Goal: Task Accomplishment & Management: Manage account settings

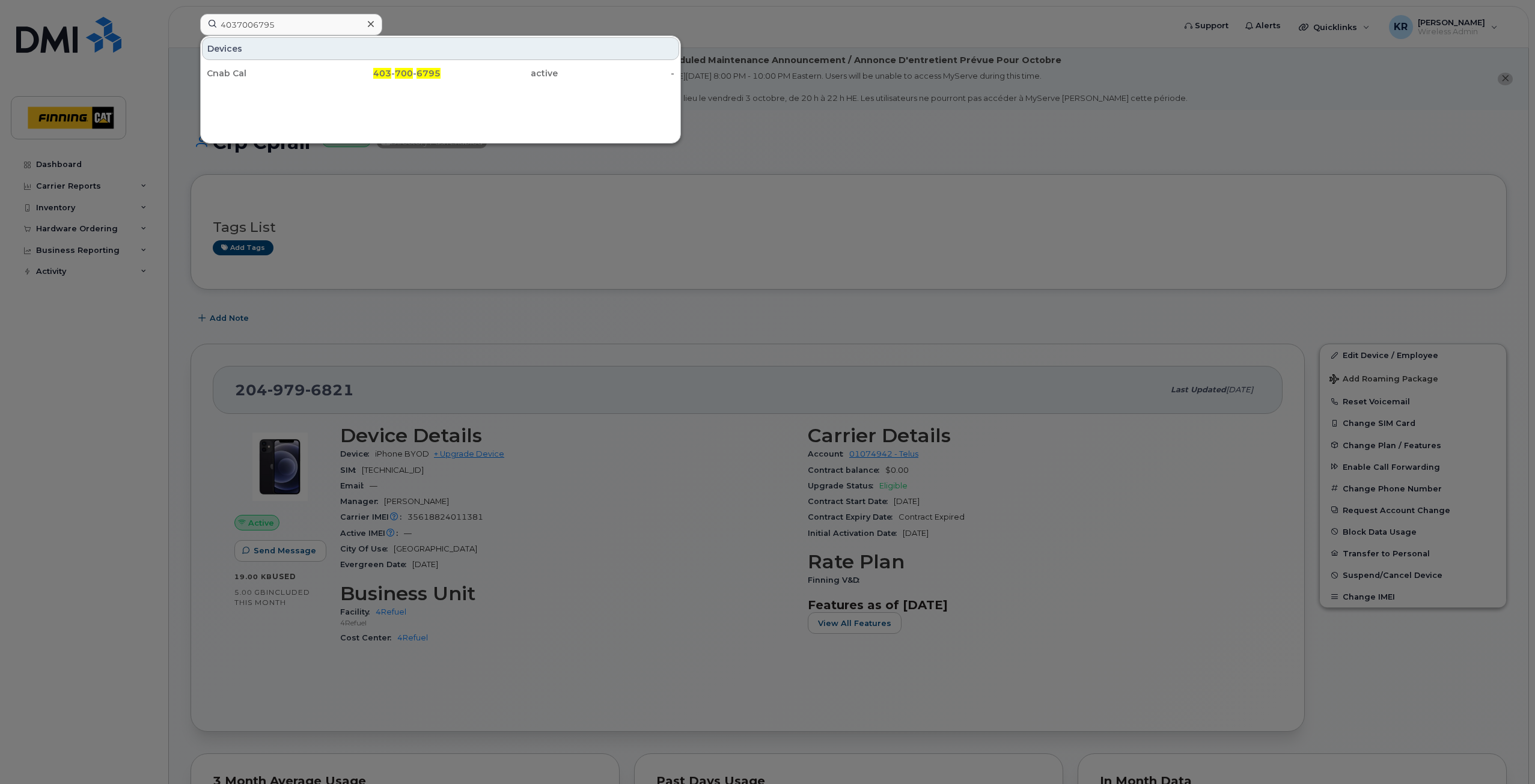
click at [693, 328] on div at bounding box center [767, 392] width 1535 height 784
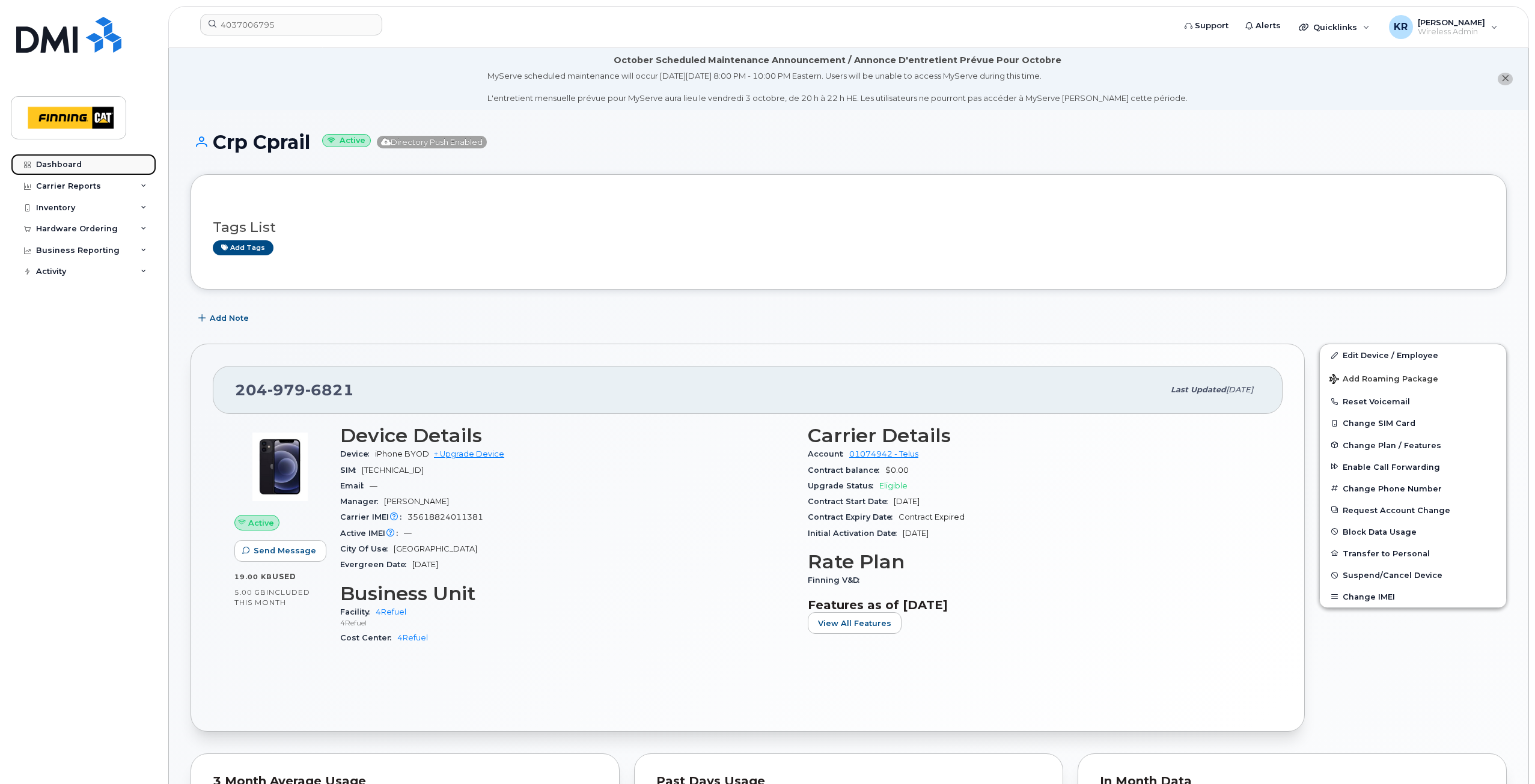
click at [59, 167] on div "Dashboard" at bounding box center [59, 165] width 46 height 10
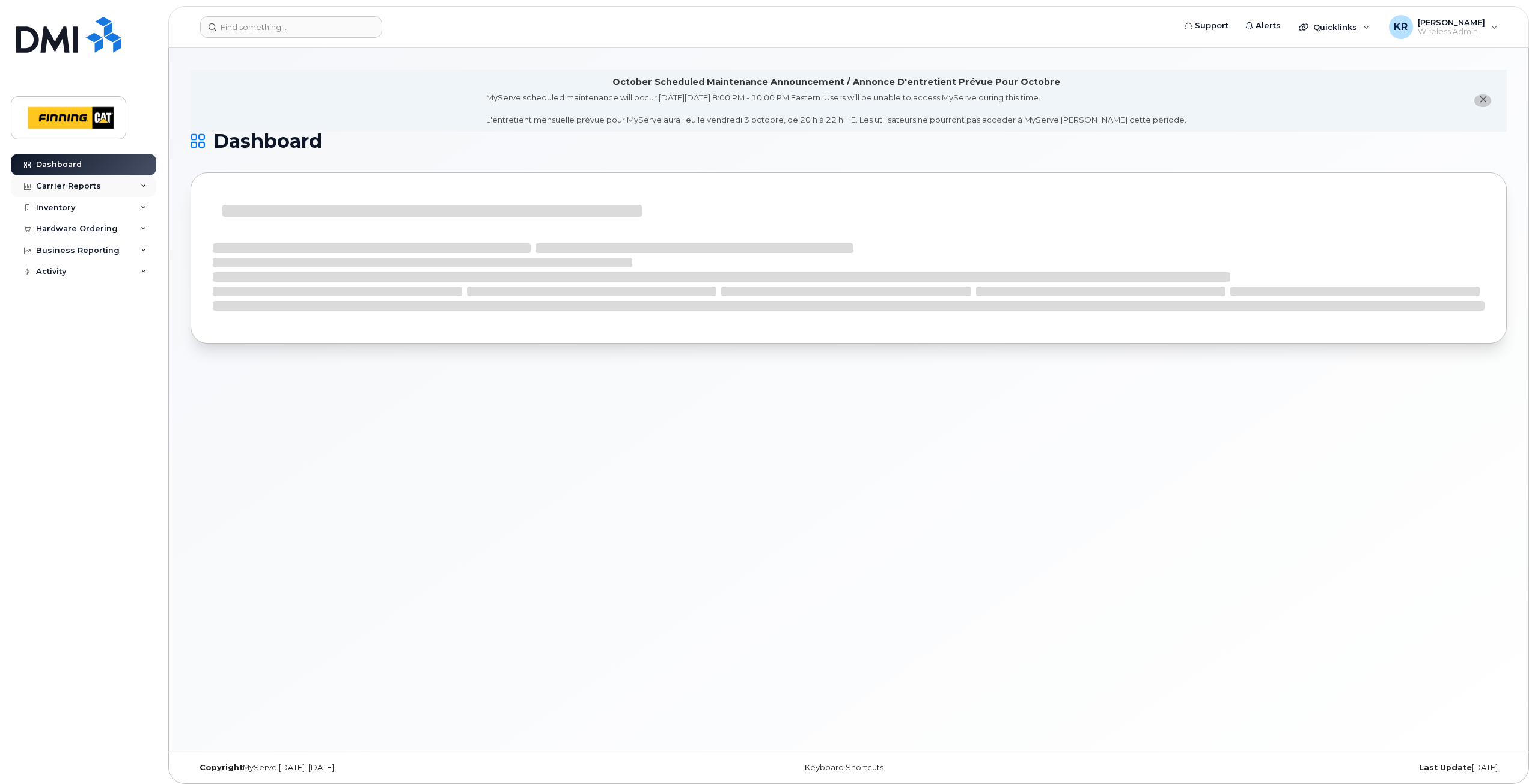
click at [95, 185] on div "Carrier Reports" at bounding box center [68, 186] width 65 height 10
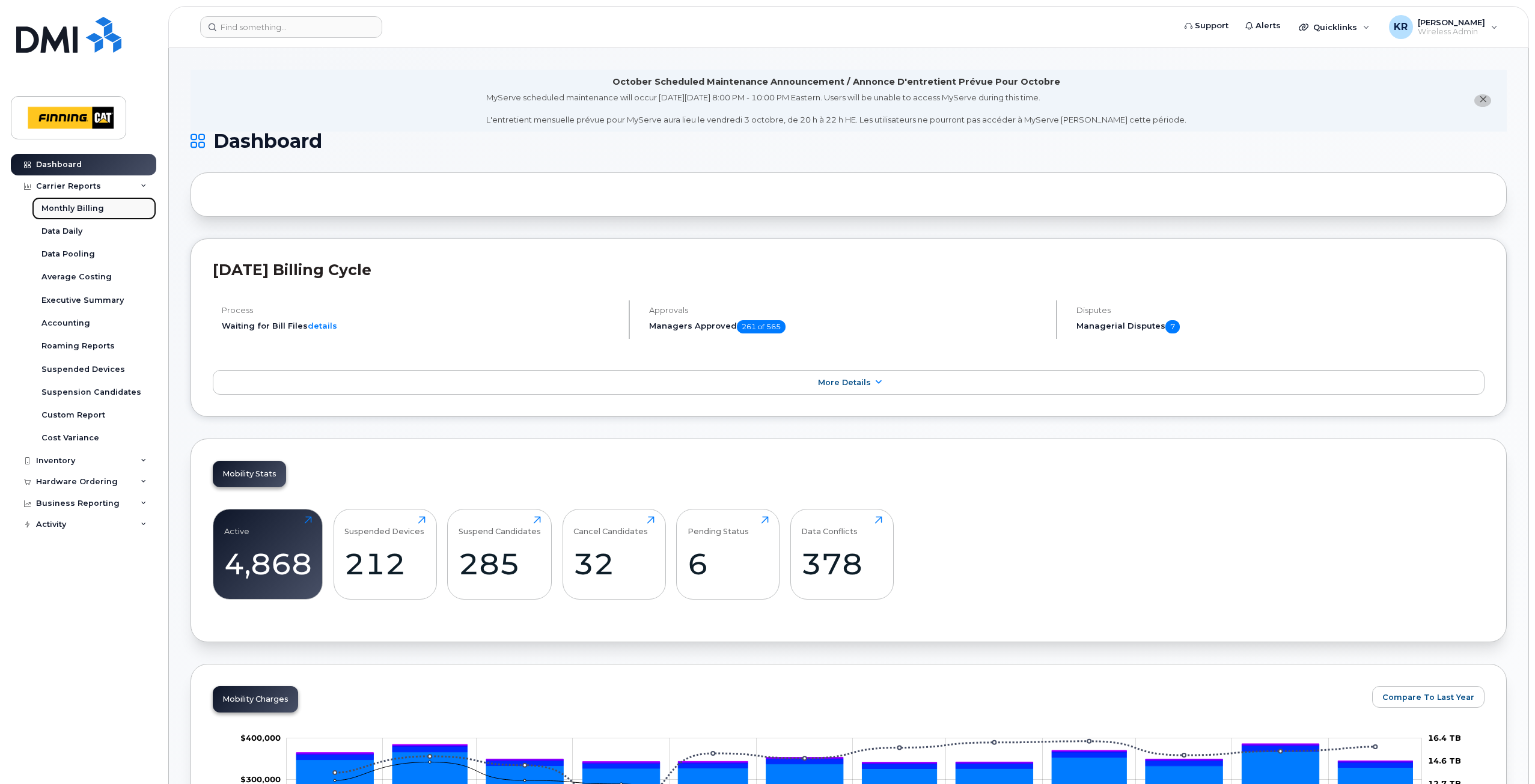
click at [70, 212] on div "Monthly Billing" at bounding box center [72, 209] width 62 height 11
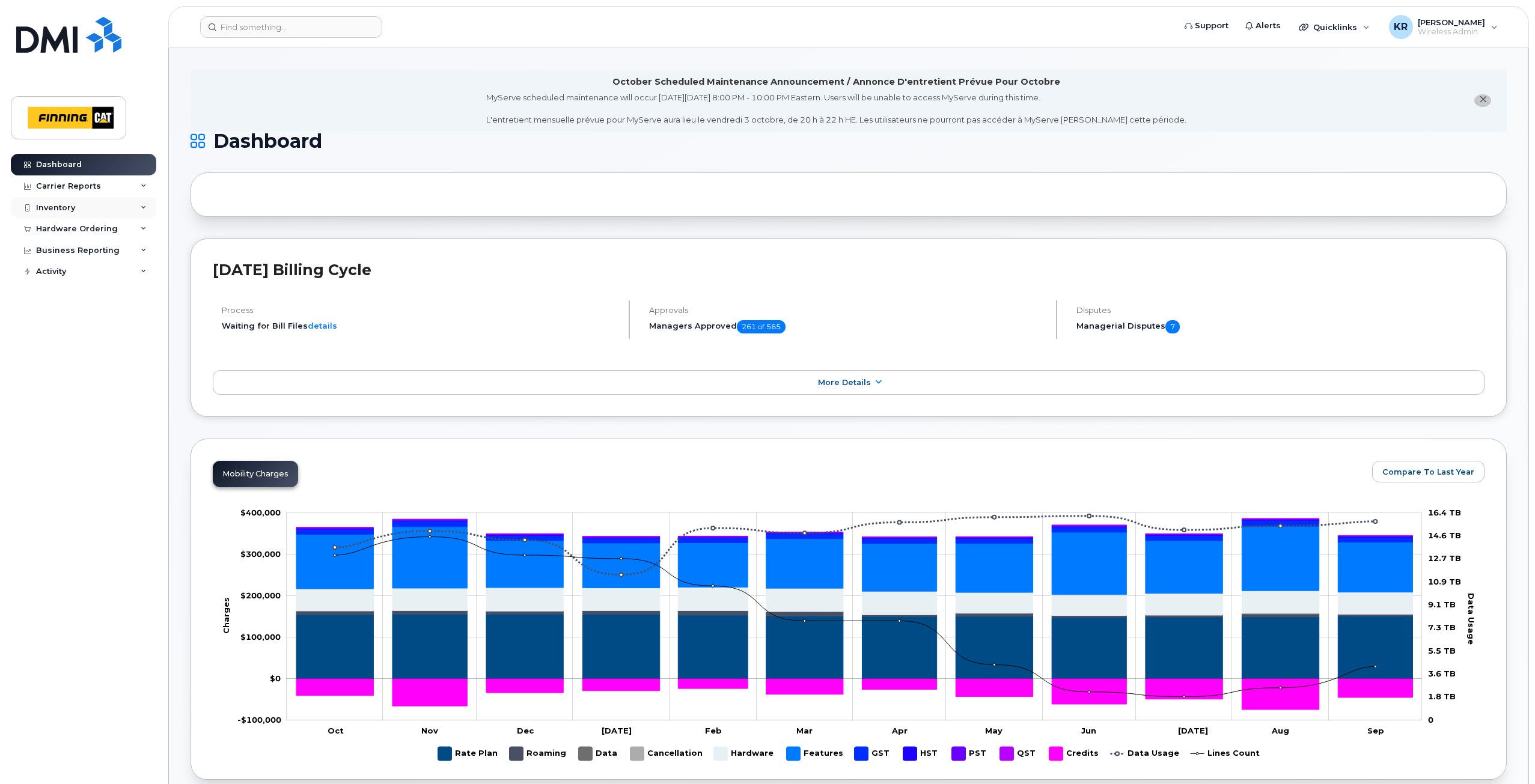
click at [70, 211] on div "Inventory" at bounding box center [55, 208] width 39 height 10
click at [67, 186] on div "Carrier Reports" at bounding box center [68, 186] width 65 height 10
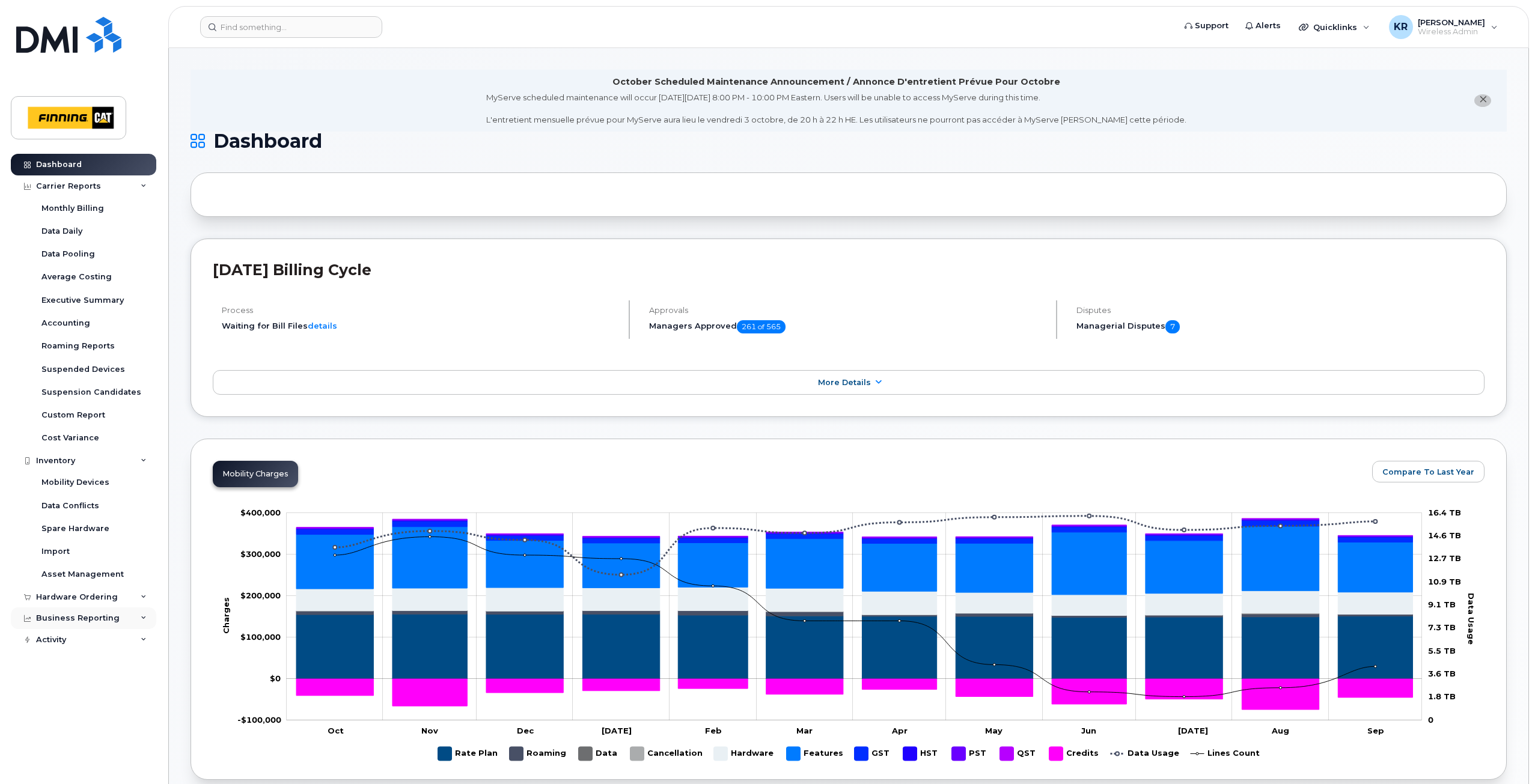
click at [57, 620] on div "Business Reporting" at bounding box center [77, 618] width 83 height 10
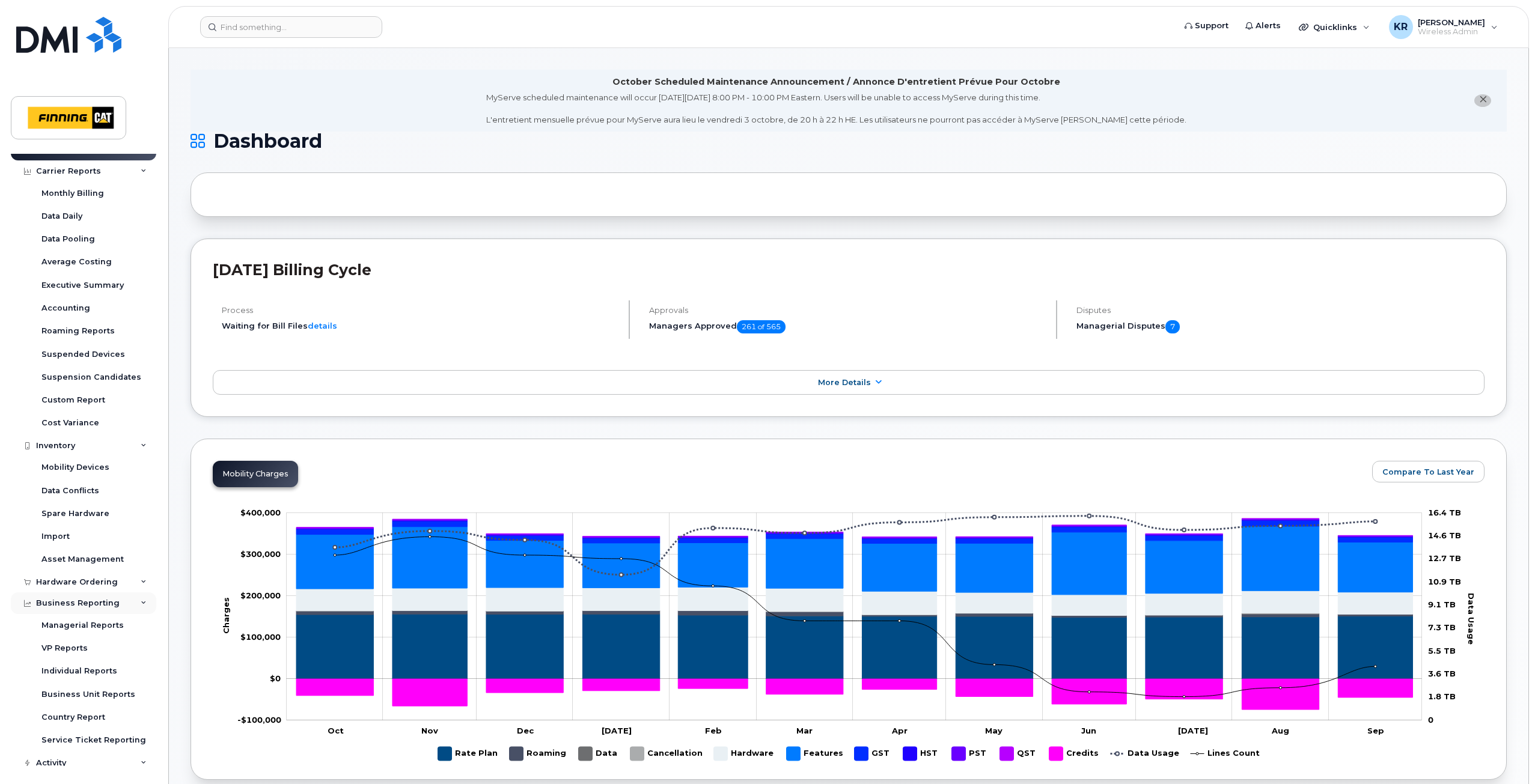
scroll to position [22, 0]
click at [95, 617] on div "Managerial Reports" at bounding box center [82, 618] width 82 height 11
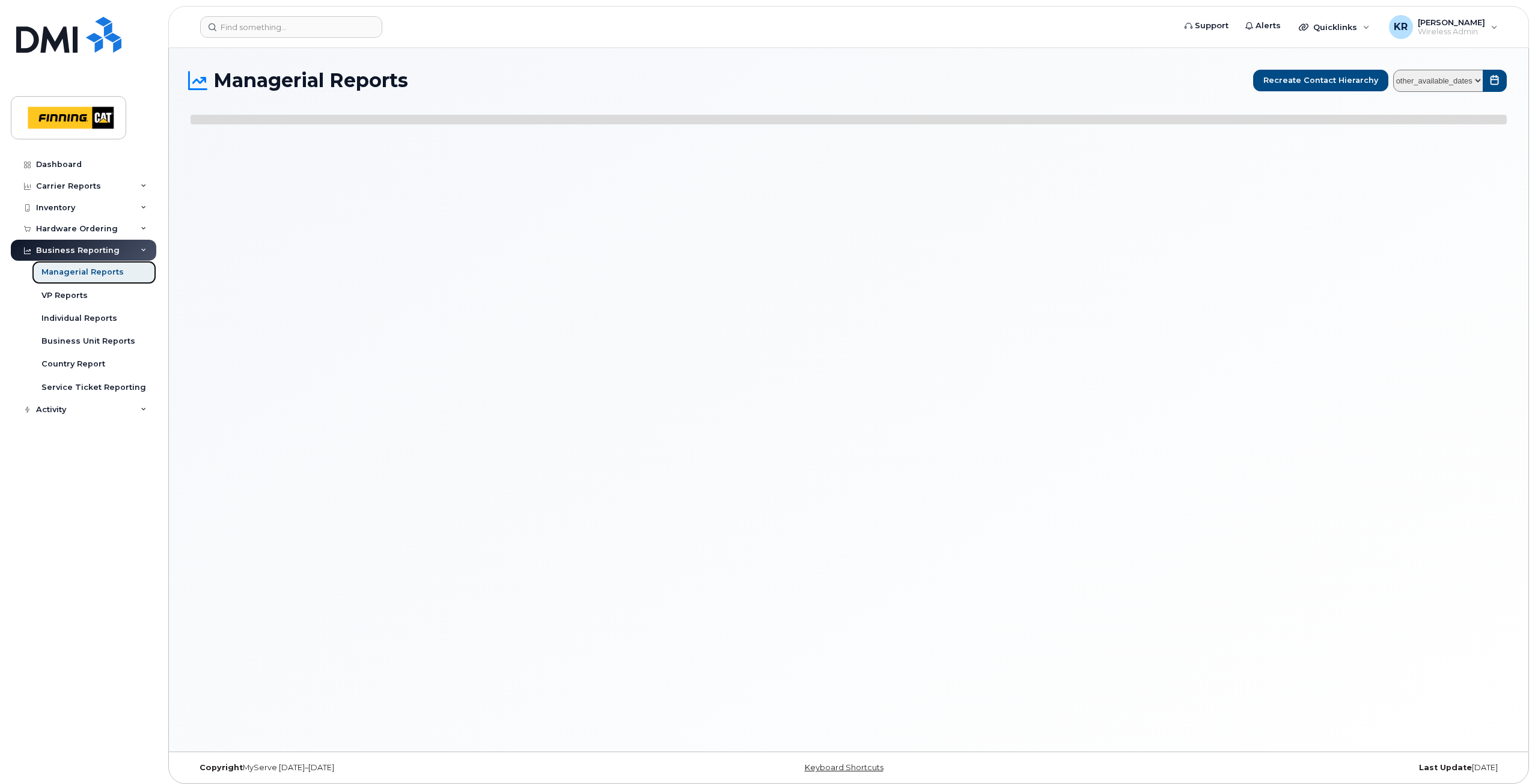
select select
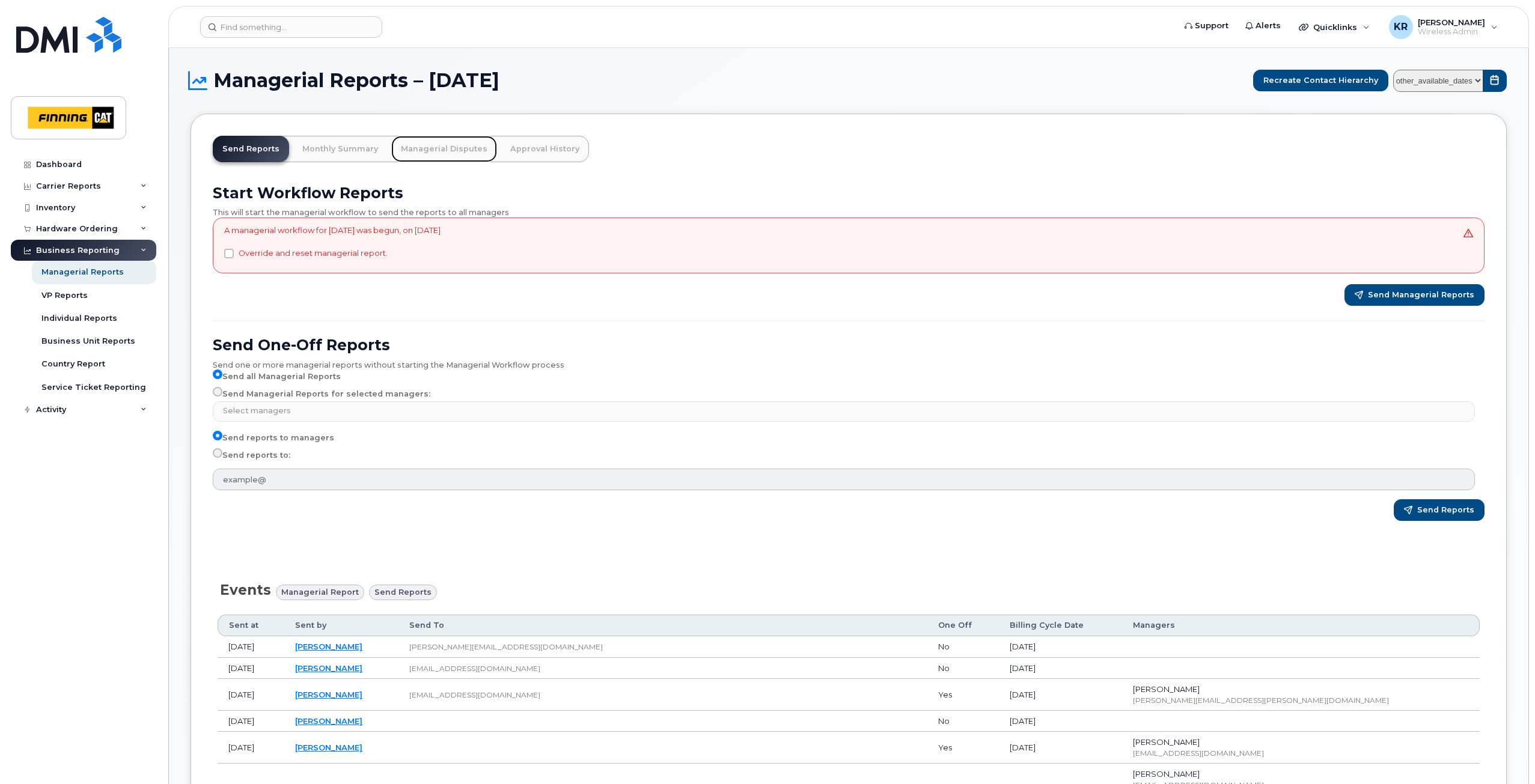
click at [420, 148] on link "Managerial Disputes" at bounding box center [444, 149] width 106 height 27
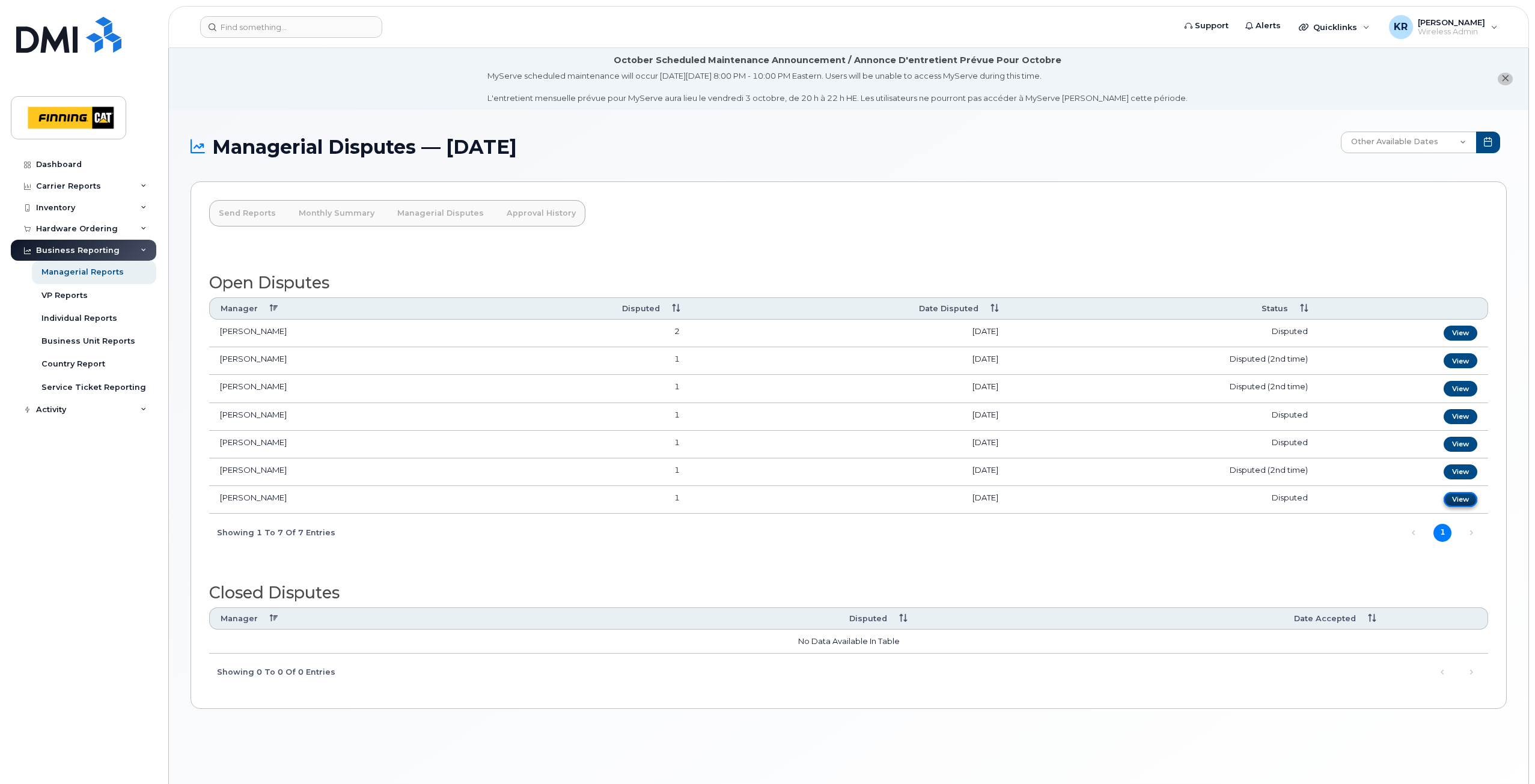
click at [1453, 502] on link "View" at bounding box center [1460, 499] width 33 height 15
click at [315, 214] on link "Monthly Summary" at bounding box center [337, 213] width 95 height 27
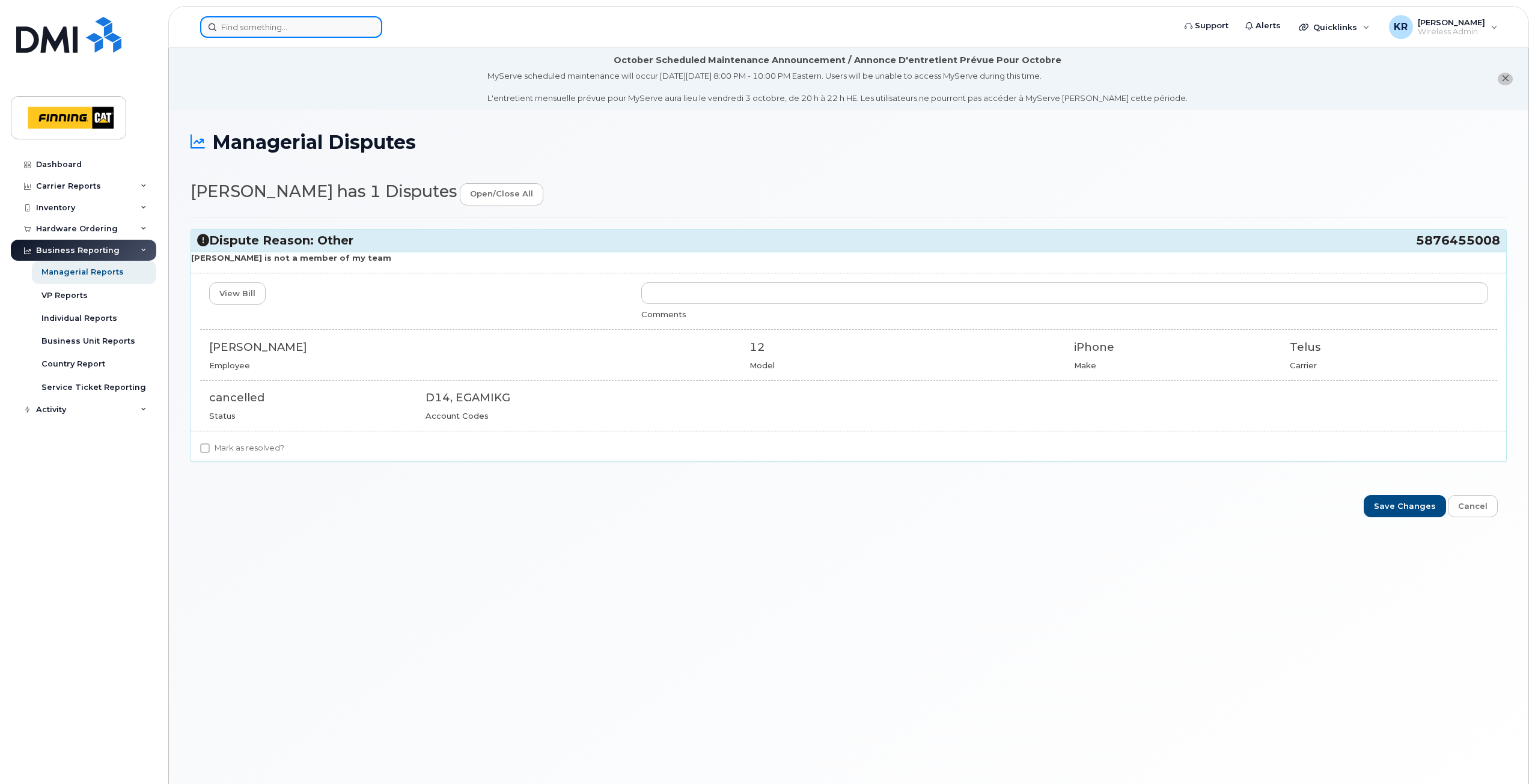
drag, startPoint x: 319, startPoint y: 28, endPoint x: 308, endPoint y: 27, distance: 11.0
click at [314, 27] on input at bounding box center [291, 27] width 182 height 22
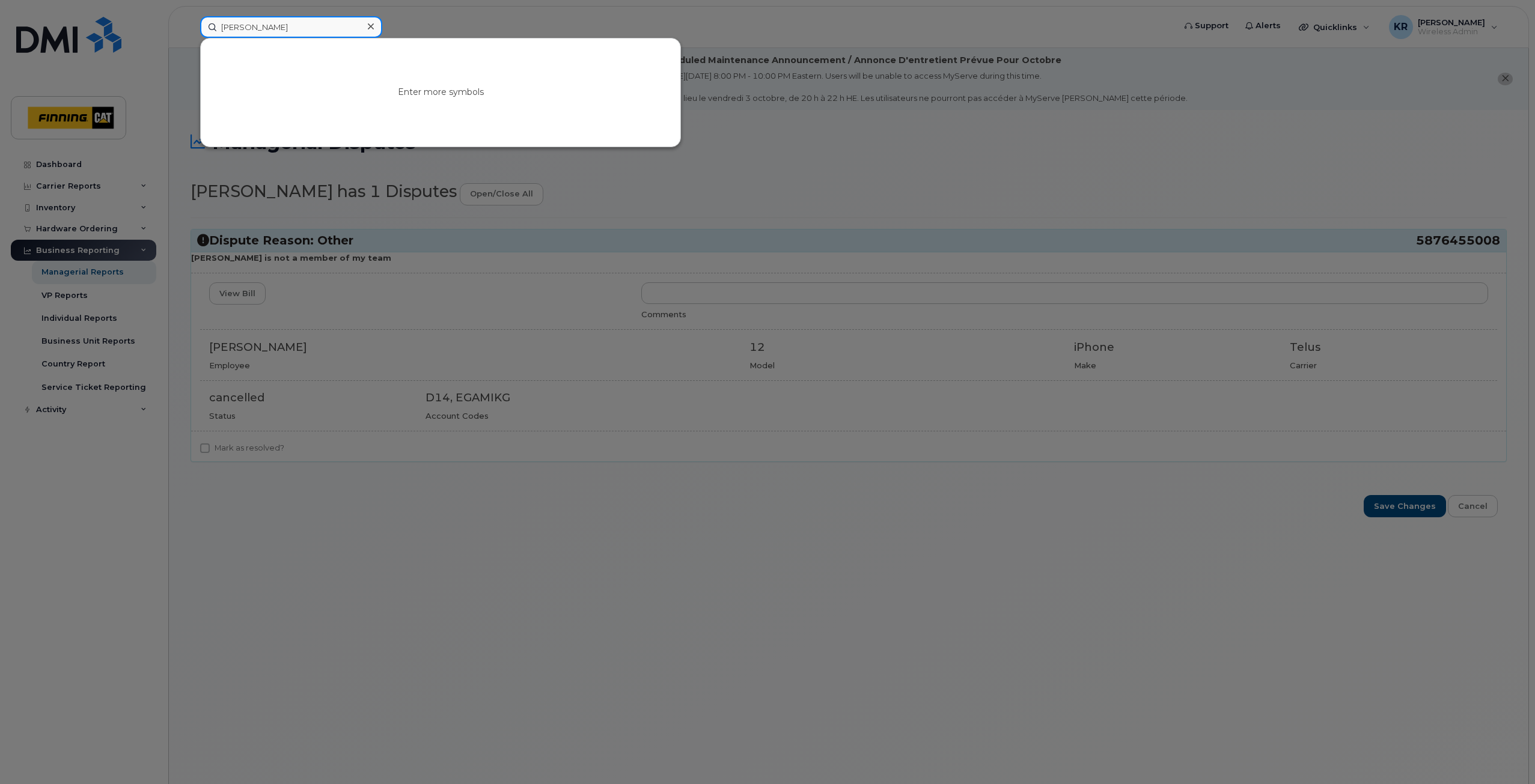
type input "travis chaulk"
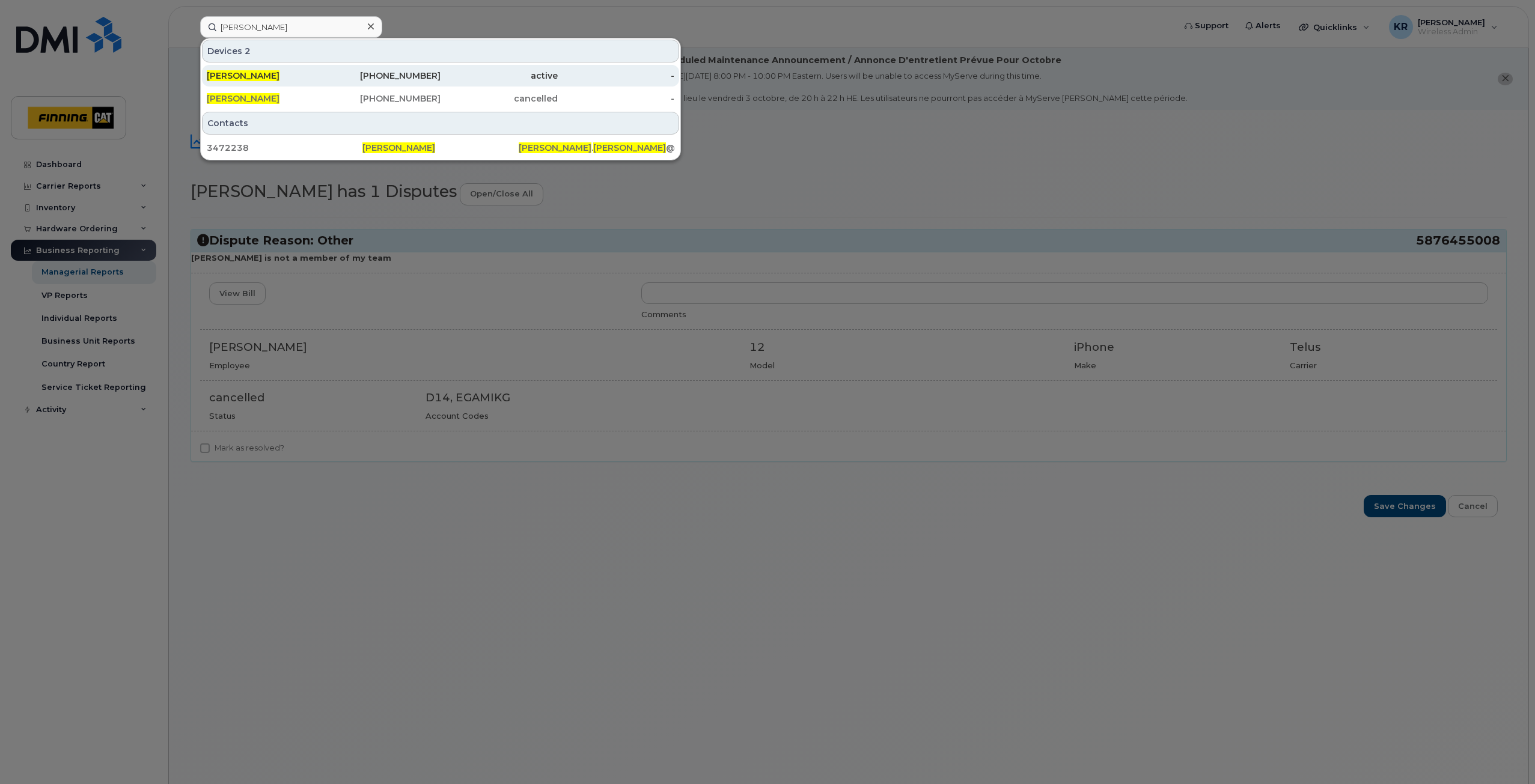
click at [421, 77] on div "780-799-0380" at bounding box center [382, 75] width 117 height 12
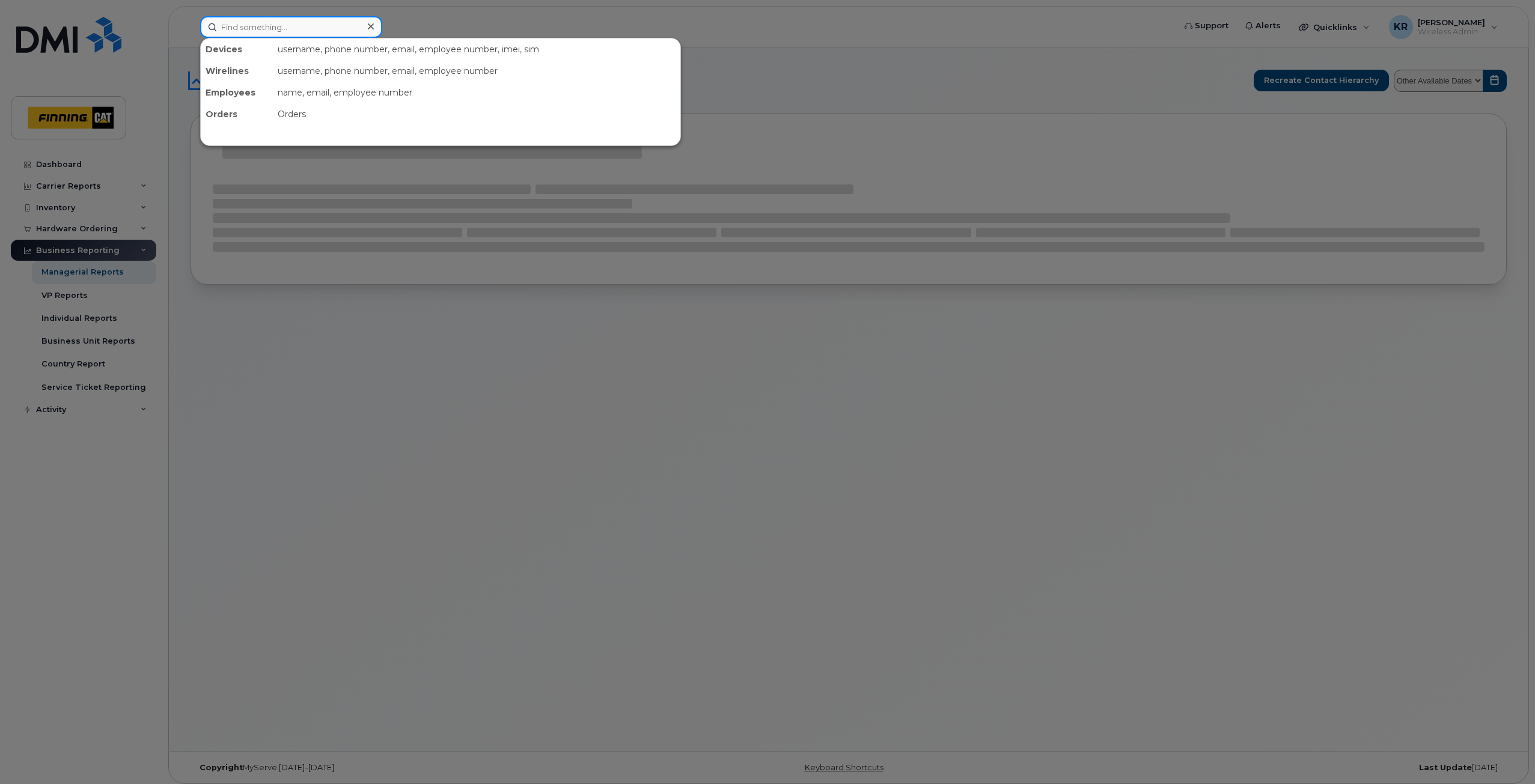
click at [237, 28] on input at bounding box center [291, 27] width 182 height 22
select select
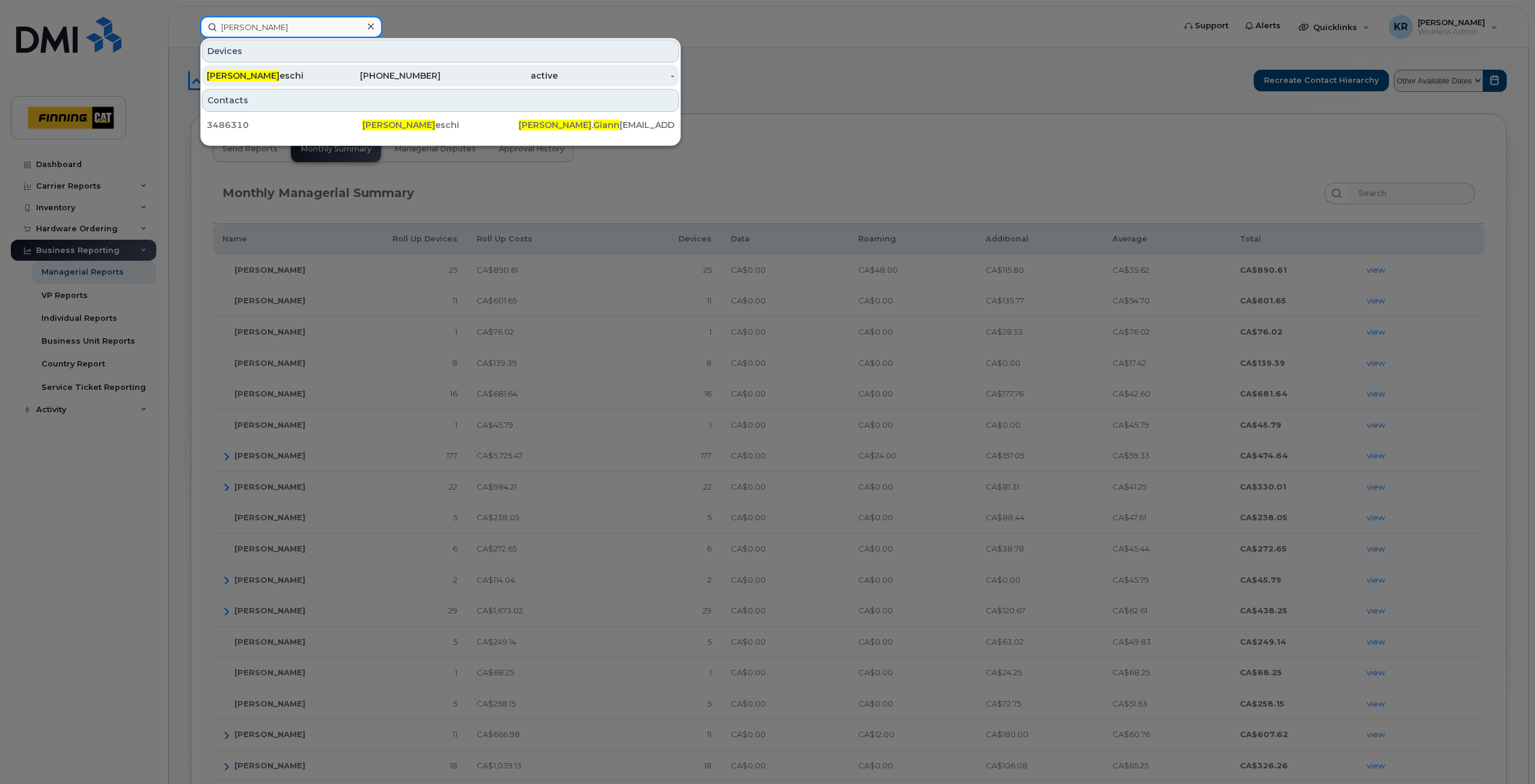
type input "RYAN GIANN"
click at [442, 73] on div "active" at bounding box center [499, 75] width 117 height 12
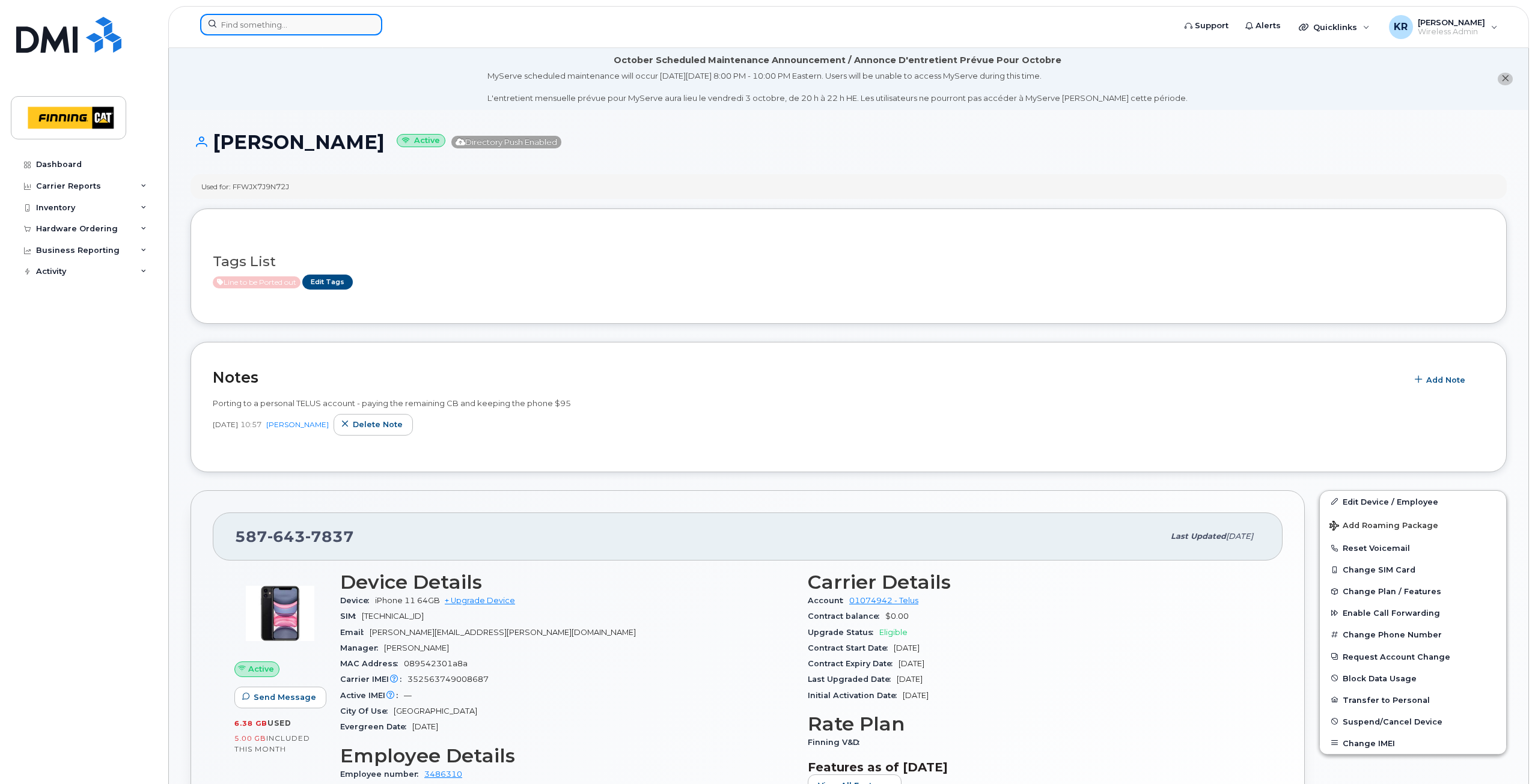
click at [258, 27] on input at bounding box center [291, 24] width 182 height 22
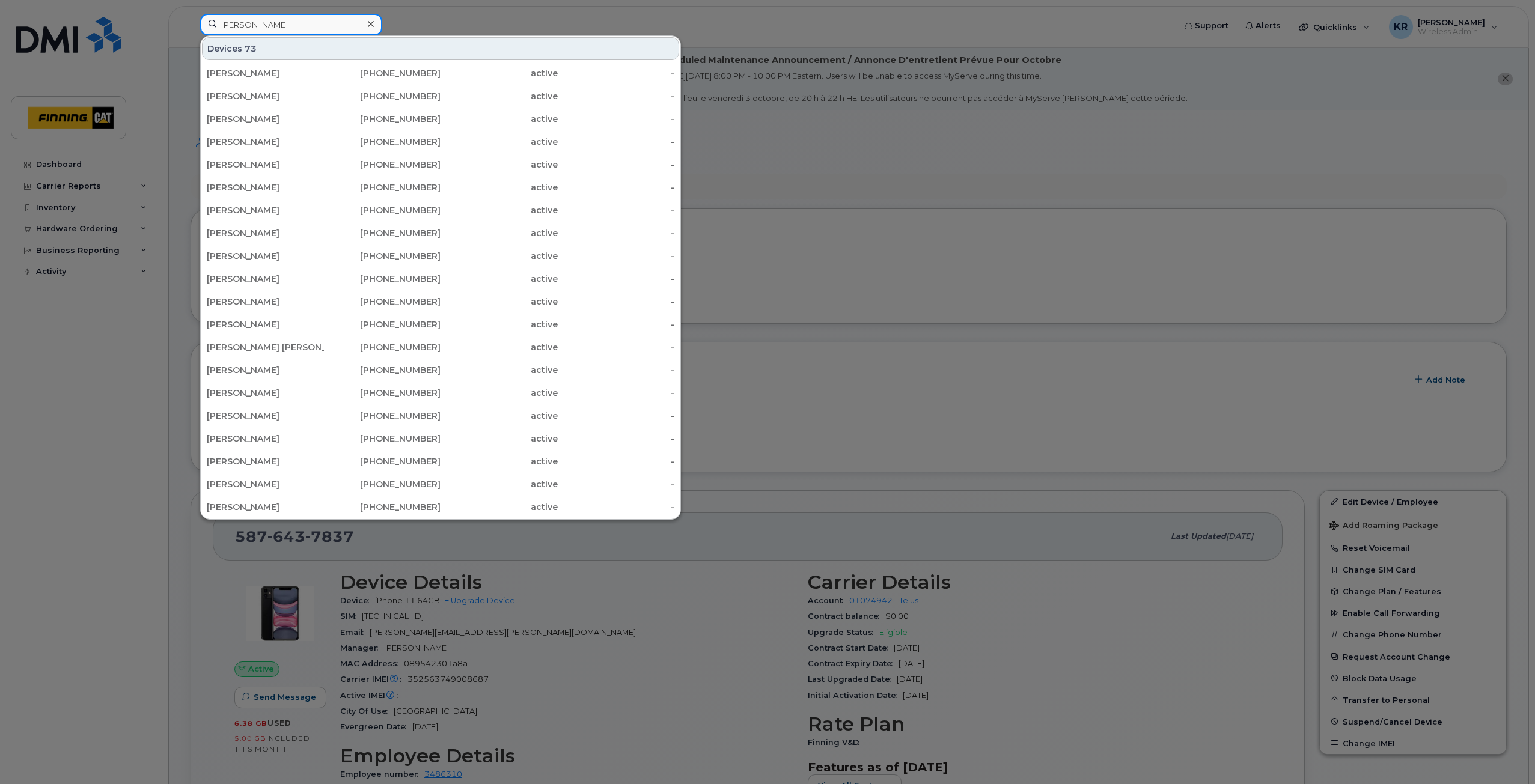
type input "[PERSON_NAME]"
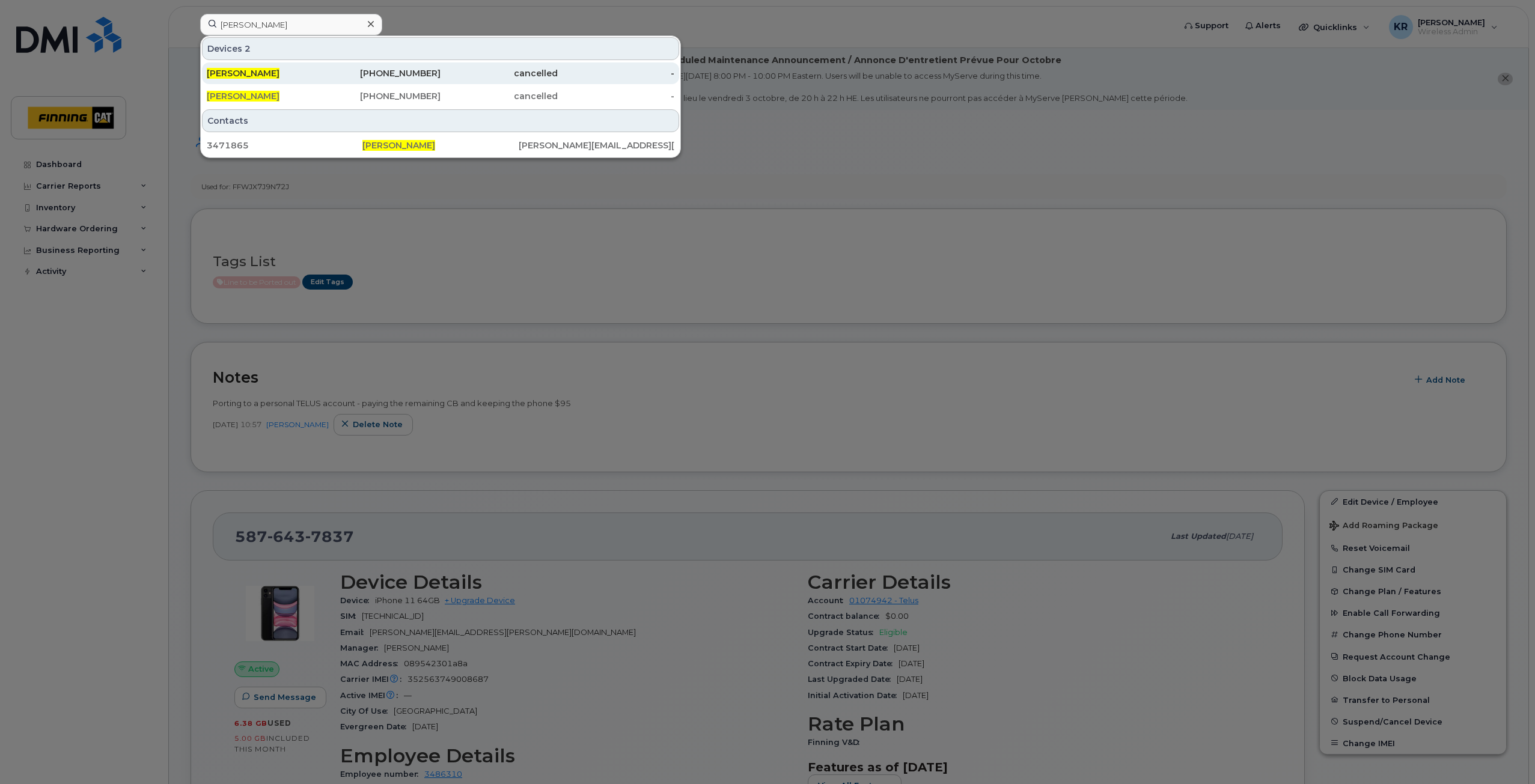
click at [382, 77] on div "[PHONE_NUMBER]" at bounding box center [382, 73] width 117 height 12
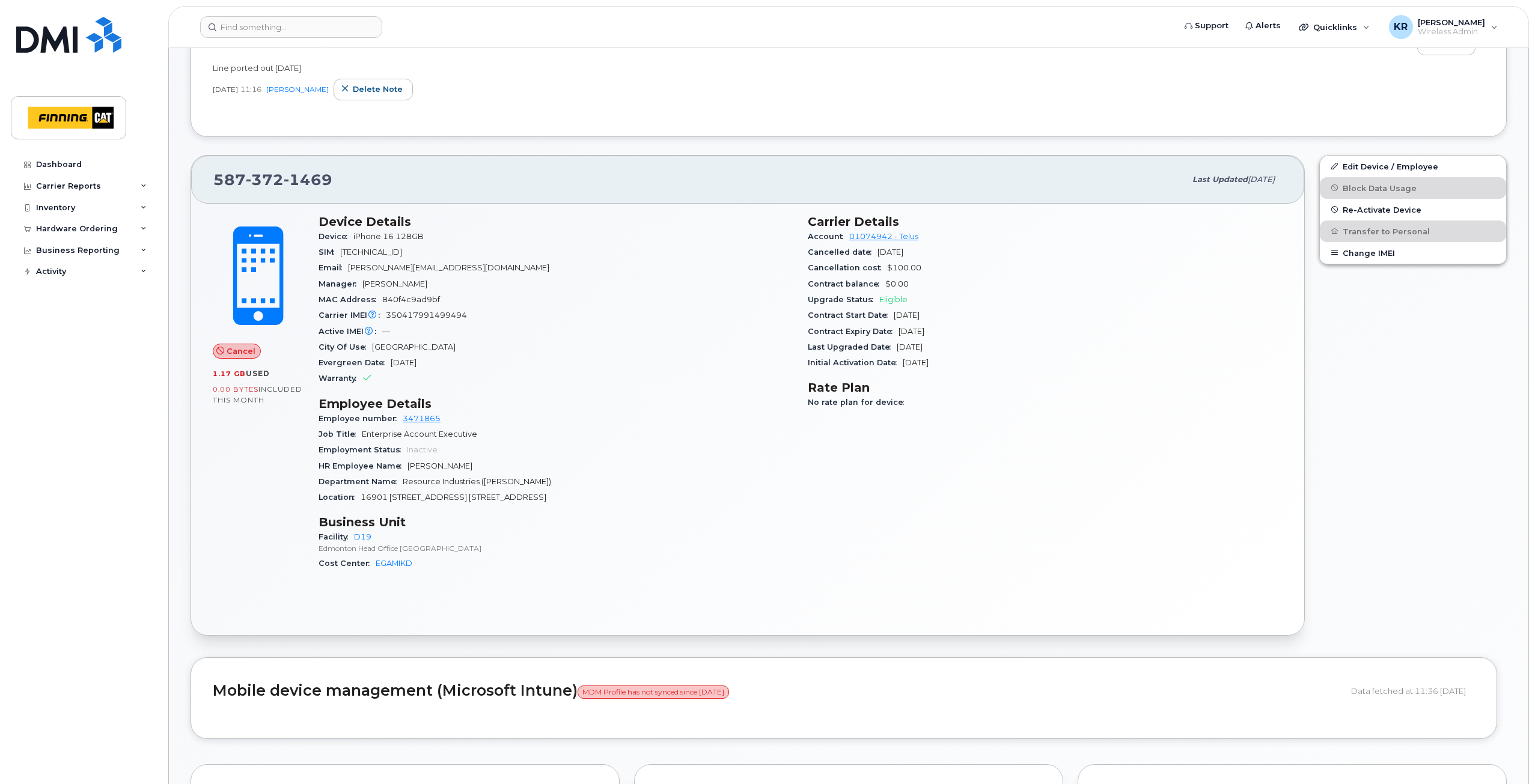
scroll to position [300, 0]
drag, startPoint x: 387, startPoint y: 317, endPoint x: 465, endPoint y: 315, distance: 78.0
click at [465, 315] on span "350417991499494" at bounding box center [426, 315] width 81 height 9
copy span "350417991499494"
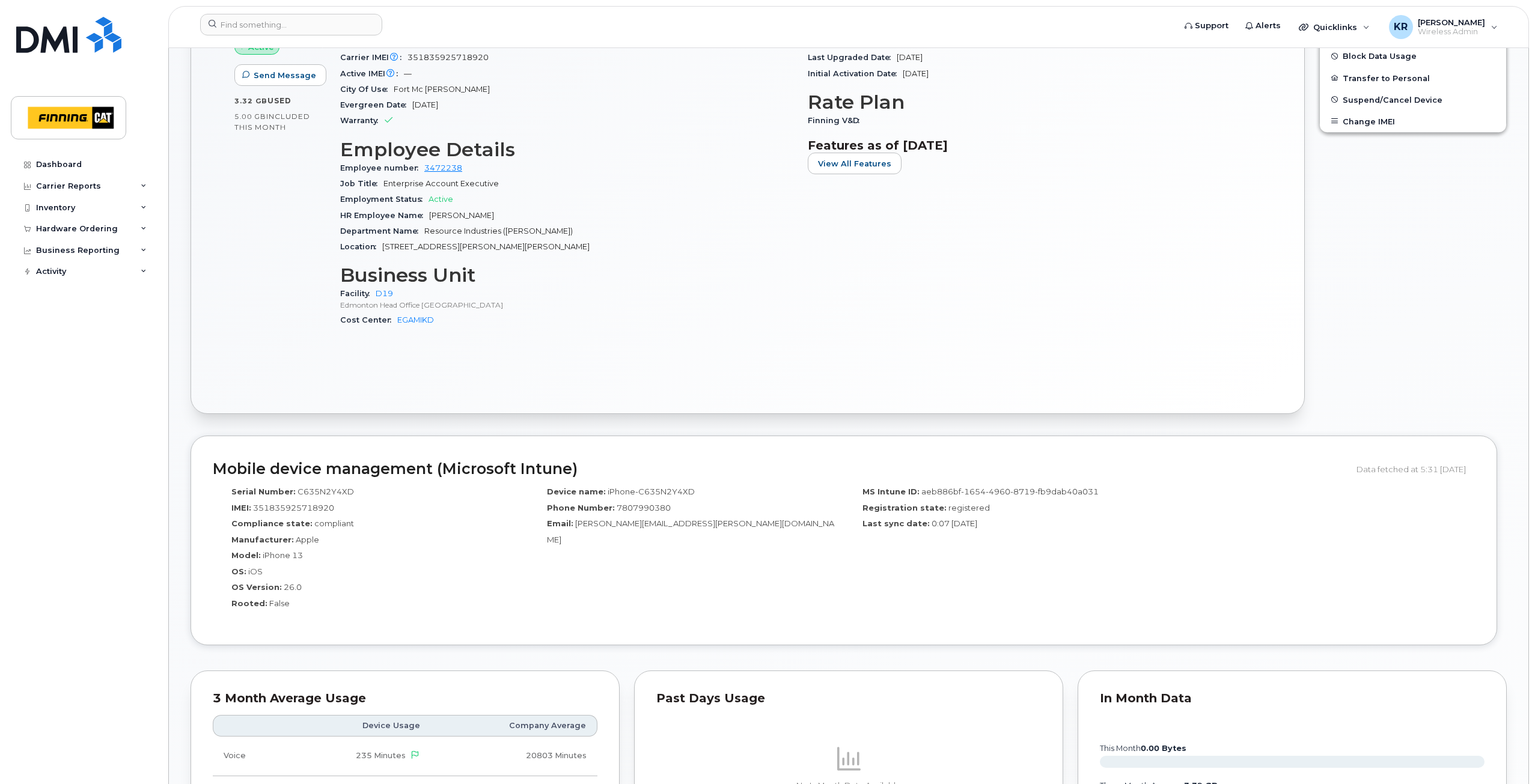
scroll to position [661, 0]
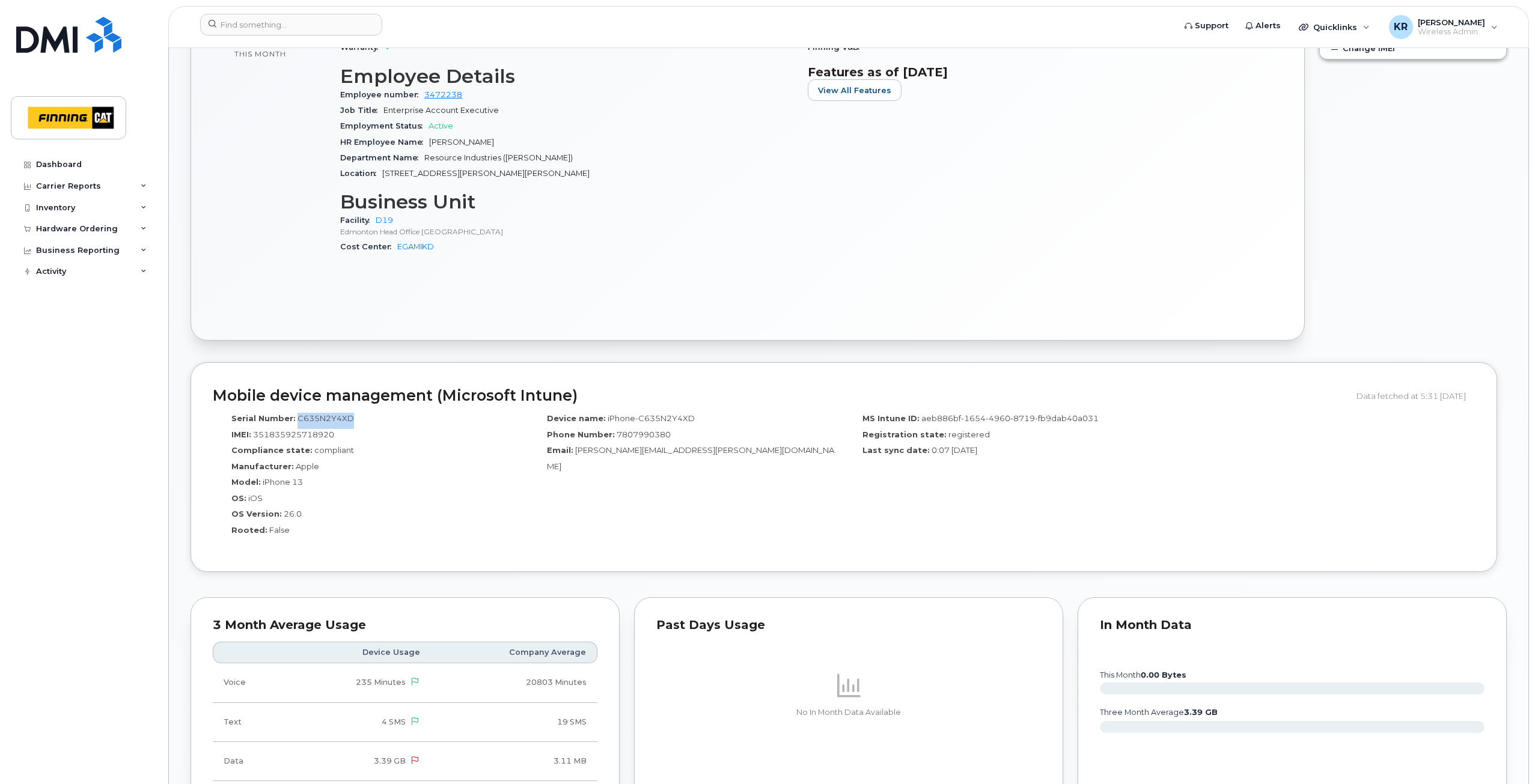
drag, startPoint x: 295, startPoint y: 418, endPoint x: 348, endPoint y: 418, distance: 53.0
click at [348, 418] on span "C635N2Y4XD" at bounding box center [326, 418] width 56 height 10
copy span "C635N2Y4XD"
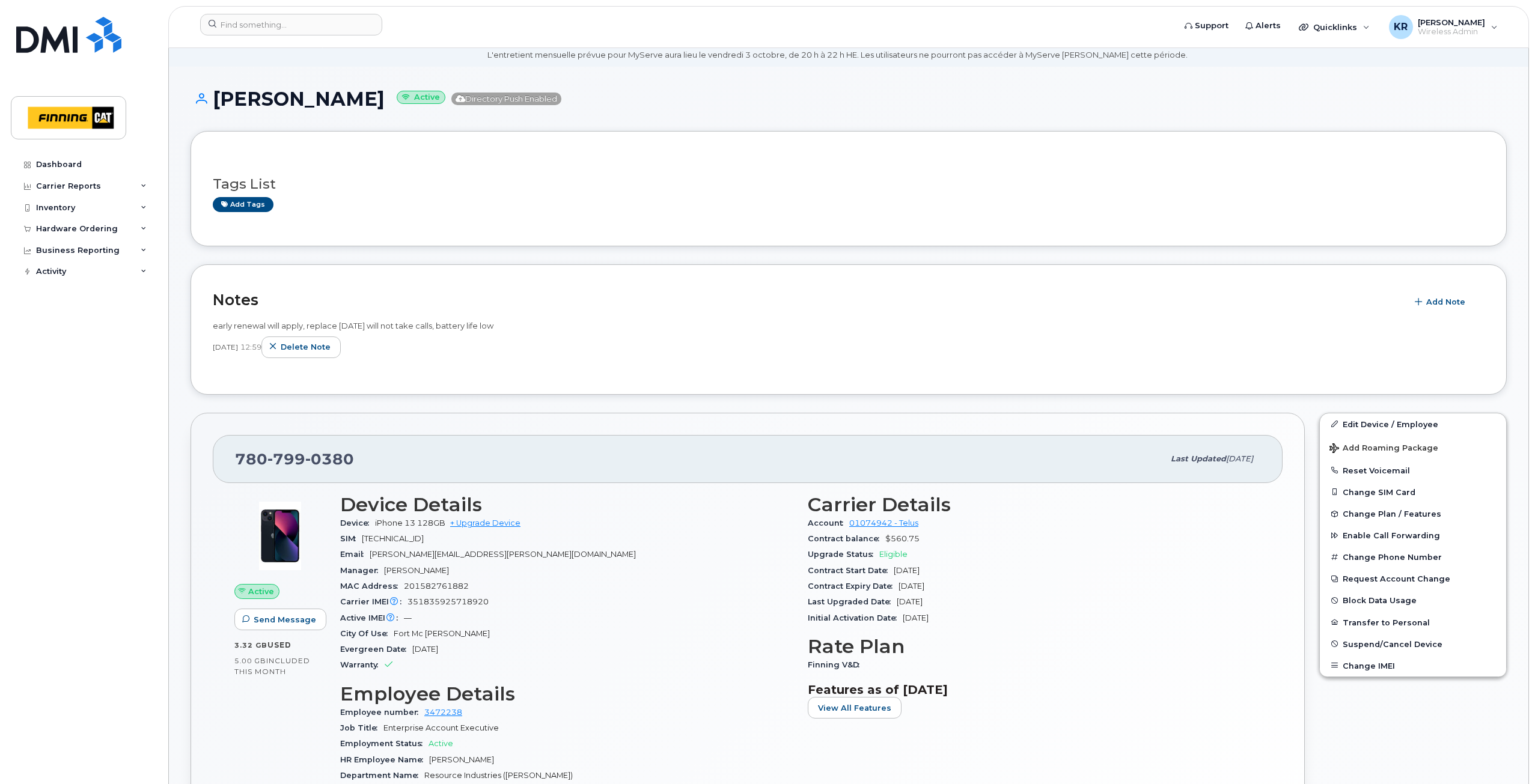
scroll to position [0, 0]
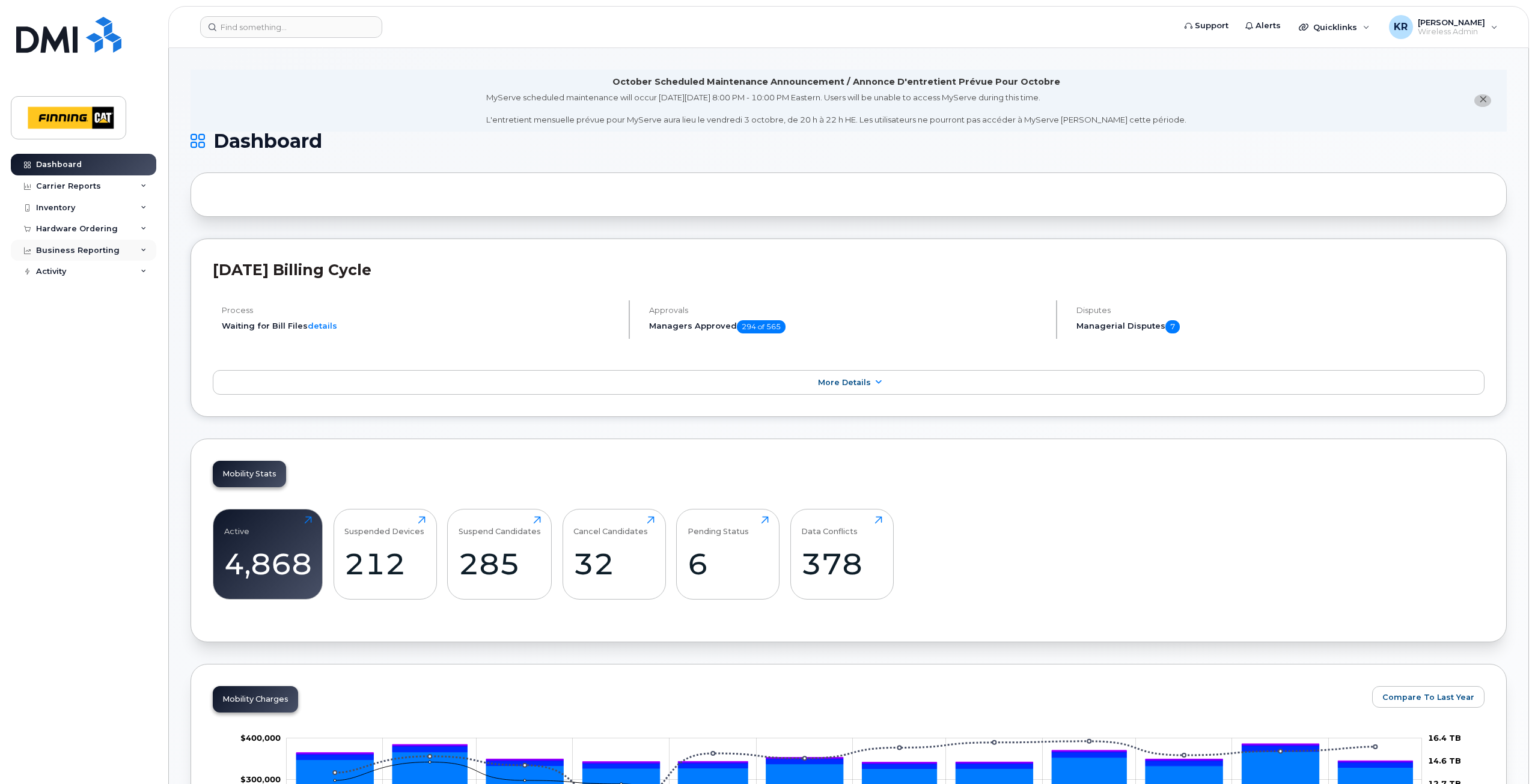
click at [64, 252] on div "Business Reporting" at bounding box center [77, 251] width 83 height 10
click at [74, 273] on div "Managerial Reports" at bounding box center [82, 272] width 82 height 11
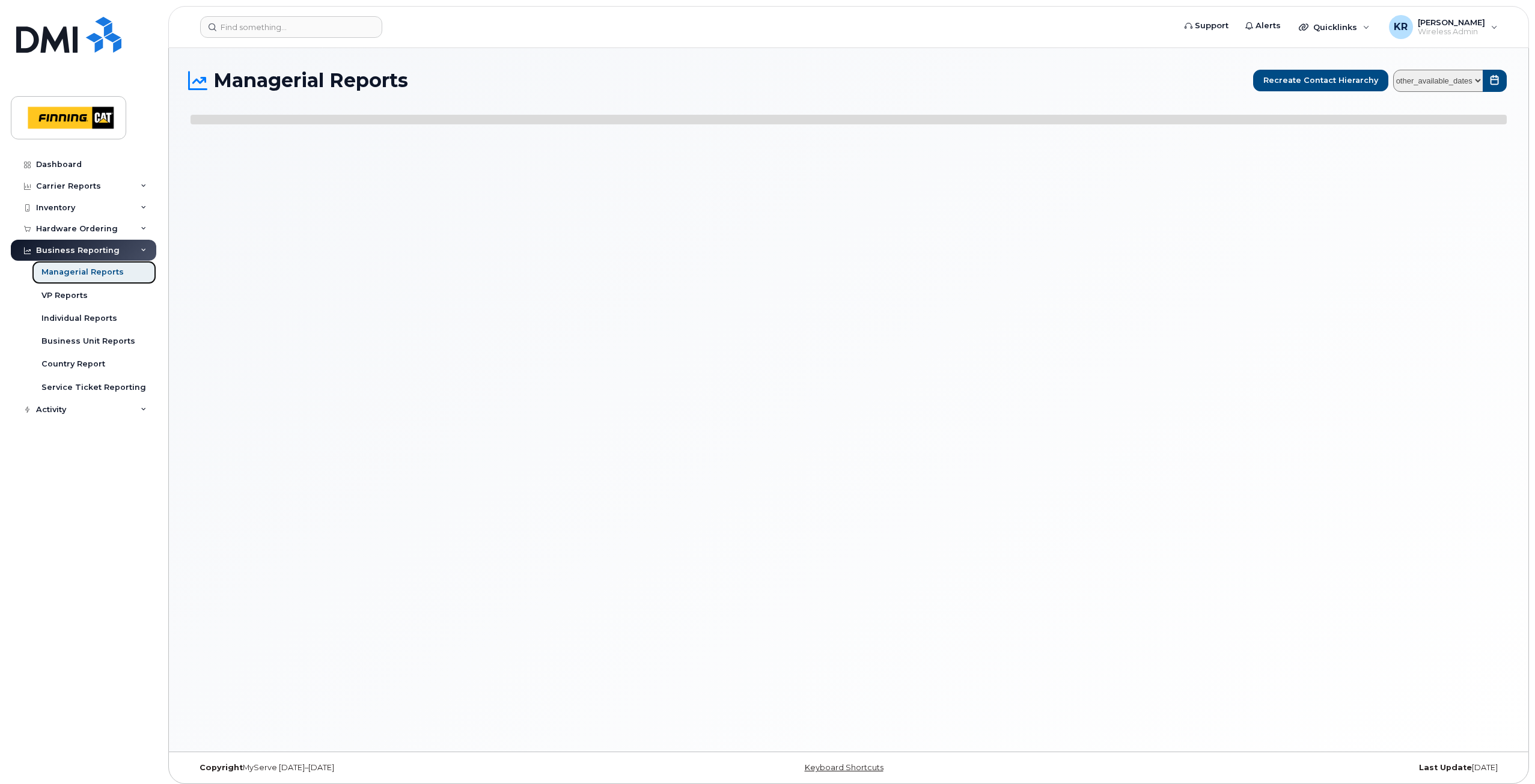
select select
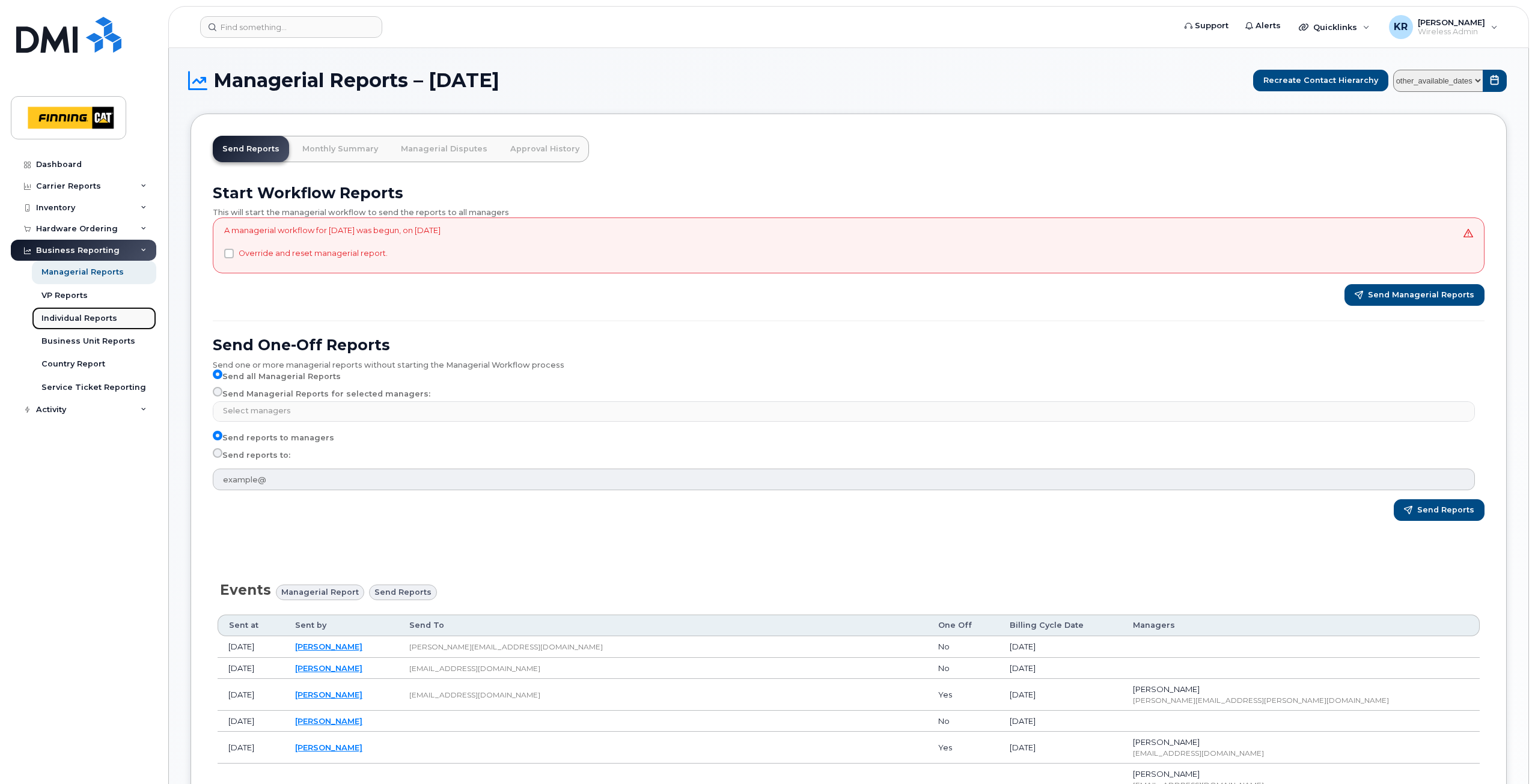
click at [80, 320] on div "Individual Reports" at bounding box center [79, 319] width 76 height 11
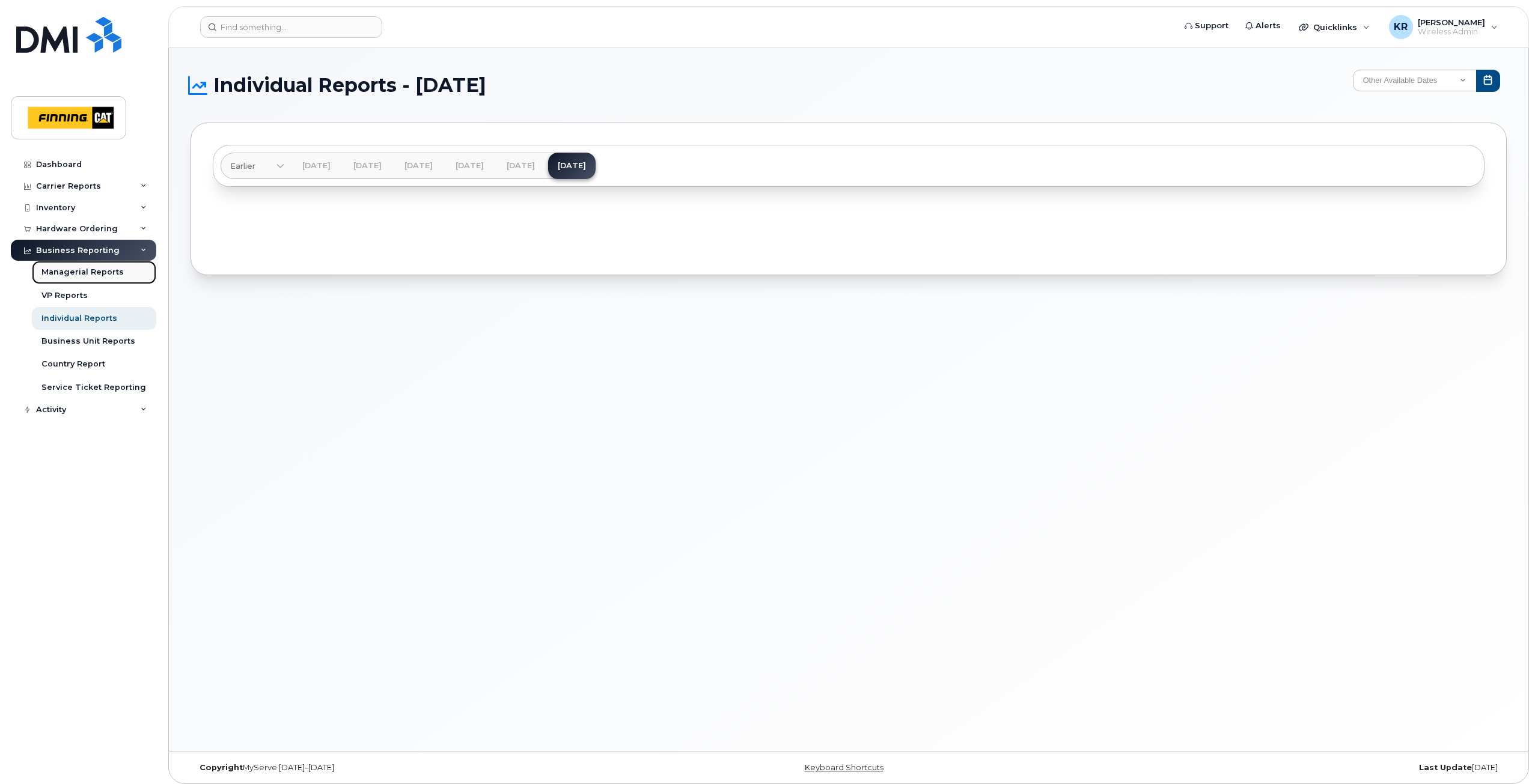
click at [71, 270] on div "Managerial Reports" at bounding box center [82, 272] width 82 height 11
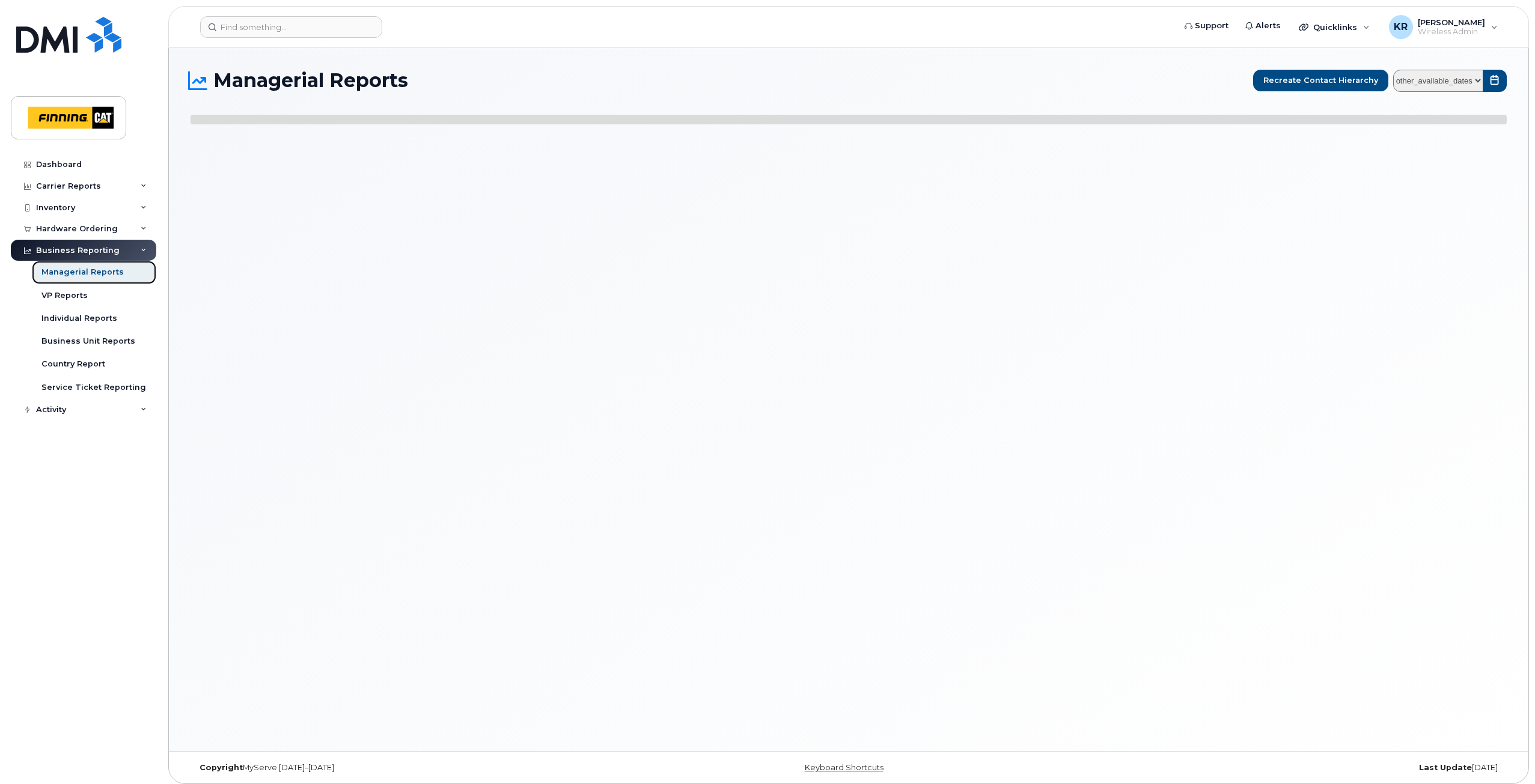
select select
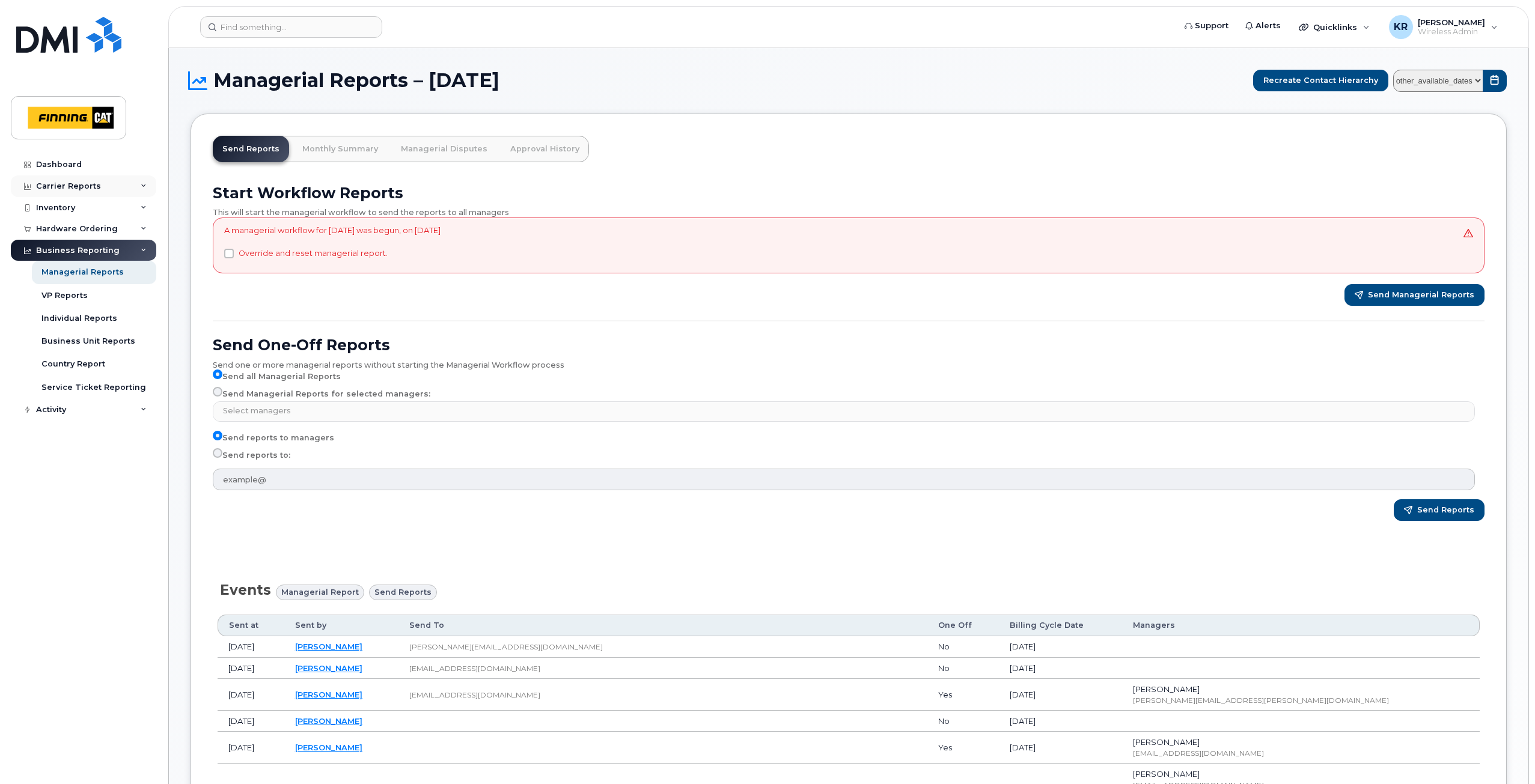
click at [87, 190] on div "Carrier Reports" at bounding box center [68, 186] width 65 height 10
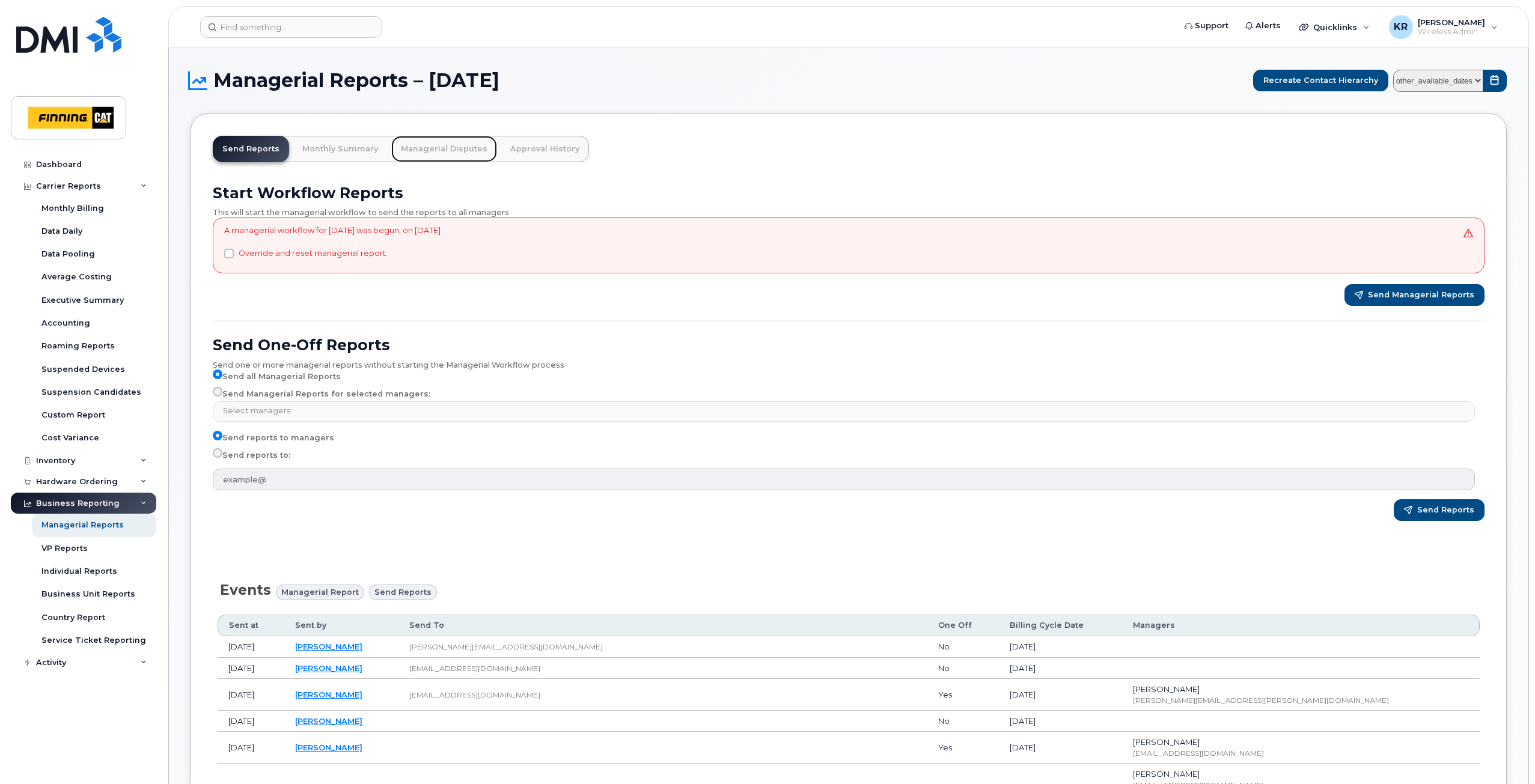
click at [414, 148] on link "Managerial Disputes" at bounding box center [444, 149] width 106 height 27
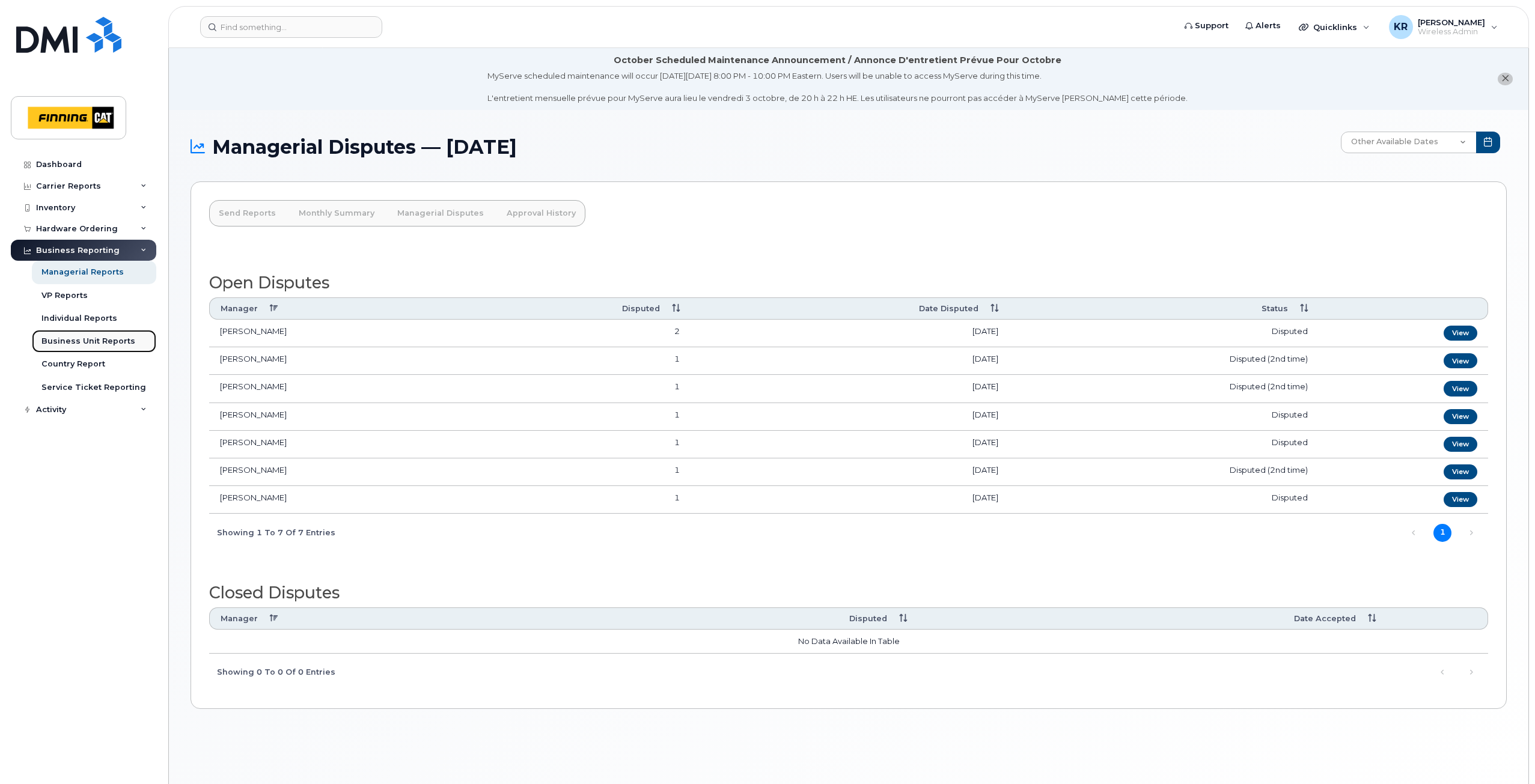
click at [80, 343] on div "Business Unit Reports" at bounding box center [88, 341] width 94 height 11
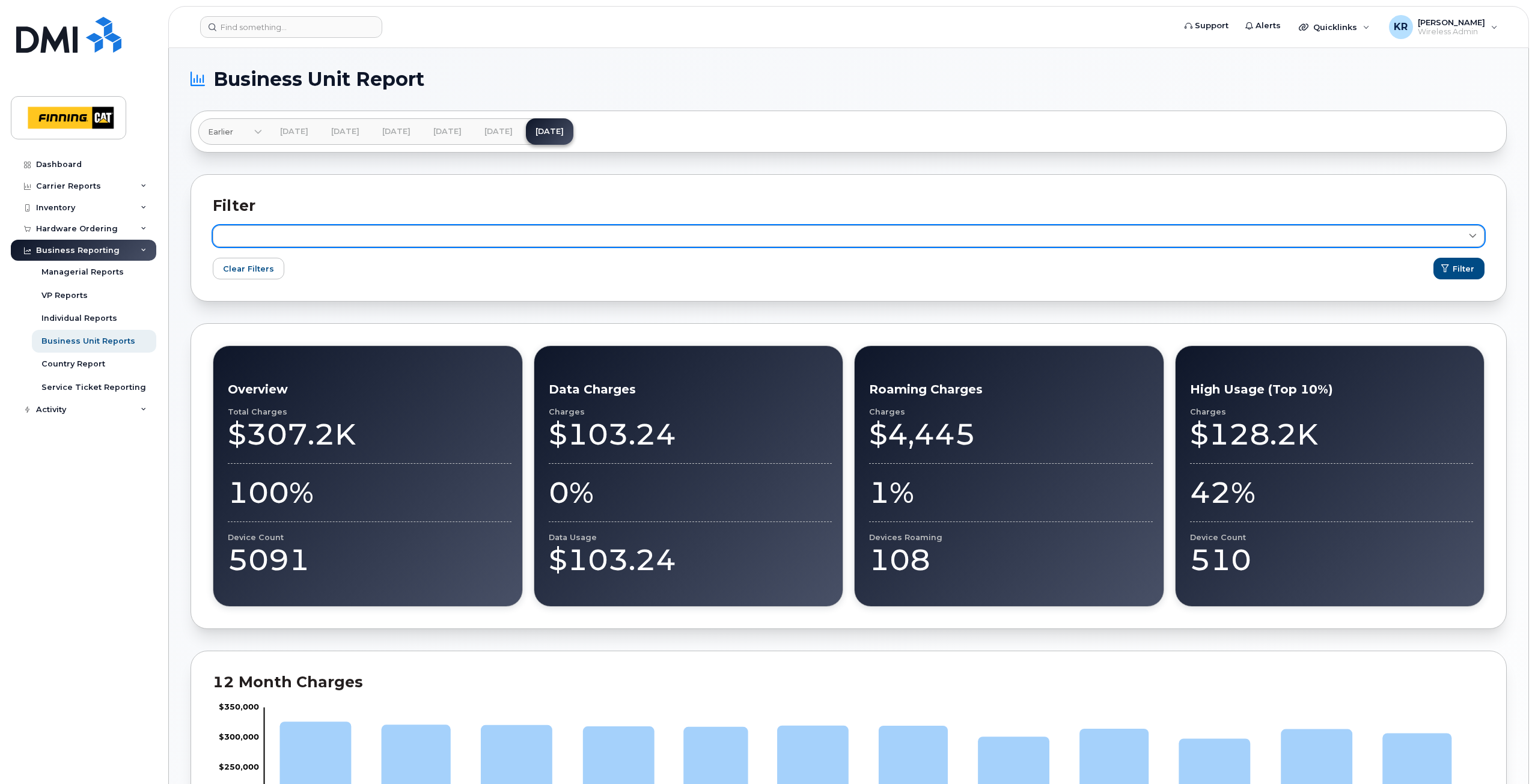
click at [269, 231] on link at bounding box center [848, 236] width 1271 height 22
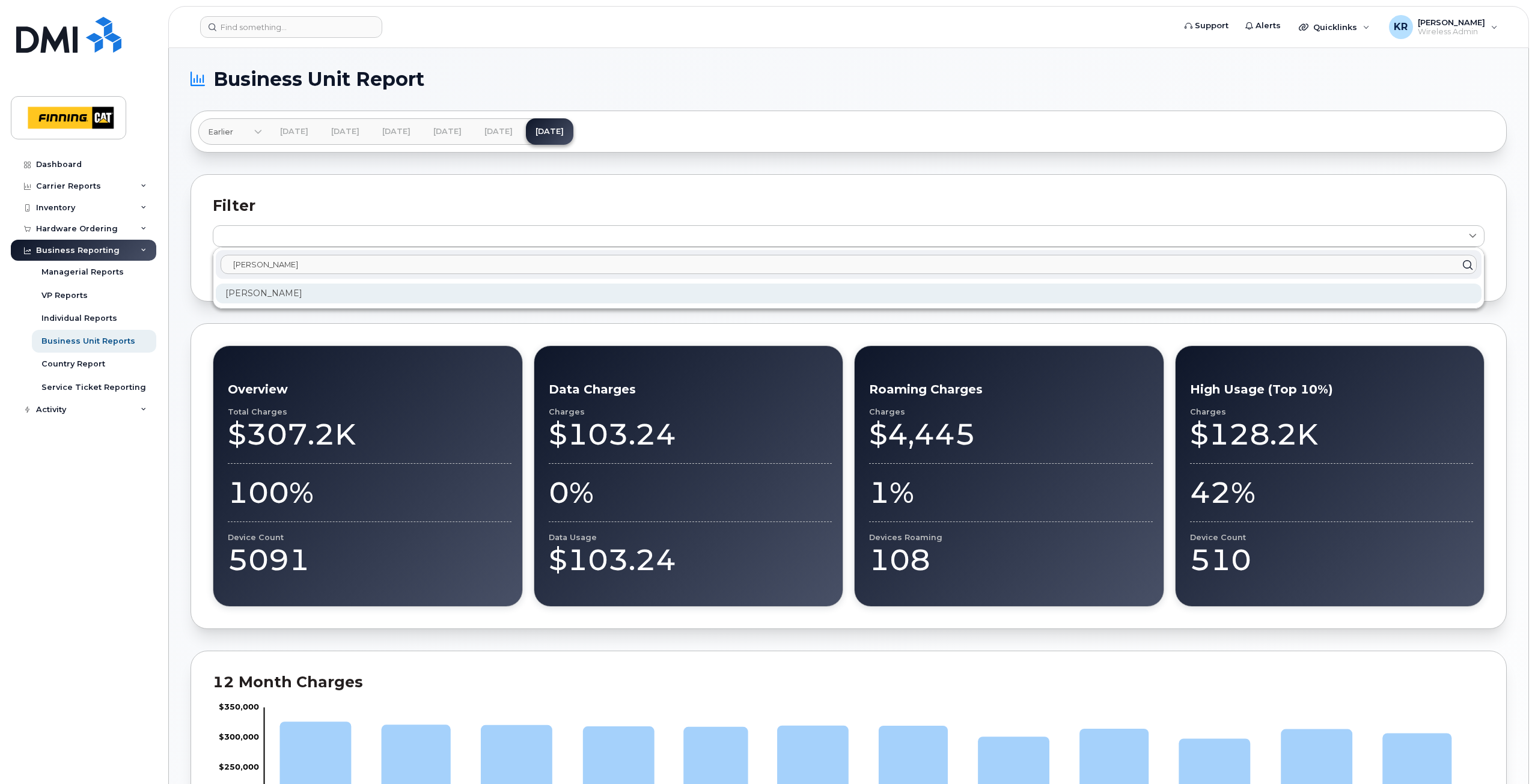
type input "amy bru"
click at [275, 287] on div "Amy Brule" at bounding box center [848, 293] width 1266 height 20
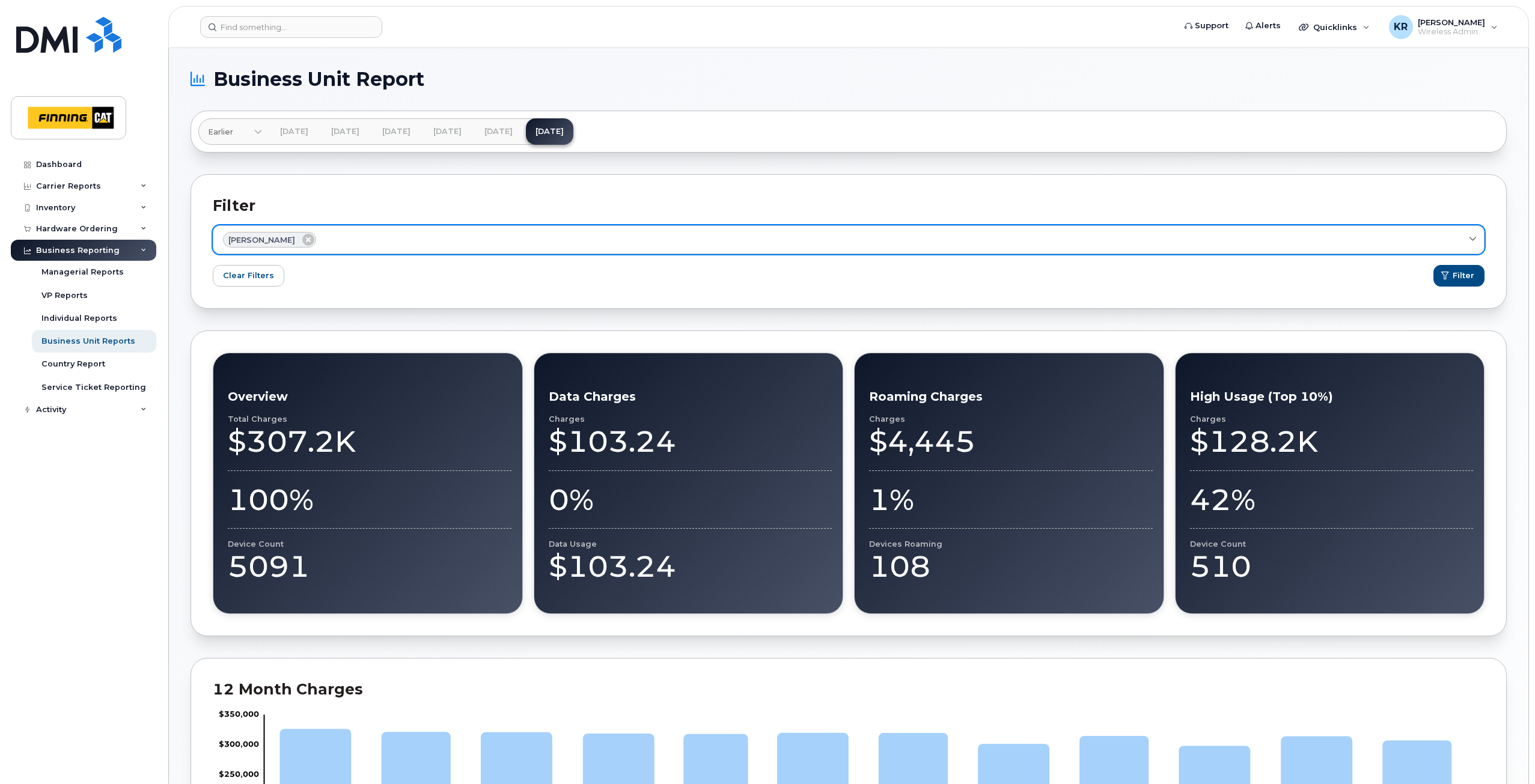
click at [417, 246] on div "Amy Brule" at bounding box center [848, 239] width 1251 height 15
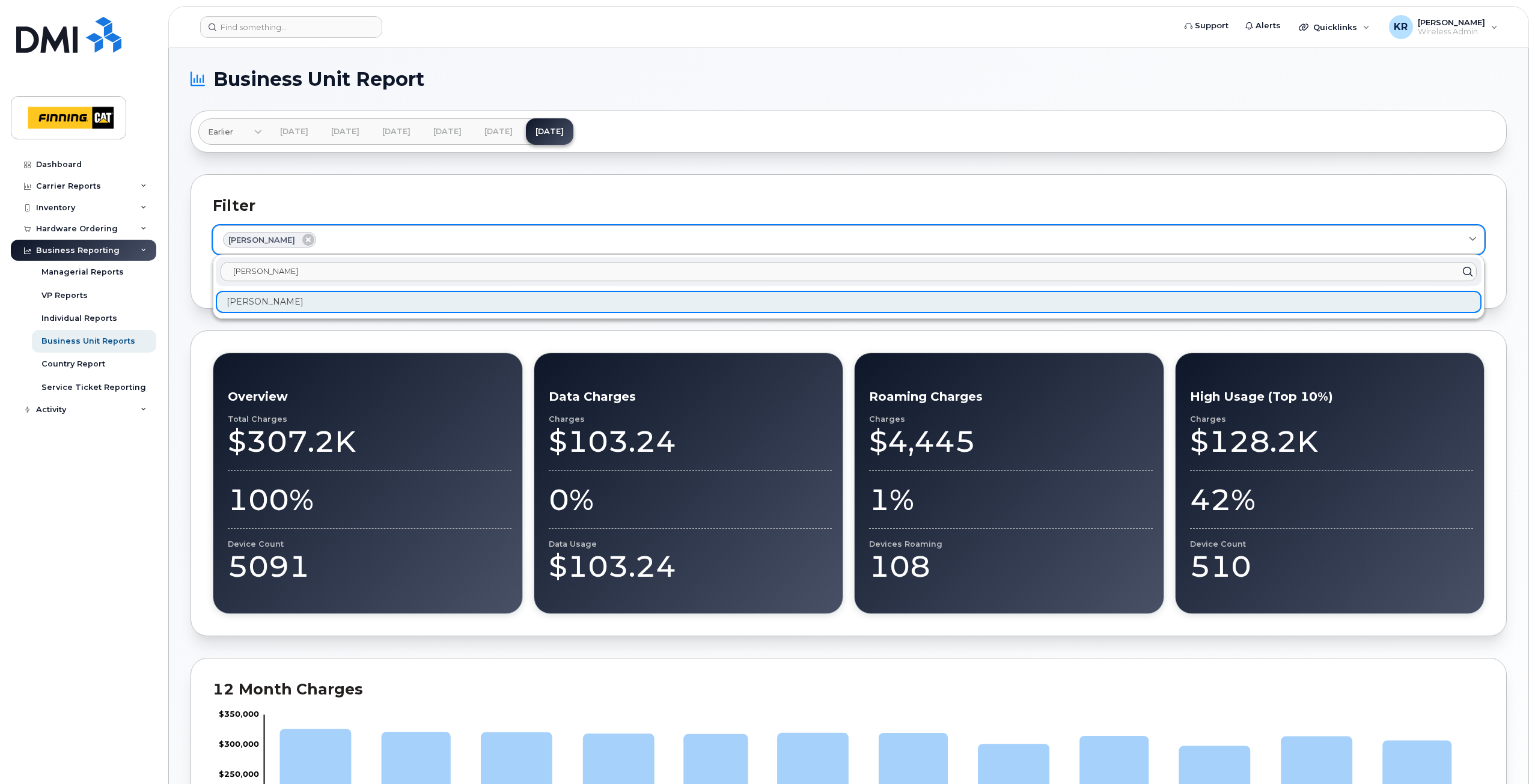
click button "Filter" at bounding box center [1458, 275] width 51 height 22
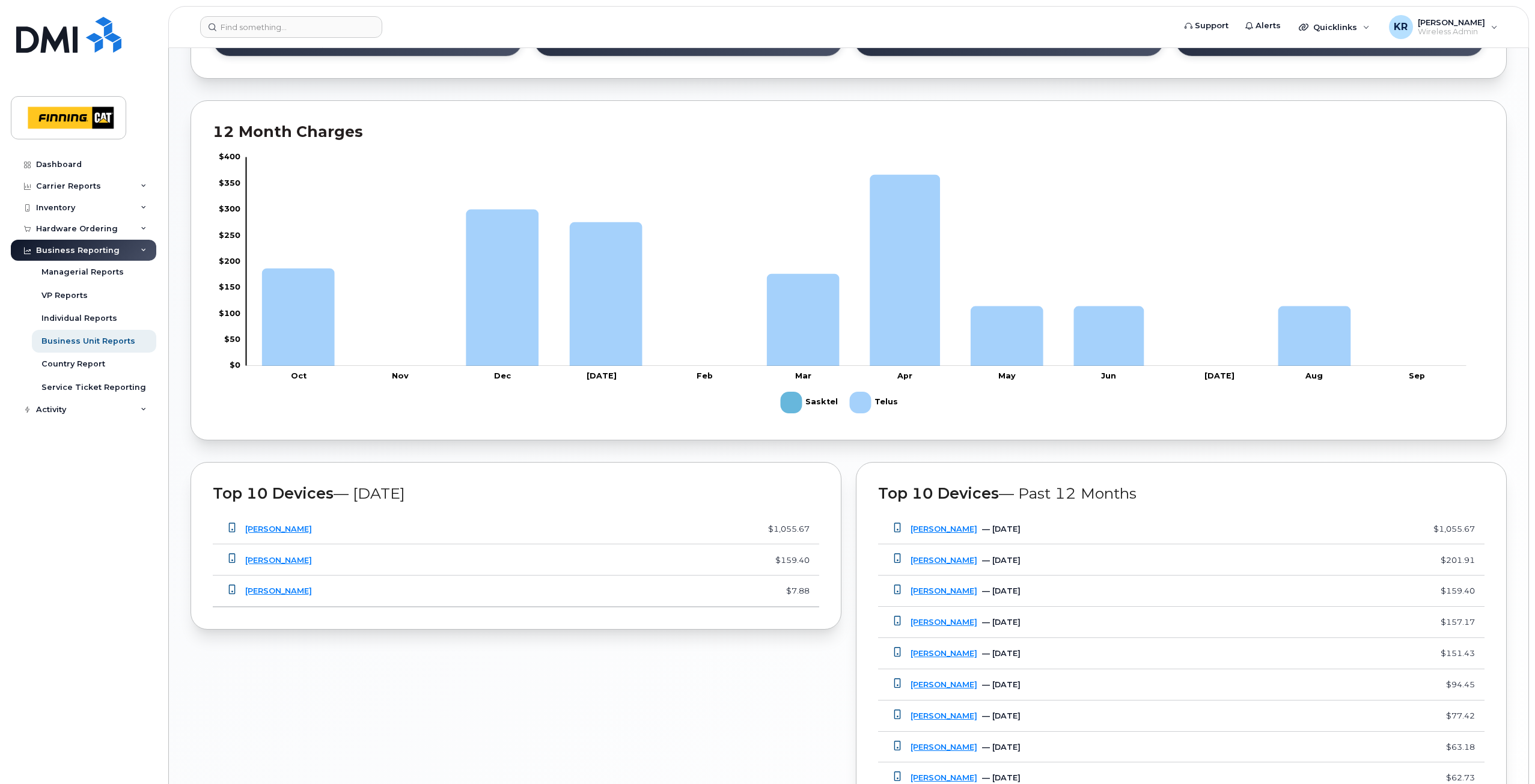
scroll to position [699, 0]
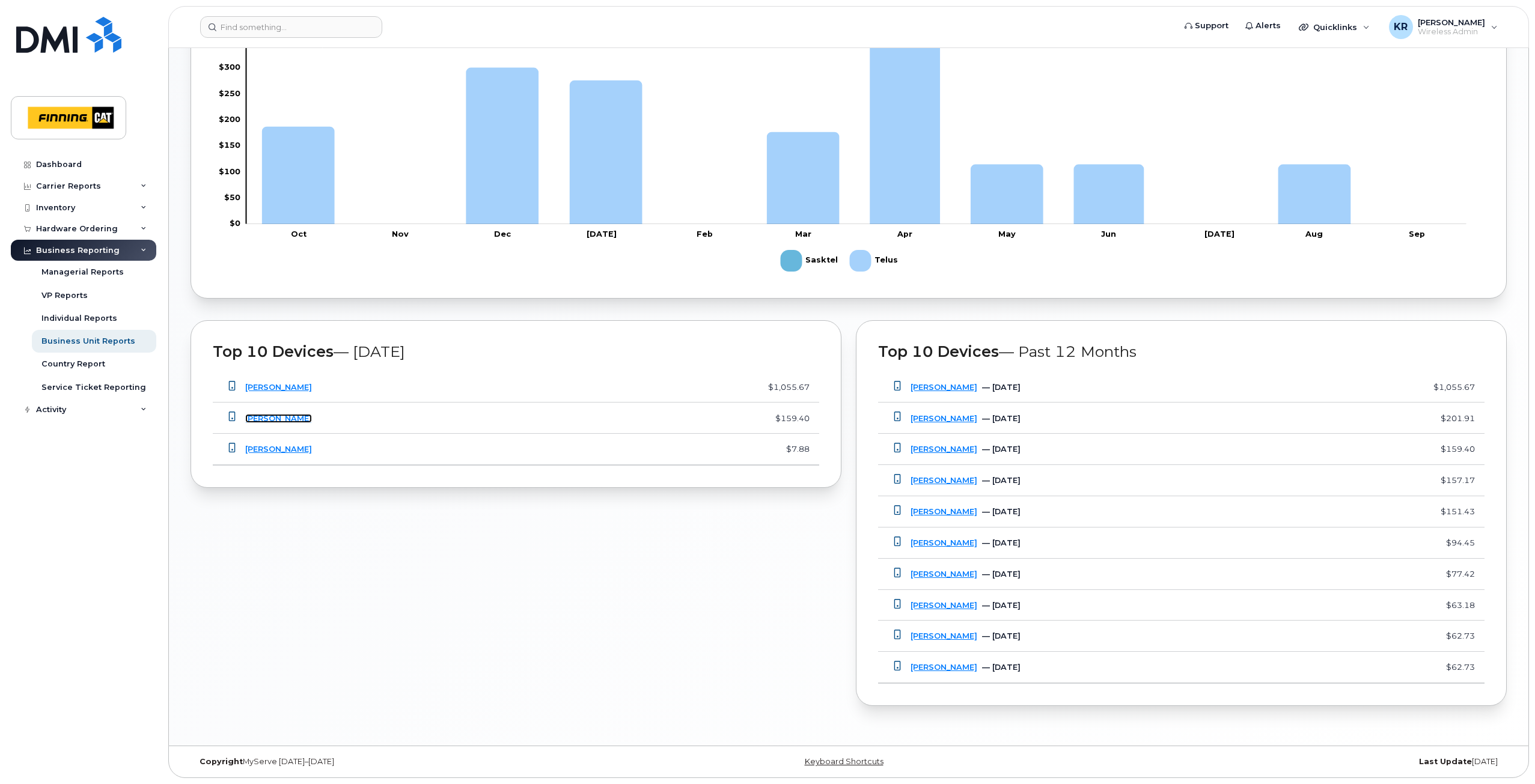
click at [287, 418] on link "Ryan Gianneschi" at bounding box center [279, 418] width 67 height 9
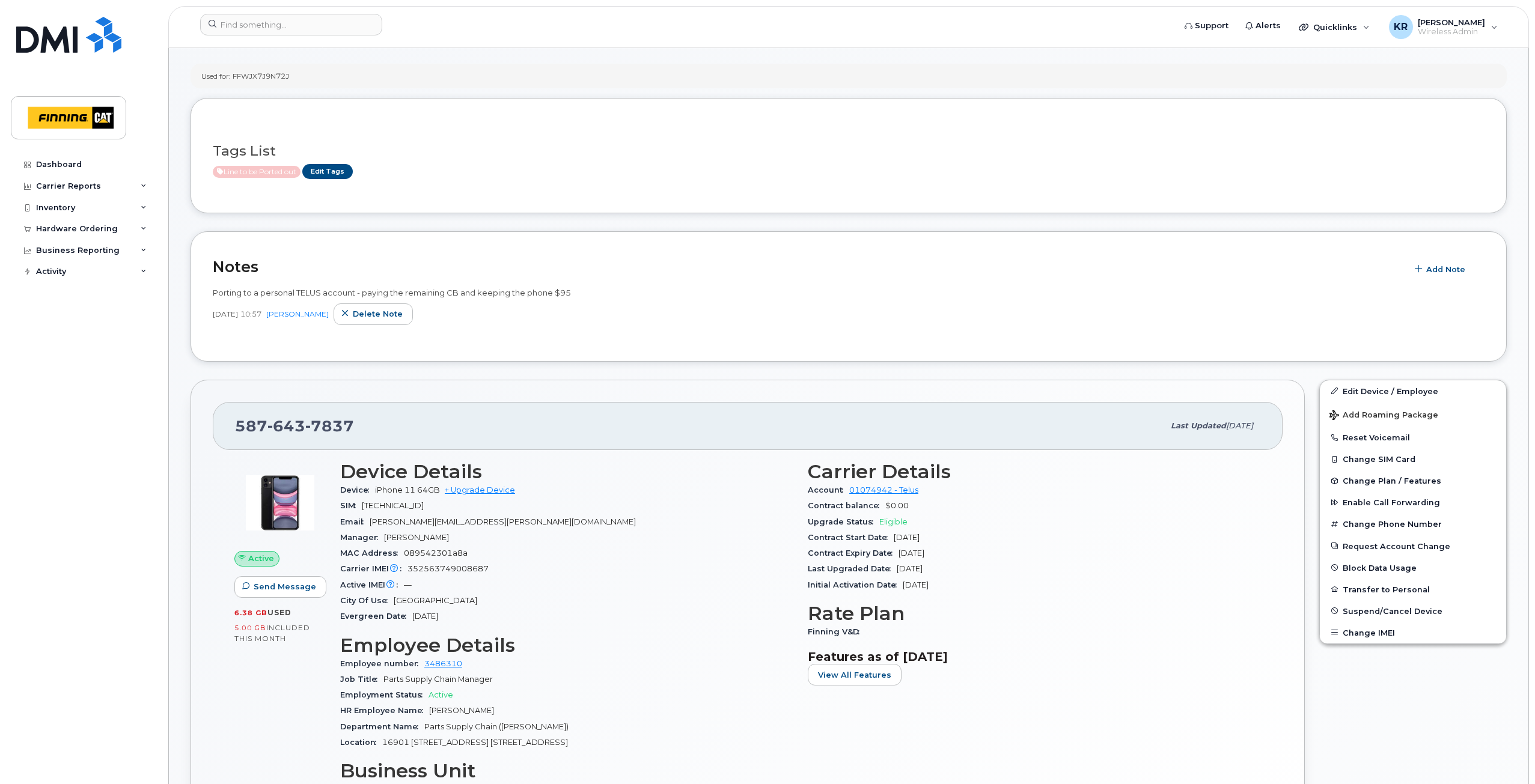
scroll to position [120, 0]
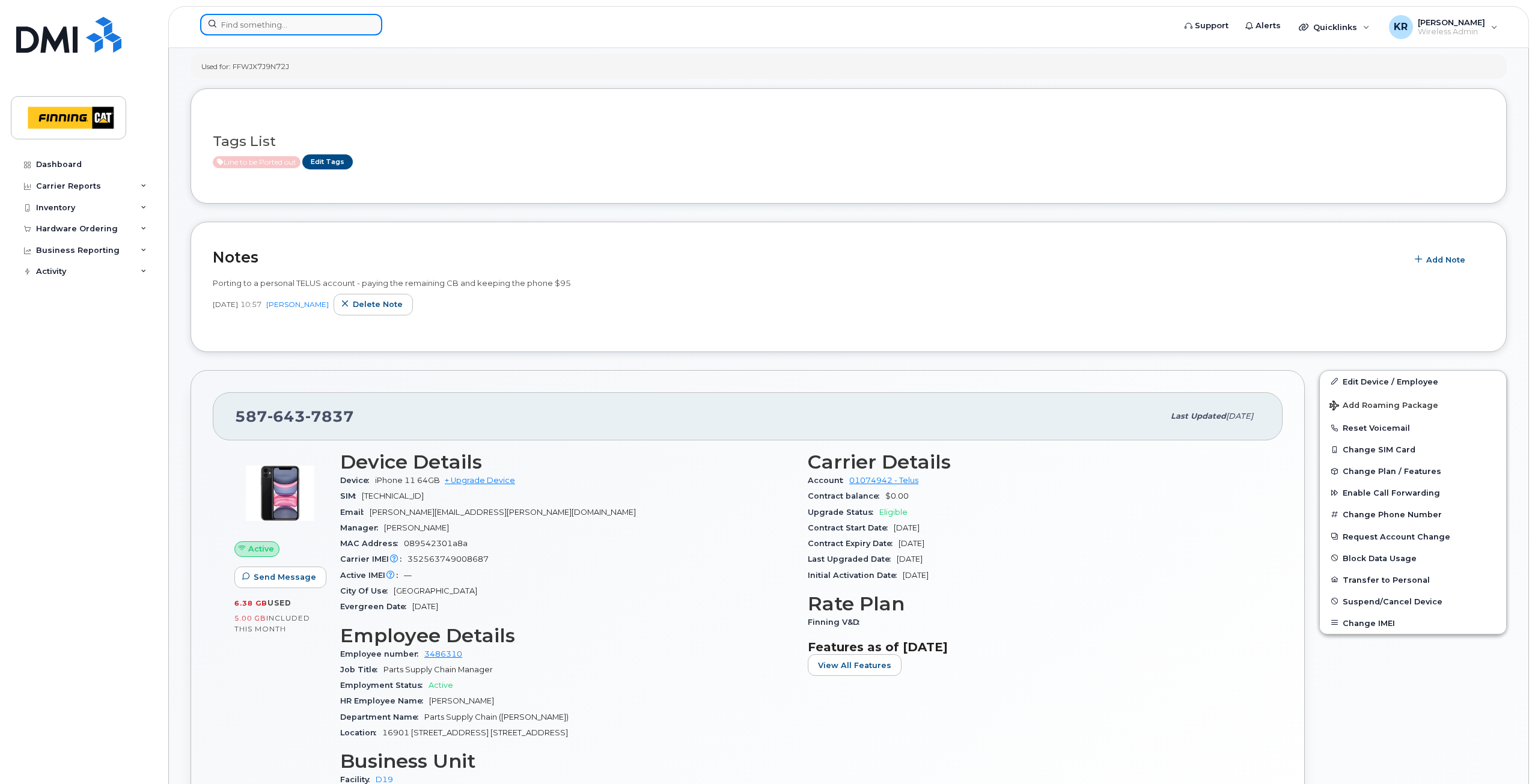
click at [272, 31] on input at bounding box center [291, 24] width 182 height 22
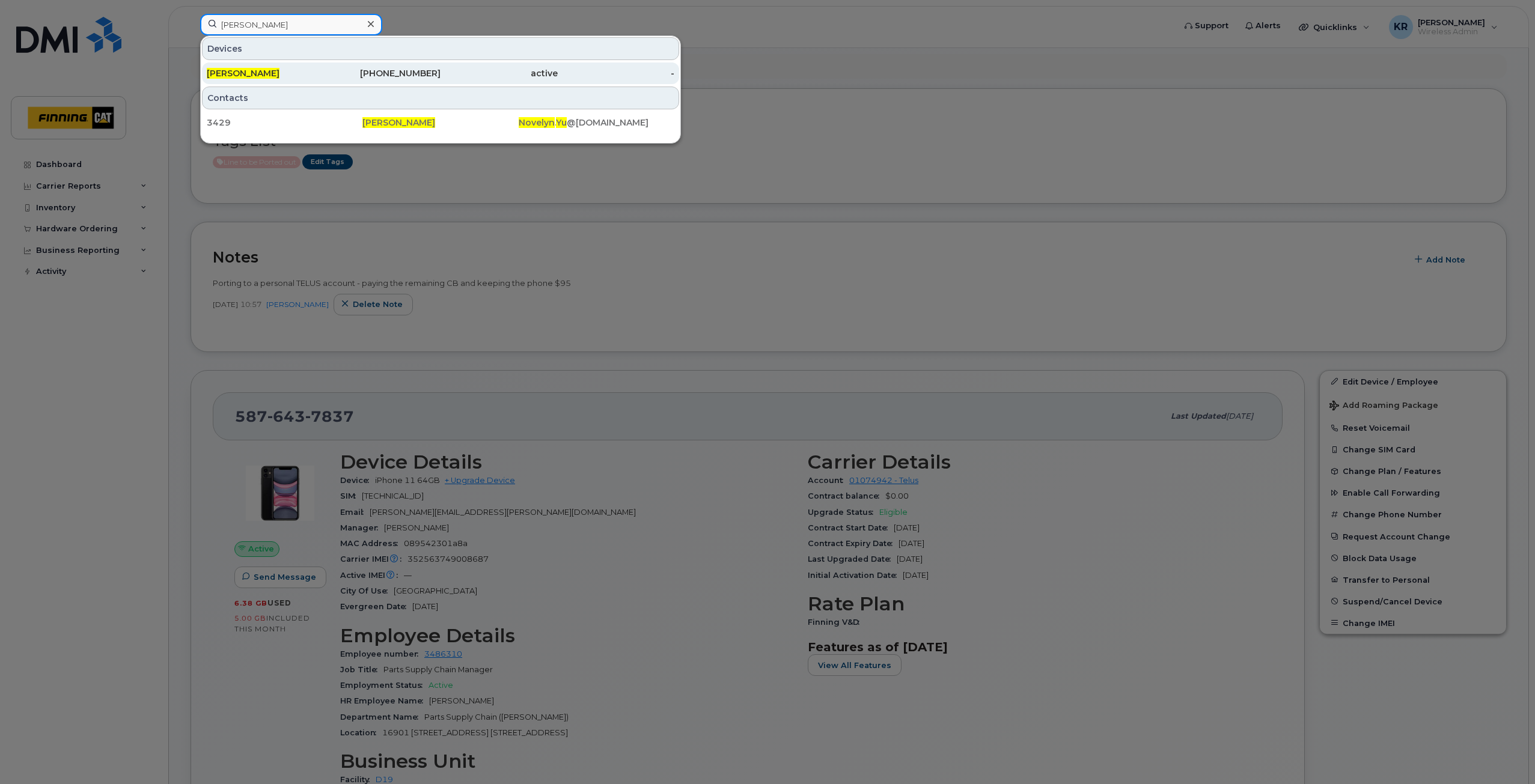
type input "[PERSON_NAME]"
click at [484, 79] on div "active" at bounding box center [499, 73] width 117 height 22
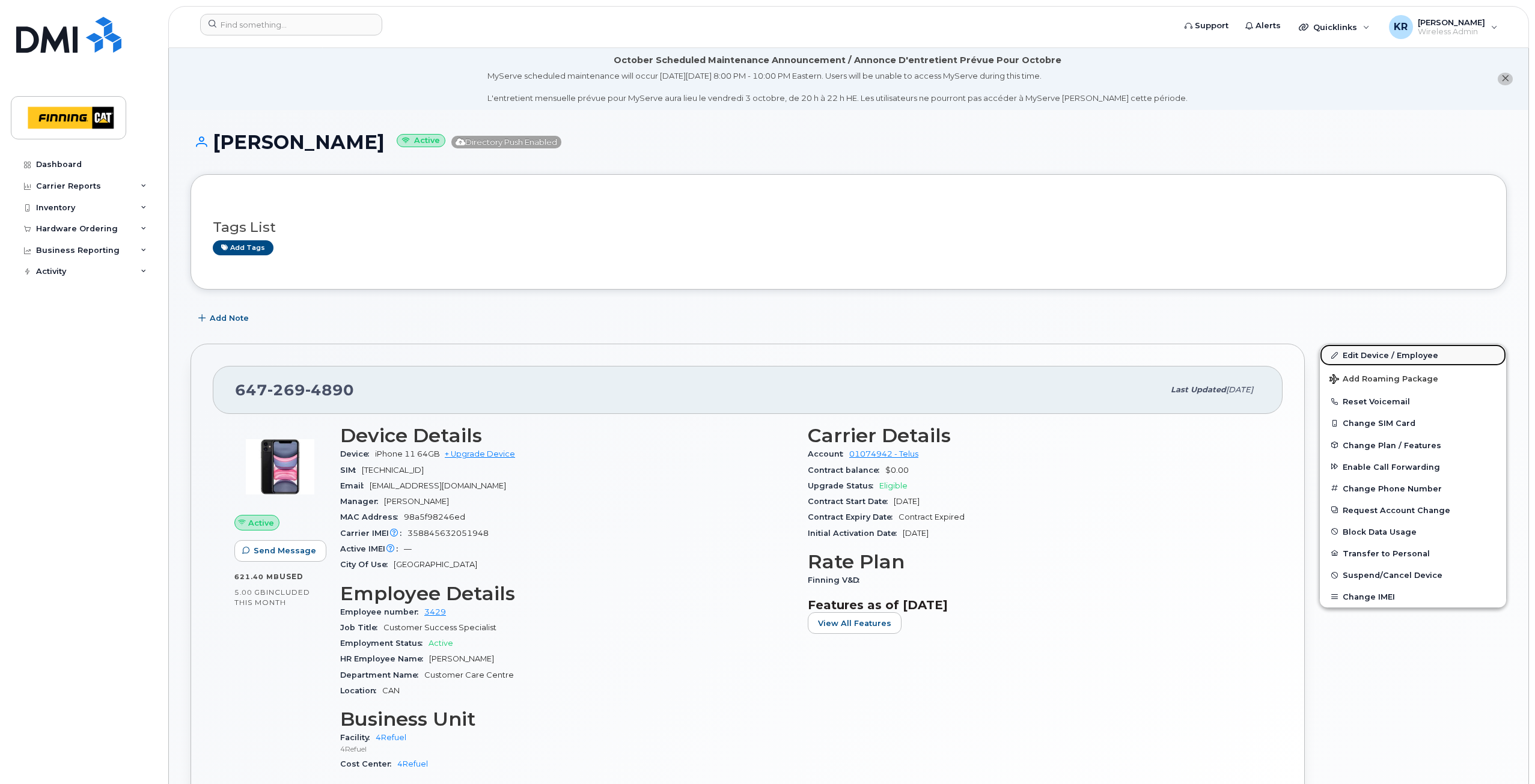
click at [1366, 353] on link "Edit Device / Employee" at bounding box center [1413, 354] width 187 height 22
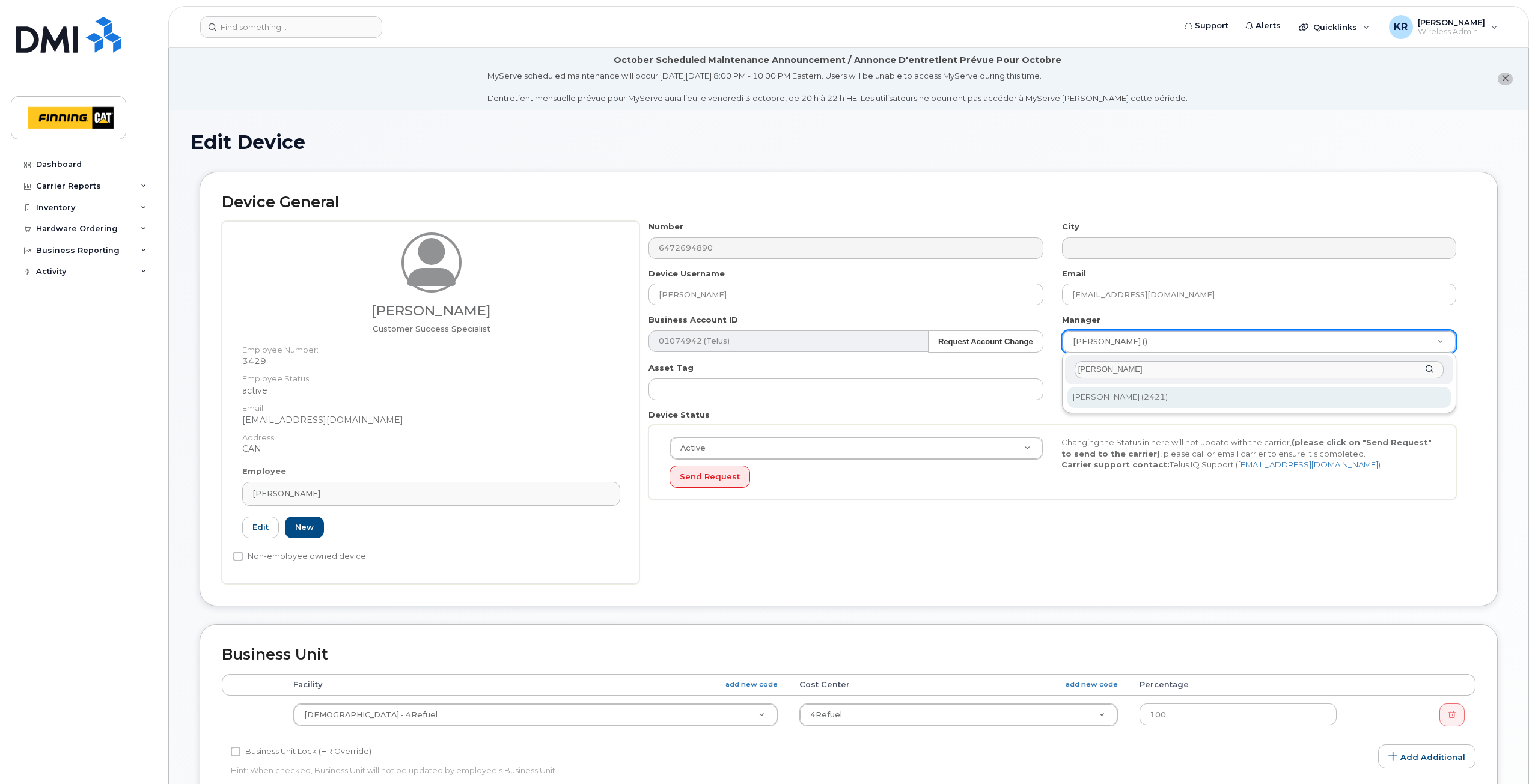
type input "aaron kir"
type input "756692"
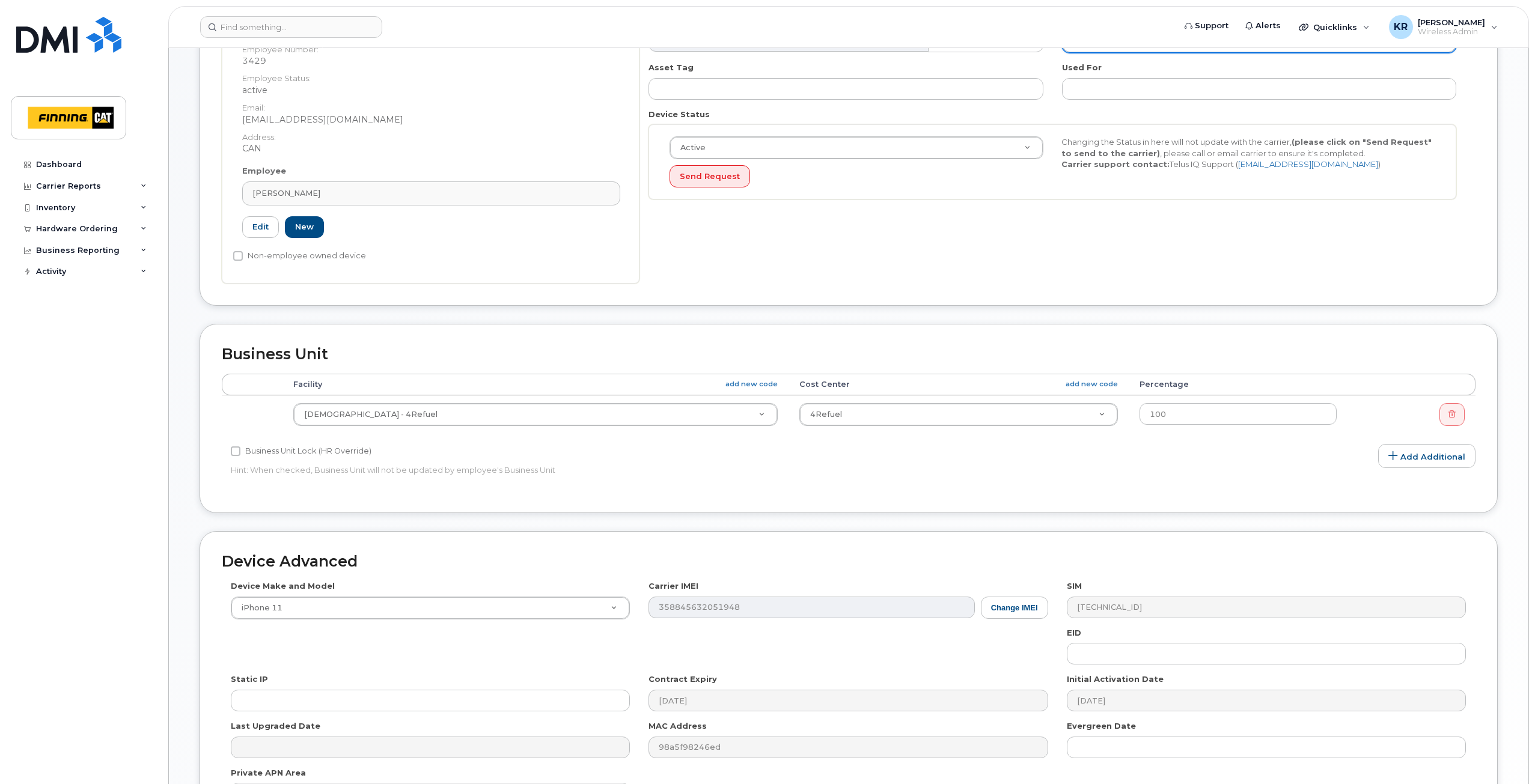
scroll to position [504, 0]
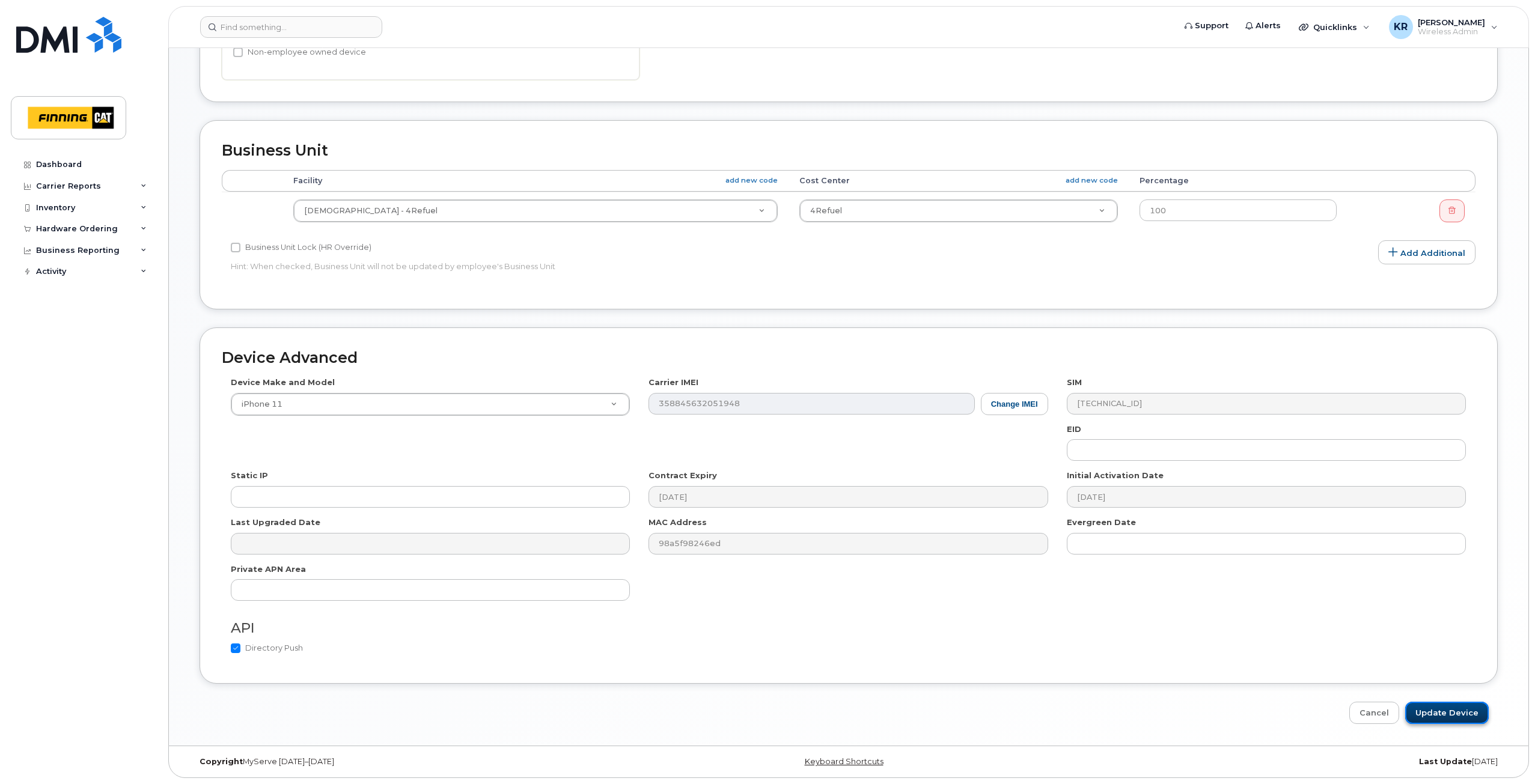
click at [1454, 711] on input "Update Device" at bounding box center [1446, 712] width 83 height 22
type input "Saving..."
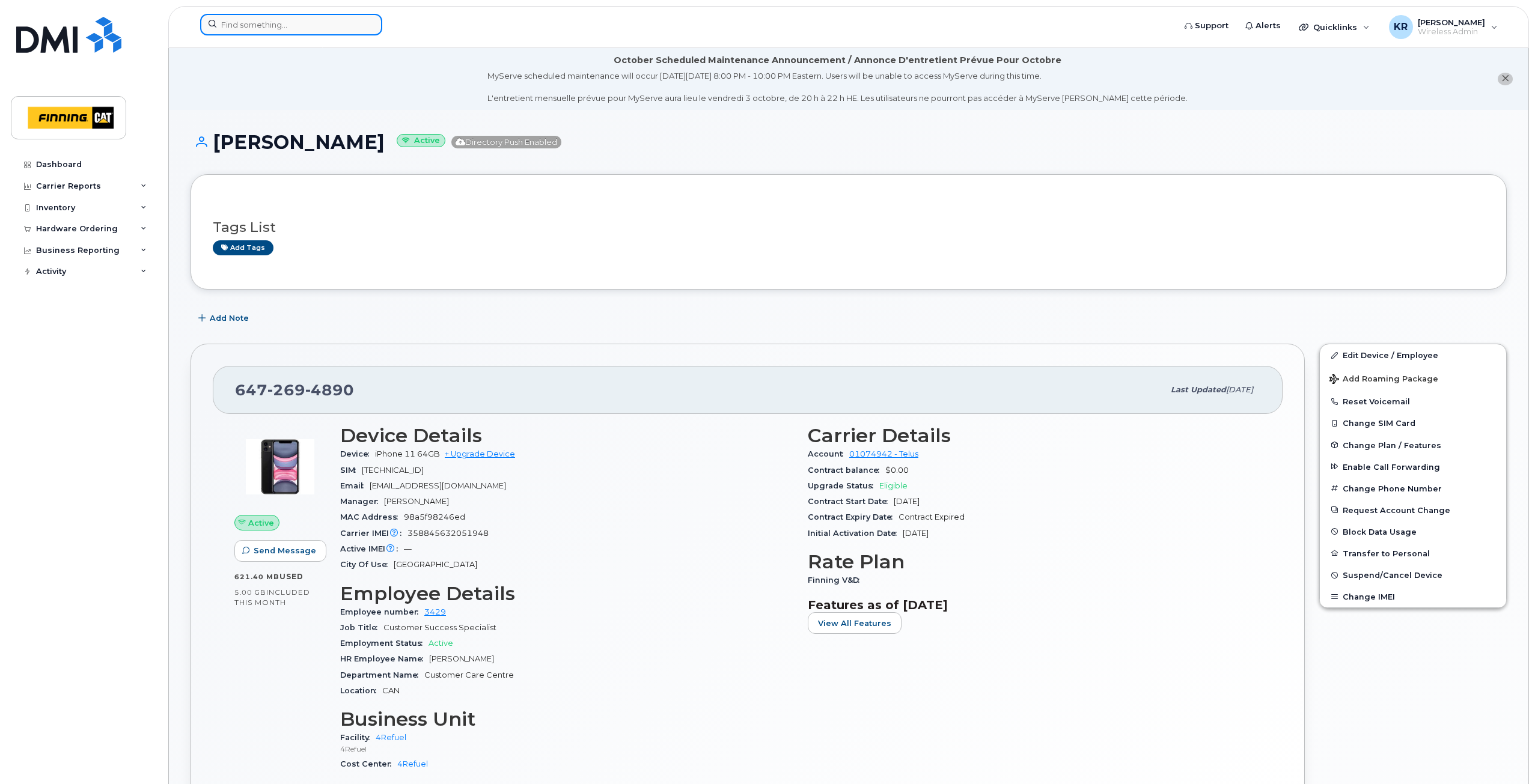
click at [237, 31] on input at bounding box center [291, 24] width 182 height 22
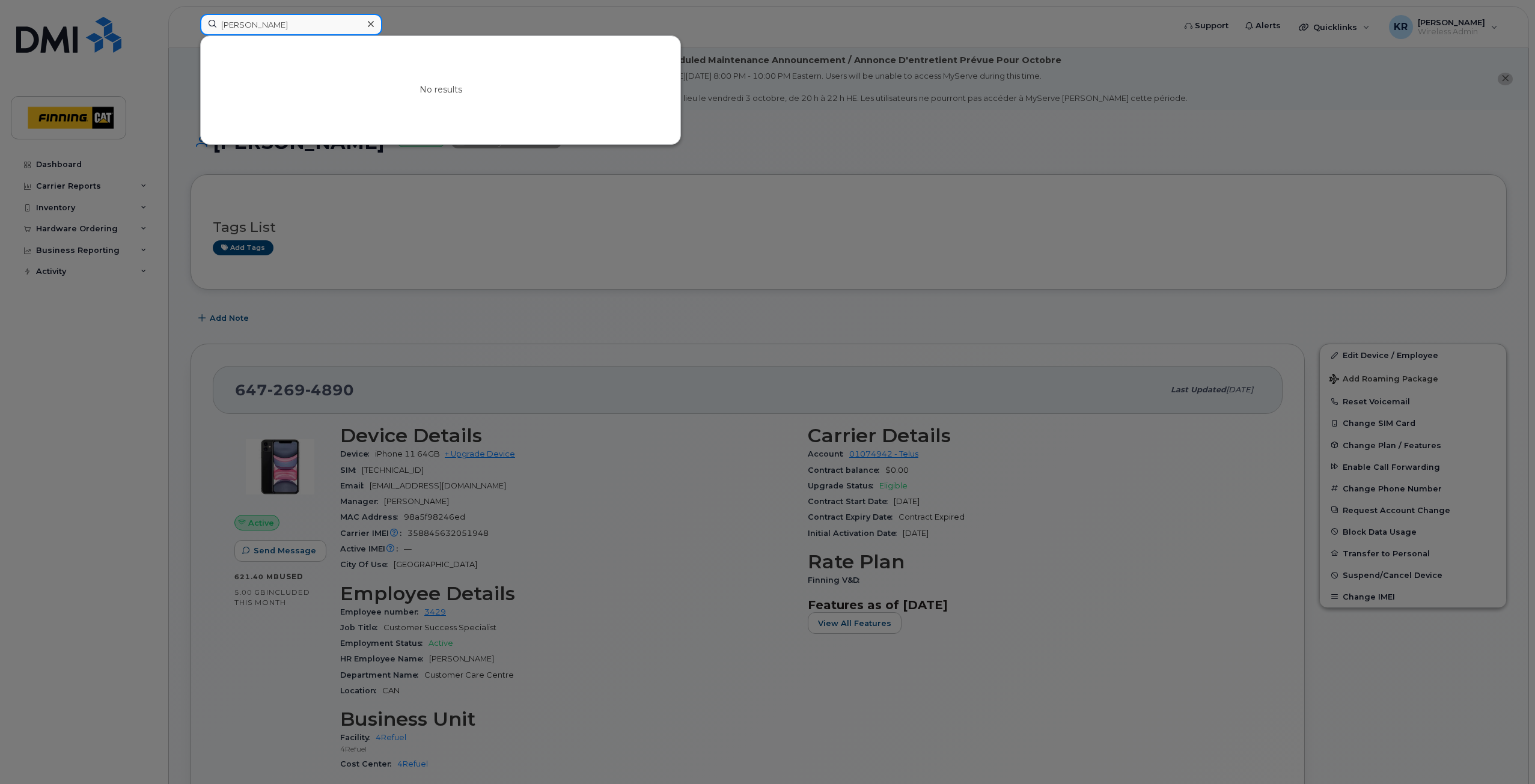
drag, startPoint x: 258, startPoint y: 28, endPoint x: 190, endPoint y: 27, distance: 68.0
click at [190, 27] on div "[PERSON_NAME] No results" at bounding box center [683, 27] width 985 height 27
type input "v"
click at [288, 28] on input at bounding box center [291, 24] width 182 height 22
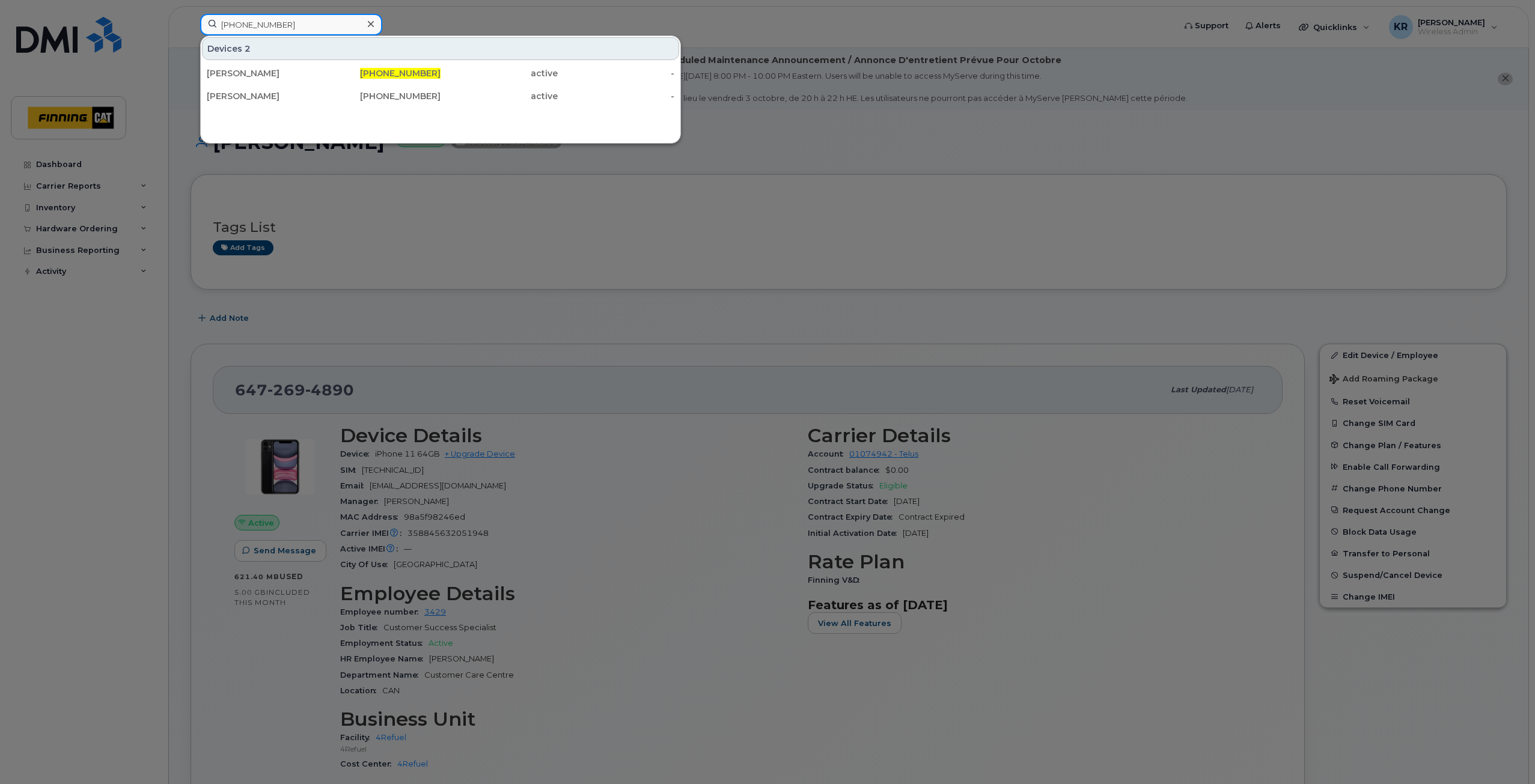
type input "[PHONE_NUMBER]"
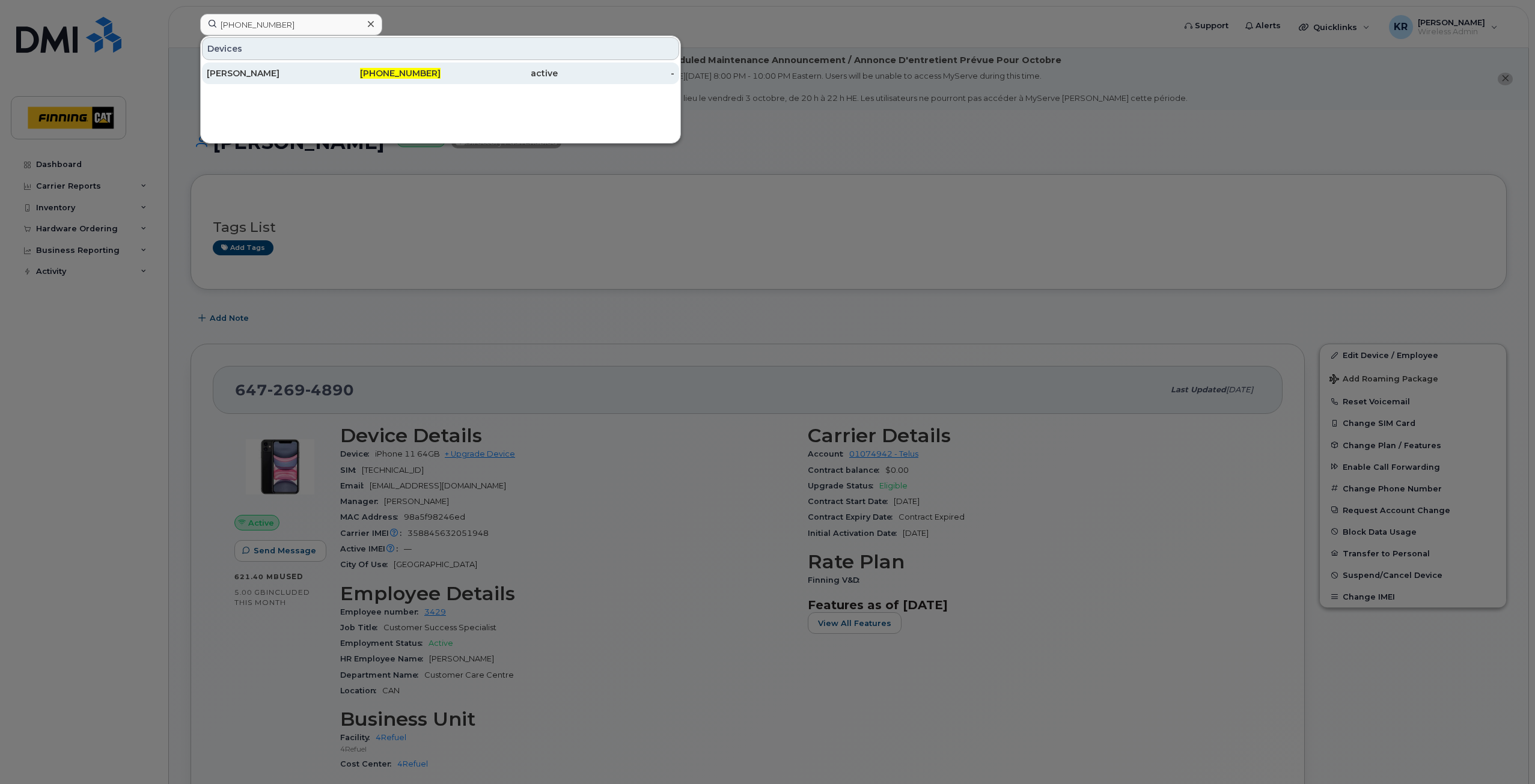
click at [318, 74] on div "[PERSON_NAME]" at bounding box center [266, 73] width 117 height 12
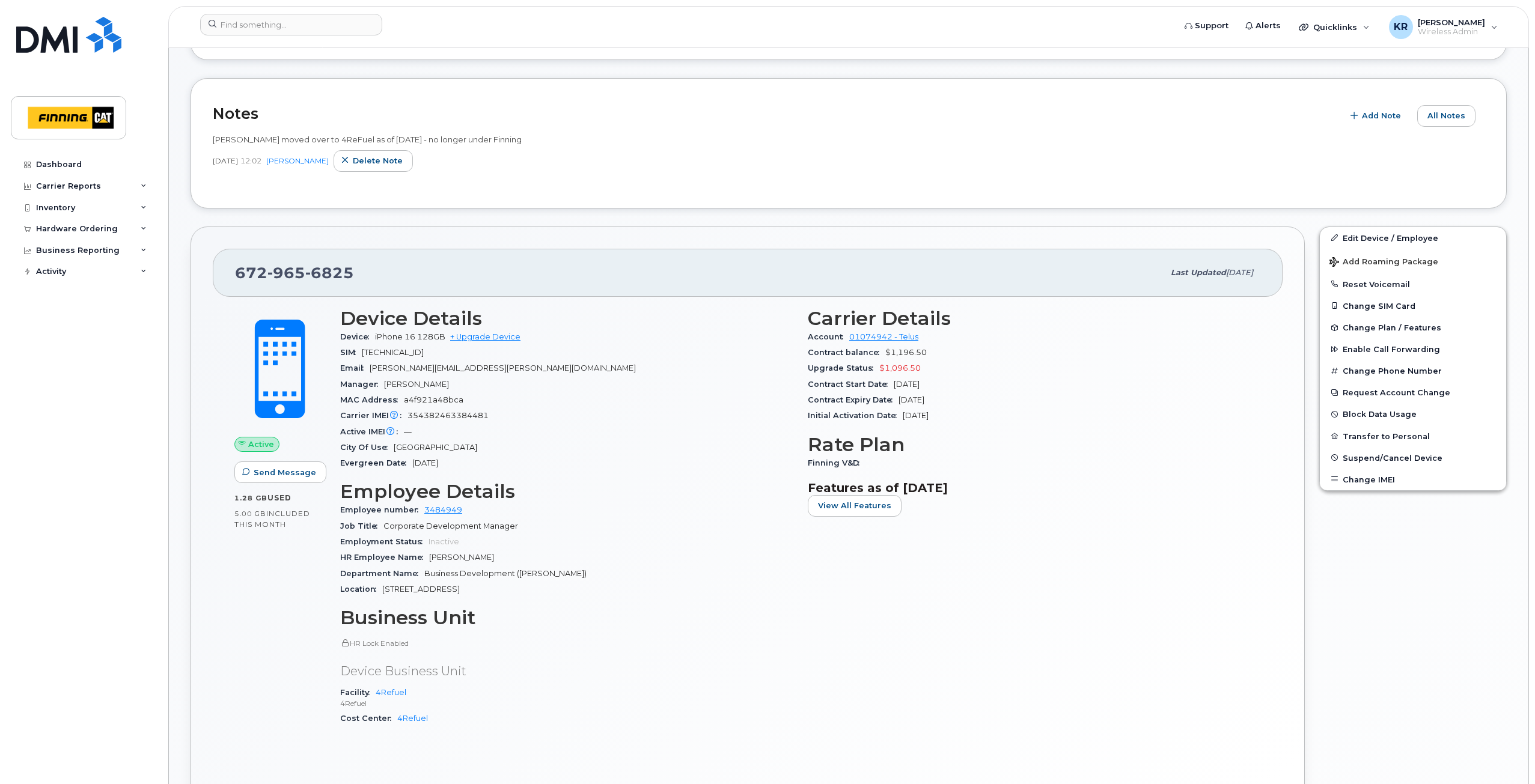
scroll to position [361, 0]
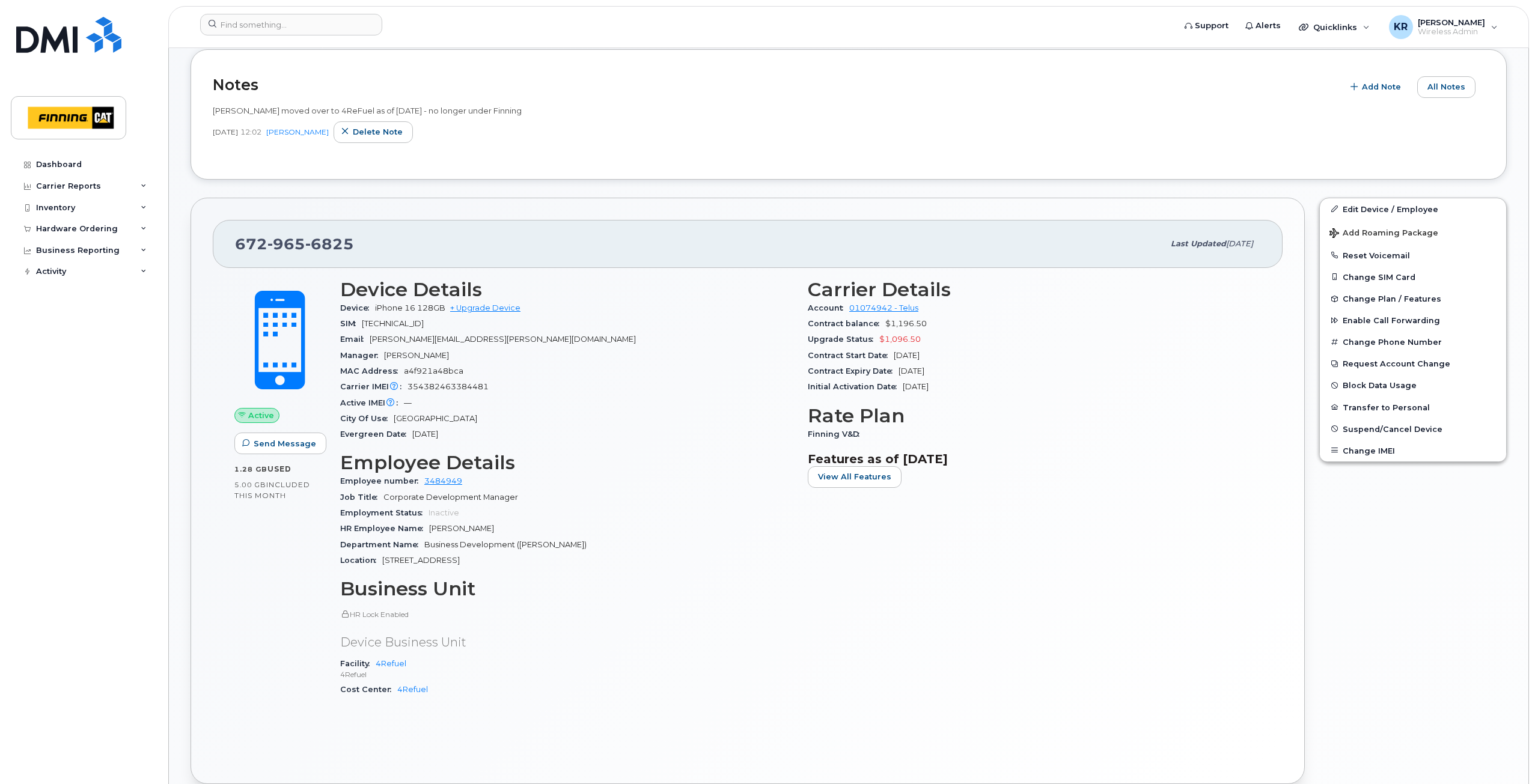
drag, startPoint x: 427, startPoint y: 530, endPoint x: 508, endPoint y: 532, distance: 81.0
click at [508, 532] on div "HR Employee Name [PERSON_NAME]" at bounding box center [566, 528] width 453 height 15
copy span "[PERSON_NAME]"
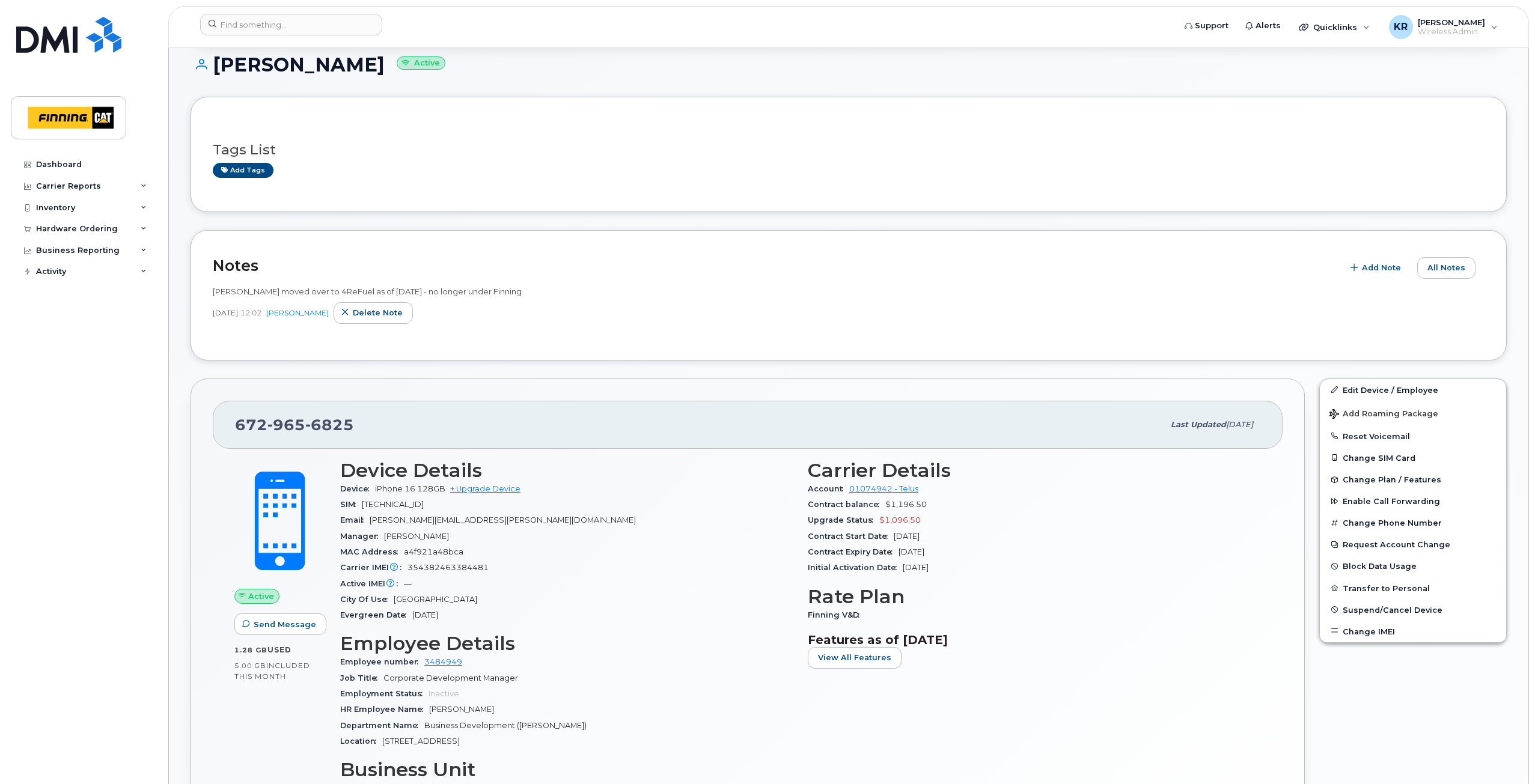
scroll to position [180, 0]
click at [1357, 390] on link "Edit Device / Employee" at bounding box center [1413, 389] width 187 height 22
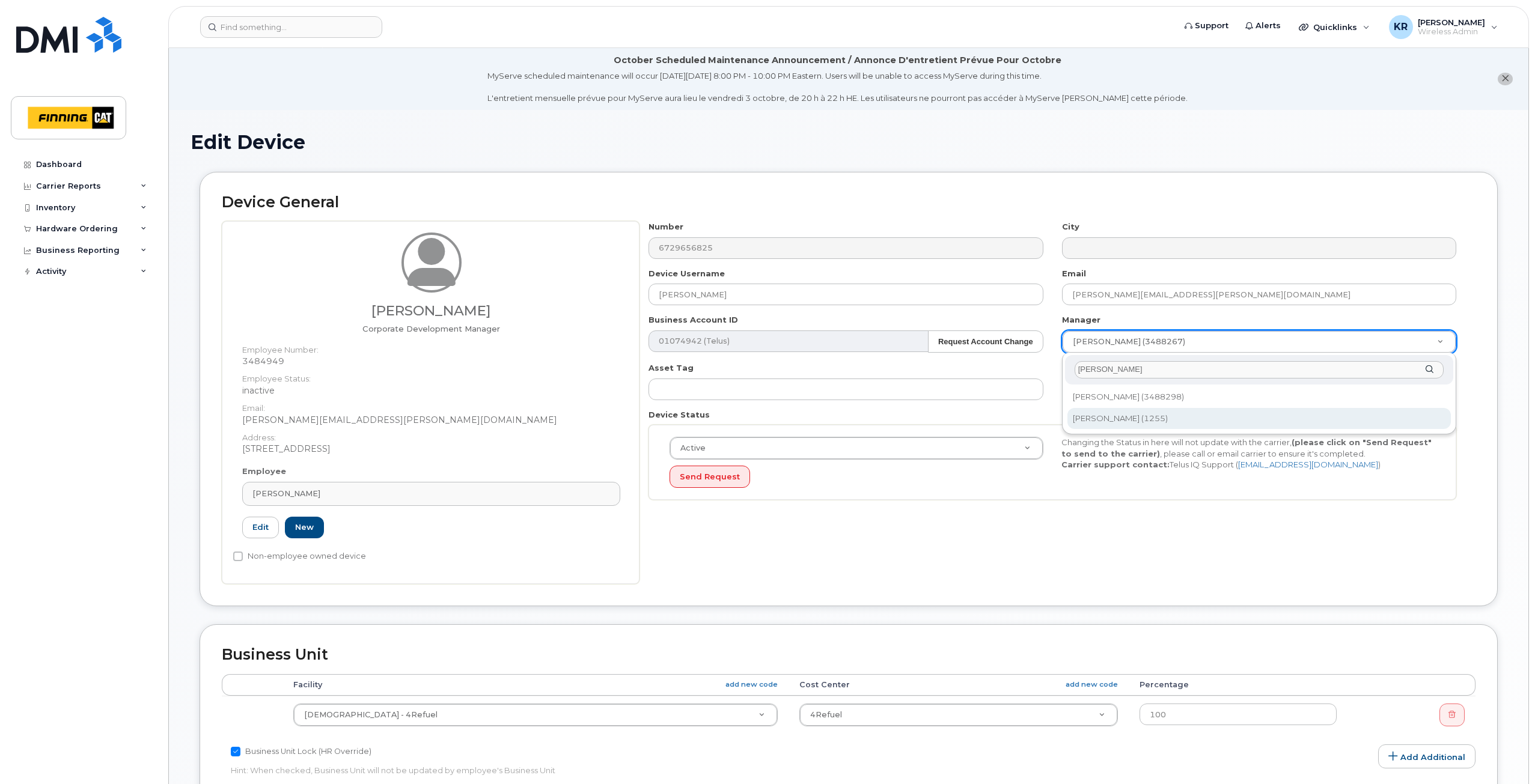
type input "[PERSON_NAME]"
type input "756546"
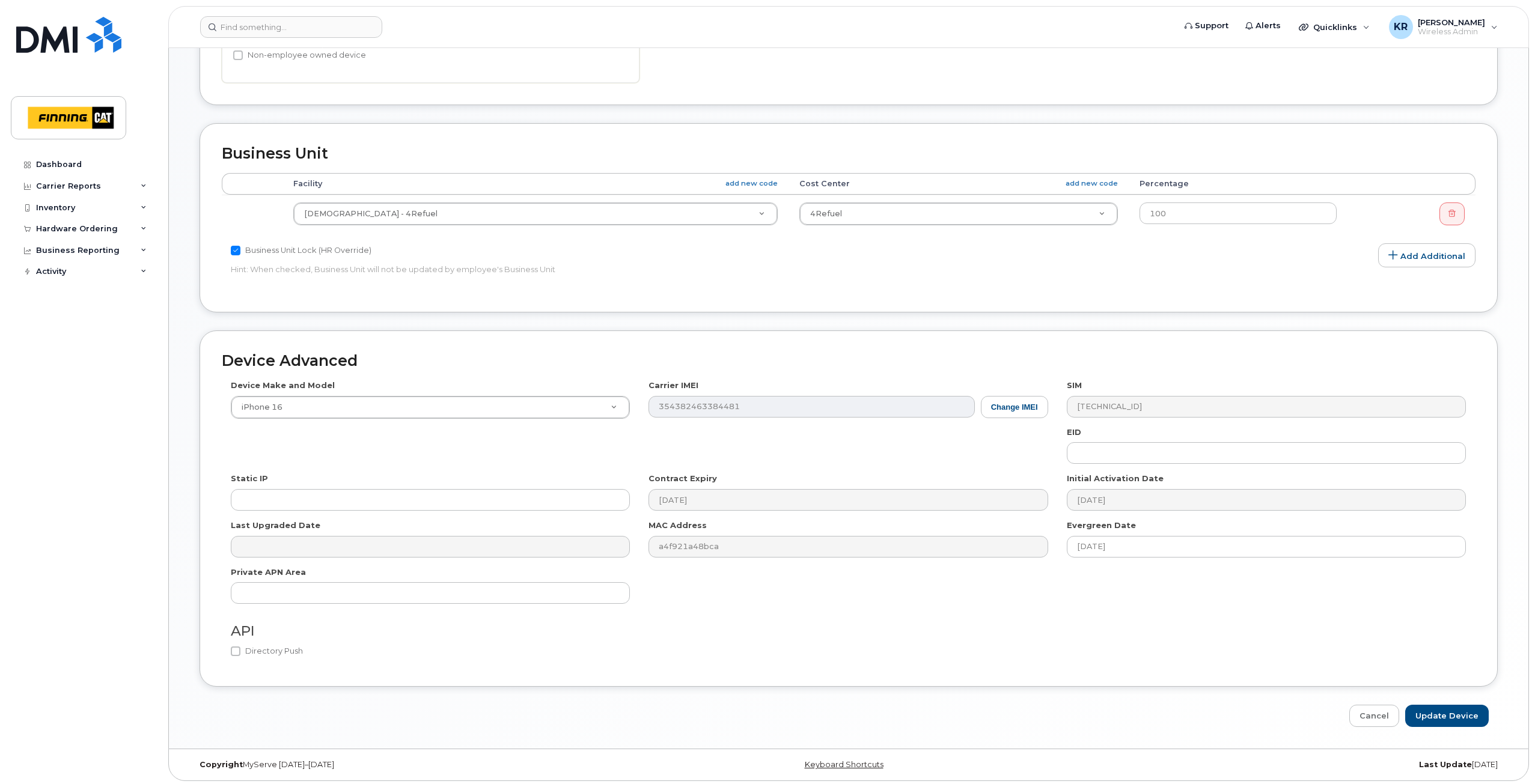
scroll to position [504, 0]
click at [1434, 716] on input "Update Device" at bounding box center [1446, 712] width 83 height 22
type input "Saving..."
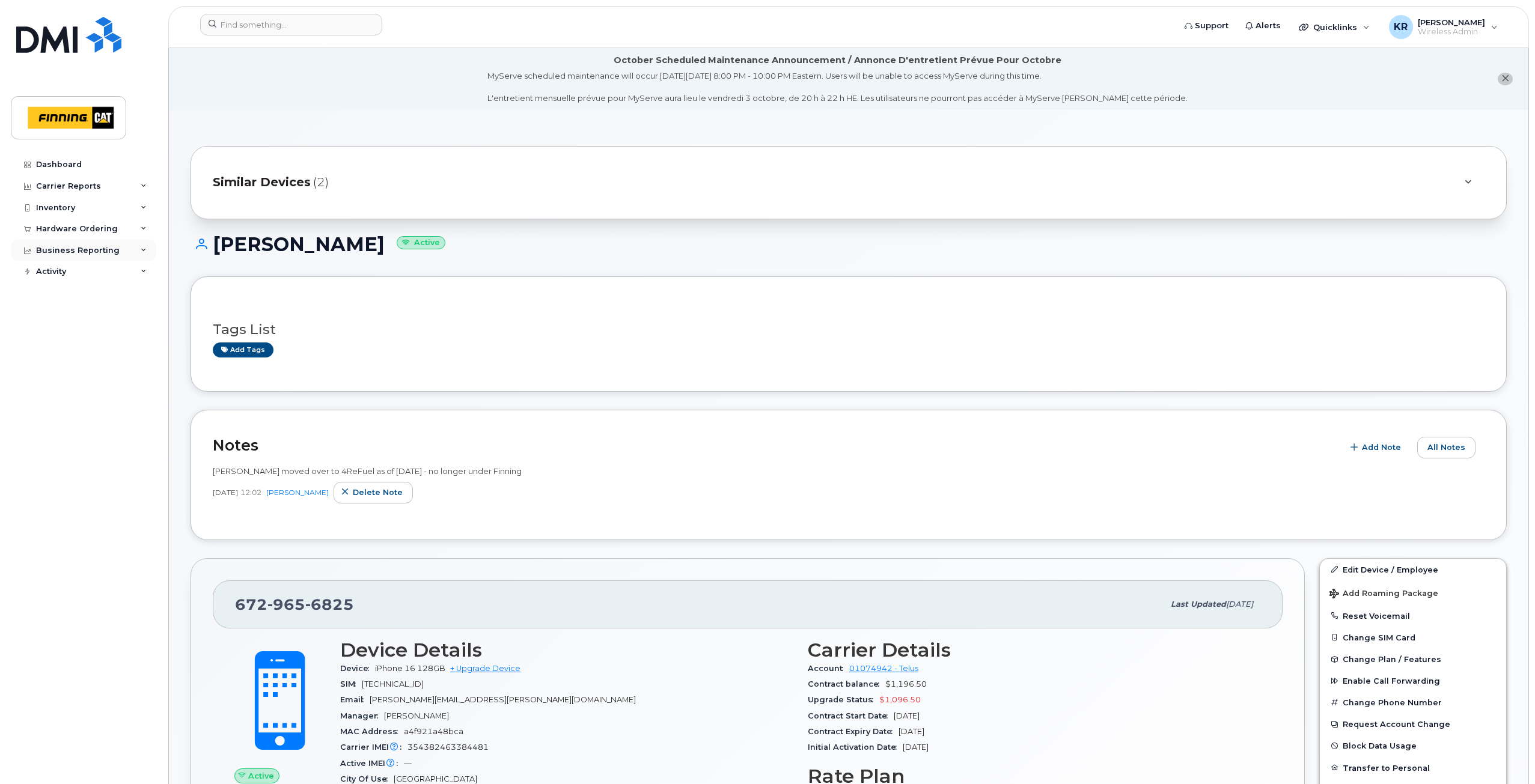
click at [68, 251] on div "Business Reporting" at bounding box center [77, 251] width 83 height 10
click at [84, 344] on div "Business Unit Reports" at bounding box center [88, 341] width 94 height 11
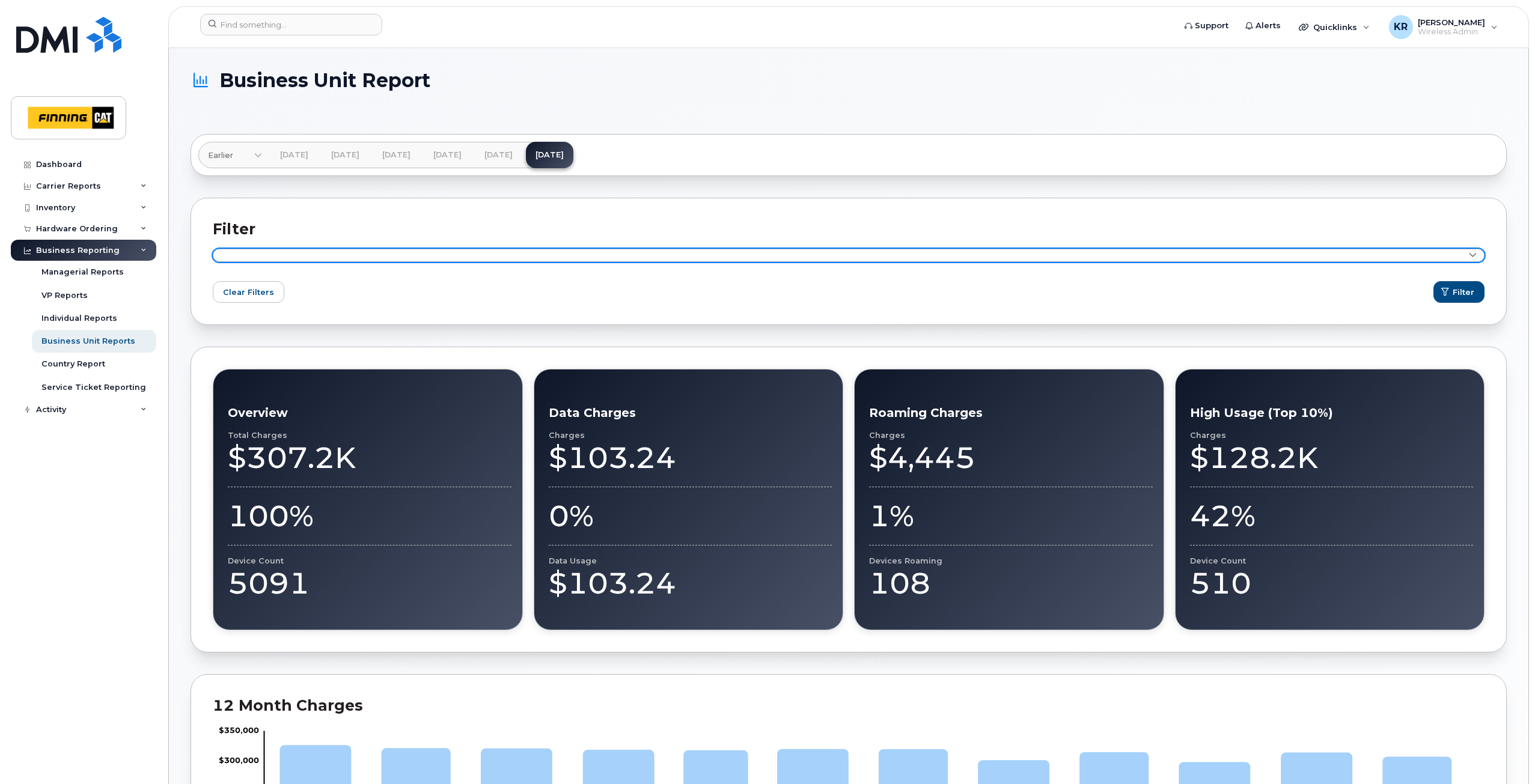
click at [282, 254] on link at bounding box center [848, 255] width 1271 height 13
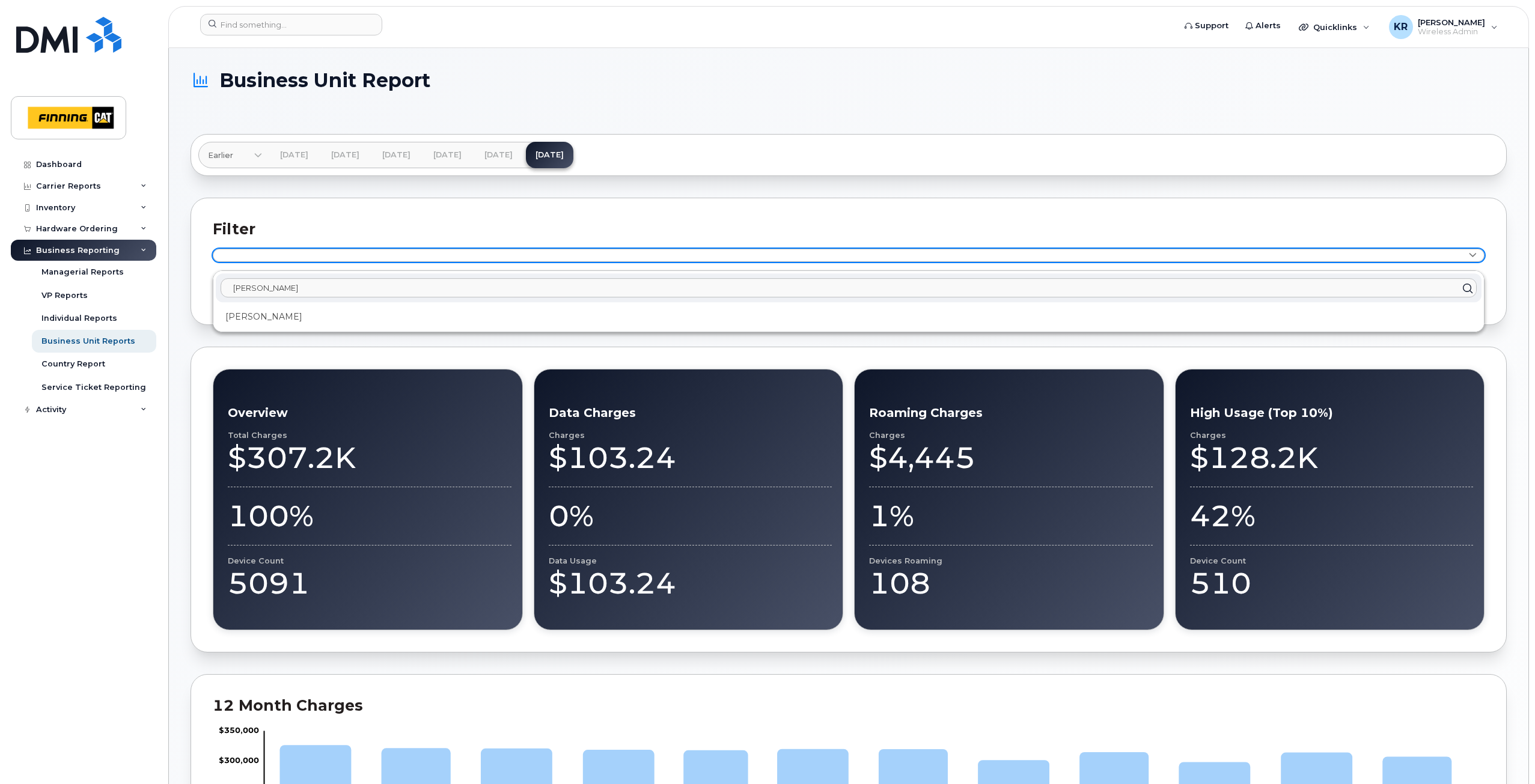
type input "jim ko"
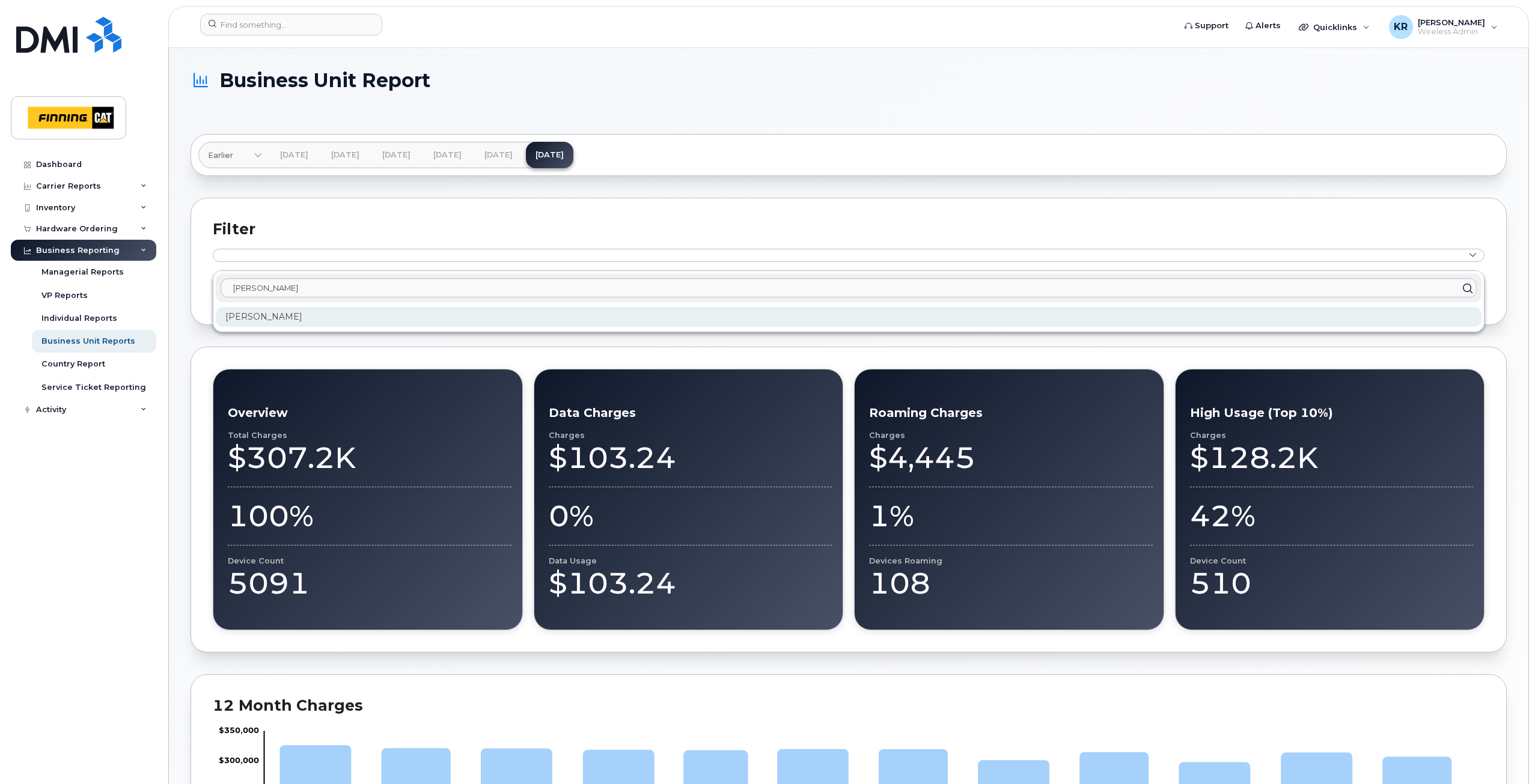
click at [282, 313] on div "[PERSON_NAME]" at bounding box center [848, 317] width 1266 height 20
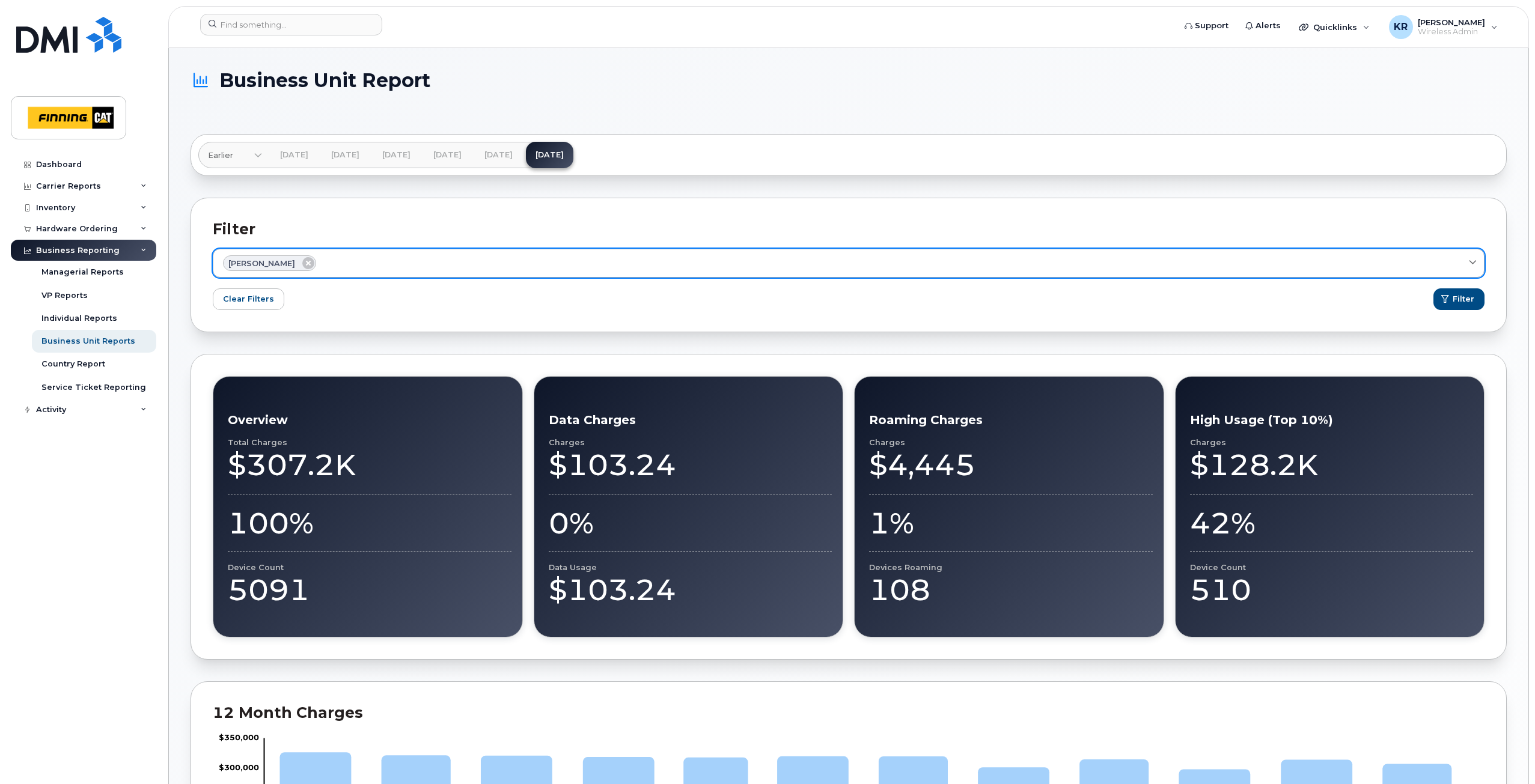
click at [309, 266] on div "Jim Kozma" at bounding box center [848, 262] width 1251 height 15
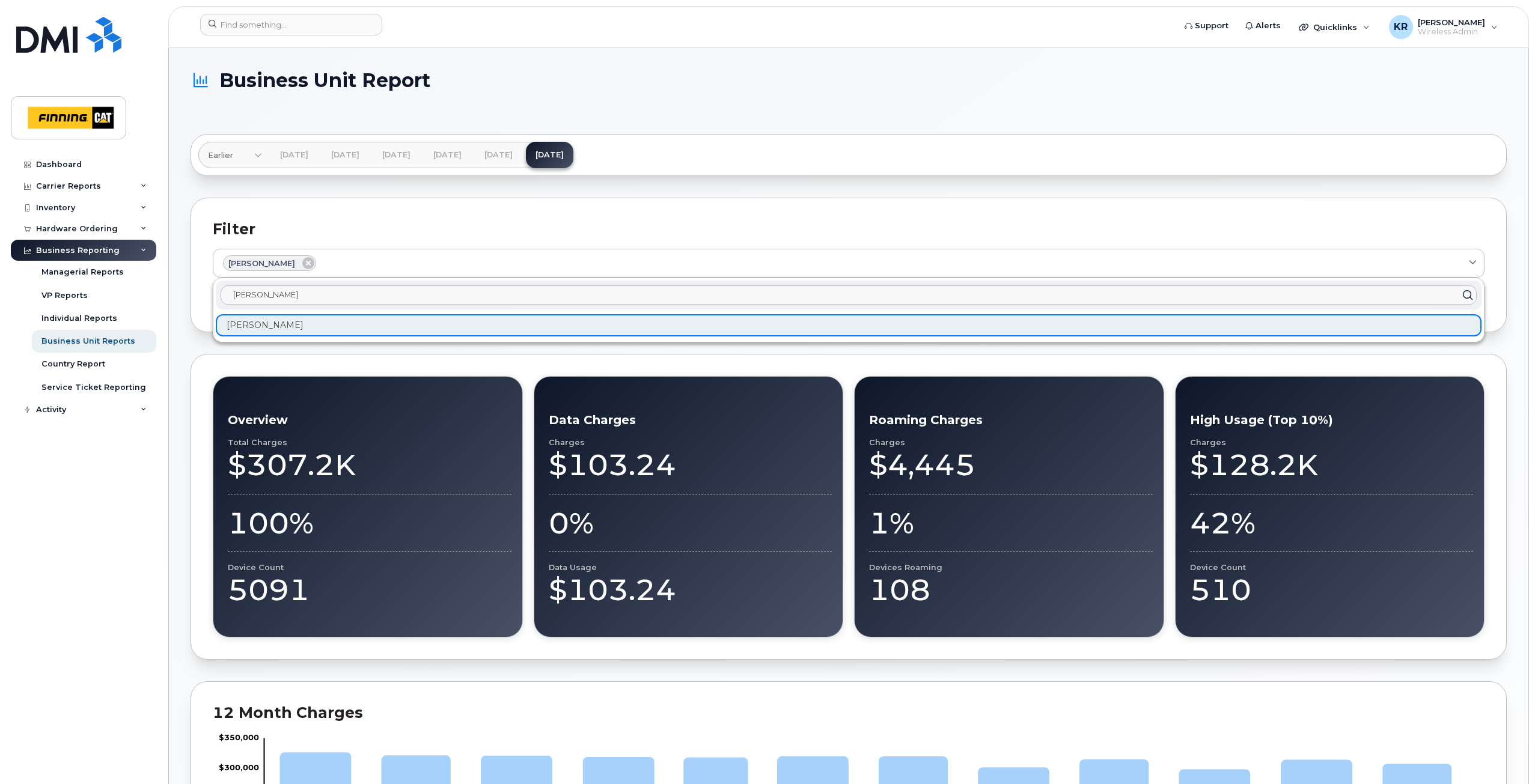
click at [274, 328] on div "Jim Kozma" at bounding box center [848, 325] width 1266 height 22
click at [109, 271] on div "Managerial Reports" at bounding box center [82, 272] width 82 height 11
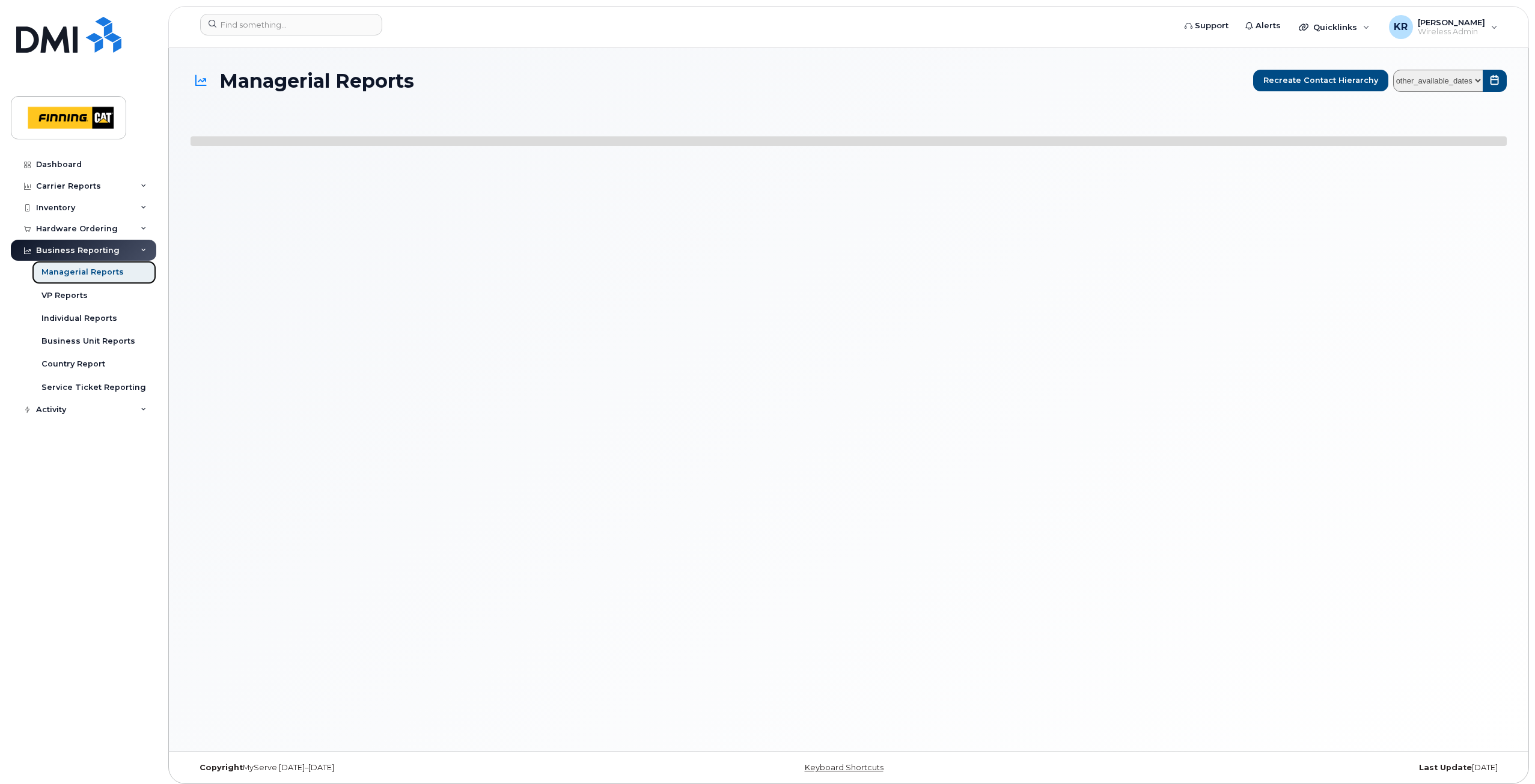
select select
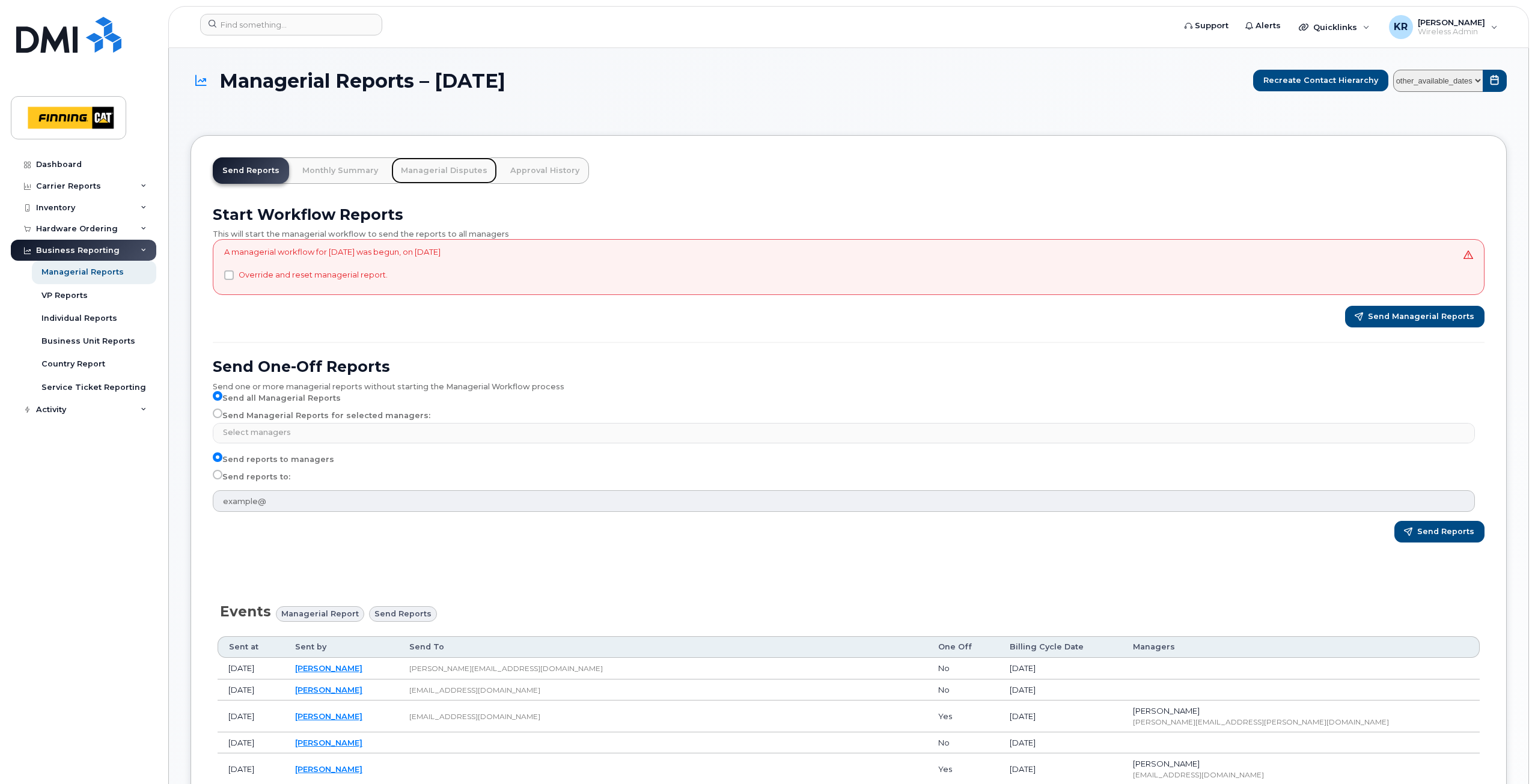
click at [453, 171] on link "Managerial Disputes" at bounding box center [444, 170] width 106 height 27
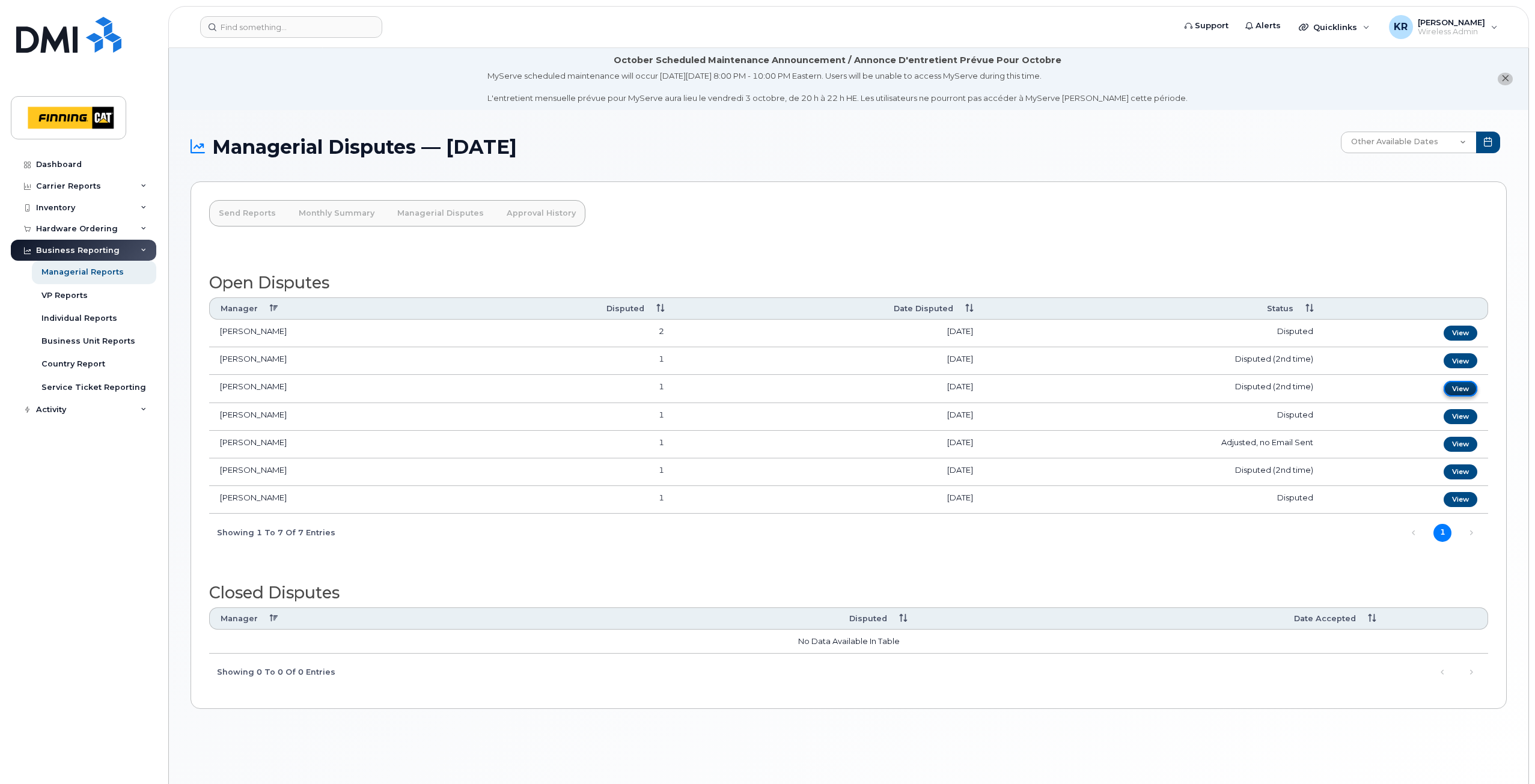
click at [1463, 386] on link "View" at bounding box center [1460, 388] width 33 height 15
drag, startPoint x: 67, startPoint y: 165, endPoint x: 122, endPoint y: 122, distance: 69.8
click at [67, 165] on div "Dashboard" at bounding box center [59, 165] width 46 height 10
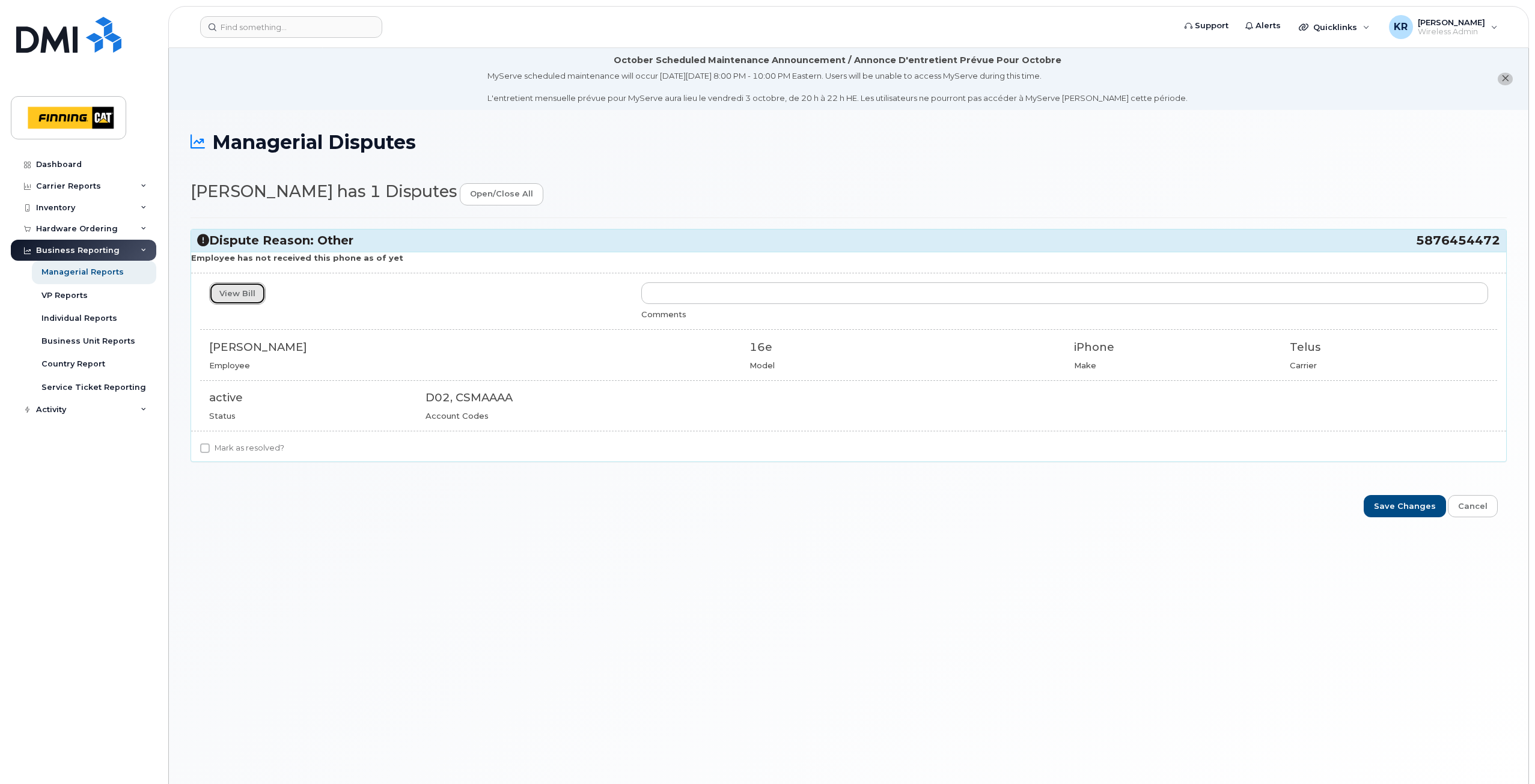
click at [238, 298] on link "View Bill" at bounding box center [237, 293] width 56 height 22
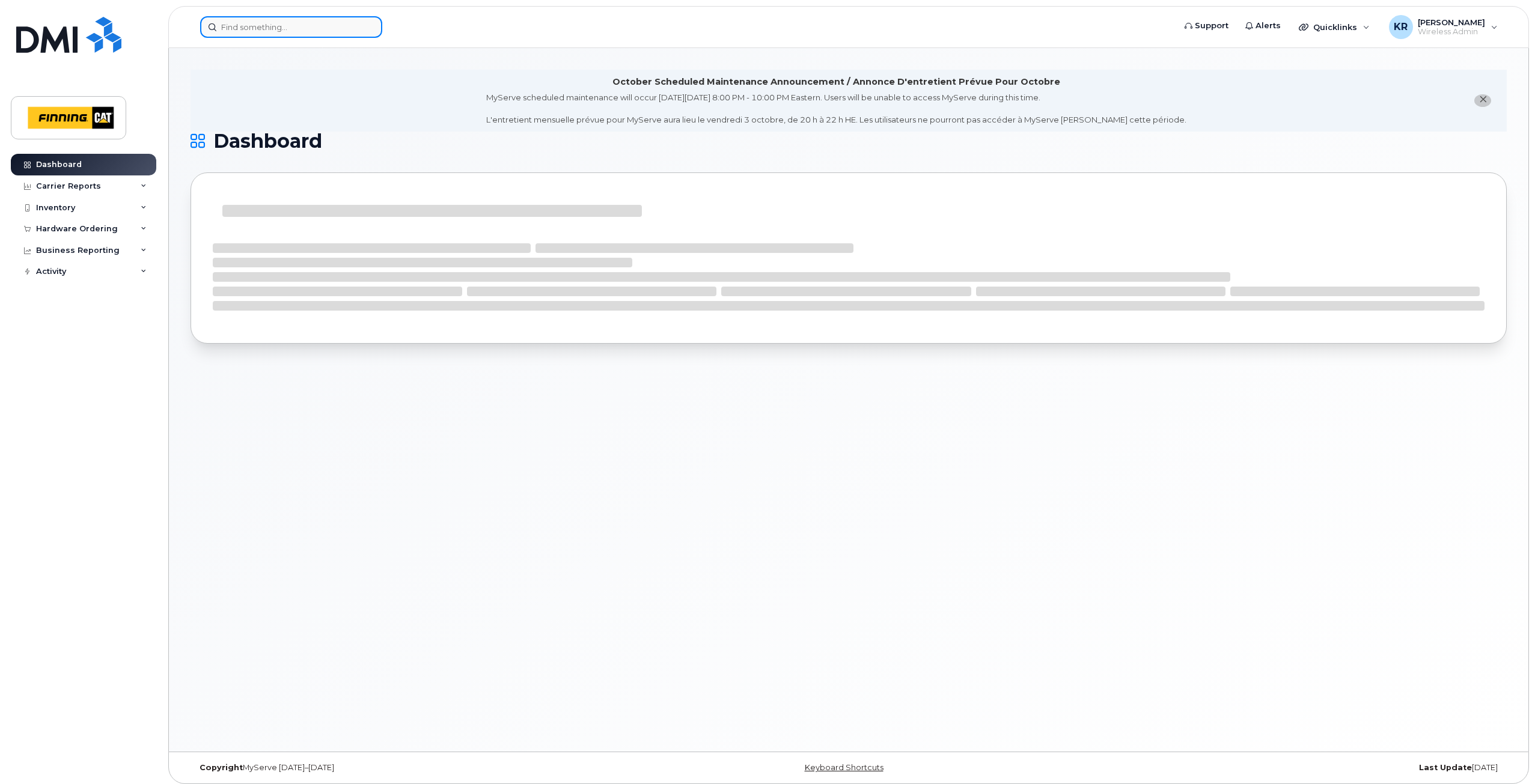
click at [251, 27] on input at bounding box center [291, 27] width 182 height 22
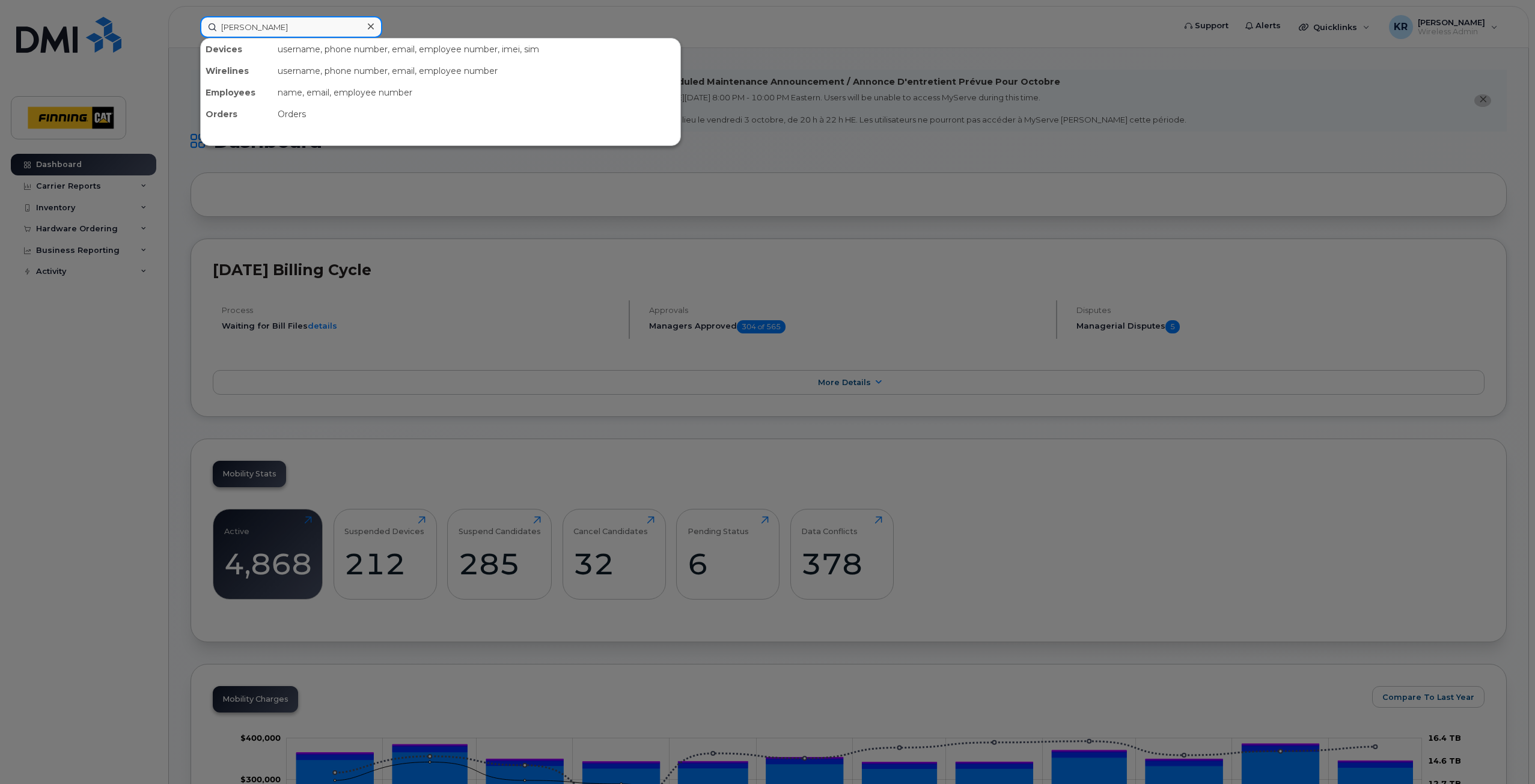
type input "rob jackson"
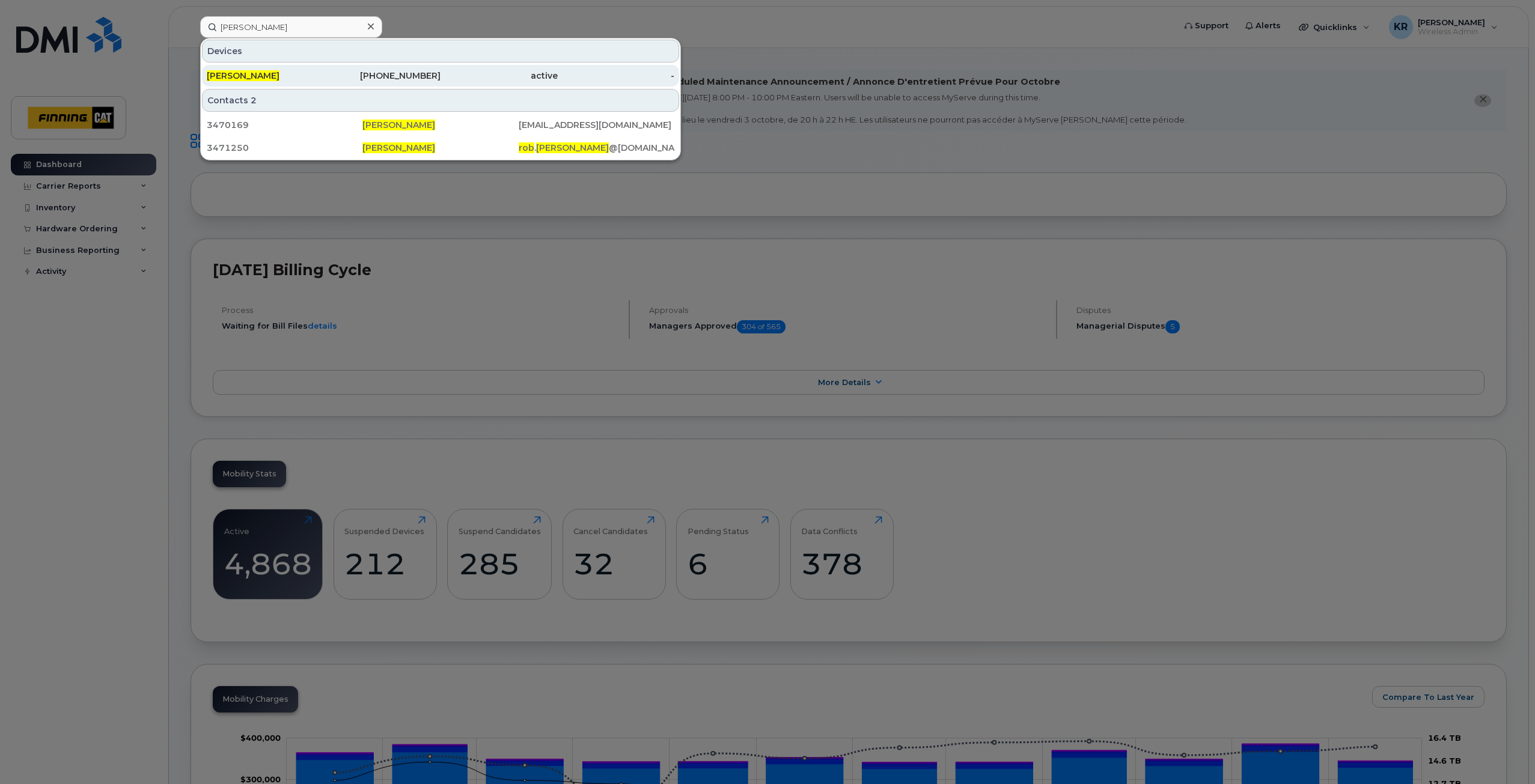
click at [264, 72] on div "Rob Jackson" at bounding box center [266, 75] width 117 height 12
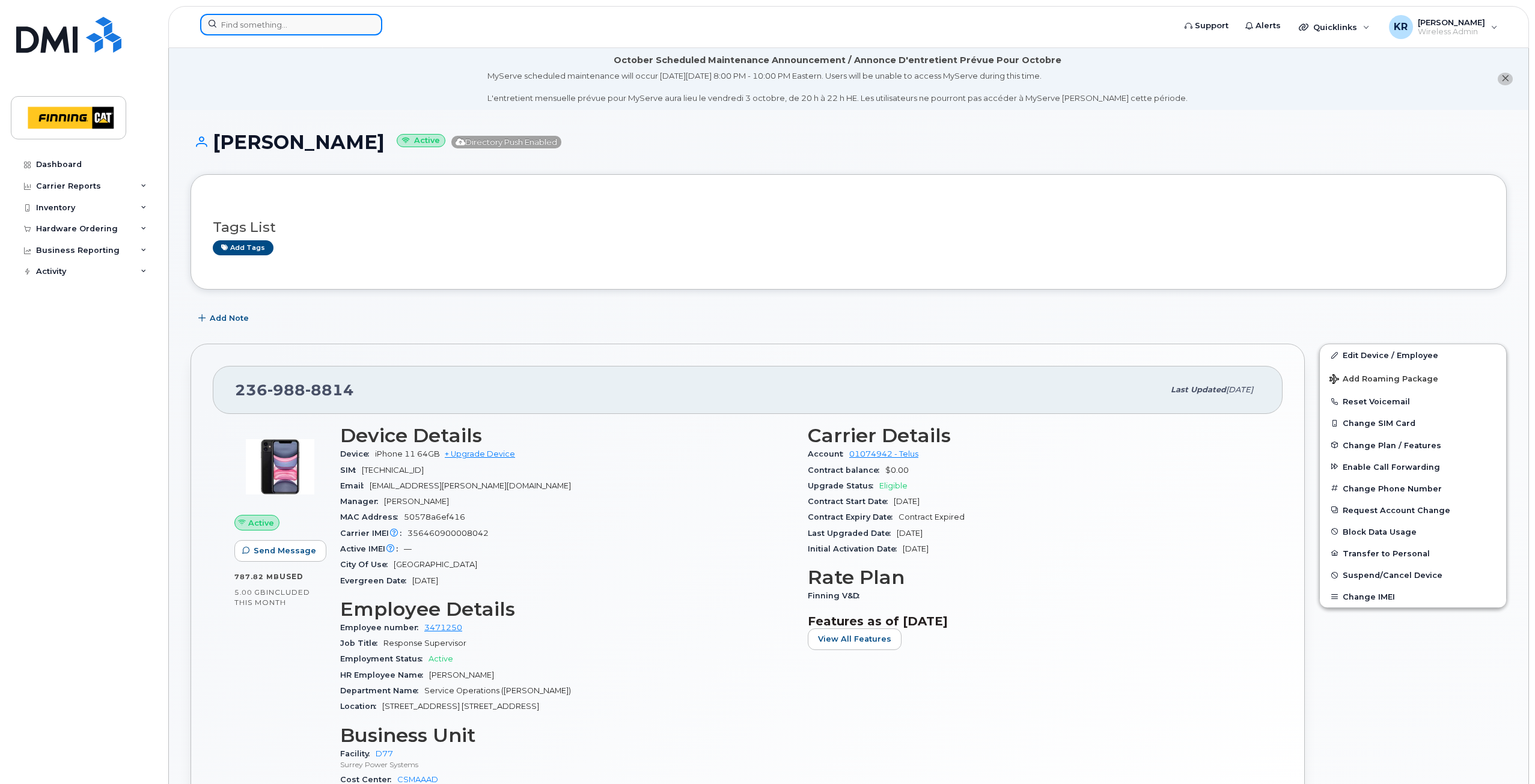
click at [277, 27] on input at bounding box center [291, 24] width 182 height 22
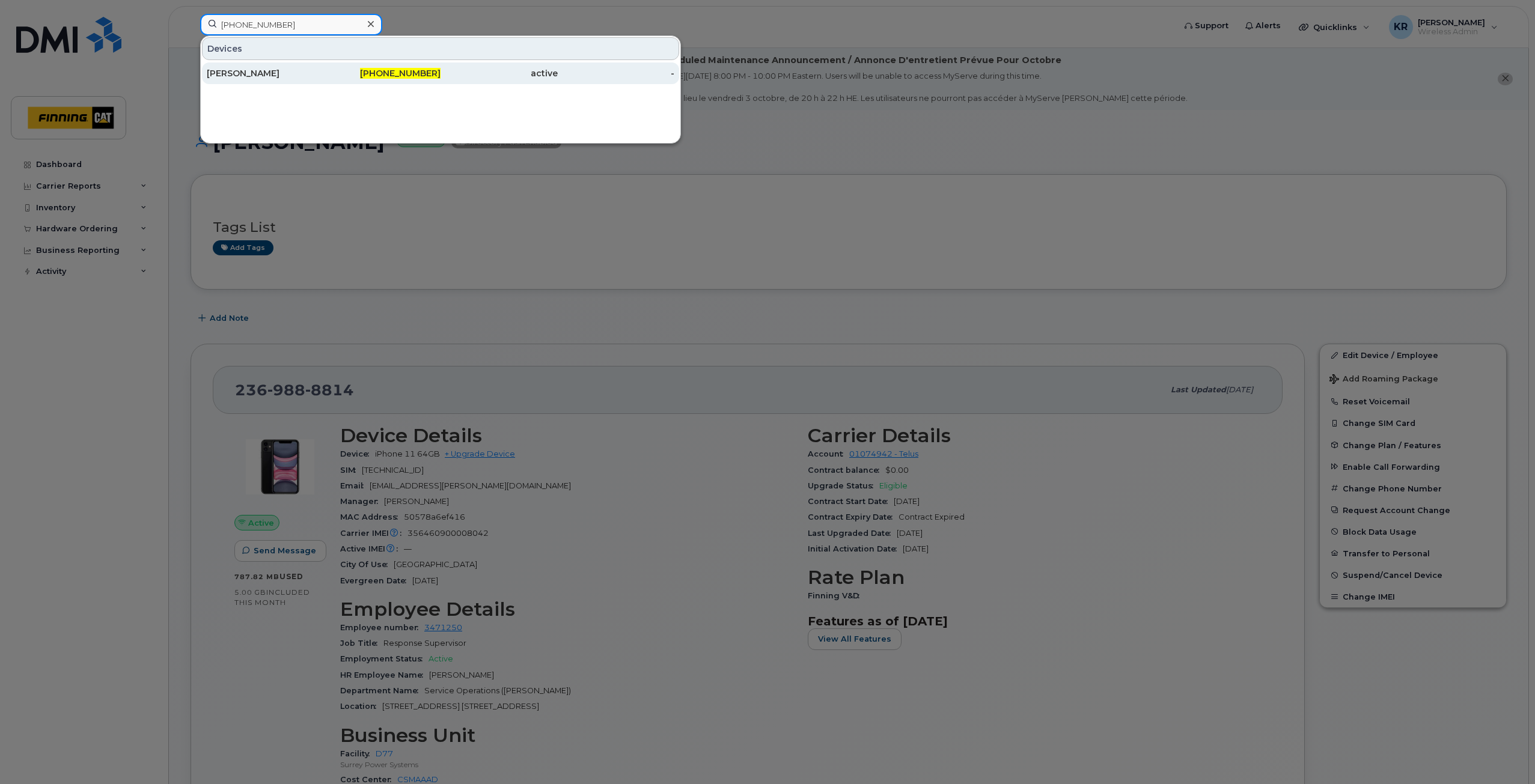
type input "587-645-1749"
click at [377, 71] on span "587-645-1749" at bounding box center [400, 73] width 80 height 11
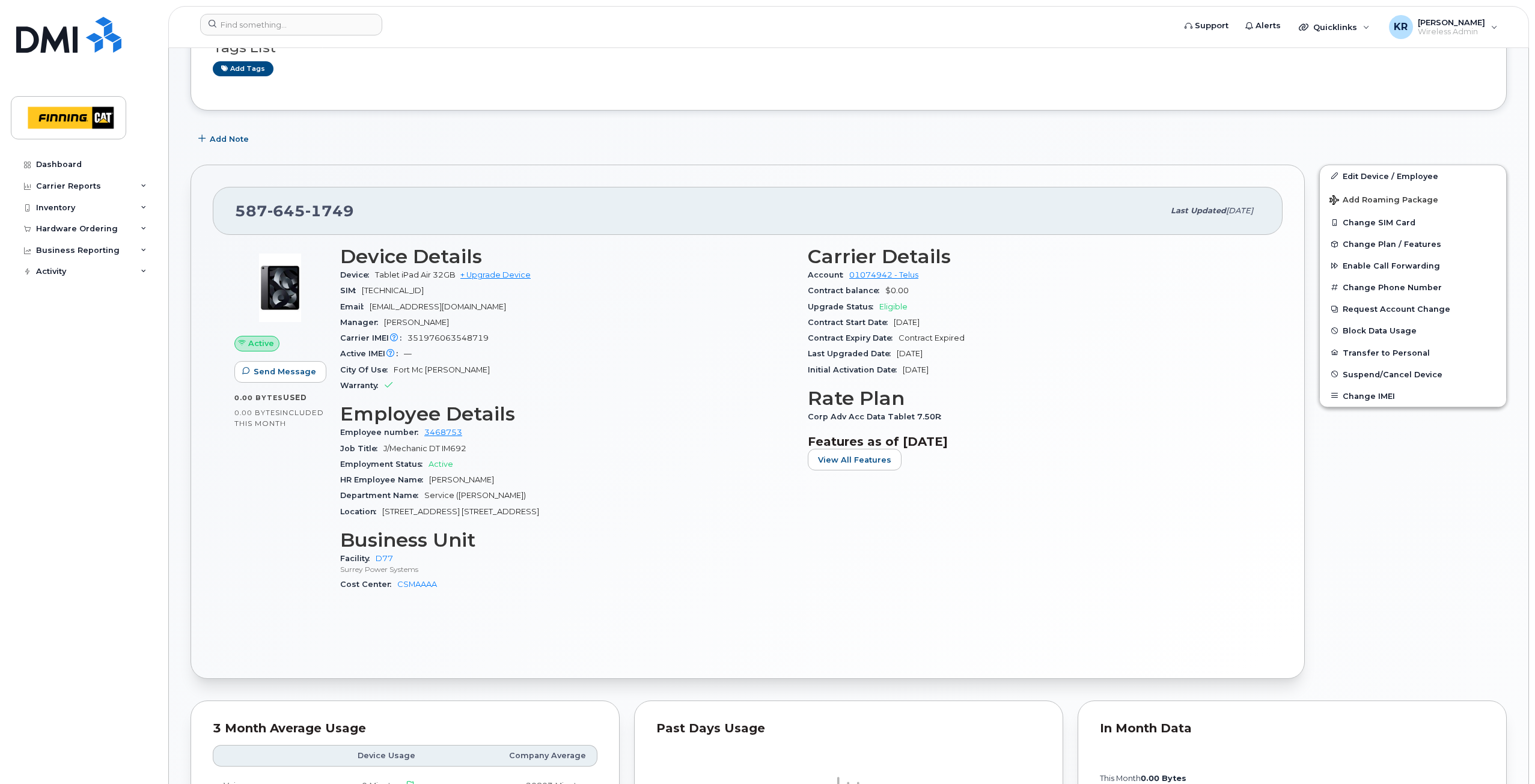
scroll to position [300, 0]
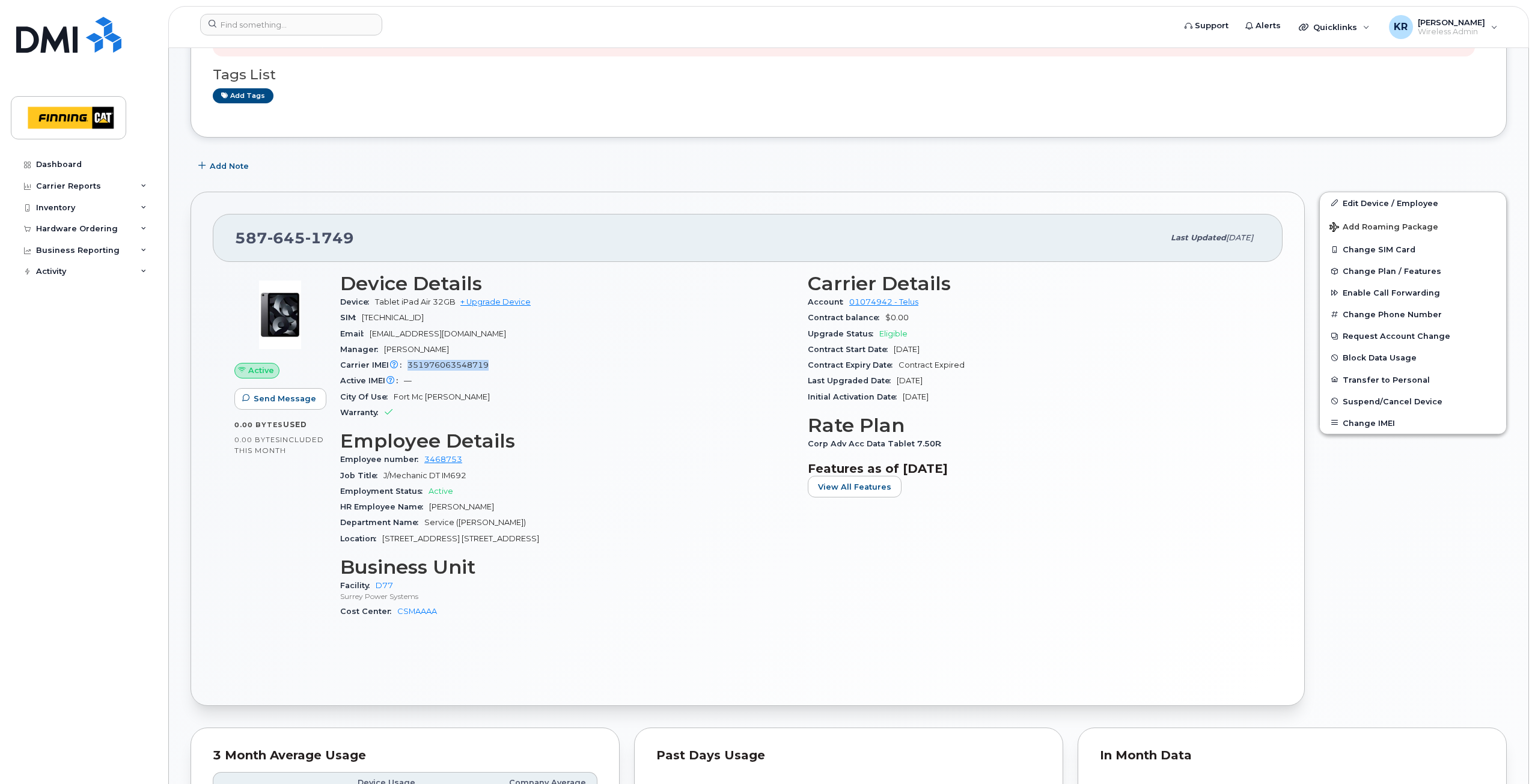
drag, startPoint x: 408, startPoint y: 365, endPoint x: 492, endPoint y: 364, distance: 84.0
click at [492, 364] on div "Carrier IMEI Carrier IMEI is reported during the last billing cycle or change o…" at bounding box center [566, 365] width 453 height 15
copy span "351976063548719"
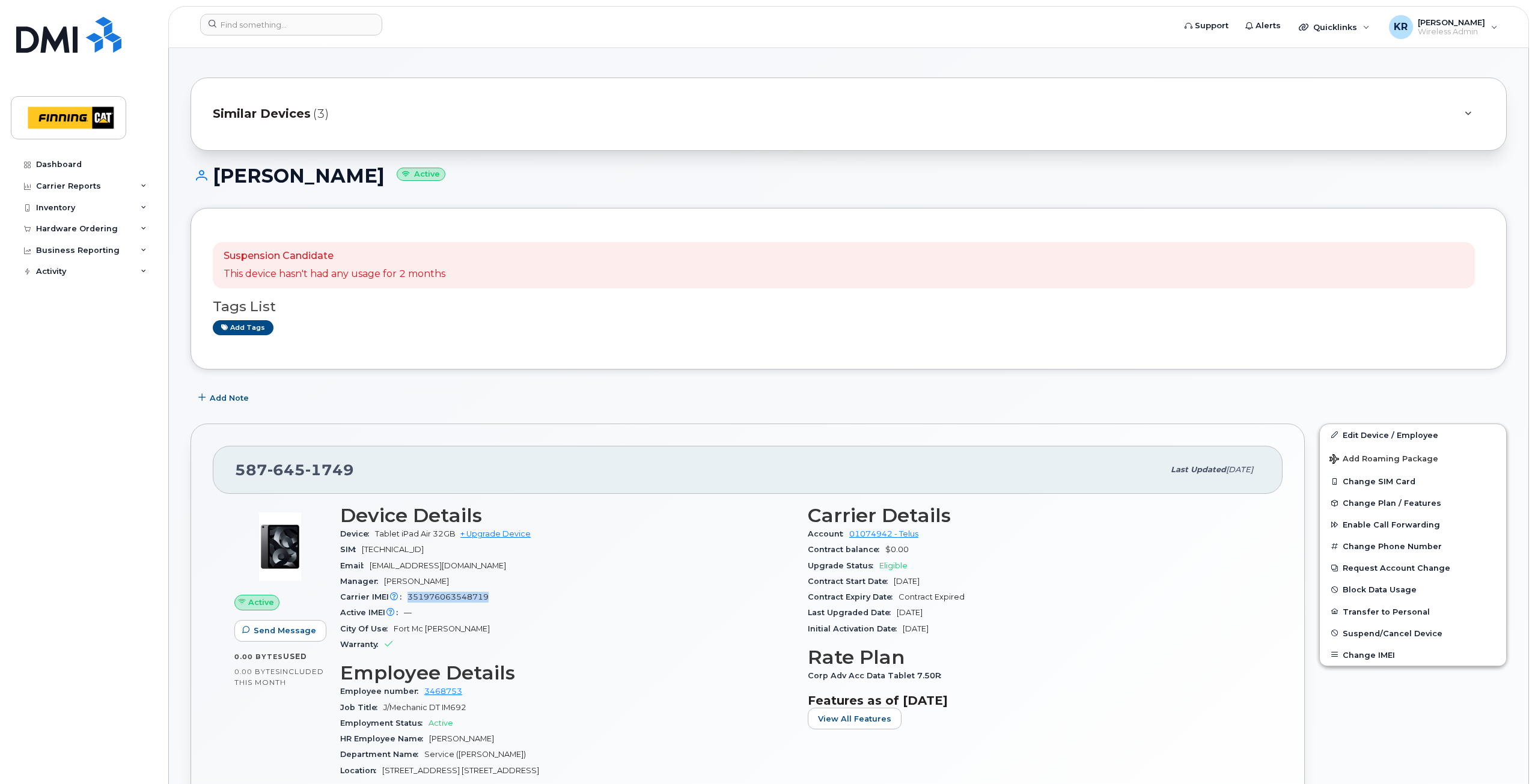
scroll to position [0, 0]
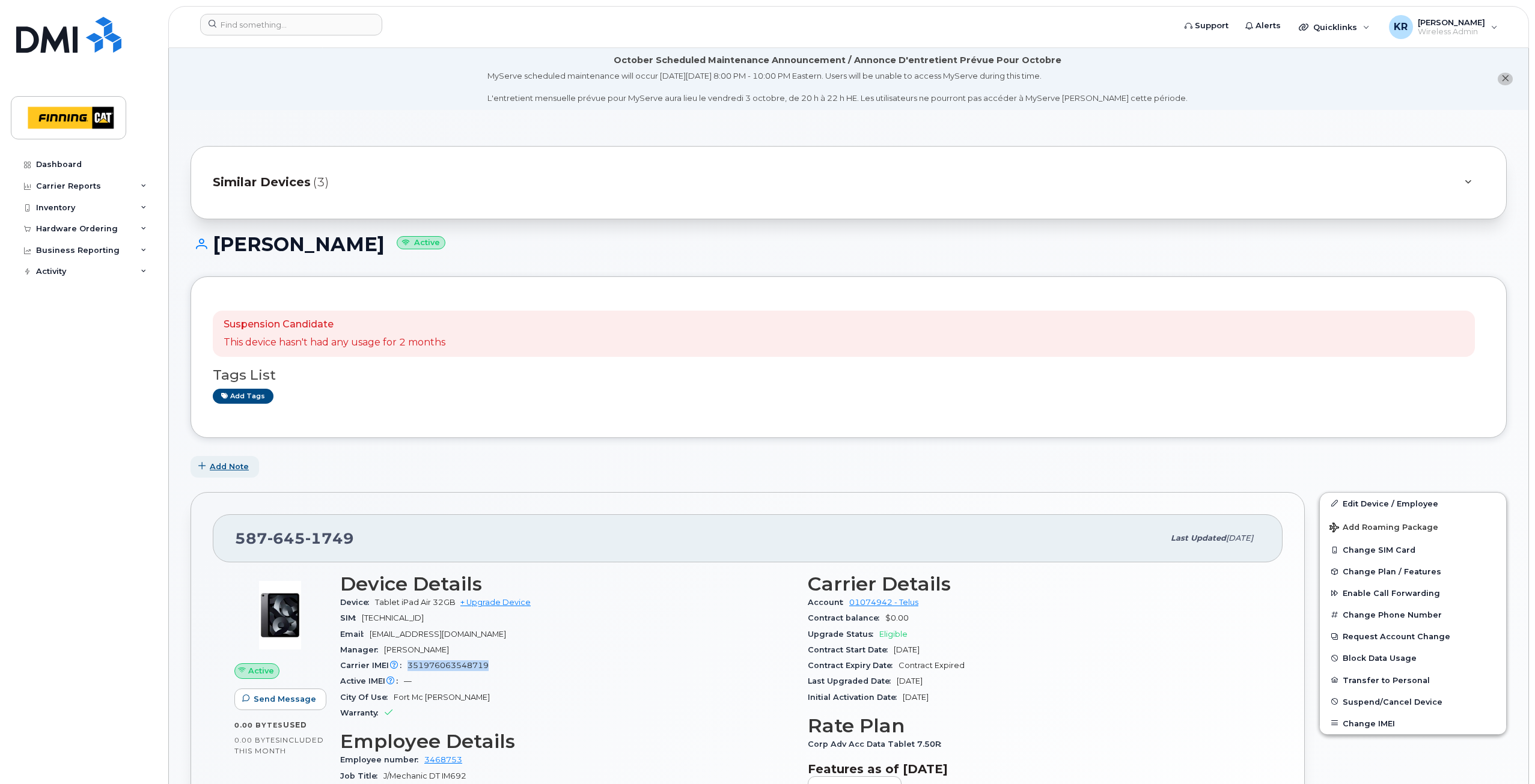
click at [235, 465] on span "Add Note" at bounding box center [229, 466] width 39 height 11
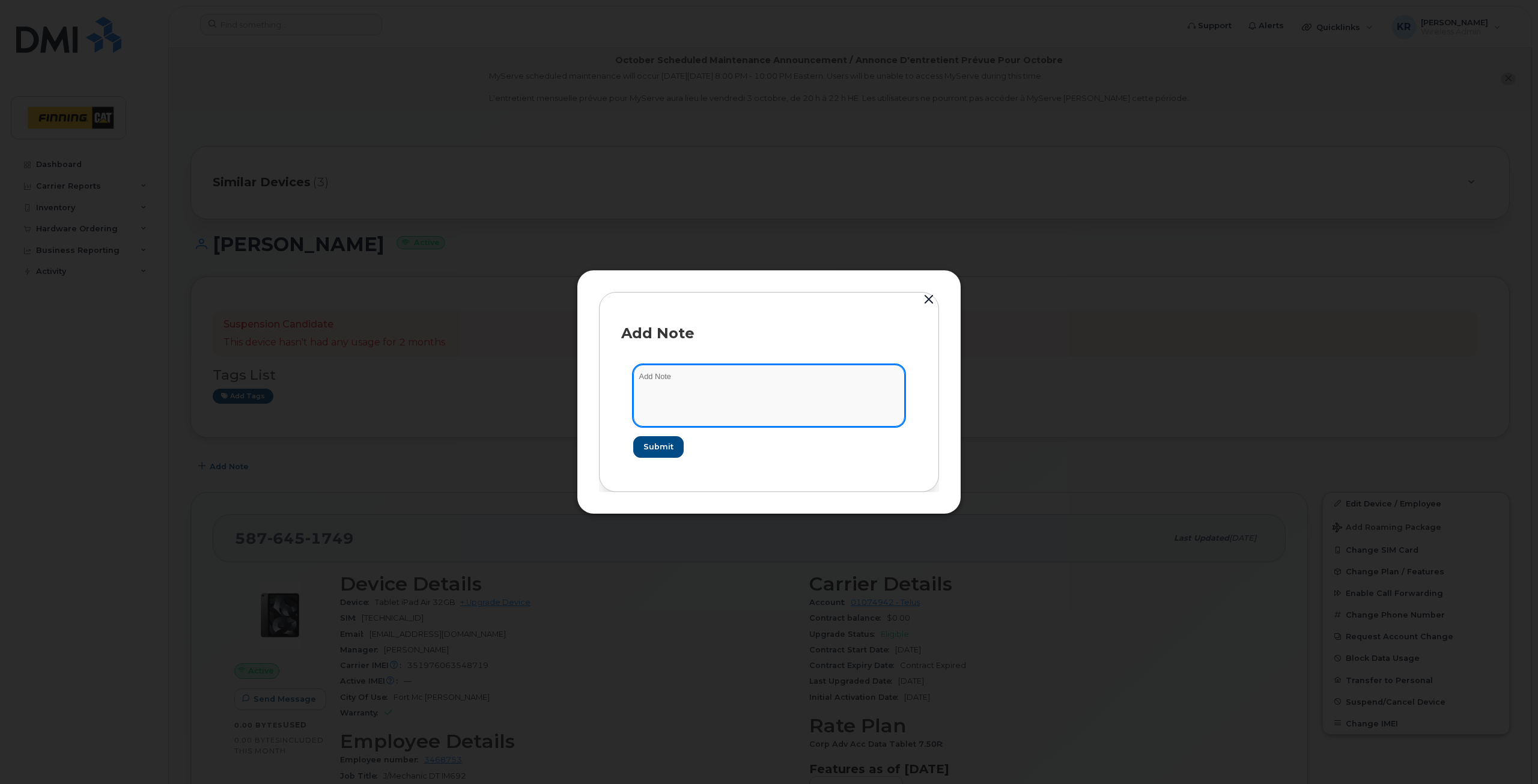
click at [694, 375] on textarea at bounding box center [769, 394] width 272 height 61
type textarea "User advised he does not have a tablet. Manager disputed charges September 2025…"
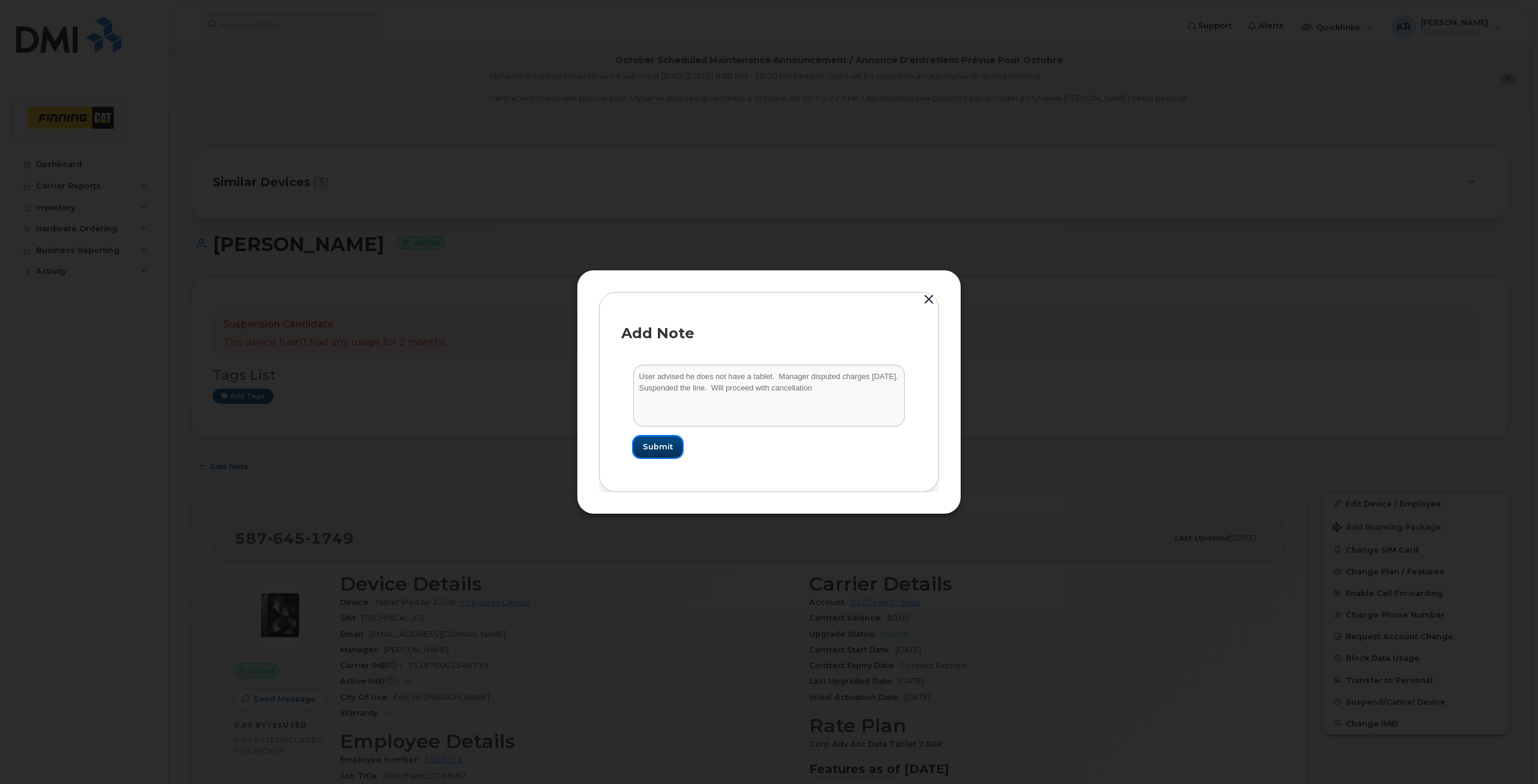
click at [667, 440] on button "Submit" at bounding box center [658, 446] width 49 height 22
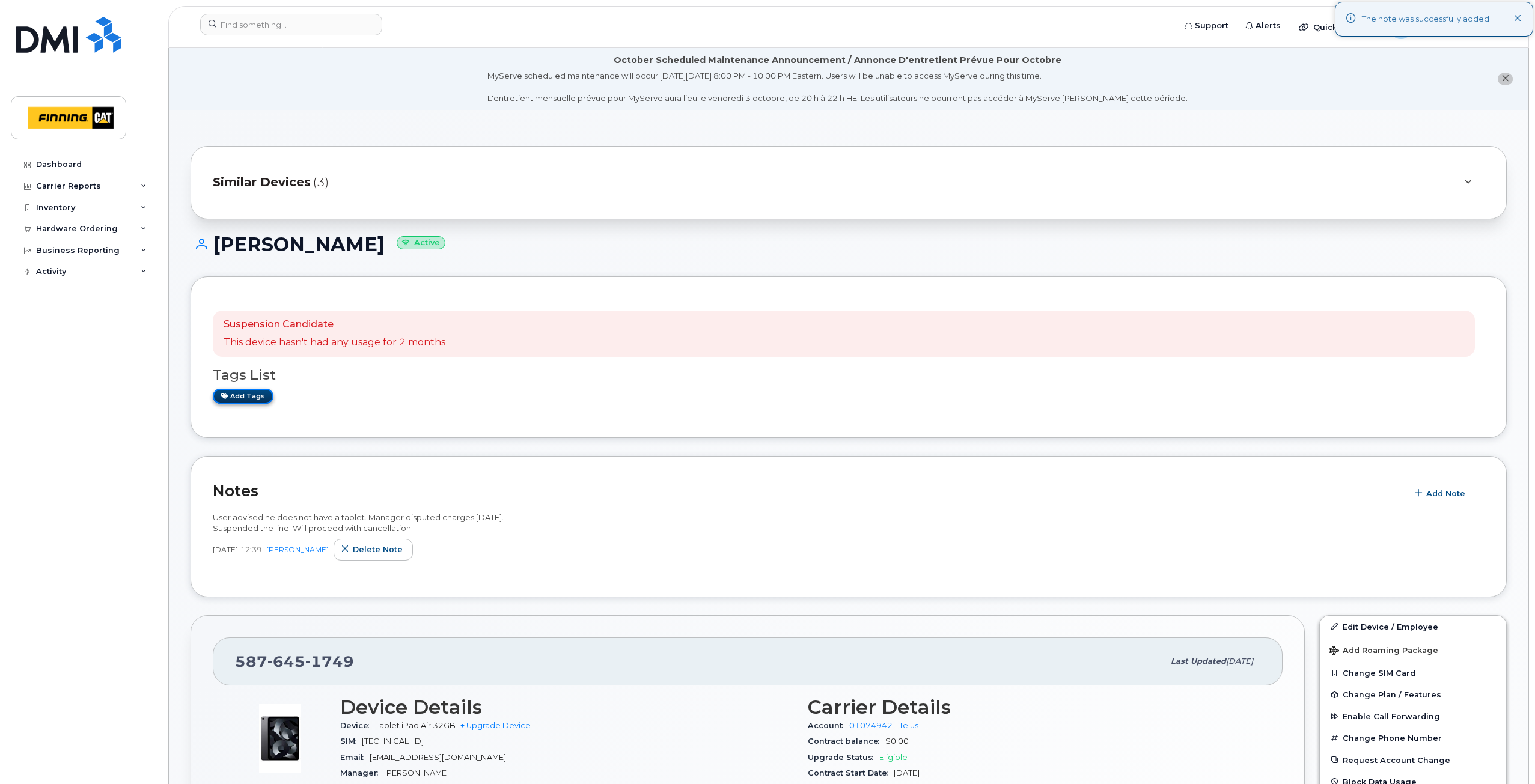
click at [254, 394] on link "Add tags" at bounding box center [243, 396] width 61 height 15
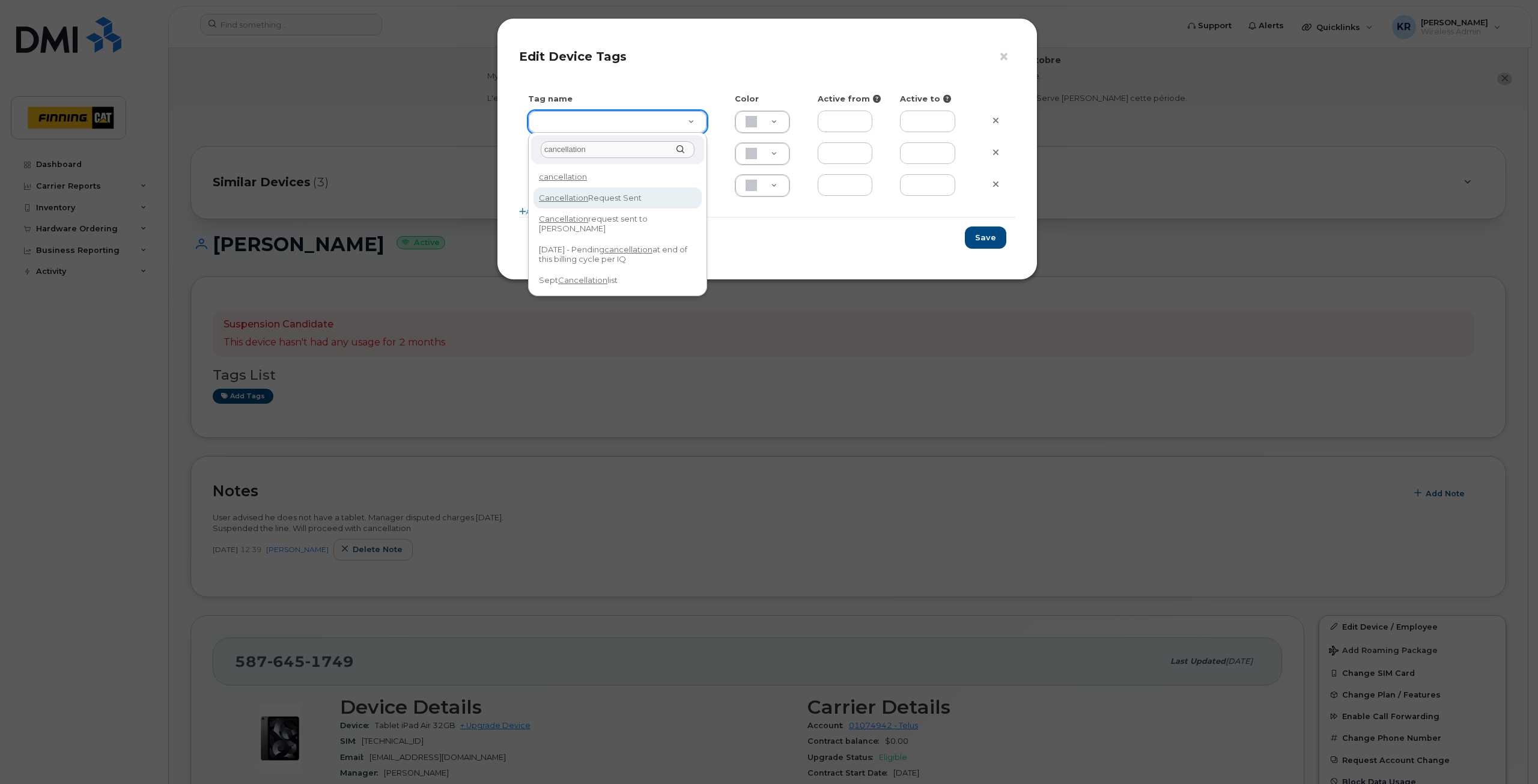
type input "cancellation"
type input "Cancellation Request Sent"
type input "FDDCC5"
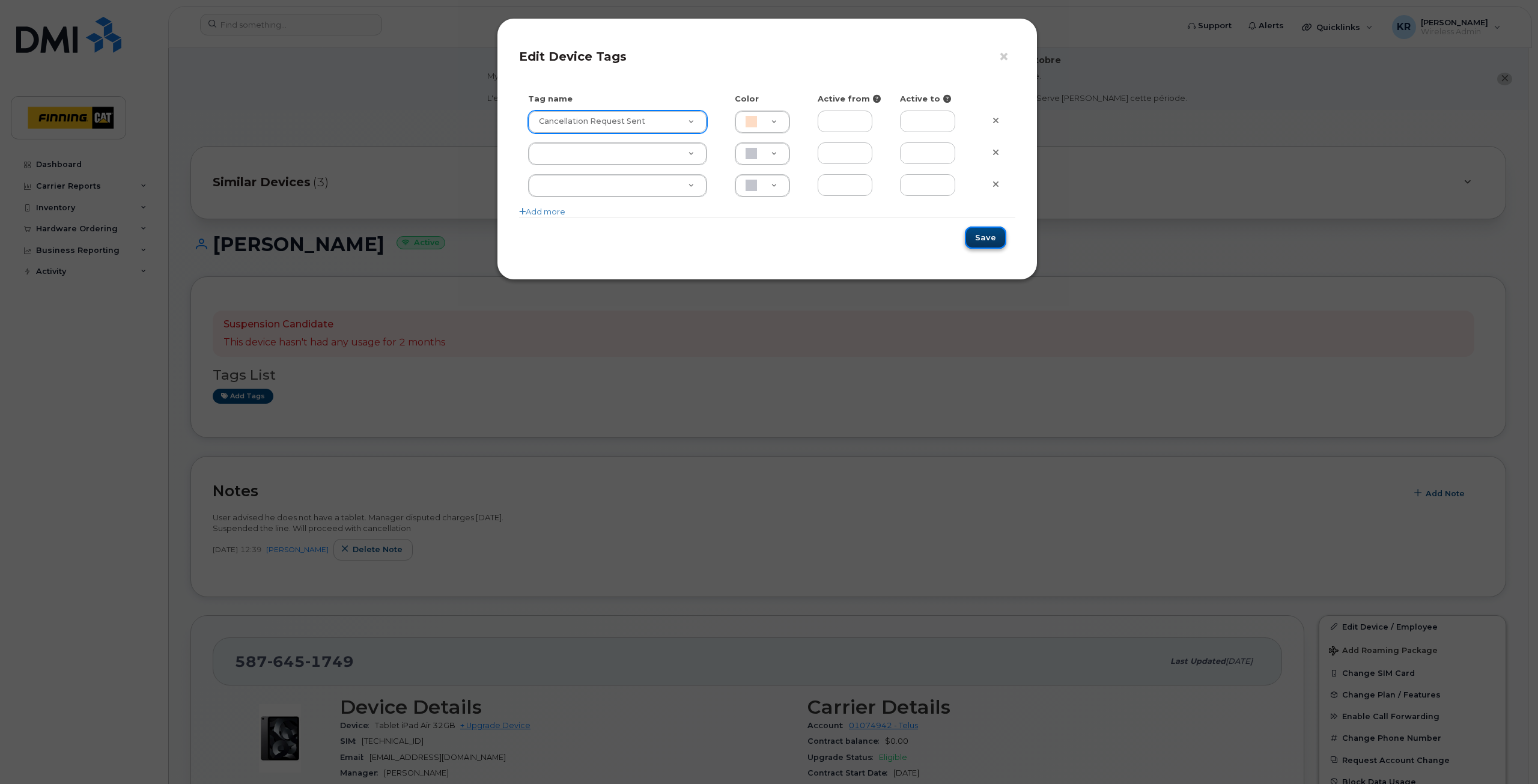
click at [995, 235] on button "Save" at bounding box center [985, 238] width 41 height 22
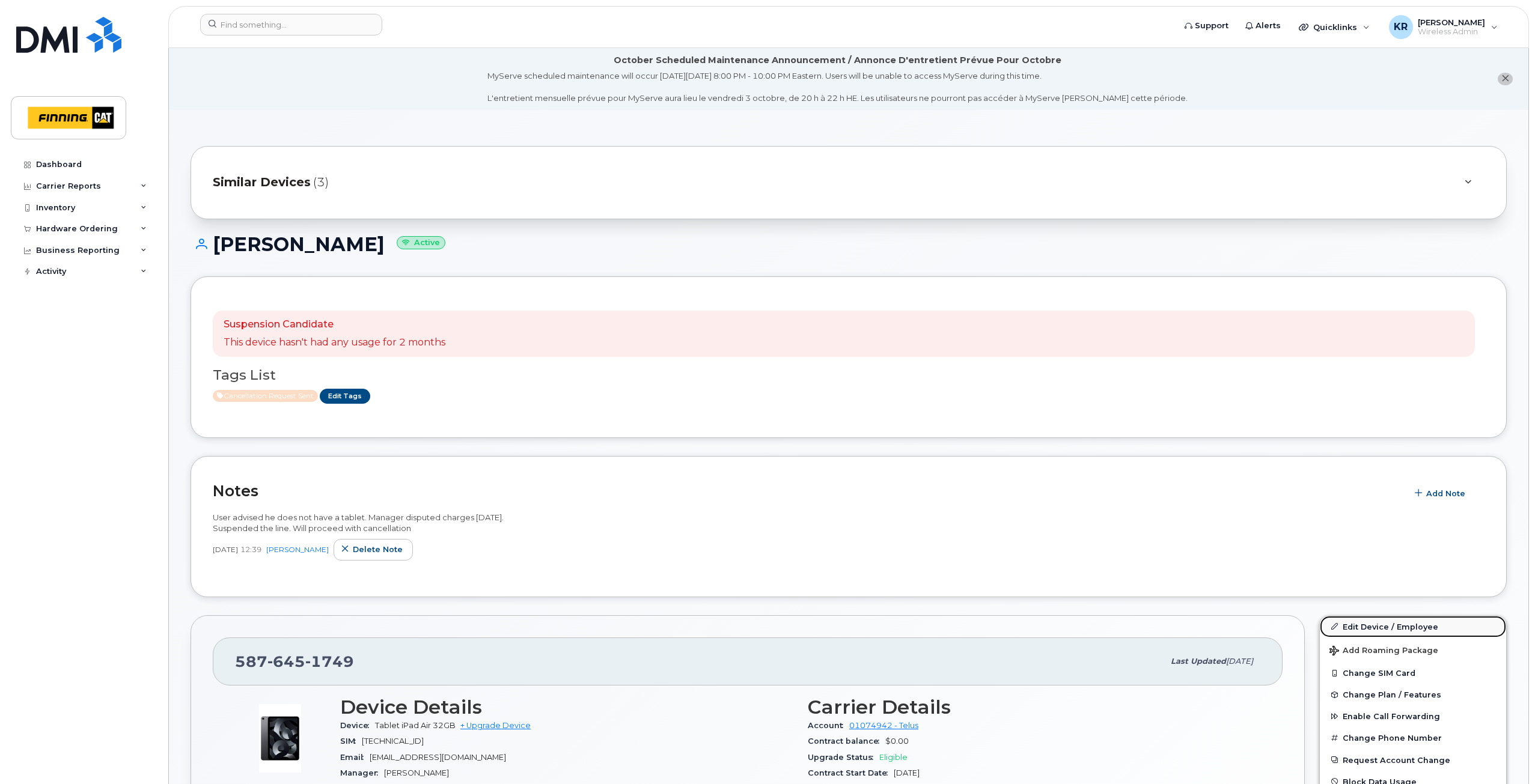
click at [1345, 625] on link "Edit Device / Employee" at bounding box center [1413, 626] width 187 height 22
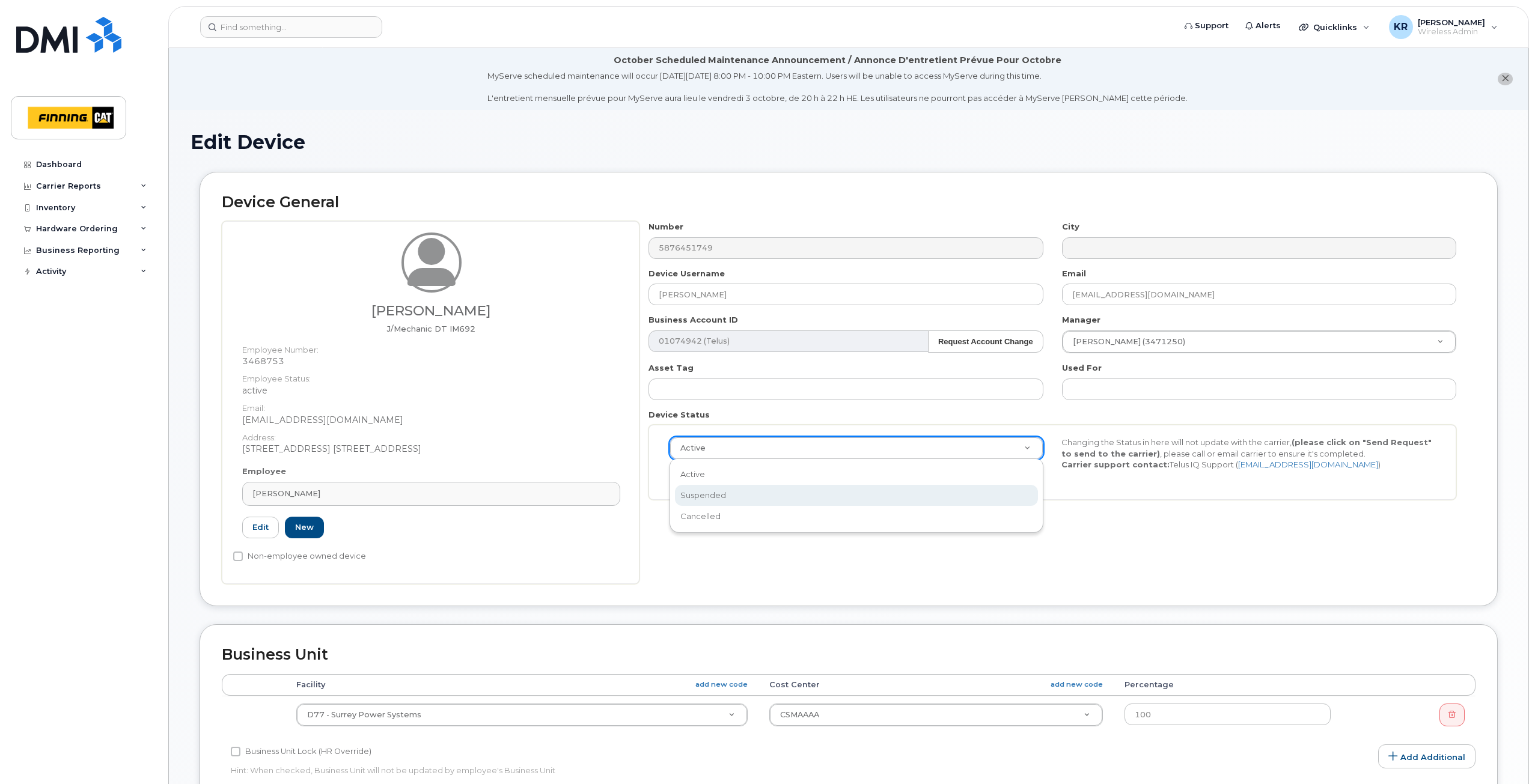
select select "suspended"
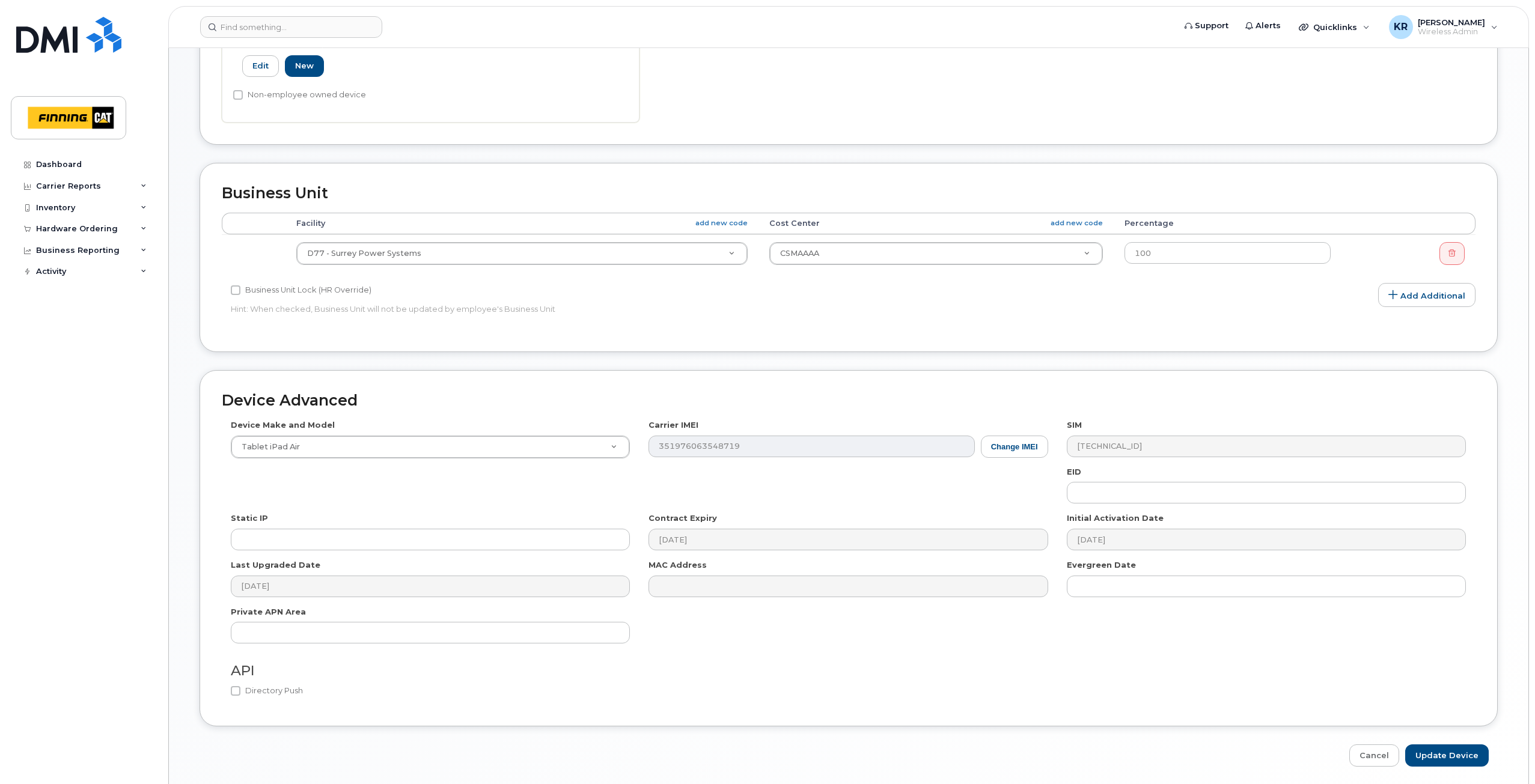
scroll to position [504, 0]
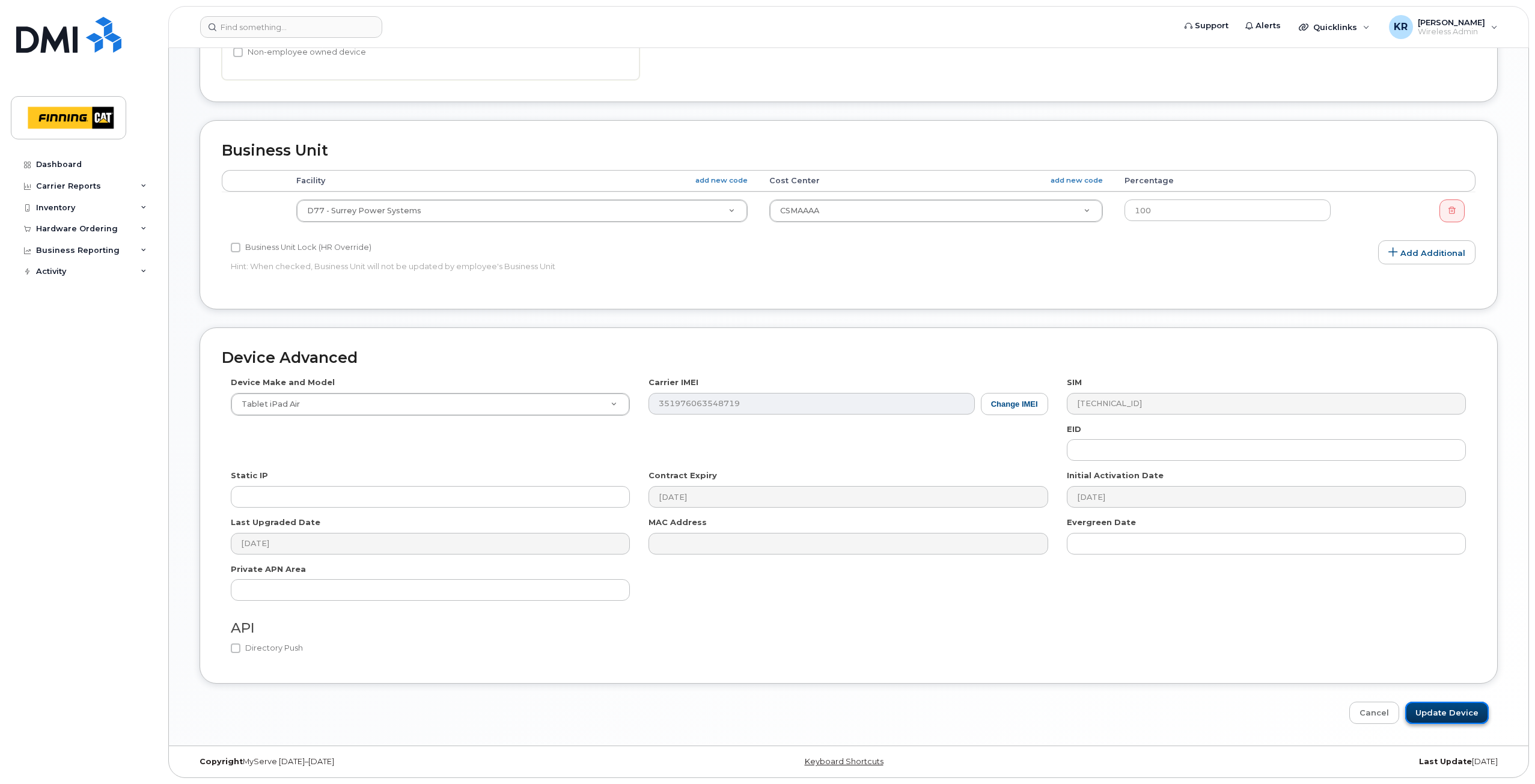
click at [1445, 714] on input "Update Device" at bounding box center [1446, 712] width 83 height 22
type input "Saving..."
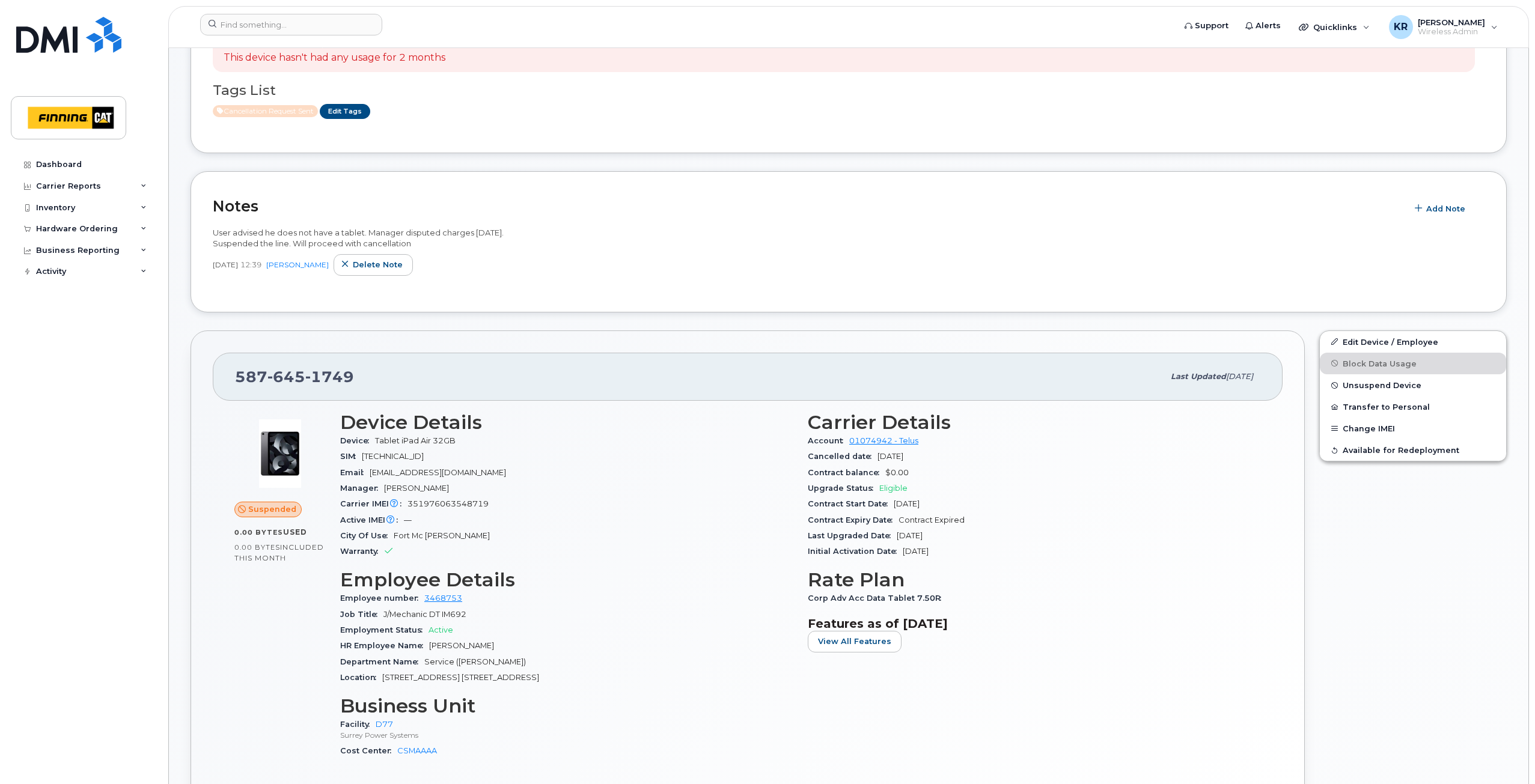
scroll to position [300, 0]
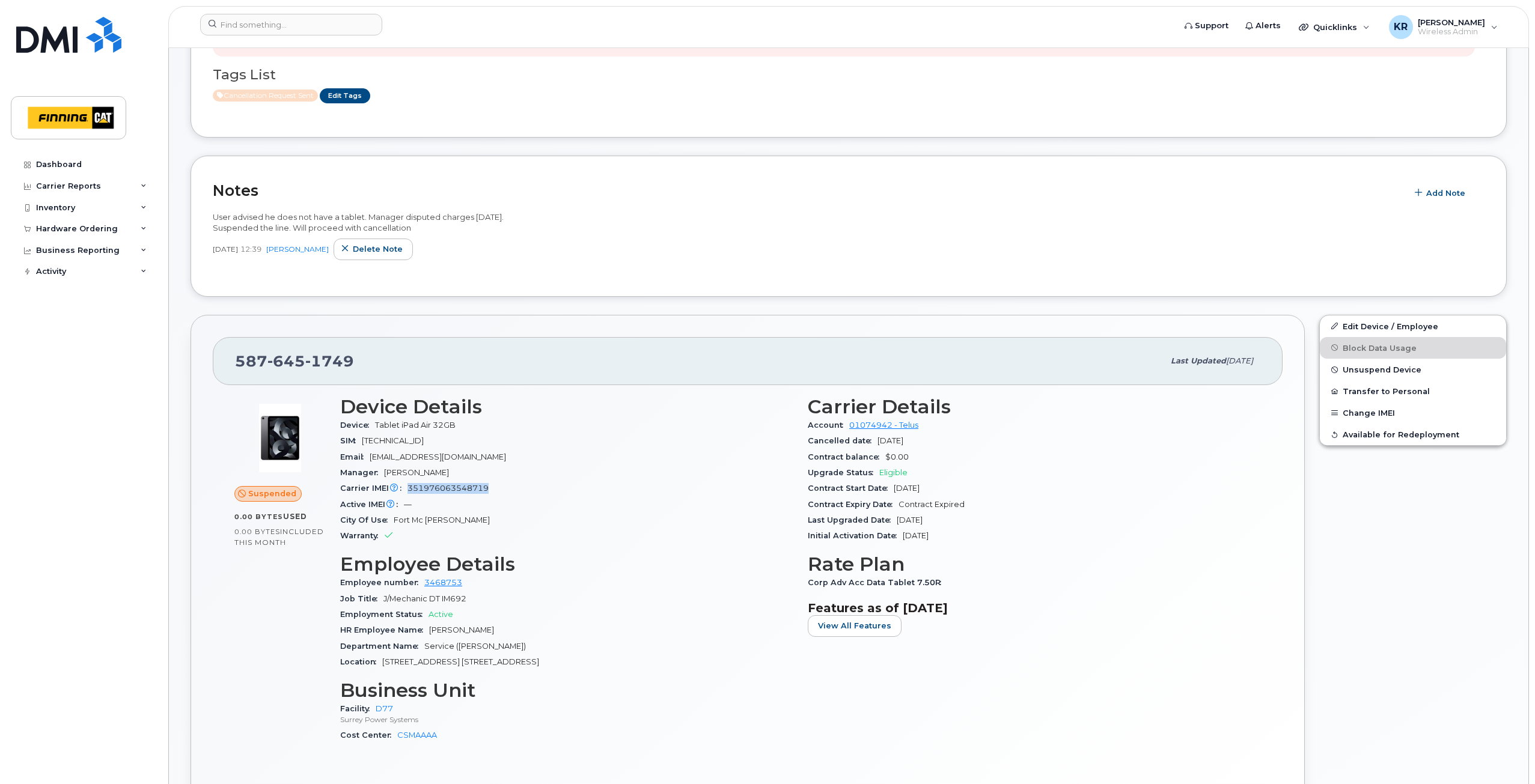
drag, startPoint x: 408, startPoint y: 490, endPoint x: 486, endPoint y: 485, distance: 78.2
click at [486, 485] on span "351976063548719" at bounding box center [448, 488] width 81 height 9
copy span "351976063548719"
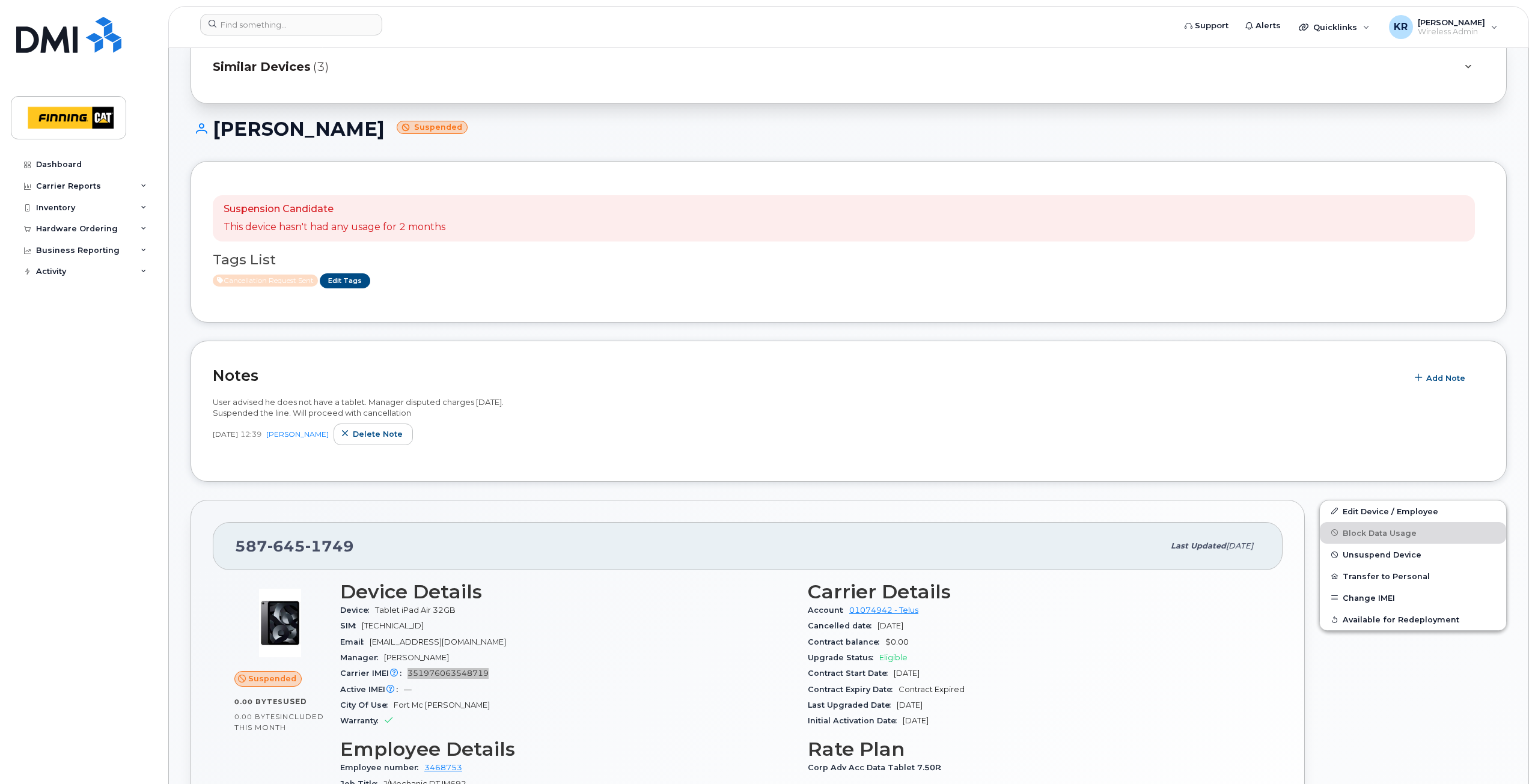
scroll to position [120, 0]
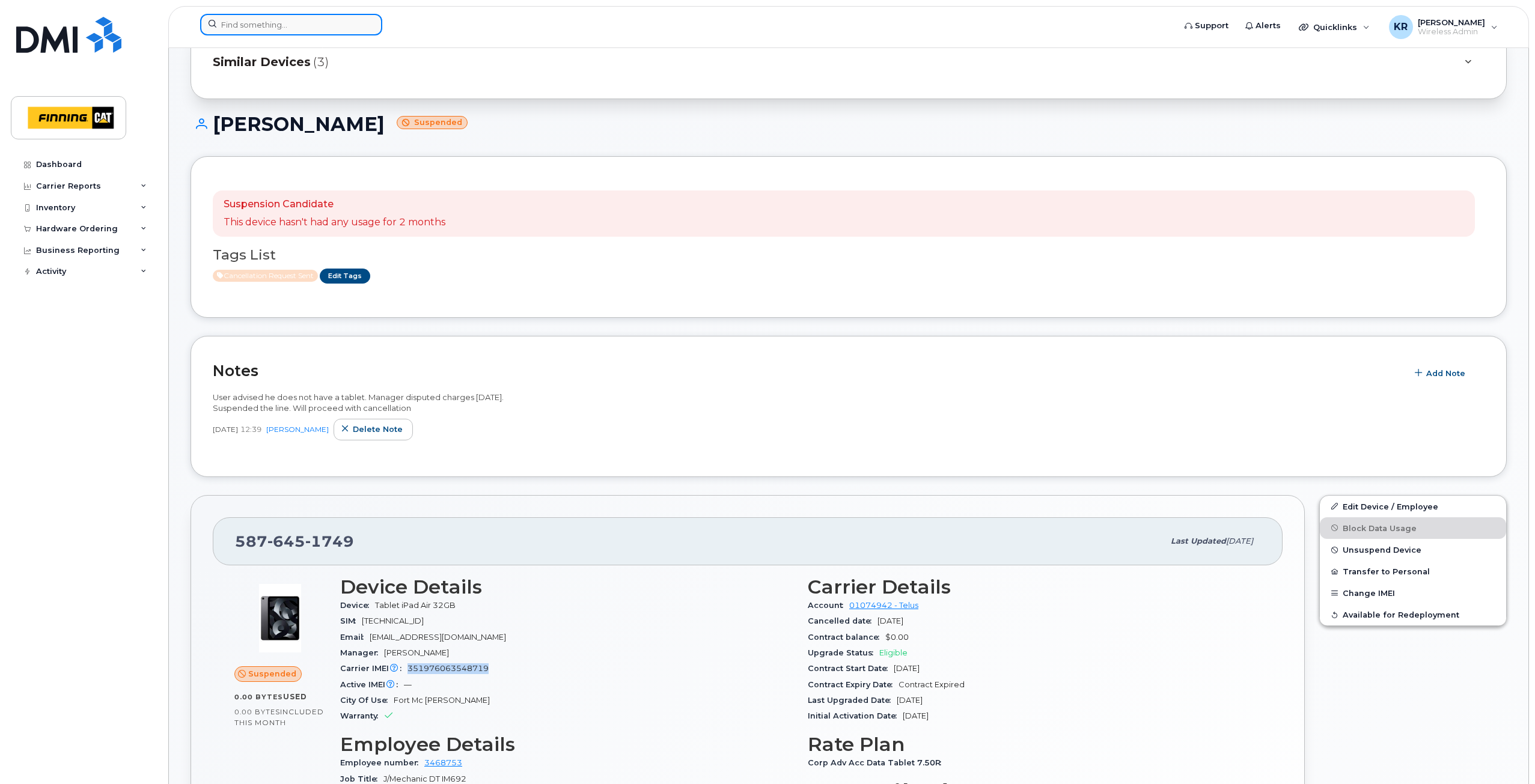
click at [335, 25] on input at bounding box center [291, 24] width 182 height 22
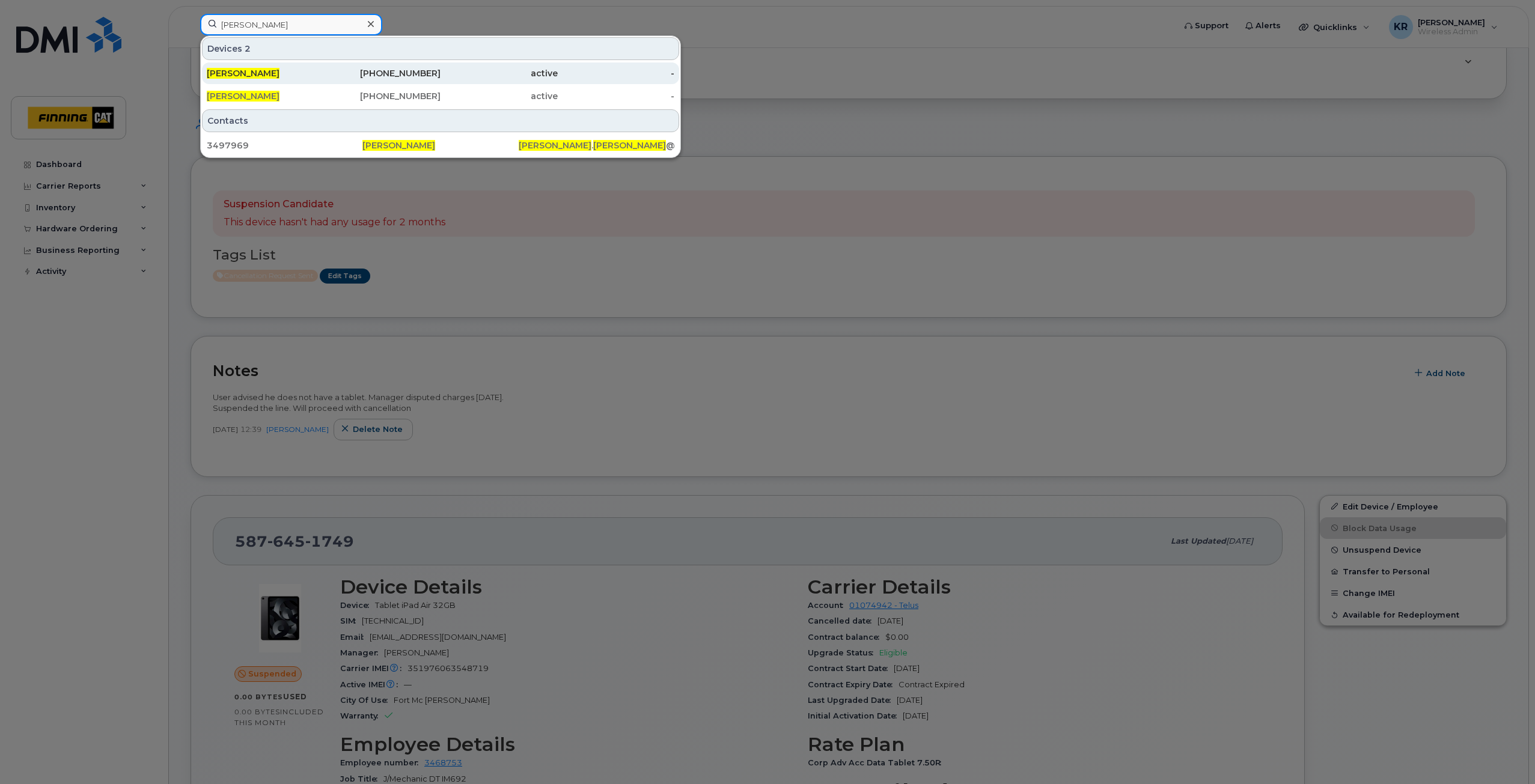
type input "amanda bradley"
click at [427, 67] on div "587-447-1165" at bounding box center [382, 73] width 117 height 22
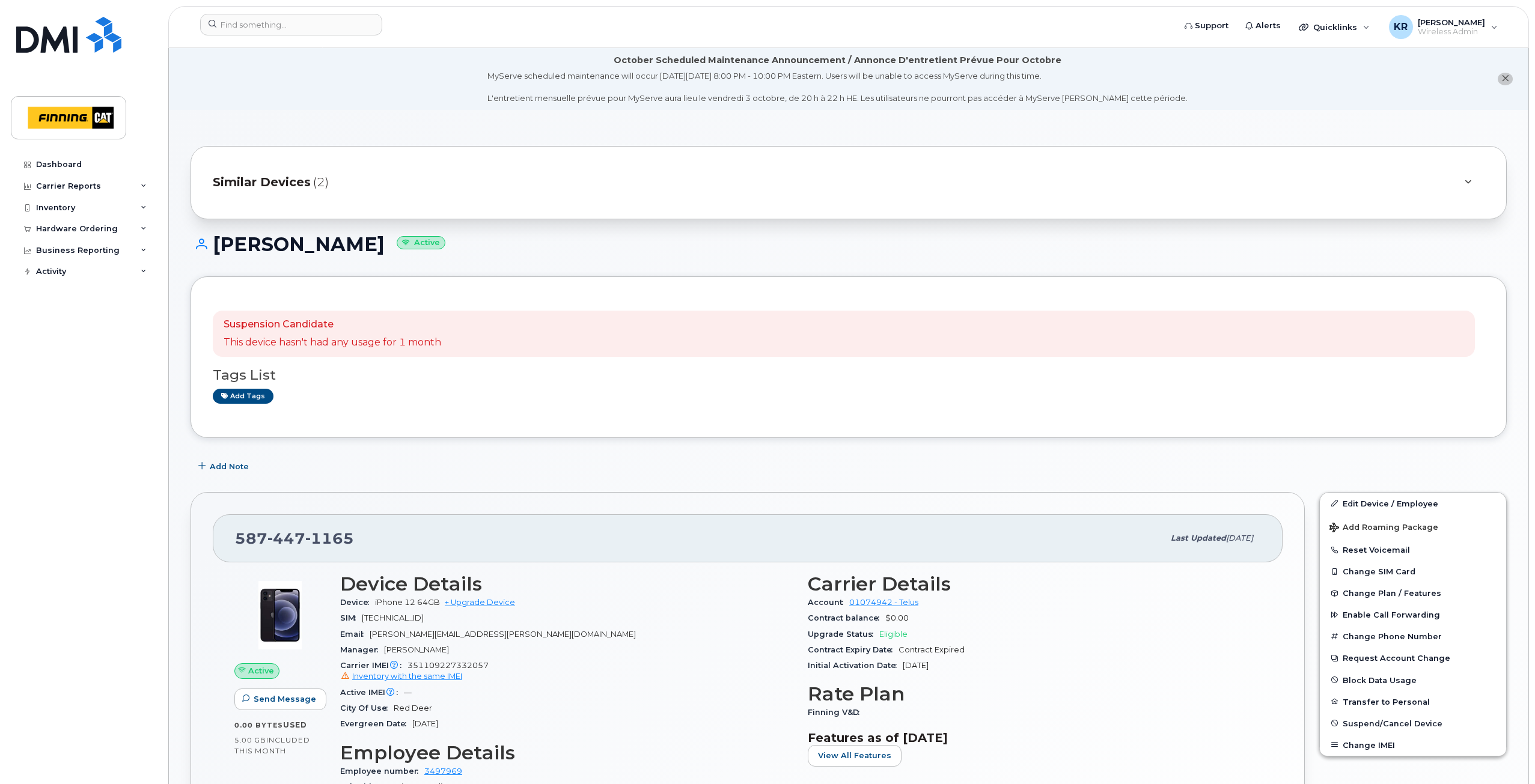
click at [285, 186] on span "Similar Devices" at bounding box center [261, 182] width 98 height 17
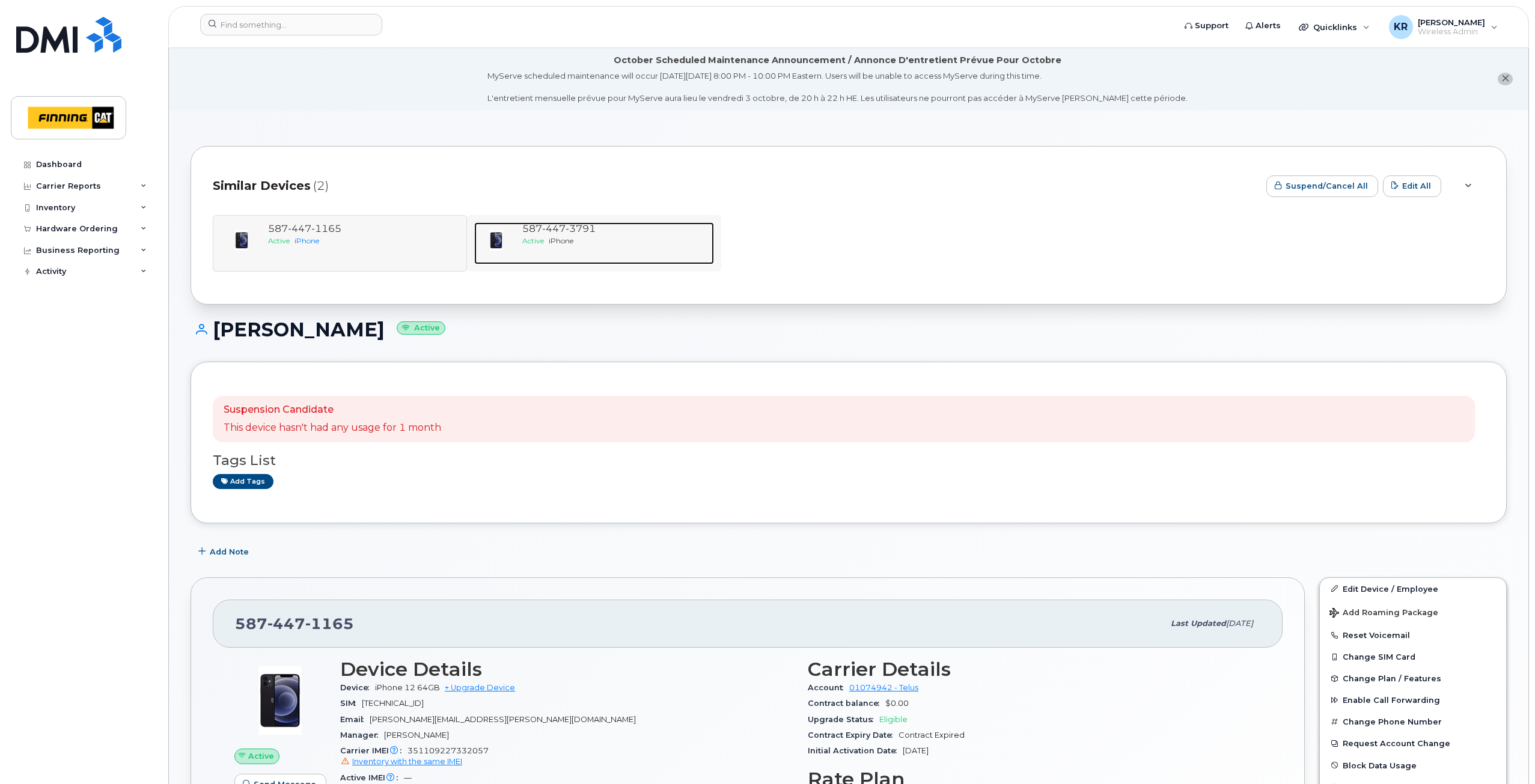
click at [598, 233] on div "587 447 3791" at bounding box center [615, 229] width 187 height 14
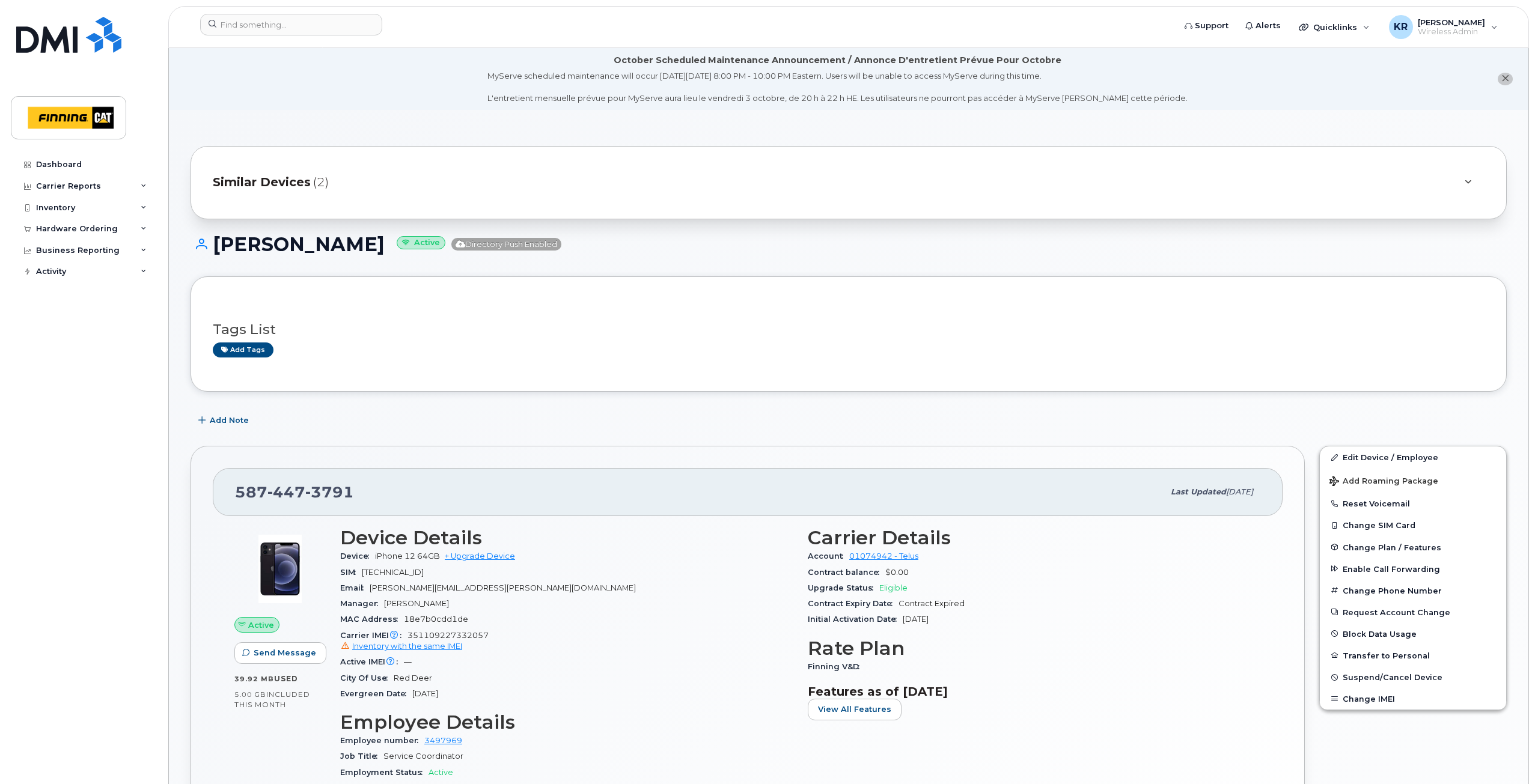
click at [302, 183] on span "Similar Devices" at bounding box center [261, 182] width 98 height 17
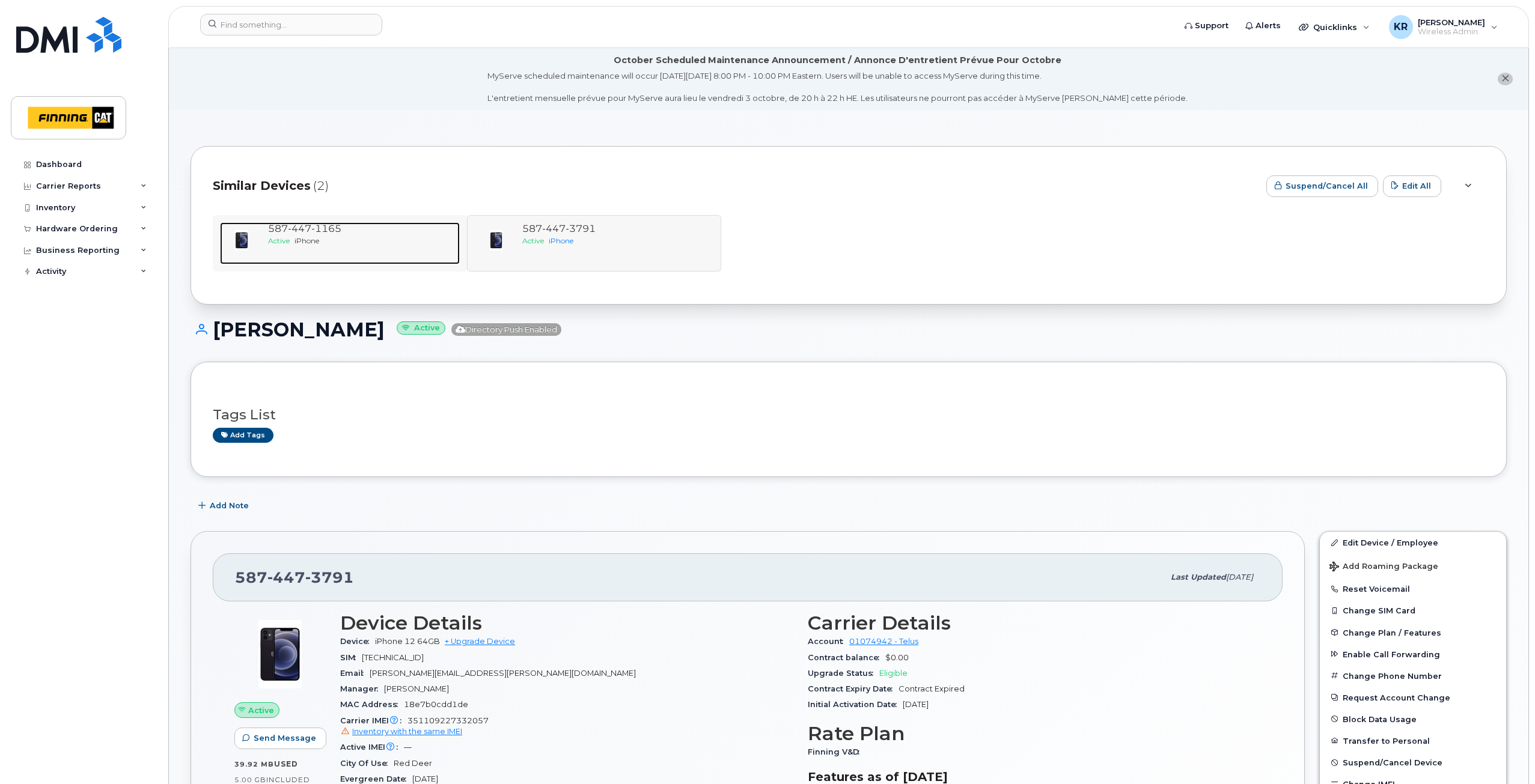
click at [319, 236] on span "iPhone" at bounding box center [307, 240] width 25 height 9
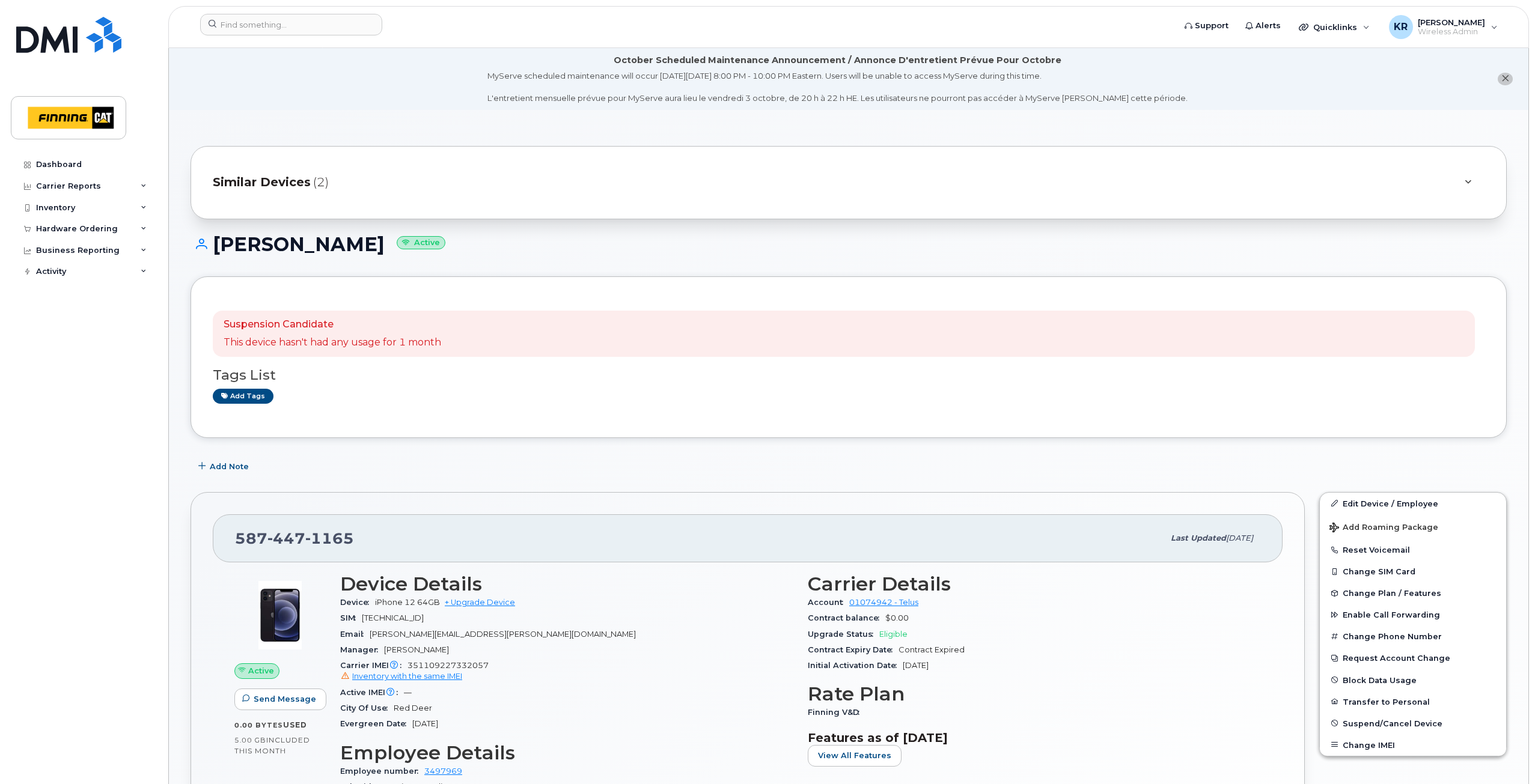
click at [262, 185] on span "Similar Devices" at bounding box center [261, 182] width 98 height 17
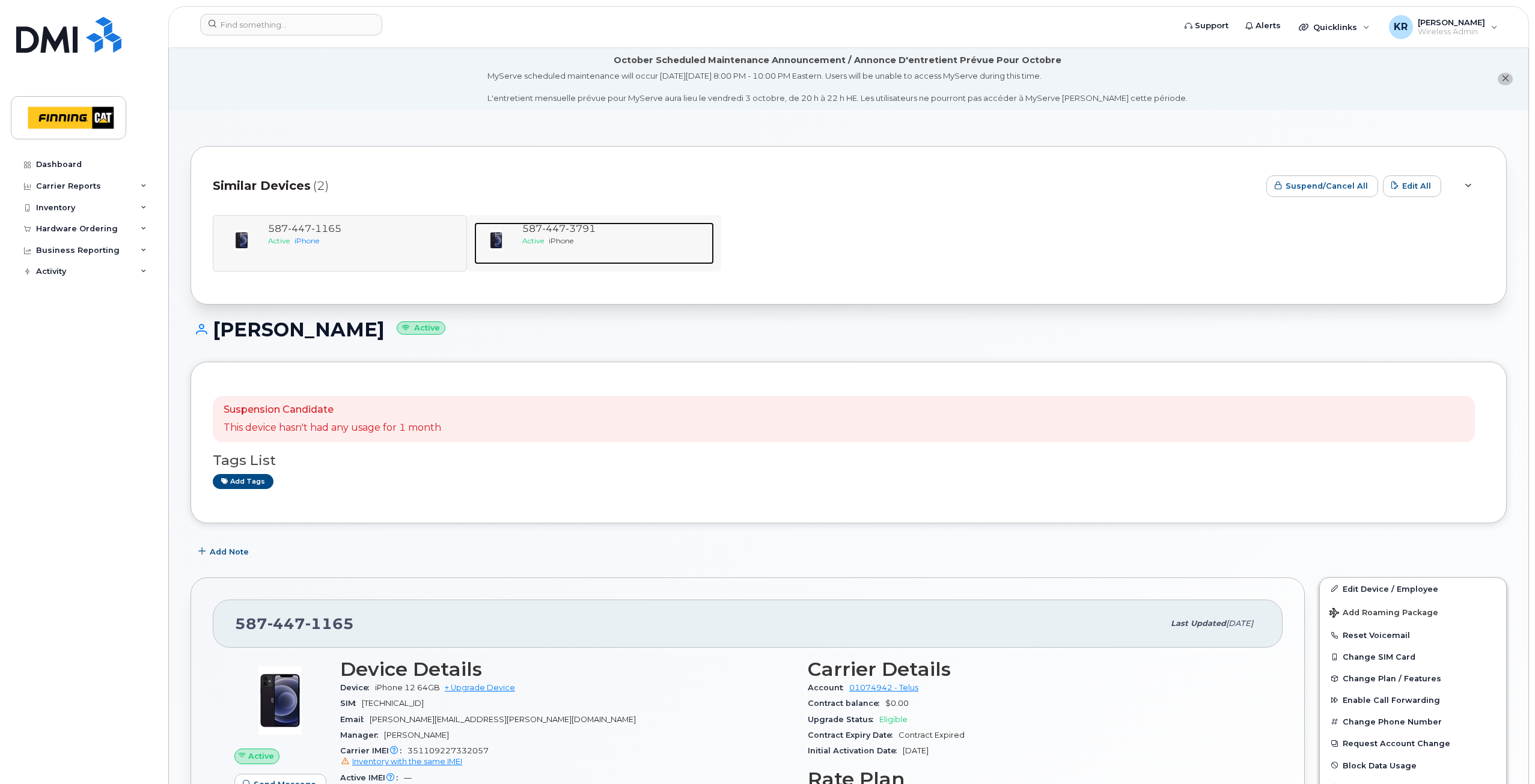
click at [561, 234] on div "[PHONE_NUMBER]" at bounding box center [615, 229] width 187 height 14
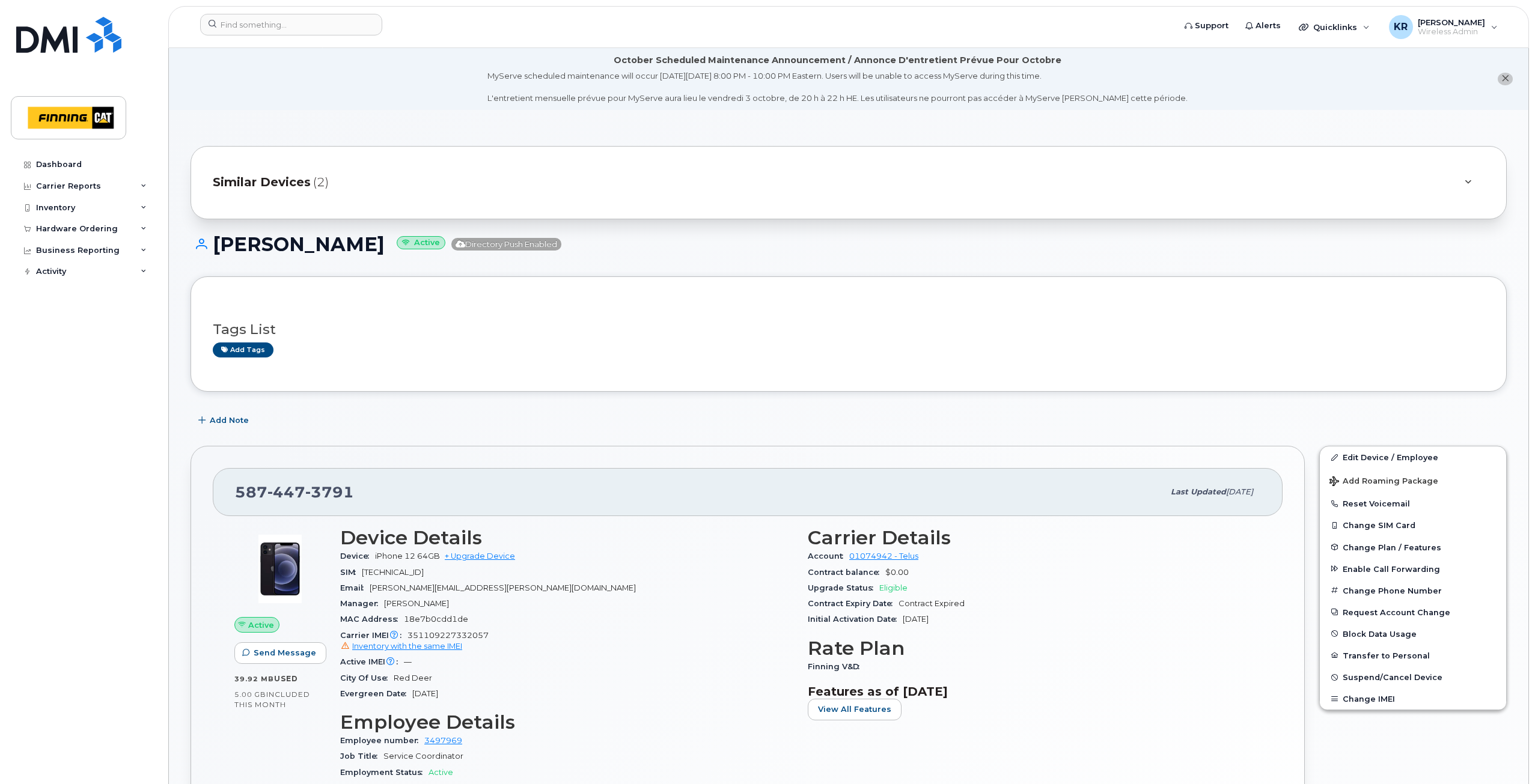
click at [233, 179] on span "Similar Devices" at bounding box center [261, 182] width 98 height 17
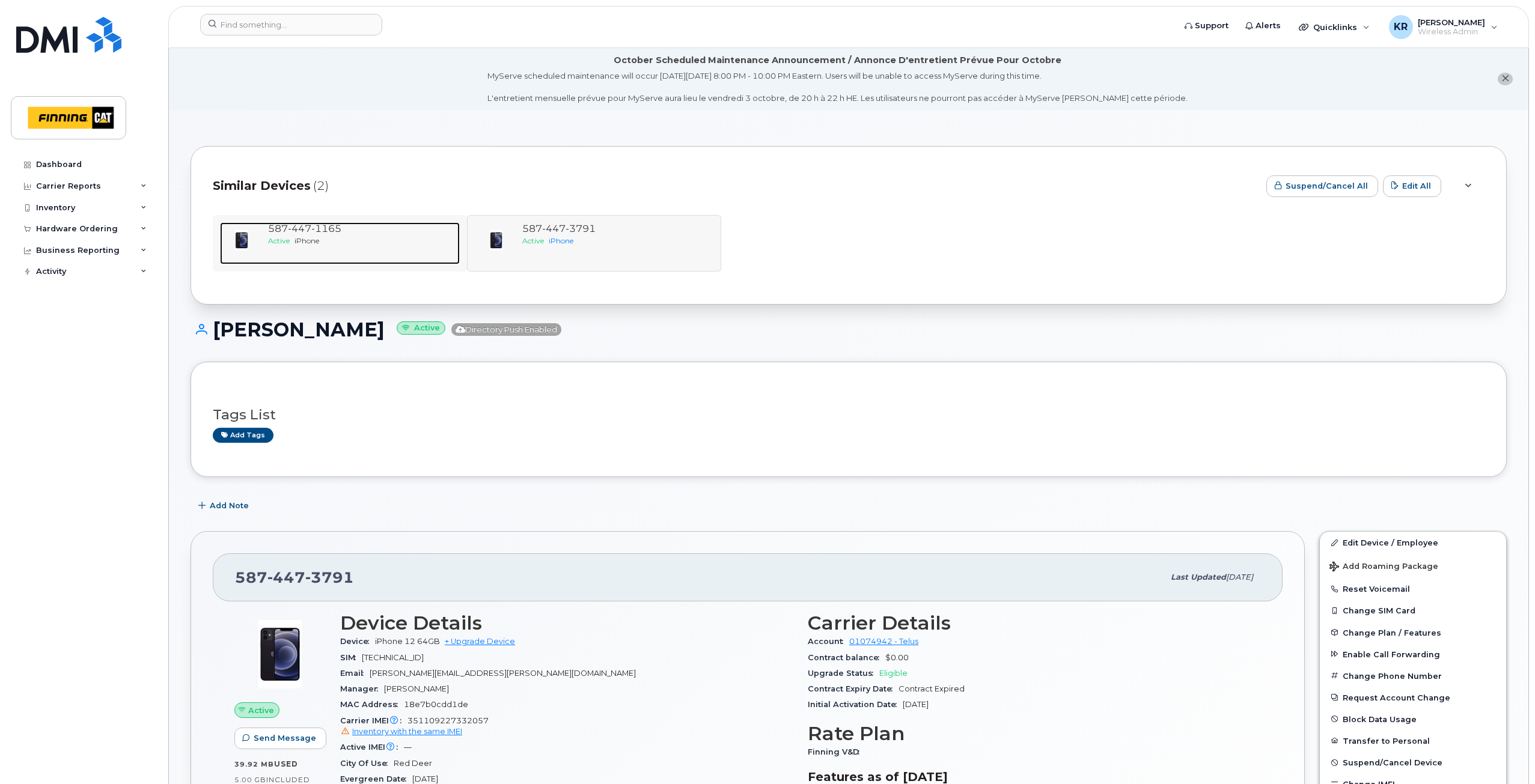
click at [322, 237] on div "Active iPhone" at bounding box center [361, 240] width 187 height 10
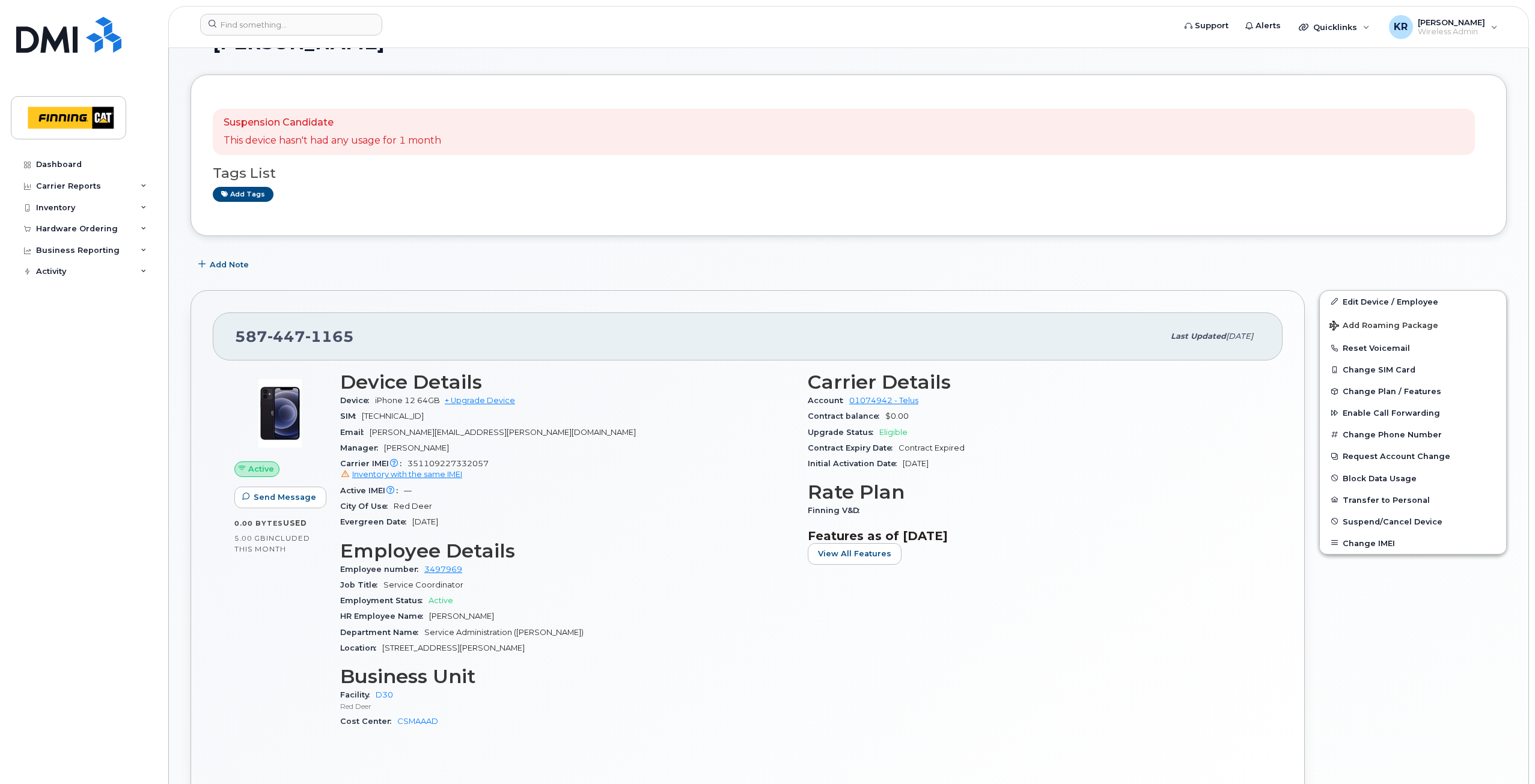
scroll to position [240, 0]
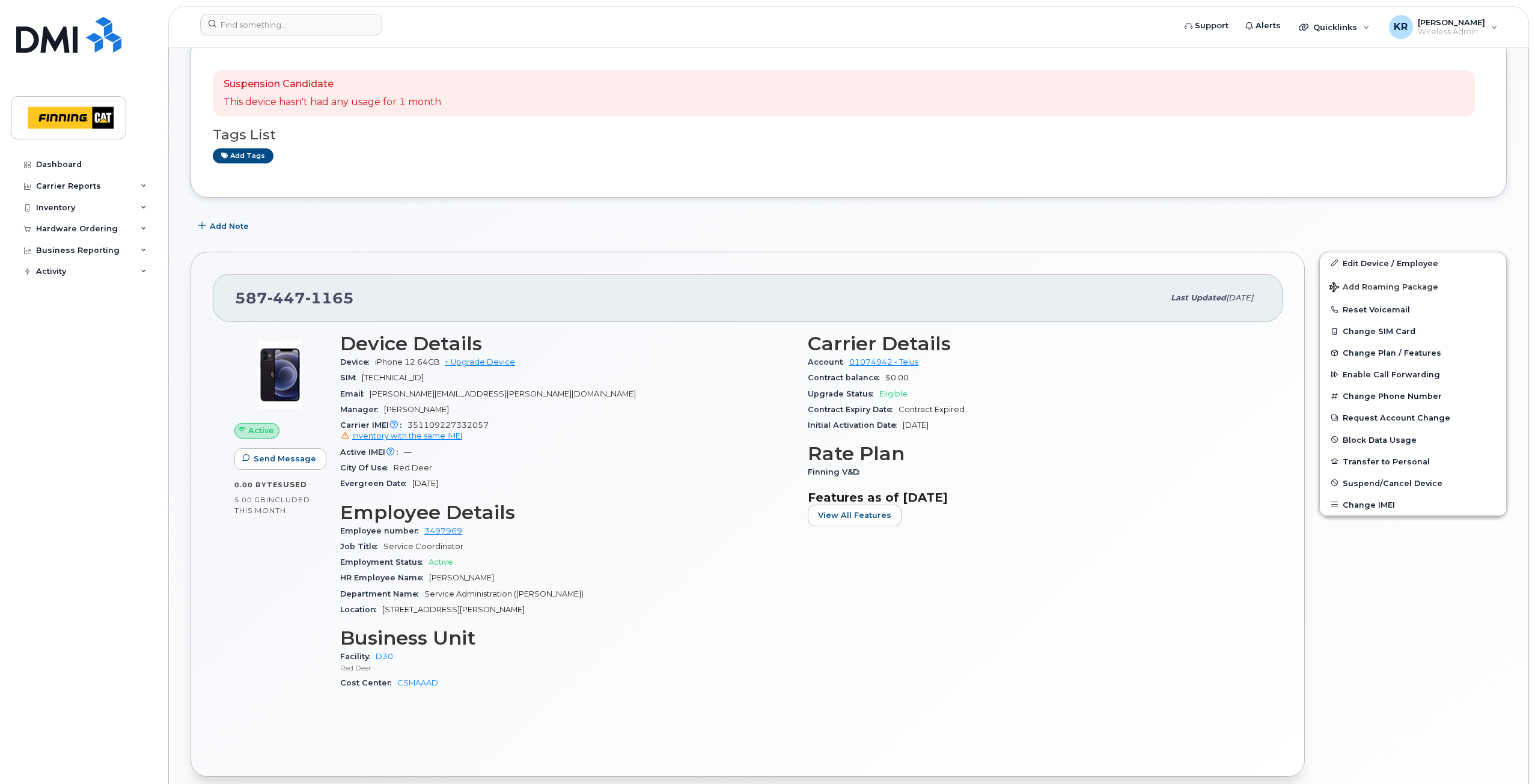
drag, startPoint x: 364, startPoint y: 378, endPoint x: 468, endPoint y: 377, distance: 104.0
click at [468, 377] on div "SIM [TECHNICAL_ID]" at bounding box center [566, 377] width 453 height 15
copy span "[TECHNICAL_ID]"
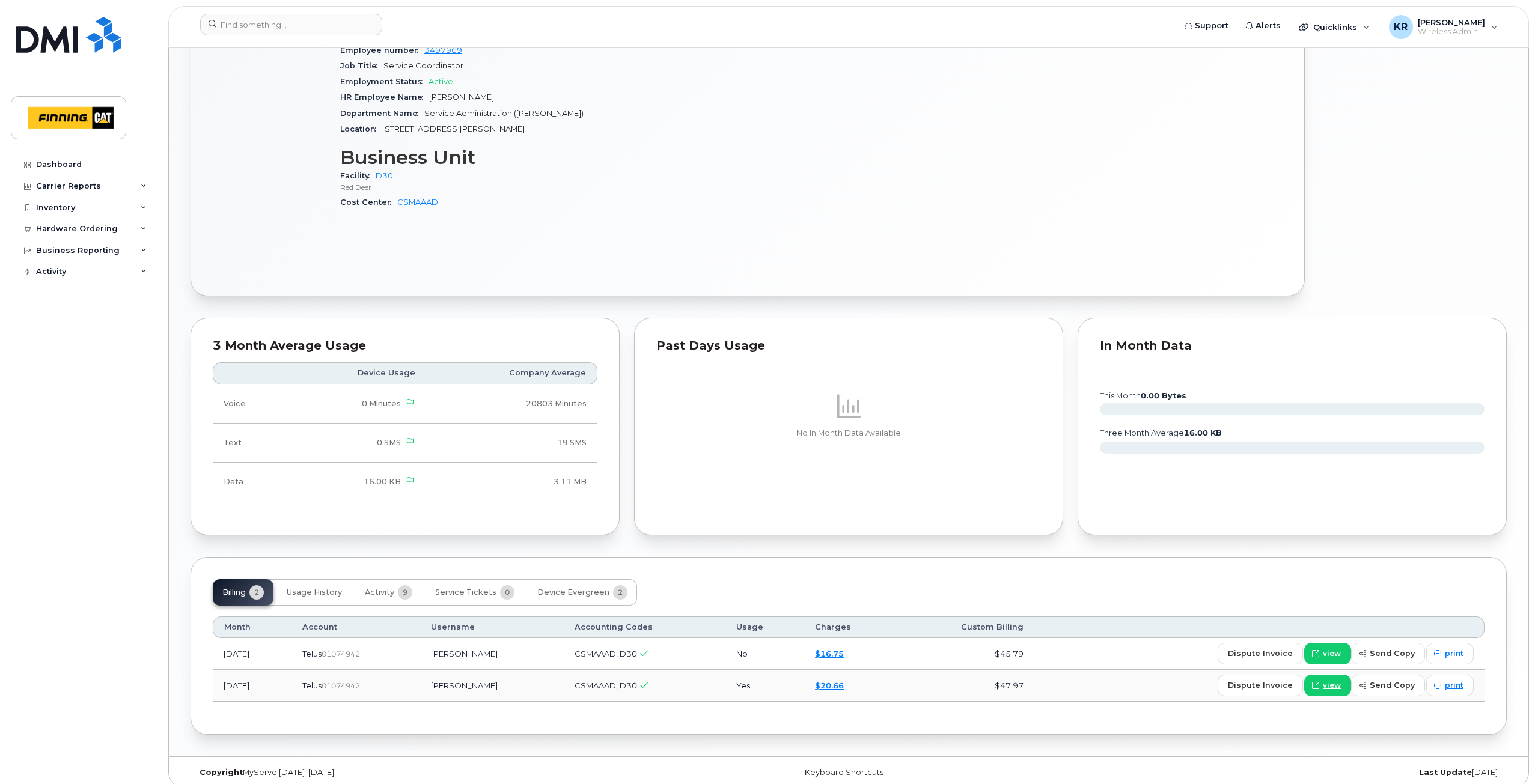
scroll to position [732, 0]
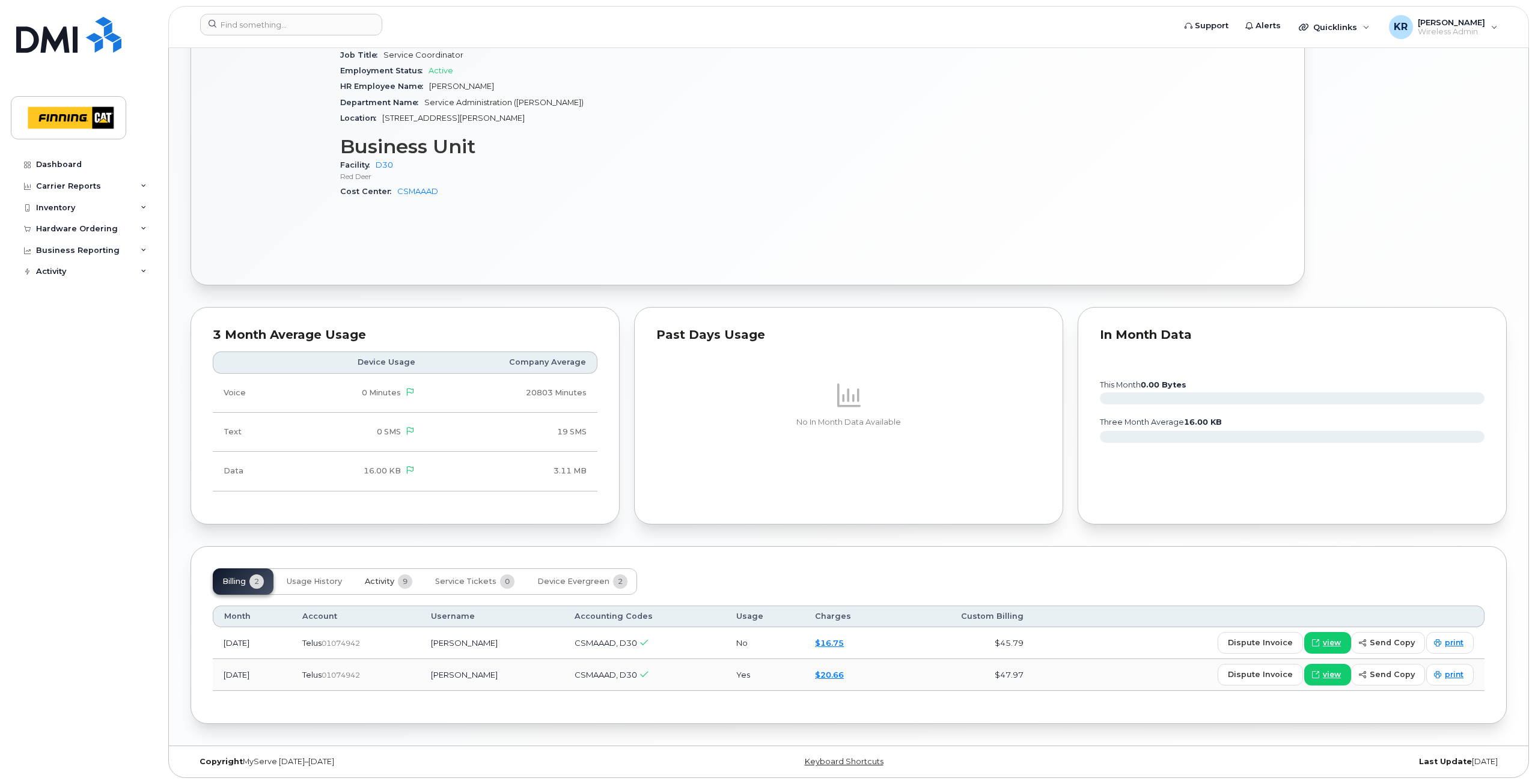
click at [391, 580] on span "Activity" at bounding box center [379, 582] width 30 height 10
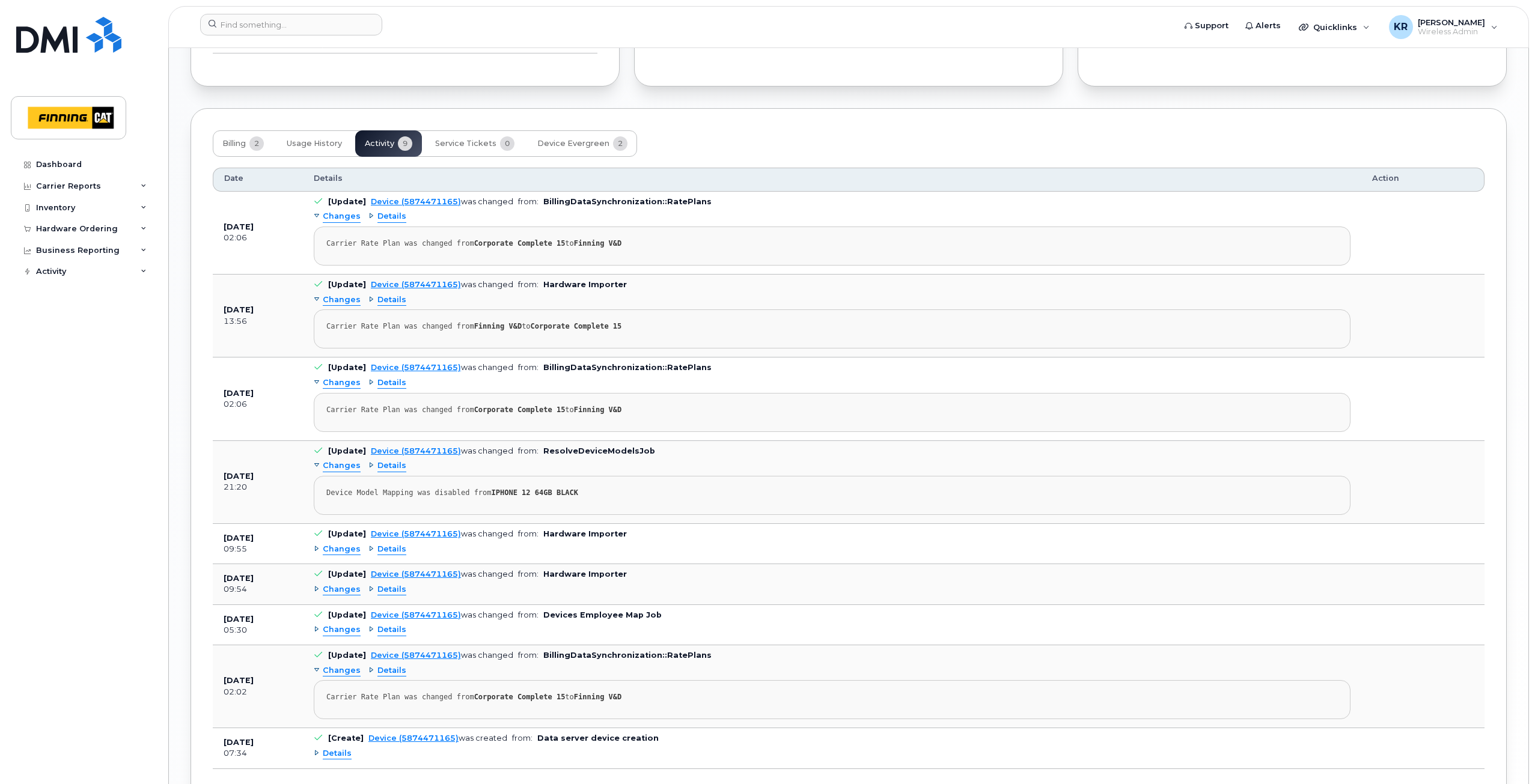
scroll to position [1257, 0]
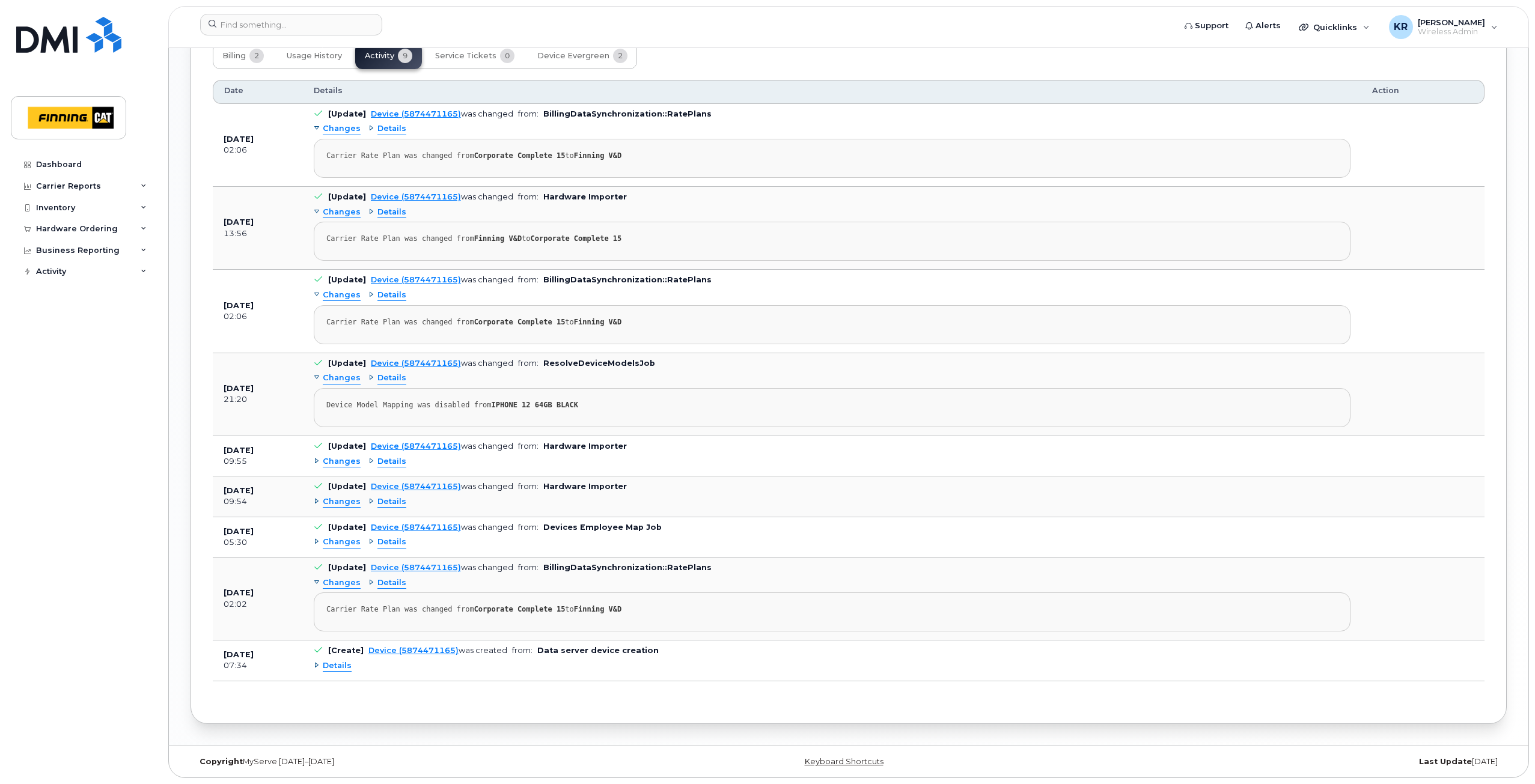
click at [346, 664] on span "Details" at bounding box center [337, 665] width 29 height 11
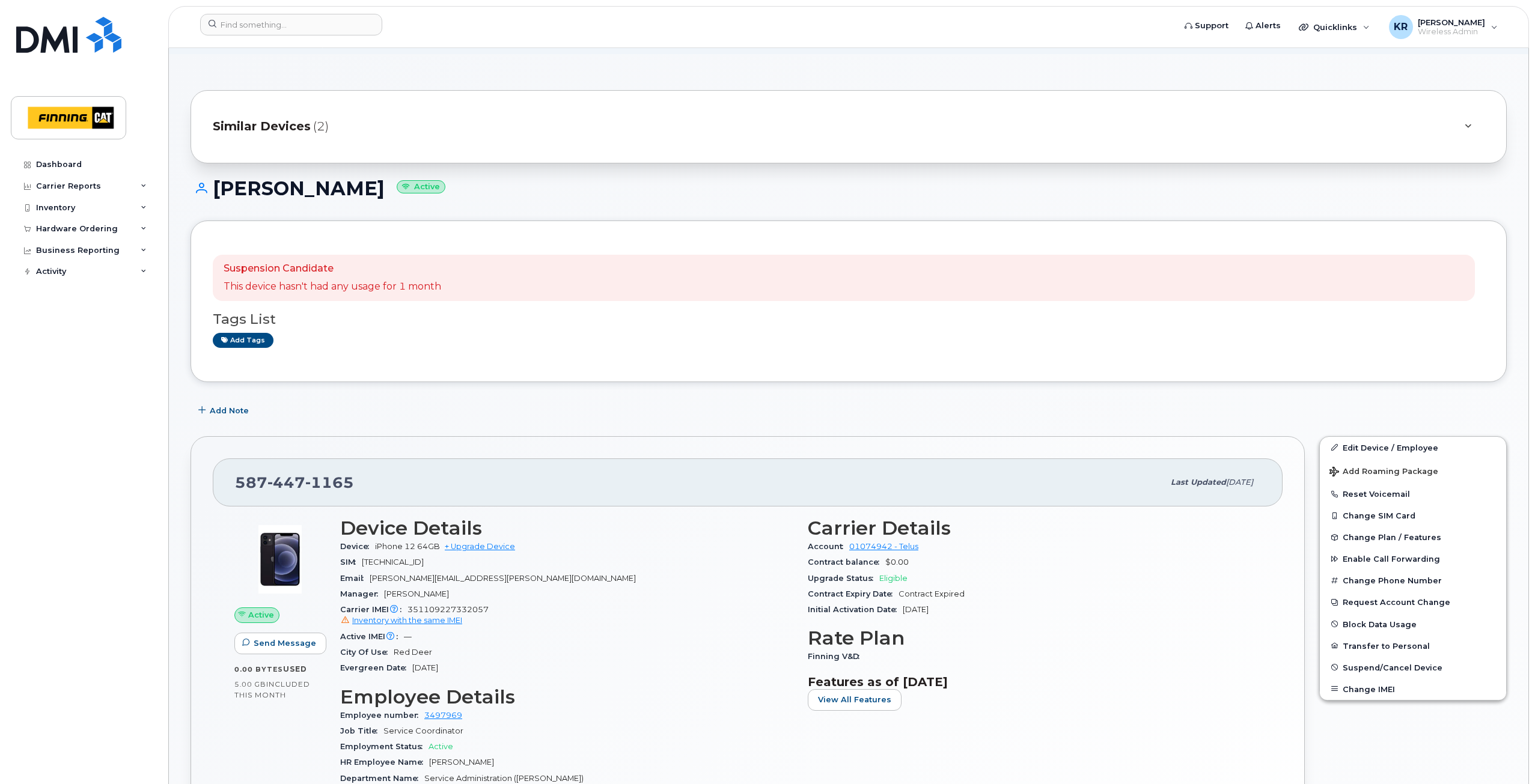
scroll to position [0, 0]
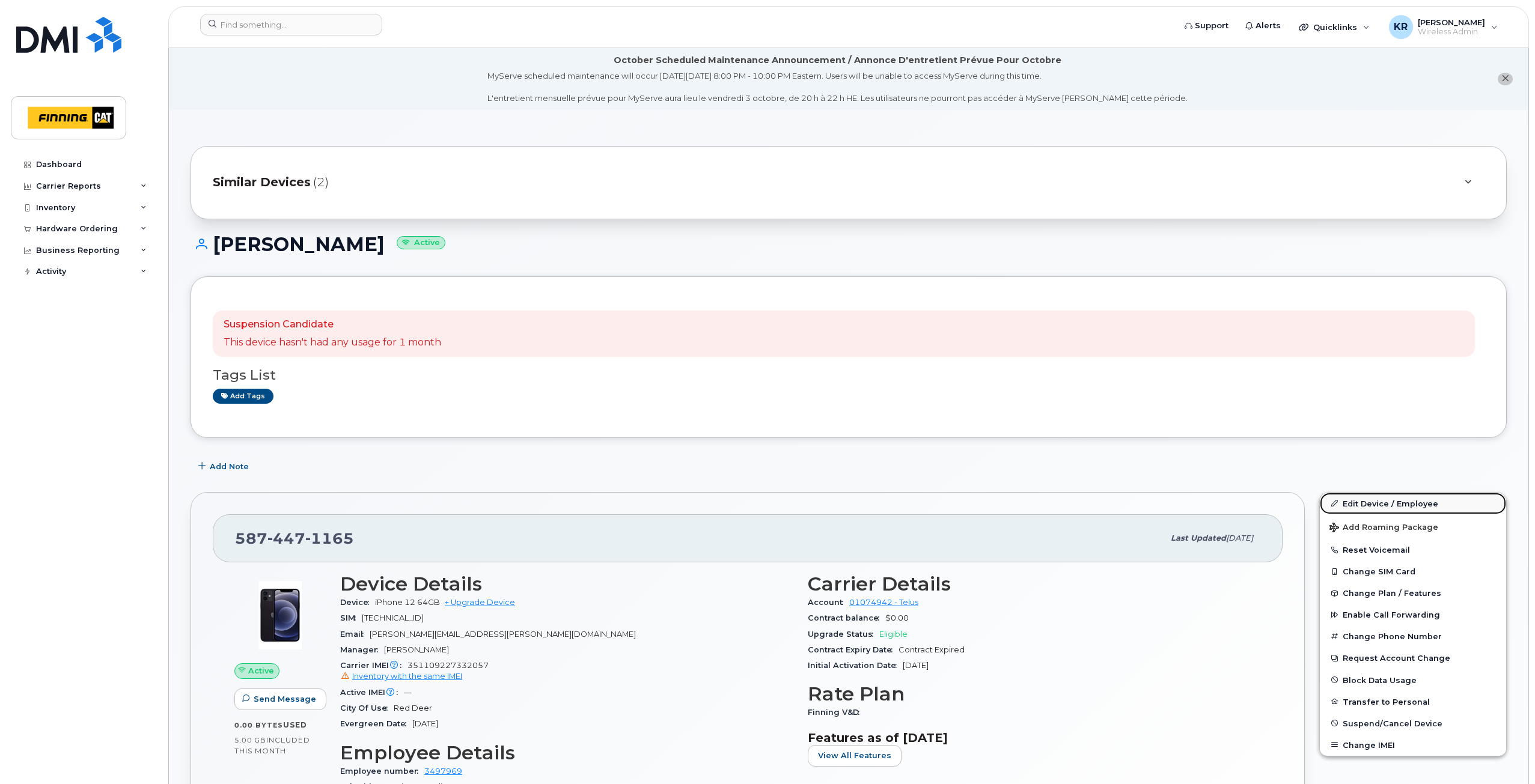
click at [1351, 504] on link "Edit Device / Employee" at bounding box center [1413, 503] width 187 height 22
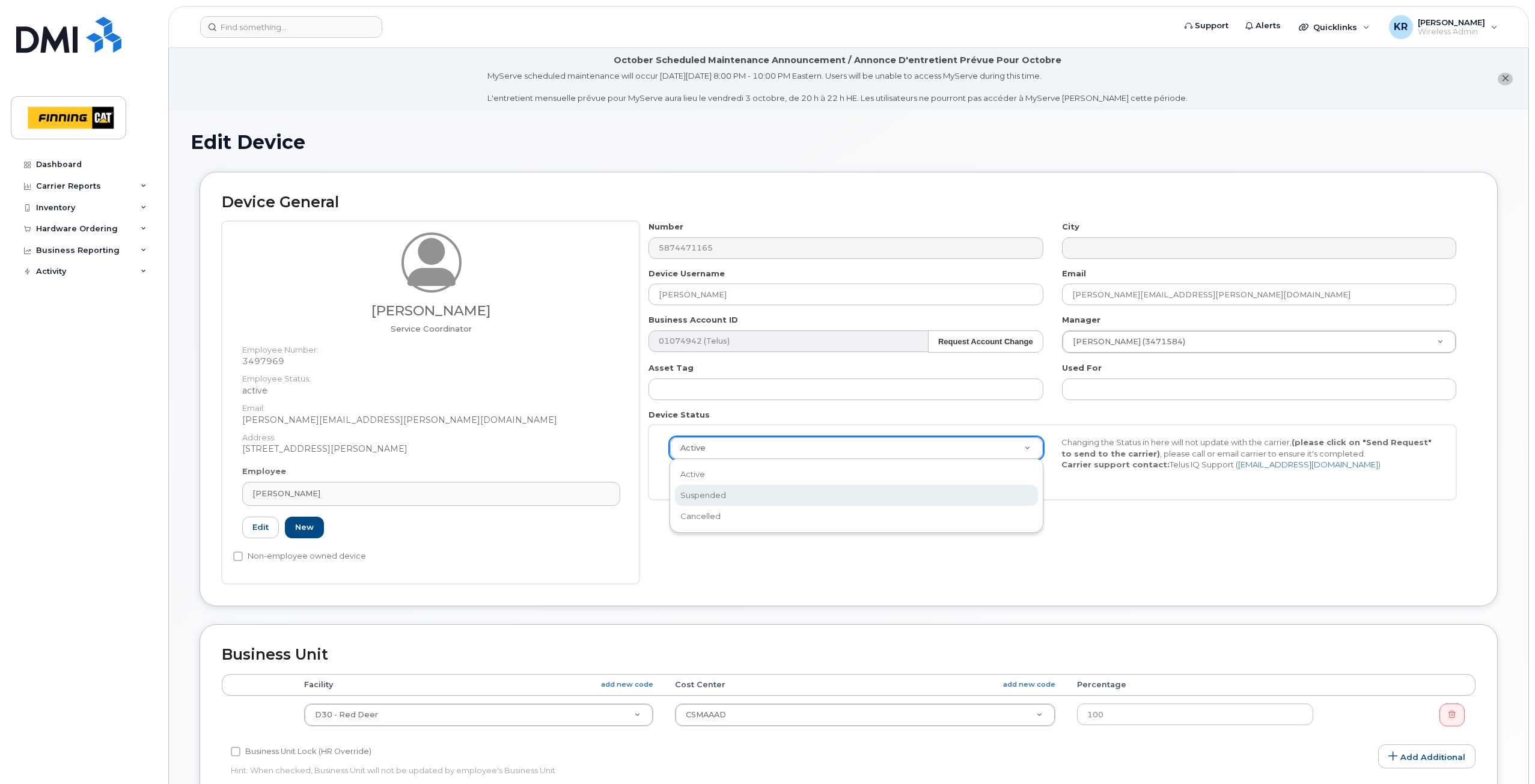
select select "suspended"
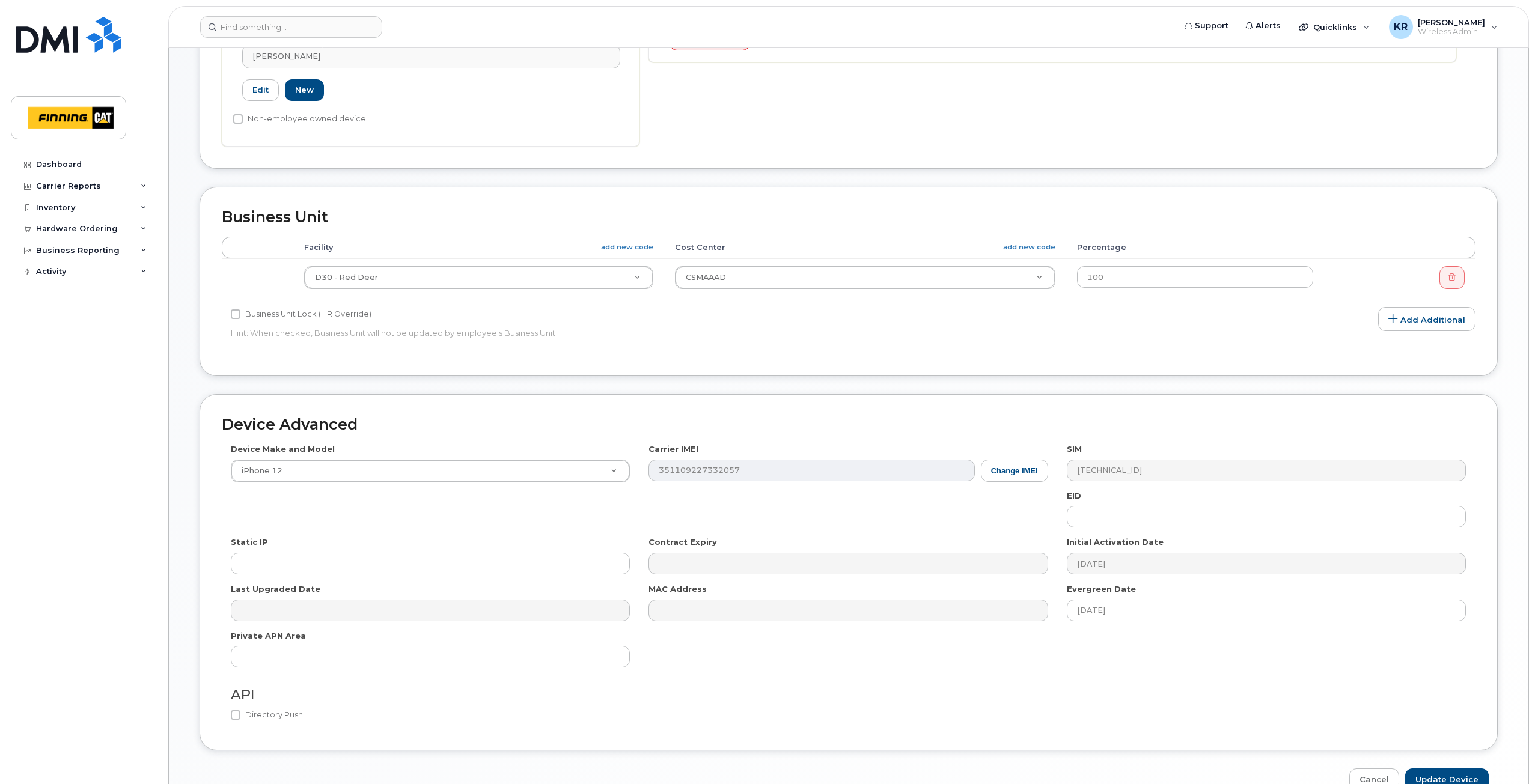
scroll to position [504, 0]
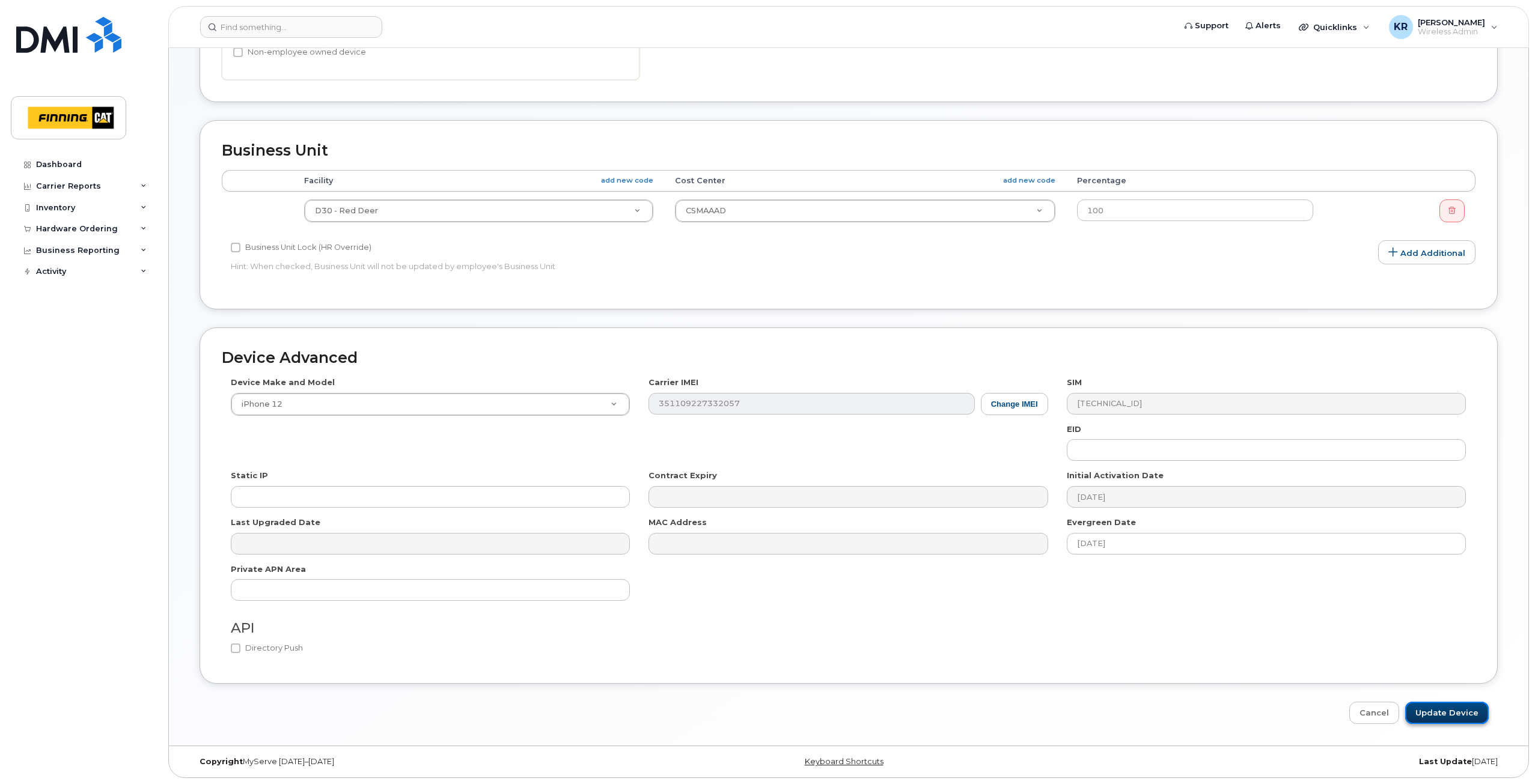
click at [1431, 717] on input "Update Device" at bounding box center [1446, 712] width 83 height 22
type input "Saving..."
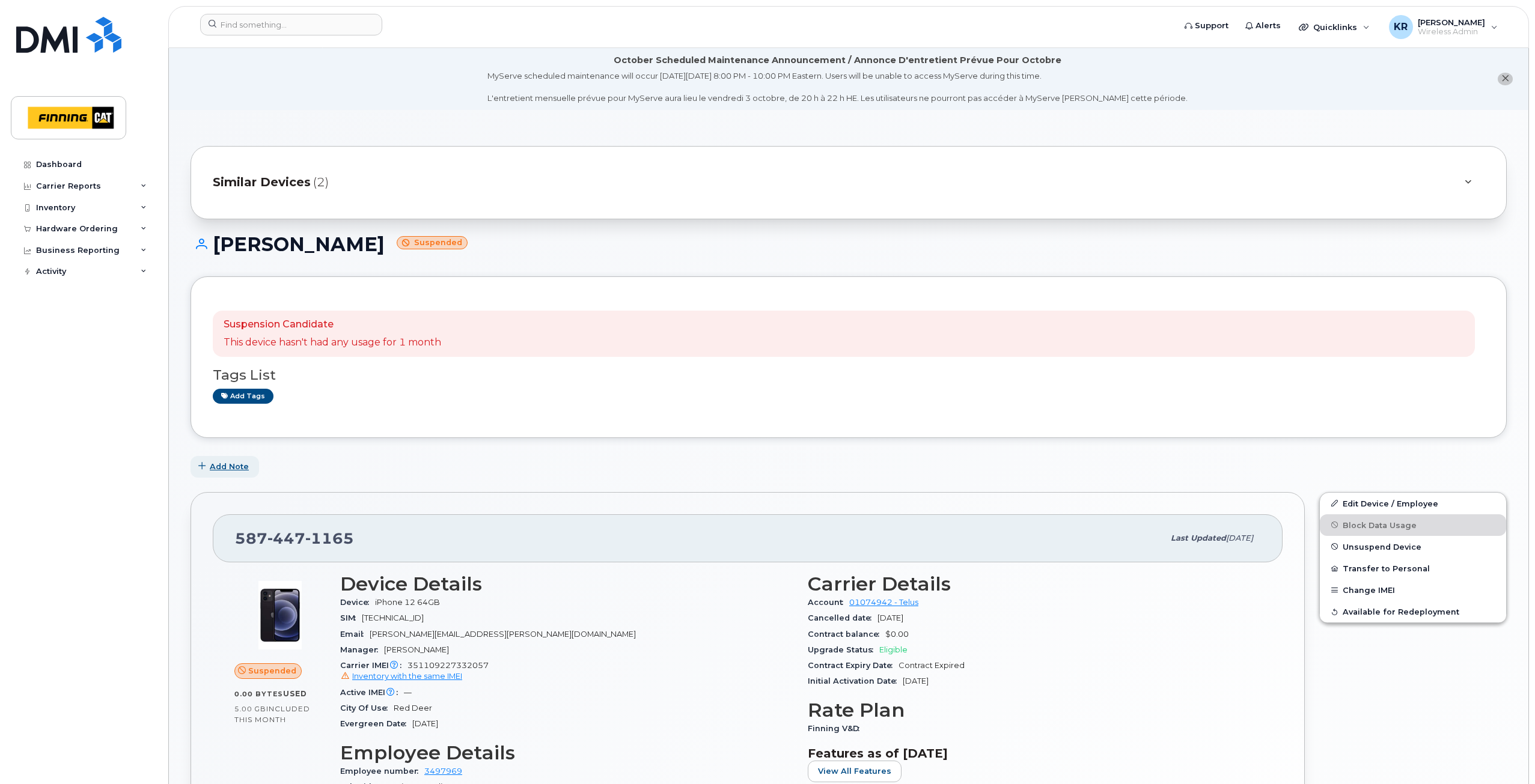
click at [236, 465] on span "Add Note" at bounding box center [229, 466] width 39 height 11
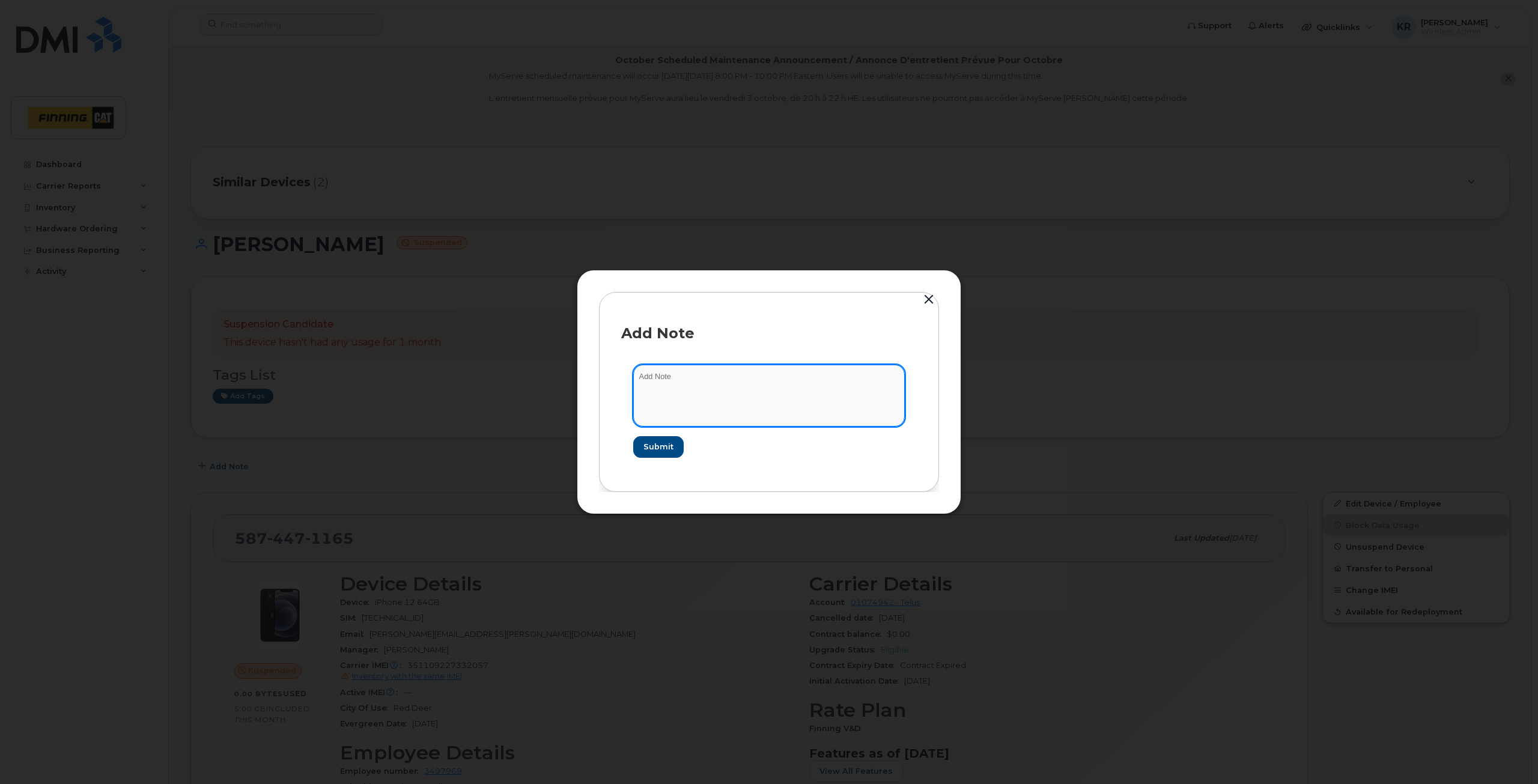
click at [652, 383] on textarea at bounding box center [769, 394] width 272 height 61
drag, startPoint x: 637, startPoint y: 386, endPoint x: 662, endPoint y: 385, distance: 25.0
click at [662, 385] on textarea "manager dispute noting that [PERSON_NAME] only has one line and this line is no…" at bounding box center [769, 394] width 272 height 61
click at [718, 391] on textarea "manager dispute noting that [PERSON_NAME] only has one line and this line is no…" at bounding box center [769, 394] width 272 height 61
type textarea "manager dispute noting that [PERSON_NAME] only has one line and this line is no…"
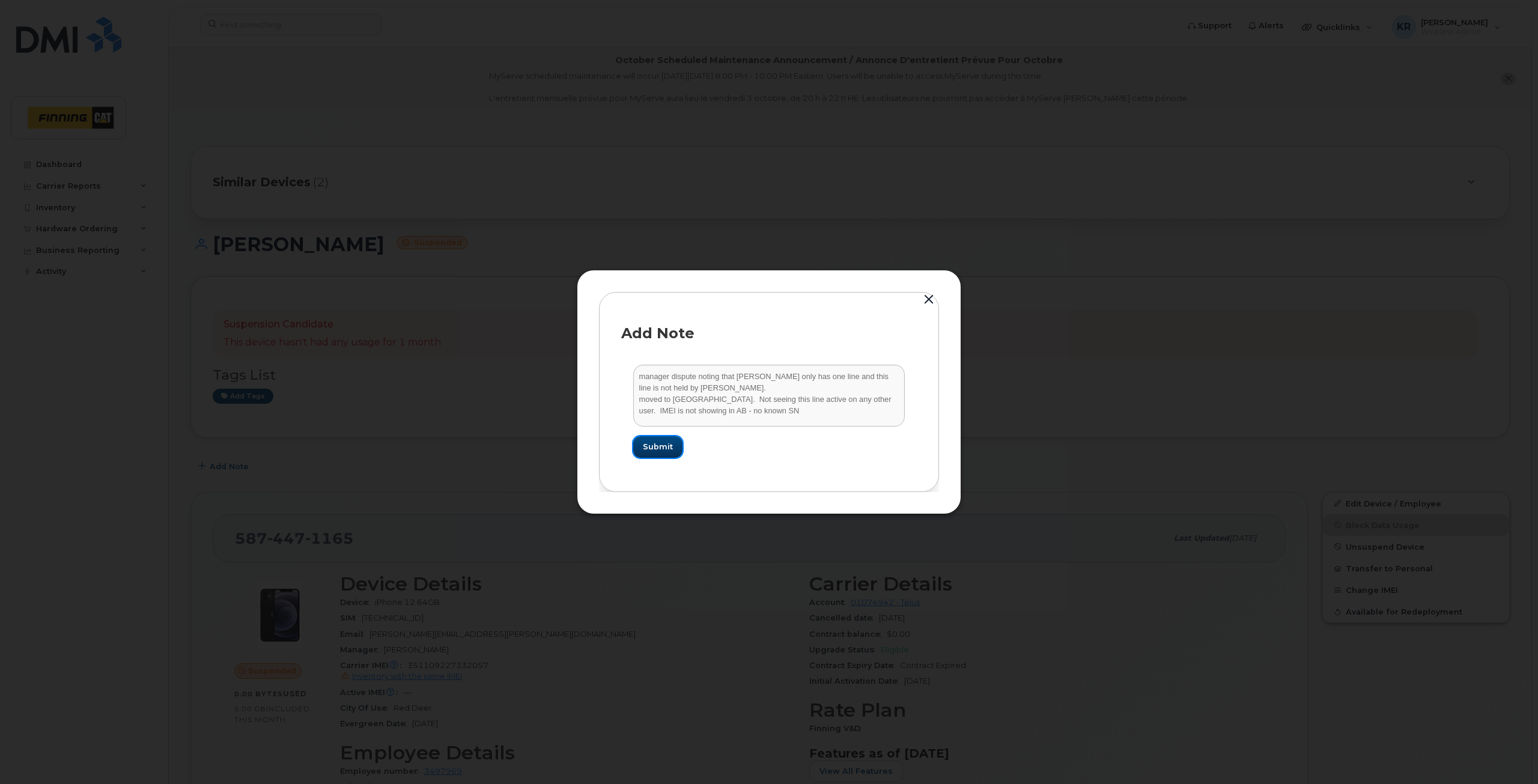
click at [651, 441] on span "Submit" at bounding box center [658, 446] width 30 height 11
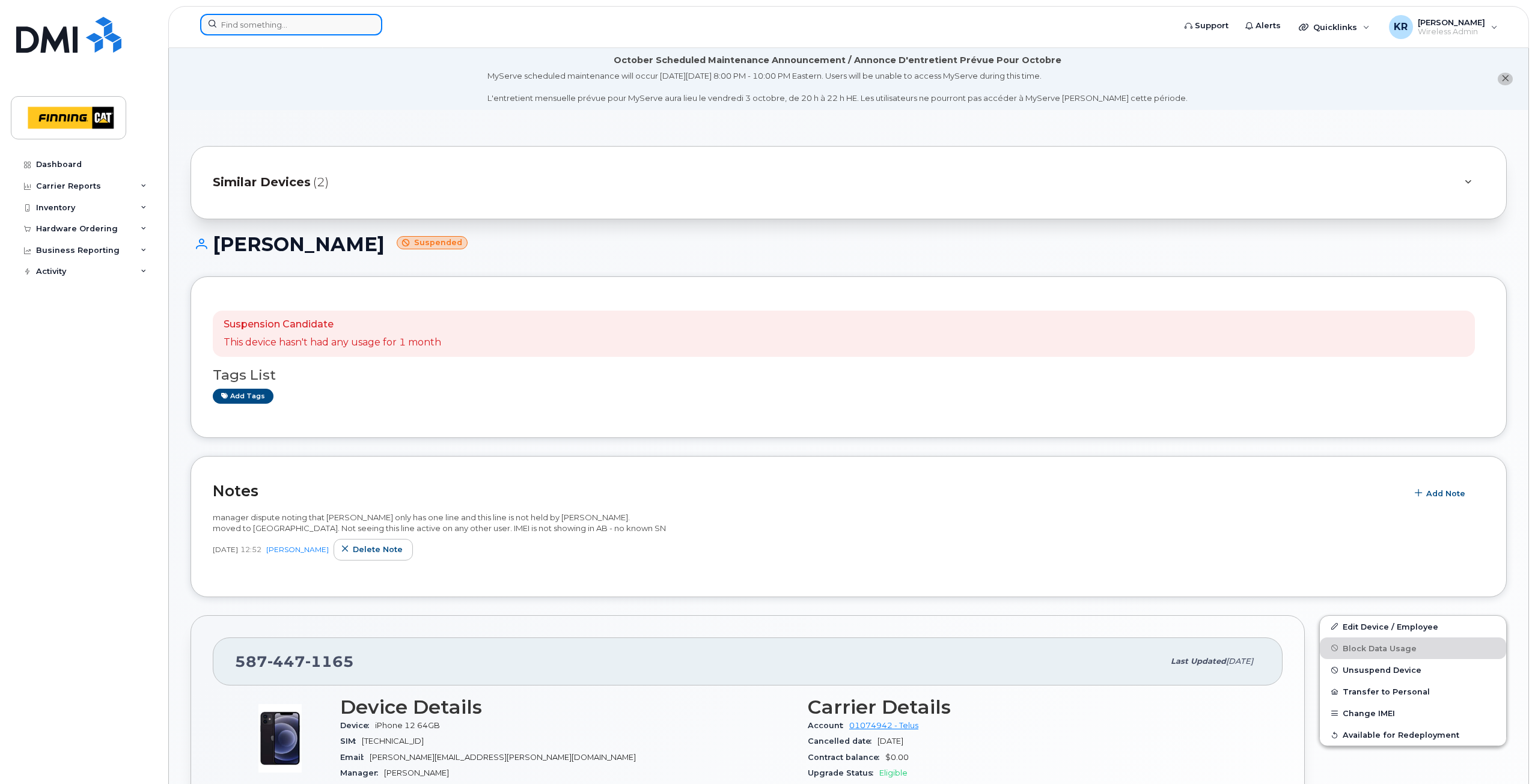
click at [295, 30] on input at bounding box center [291, 24] width 182 height 22
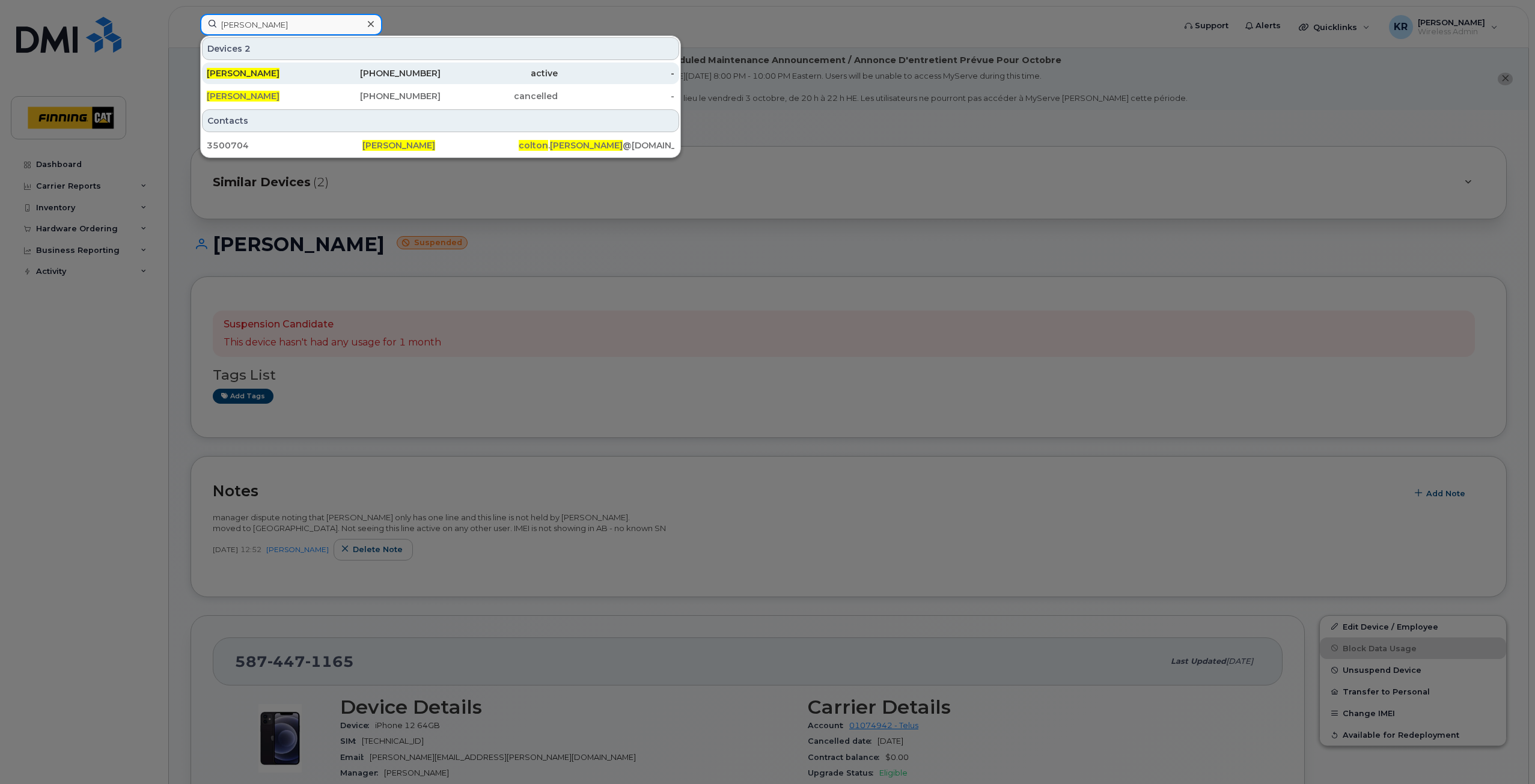
type input "[PERSON_NAME]"
click at [403, 72] on div "[PHONE_NUMBER]" at bounding box center [382, 73] width 117 height 12
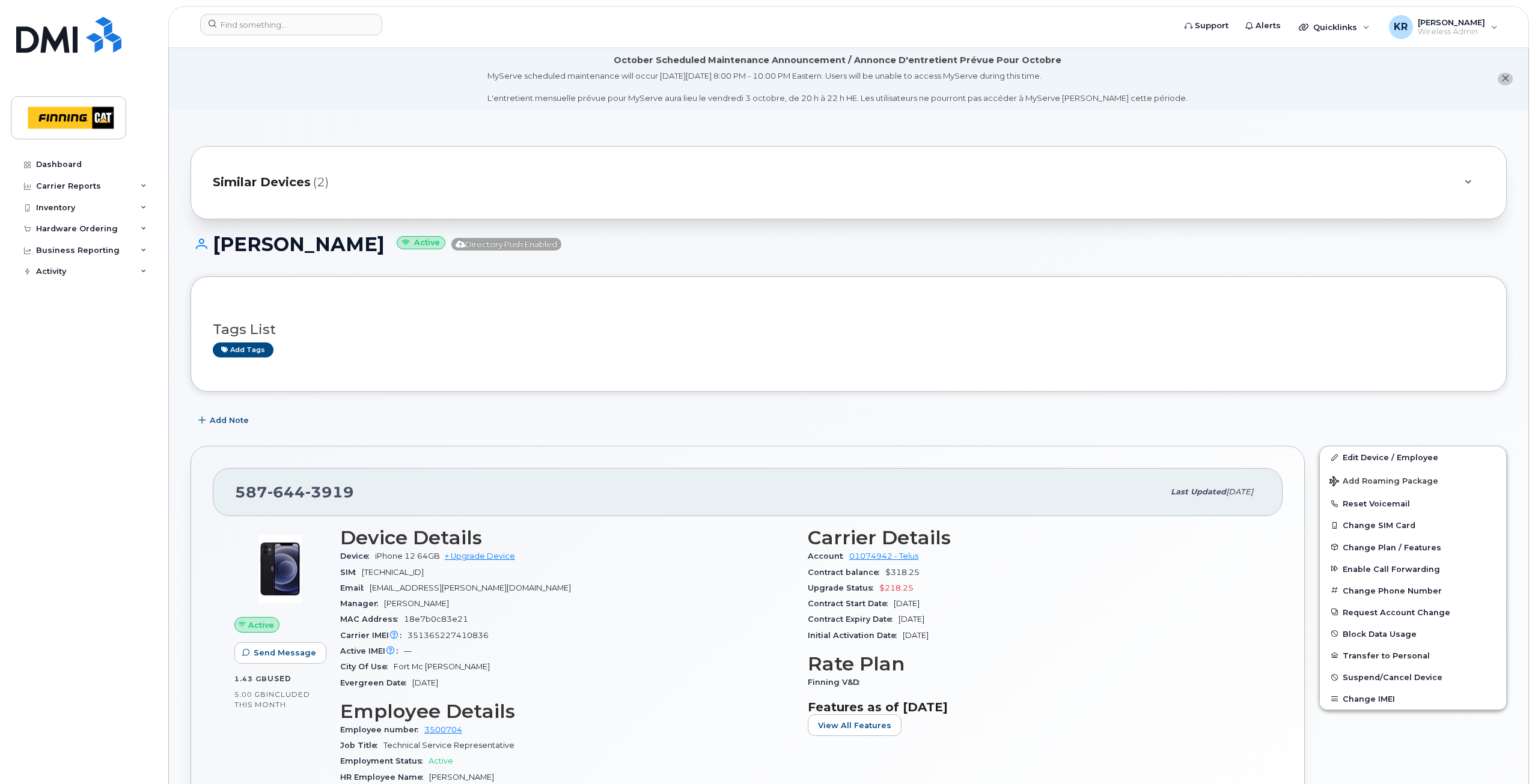
click at [284, 177] on span "Similar Devices" at bounding box center [261, 182] width 98 height 17
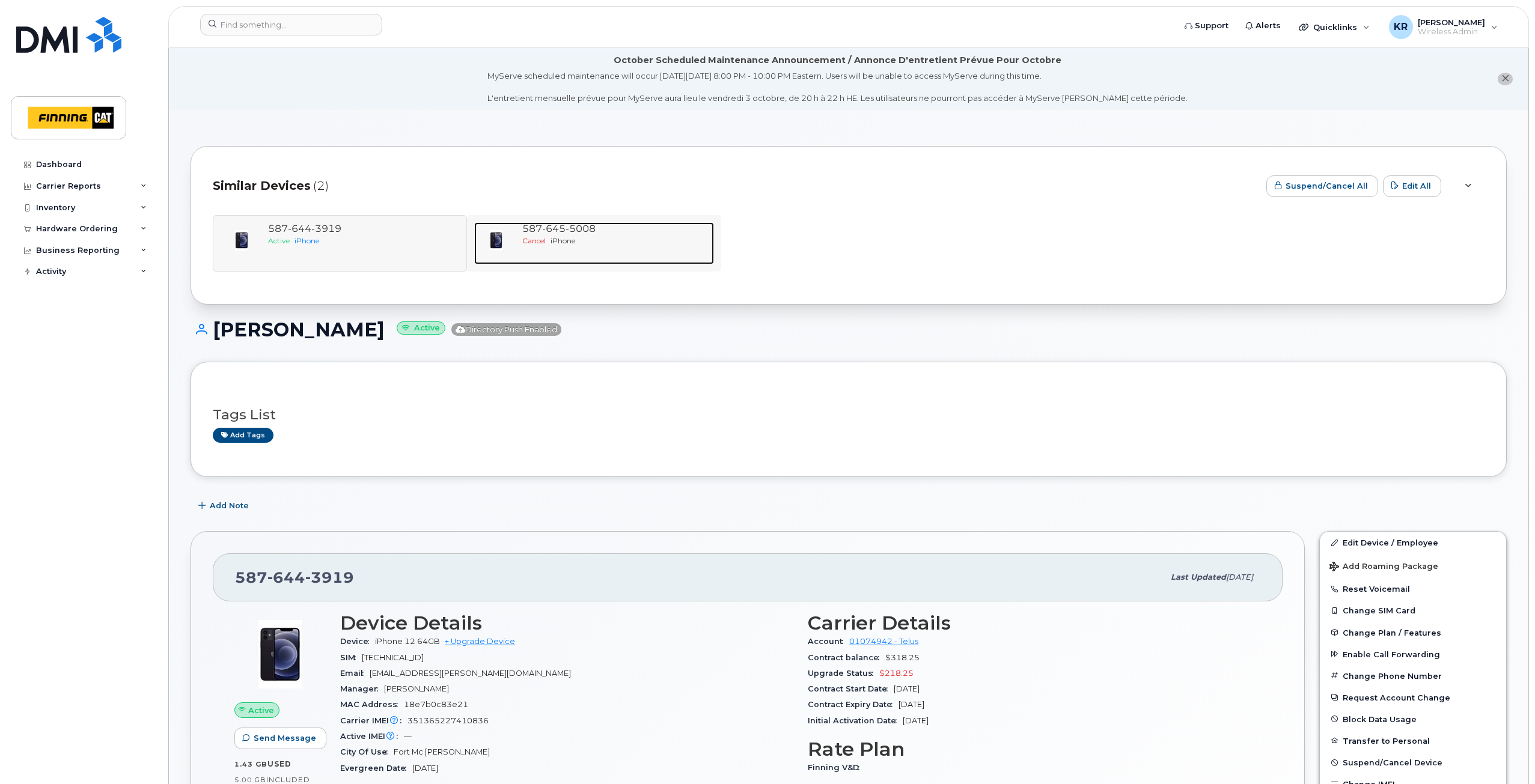
click at [551, 232] on span "645" at bounding box center [553, 228] width 23 height 11
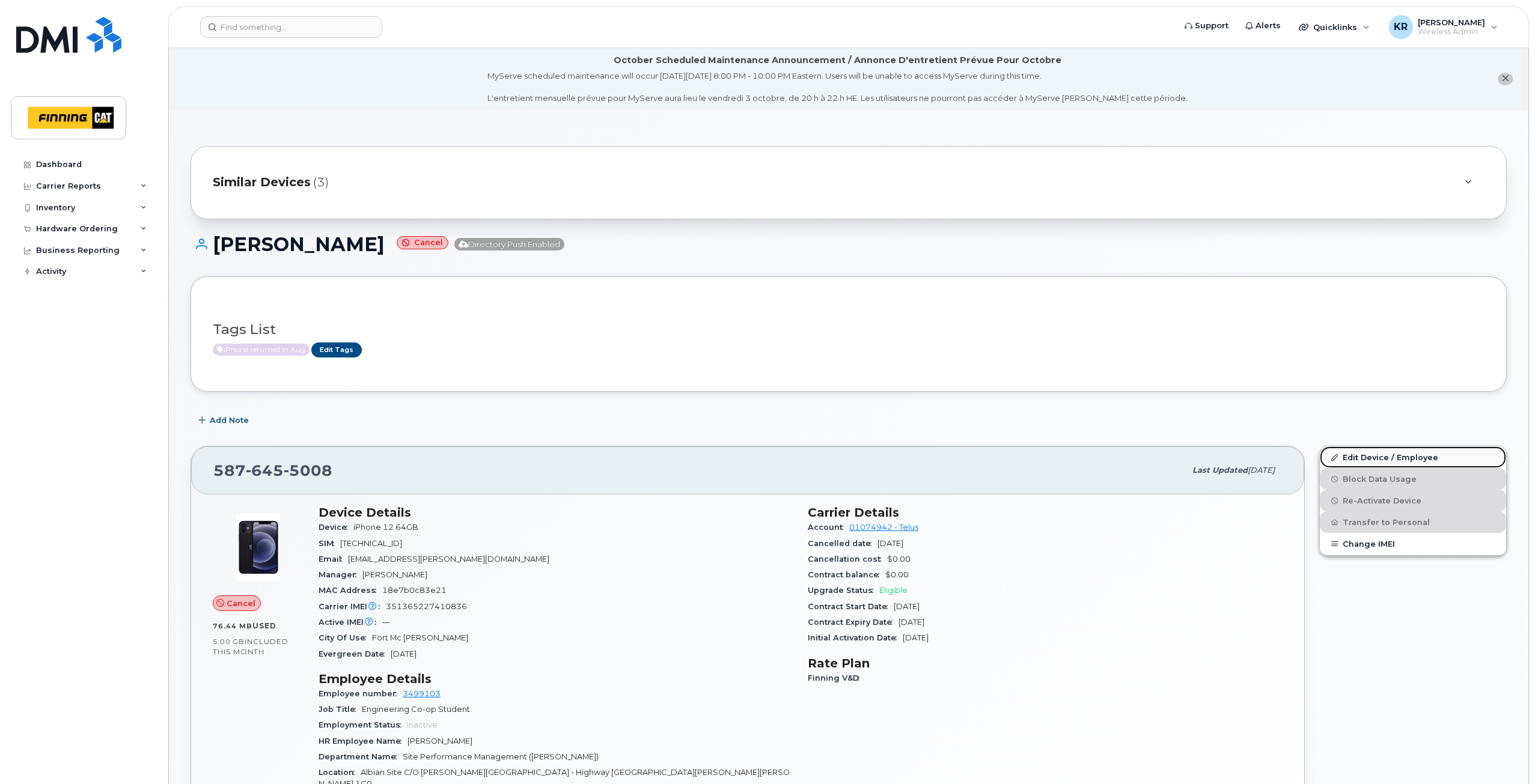
click at [1381, 455] on link "Edit Device / Employee" at bounding box center [1413, 457] width 187 height 22
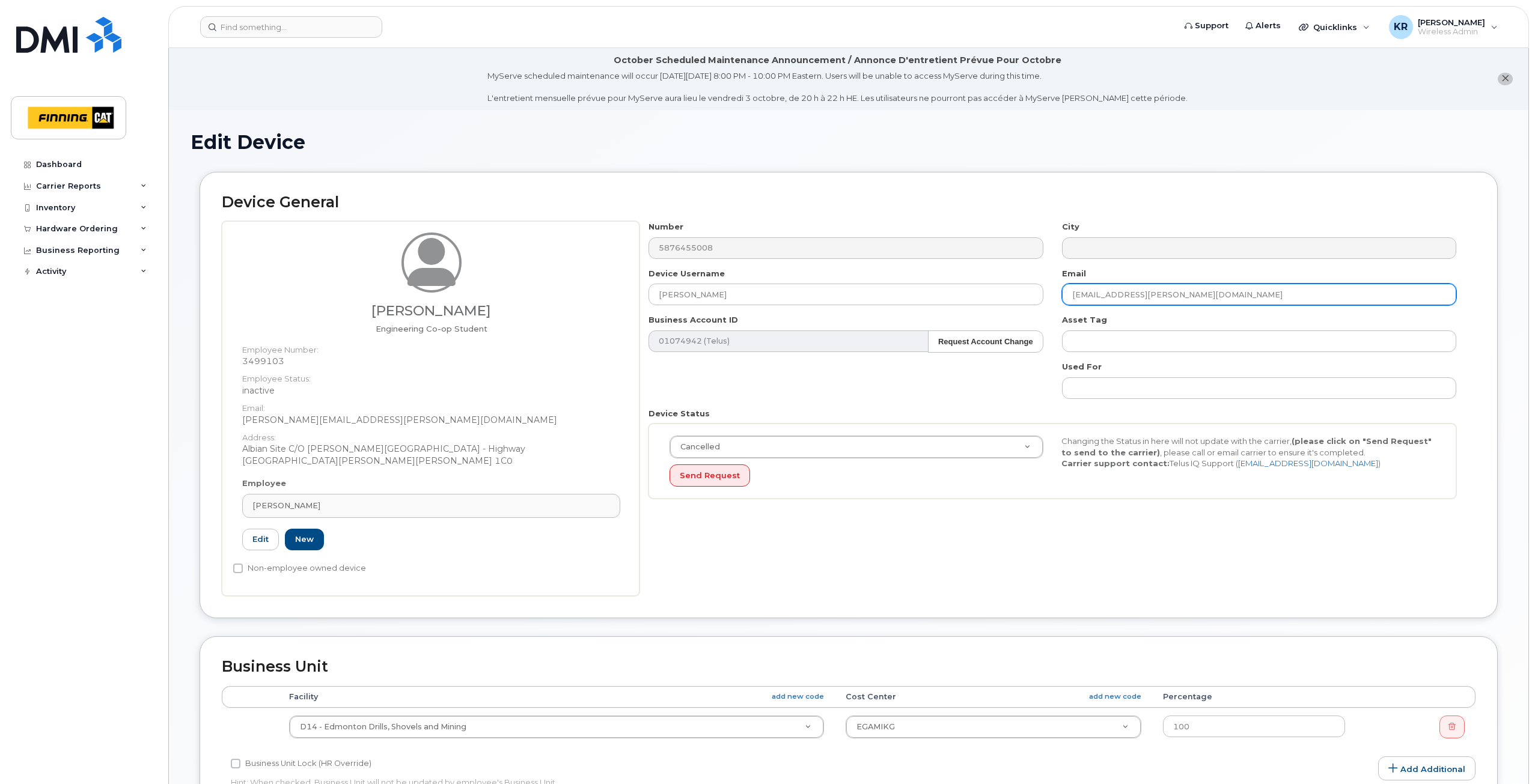
click at [1105, 295] on input "[EMAIL_ADDRESS][PERSON_NAME][DOMAIN_NAME]" at bounding box center [1259, 294] width 394 height 22
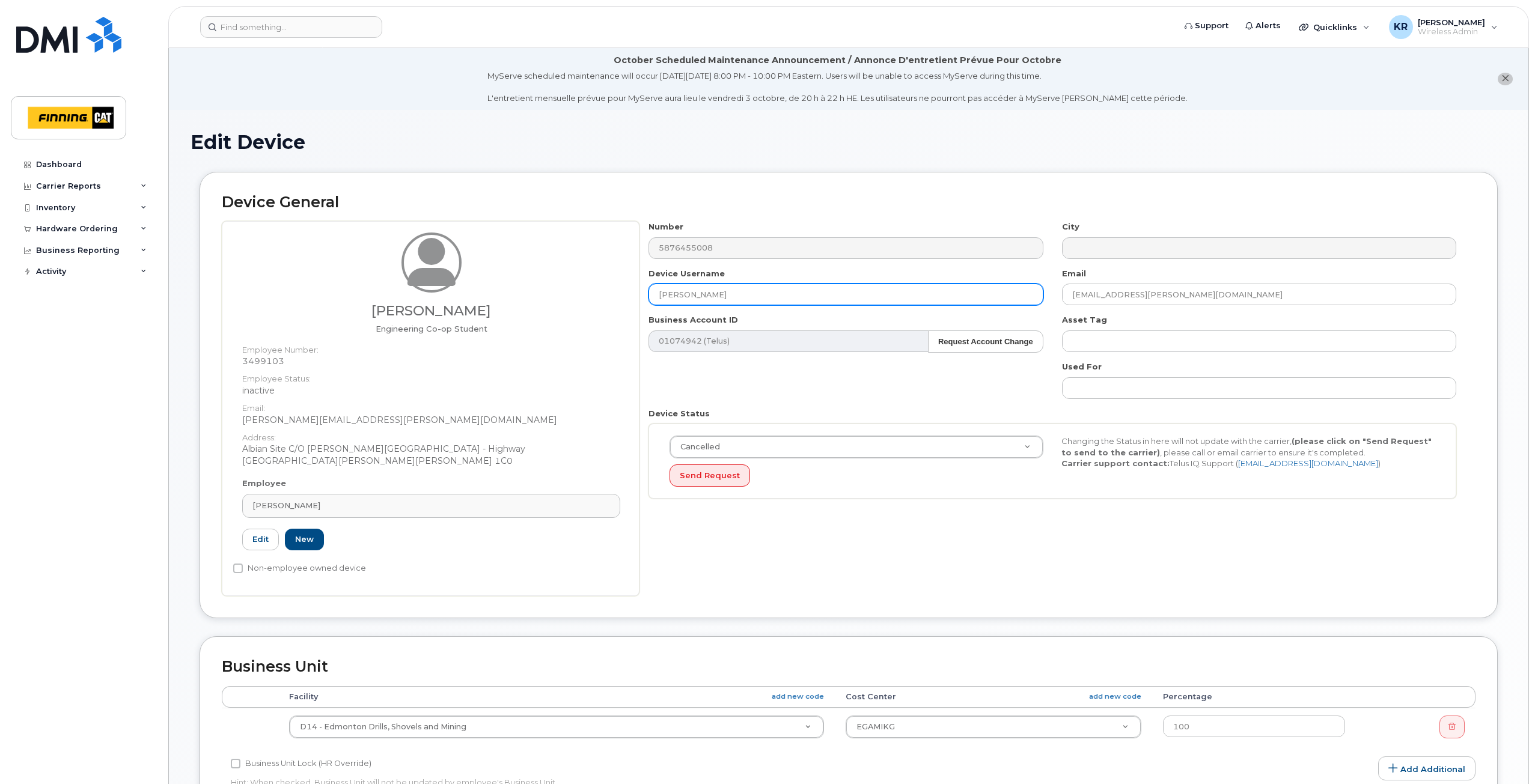
drag, startPoint x: 721, startPoint y: 293, endPoint x: 651, endPoint y: 293, distance: 70.0
click at [651, 293] on input "[PERSON_NAME]" at bounding box center [846, 294] width 394 height 22
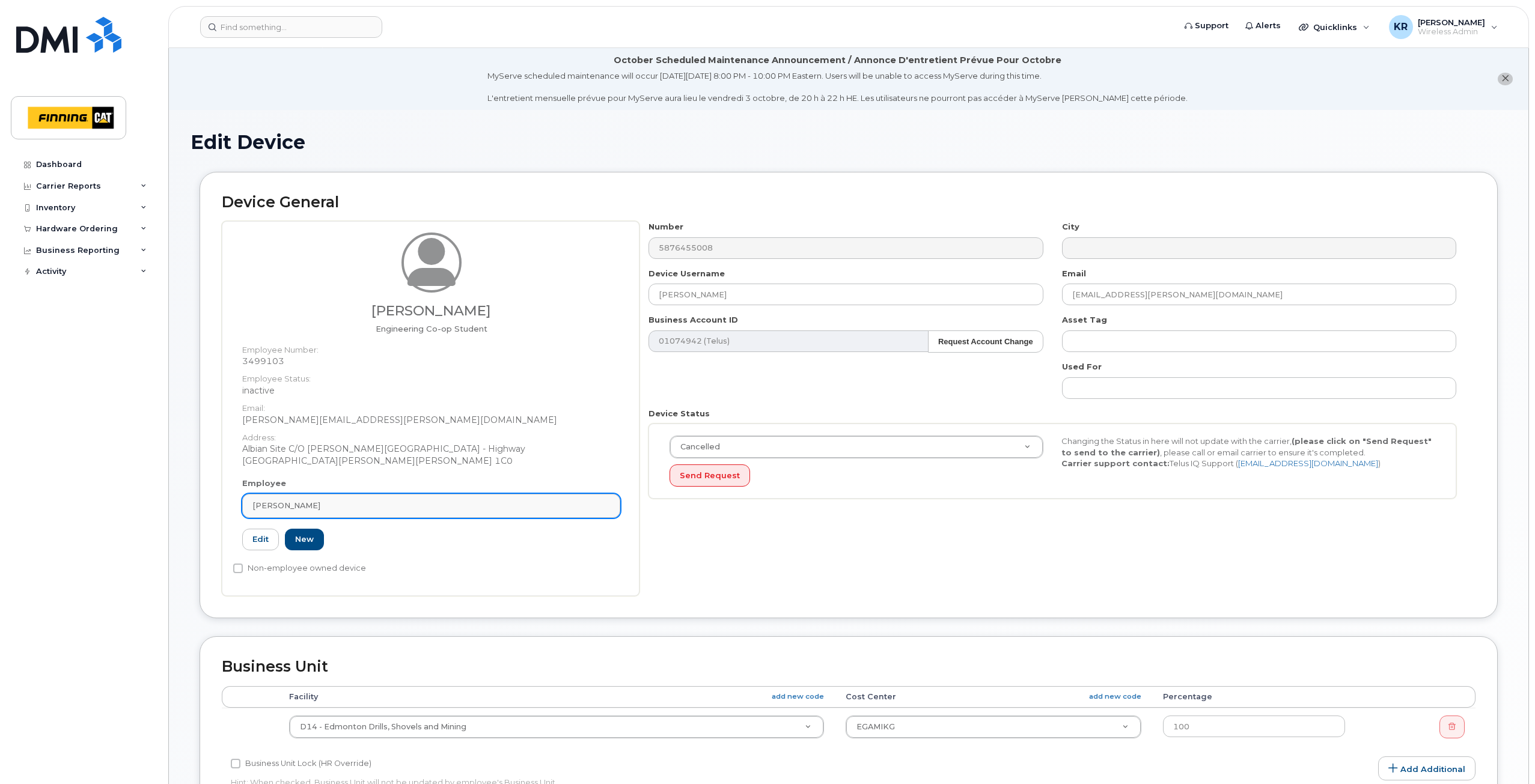
drag, startPoint x: 251, startPoint y: 504, endPoint x: 308, endPoint y: 504, distance: 57.0
click at [308, 504] on link "[PERSON_NAME]" at bounding box center [431, 506] width 378 height 24
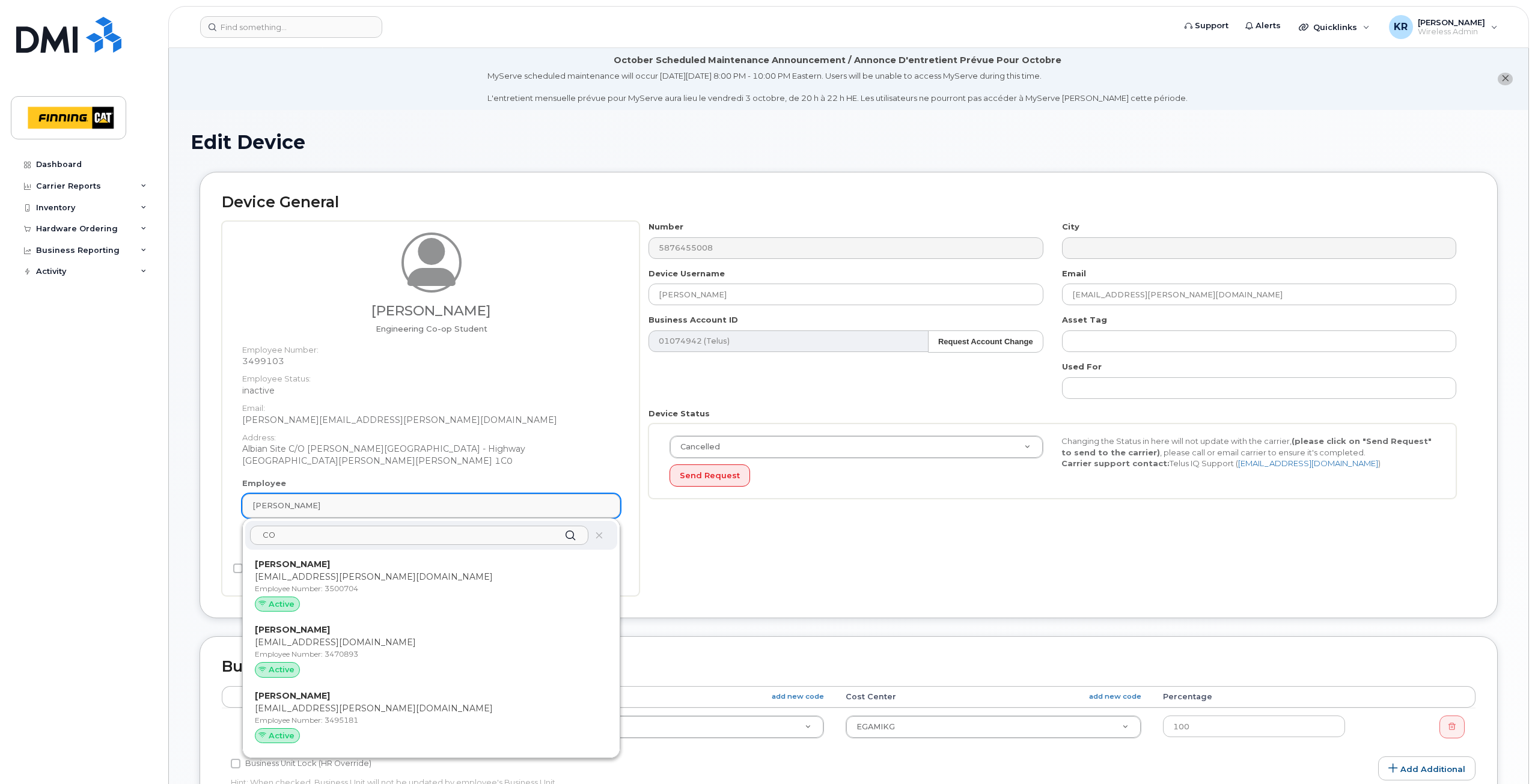
type input "C"
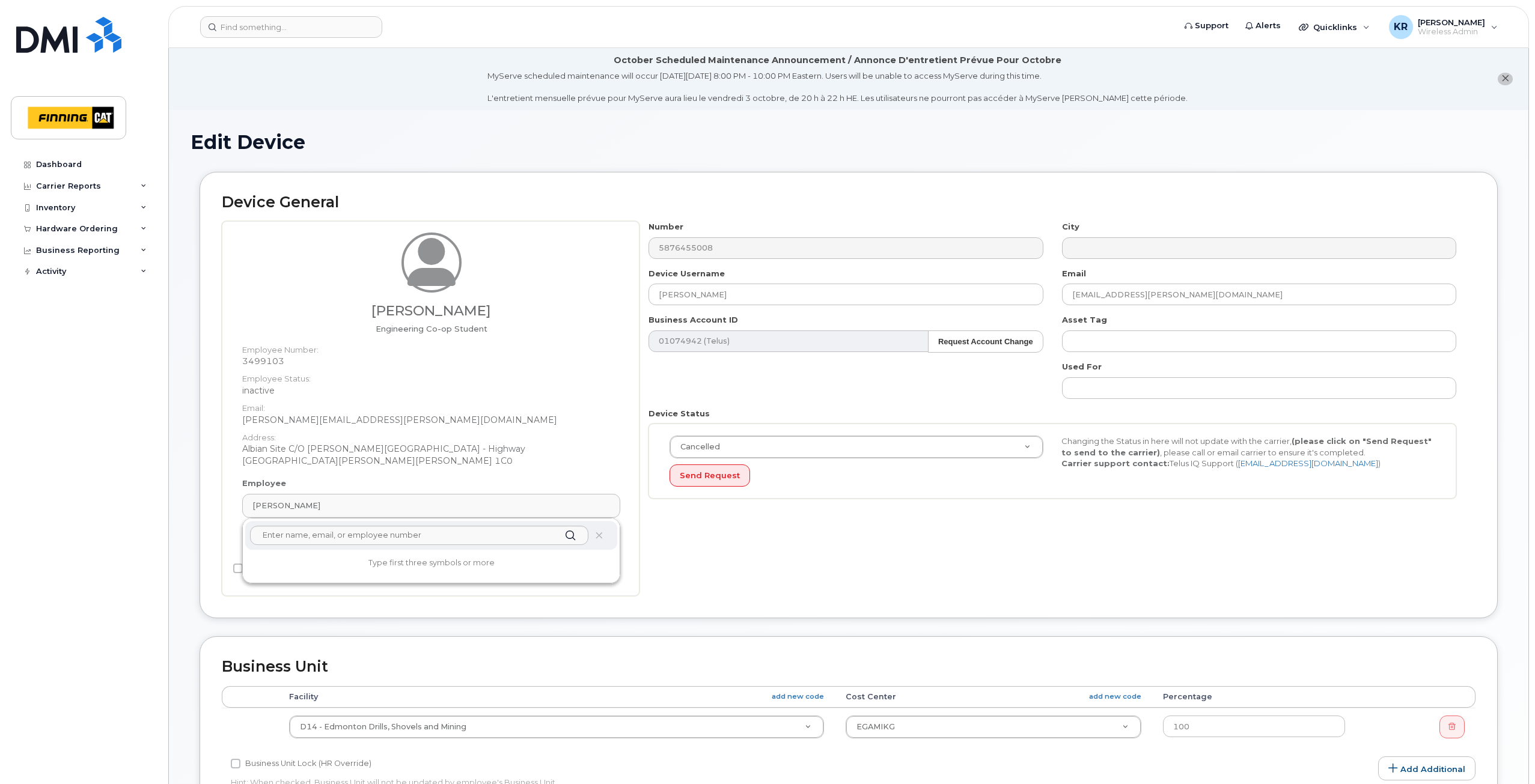
click at [155, 485] on div "Dashboard Carrier Reports Monthly Billing Data Daily Data Pooling Average Costi…" at bounding box center [85, 459] width 148 height 612
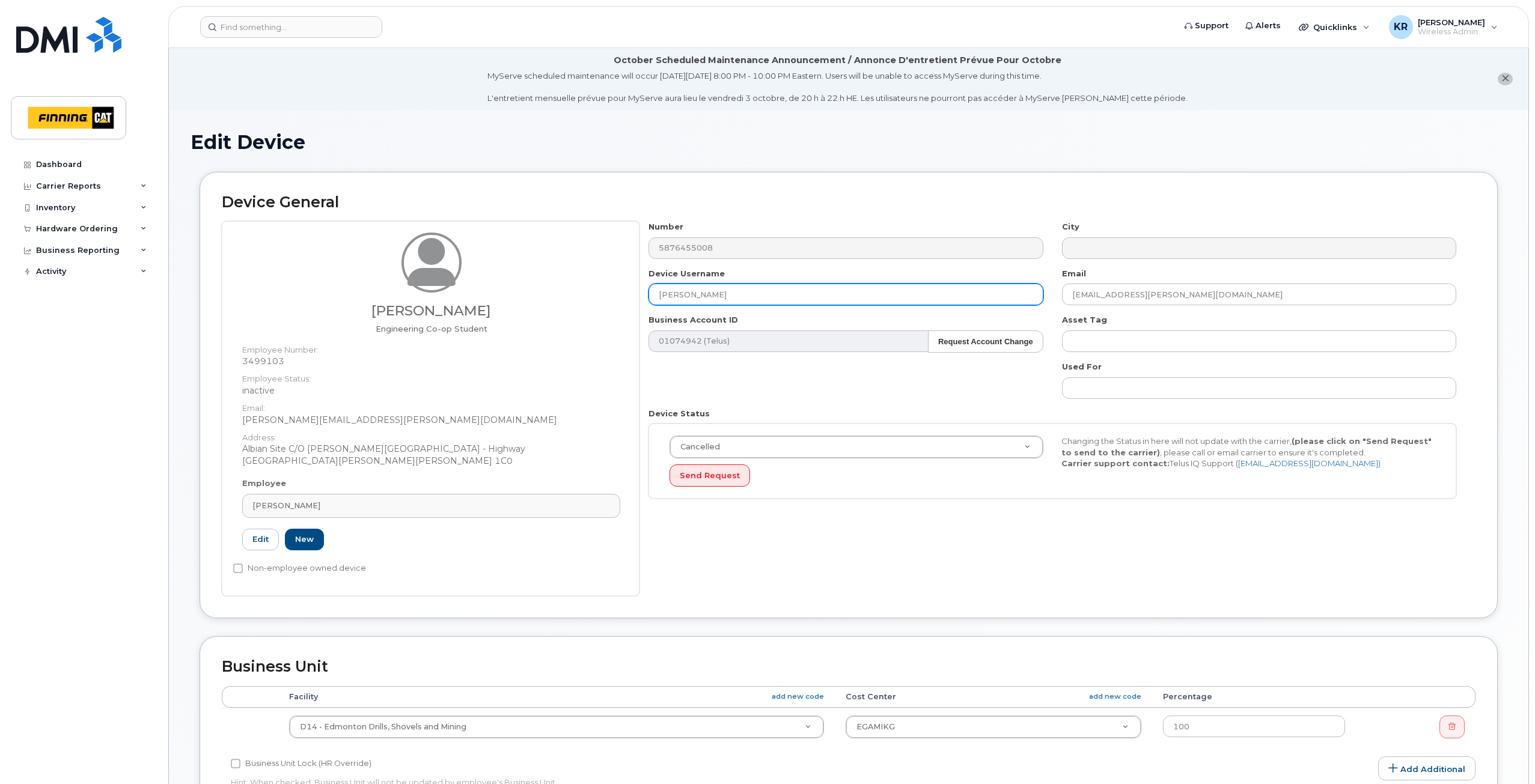
drag, startPoint x: 692, startPoint y: 296, endPoint x: 584, endPoint y: 305, distance: 108.4
click at [584, 305] on div "Jacob Heuver Engineering Co-op Student Employee Number: 3499103 Employee Status…" at bounding box center [848, 408] width 1253 height 375
type input "JACOB HEUVER"
drag, startPoint x: 728, startPoint y: 293, endPoint x: 657, endPoint y: 291, distance: 71.0
click at [657, 291] on input "JACOB HEUVER" at bounding box center [846, 294] width 394 height 22
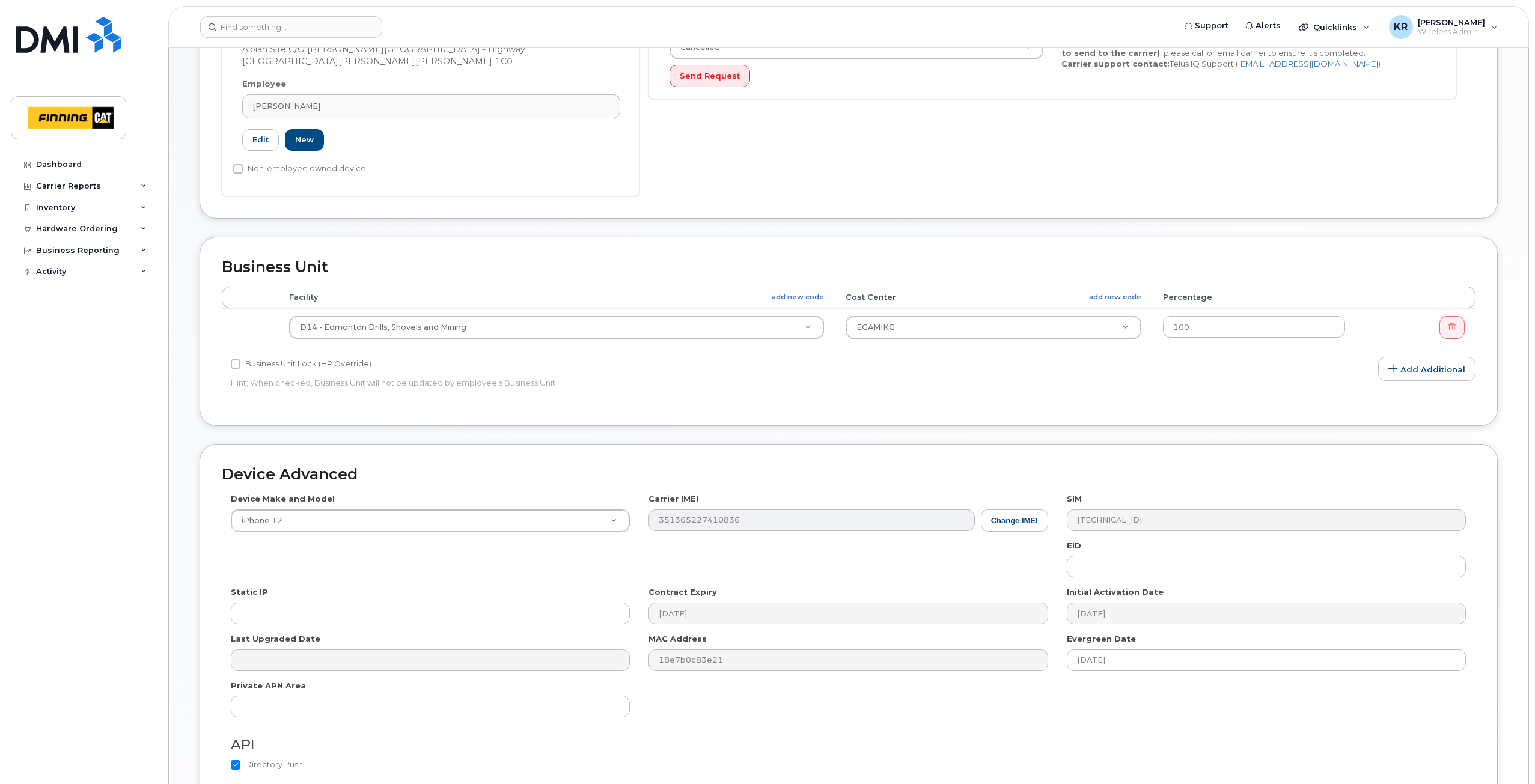
scroll to position [516, 0]
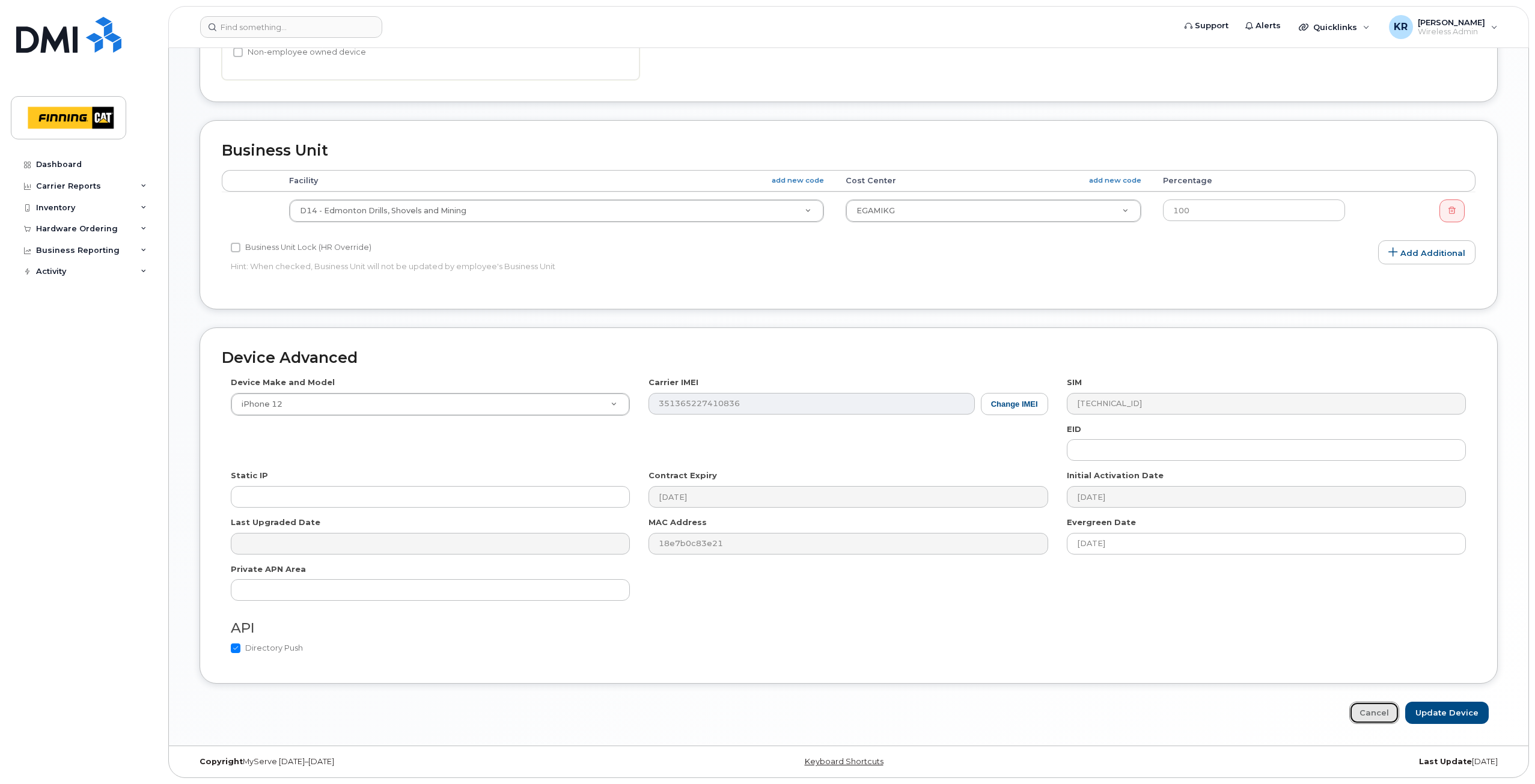
drag, startPoint x: 1375, startPoint y: 714, endPoint x: 1340, endPoint y: 707, distance: 35.7
click at [1375, 714] on link "Cancel" at bounding box center [1374, 712] width 50 height 22
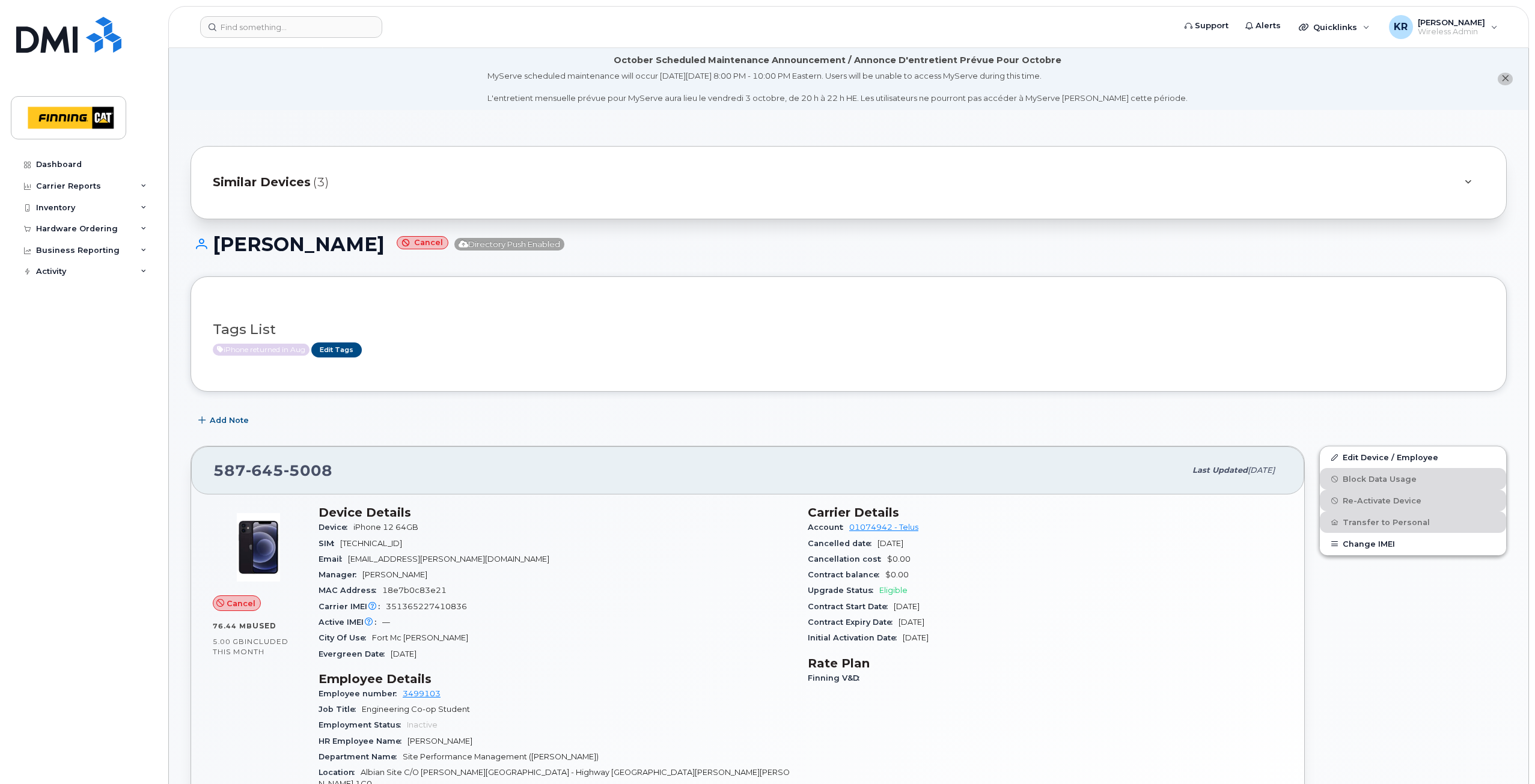
scroll to position [60, 0]
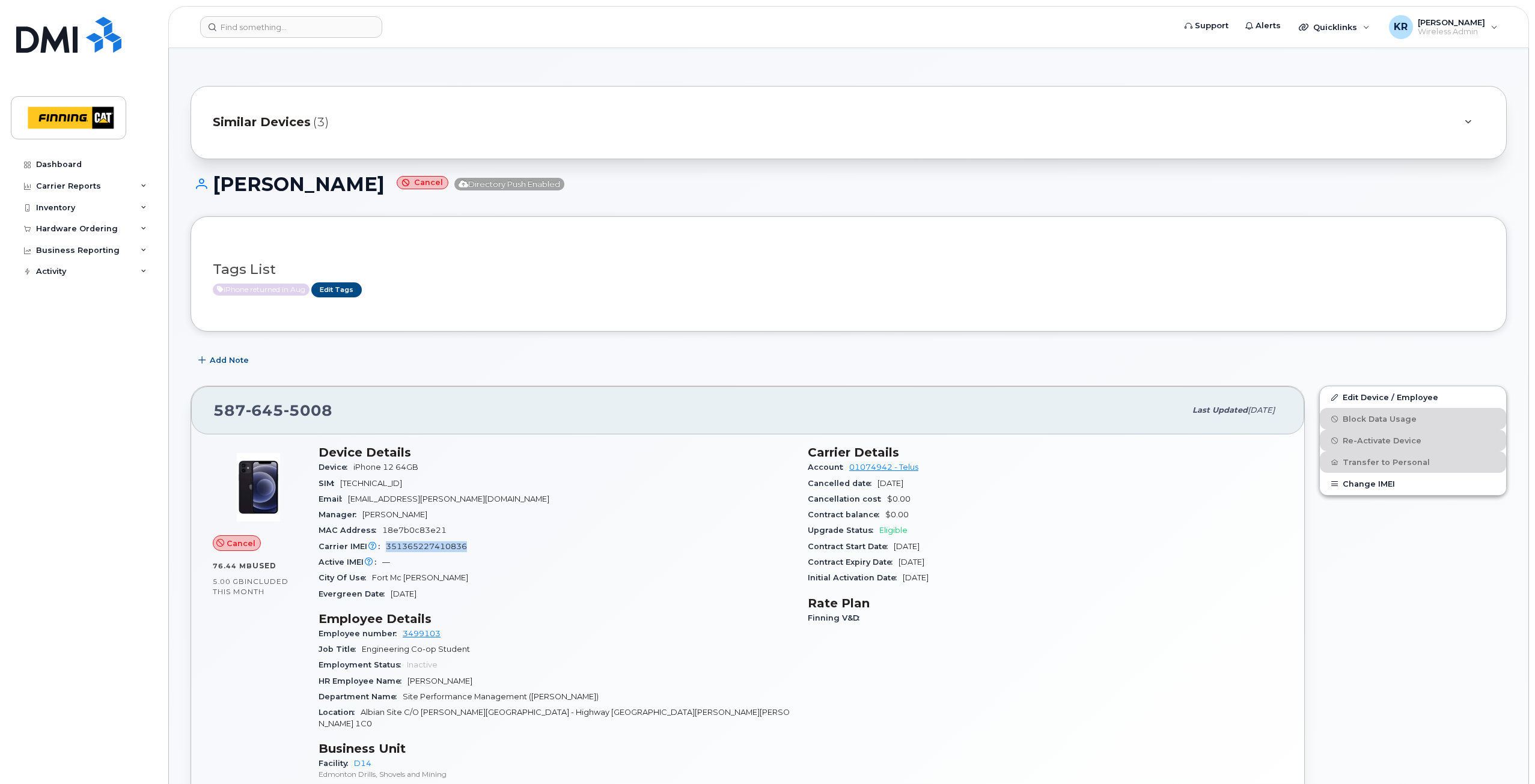
drag, startPoint x: 469, startPoint y: 546, endPoint x: 385, endPoint y: 551, distance: 84.1
click at [385, 551] on div "Carrier IMEI Carrier IMEI is reported during the last billing cycle or change o…" at bounding box center [556, 546] width 475 height 15
copy span "351365227410836"
drag, startPoint x: 216, startPoint y: 410, endPoint x: 340, endPoint y: 409, distance: 124.0
click at [340, 409] on div "[PHONE_NUMBER]" at bounding box center [699, 410] width 972 height 25
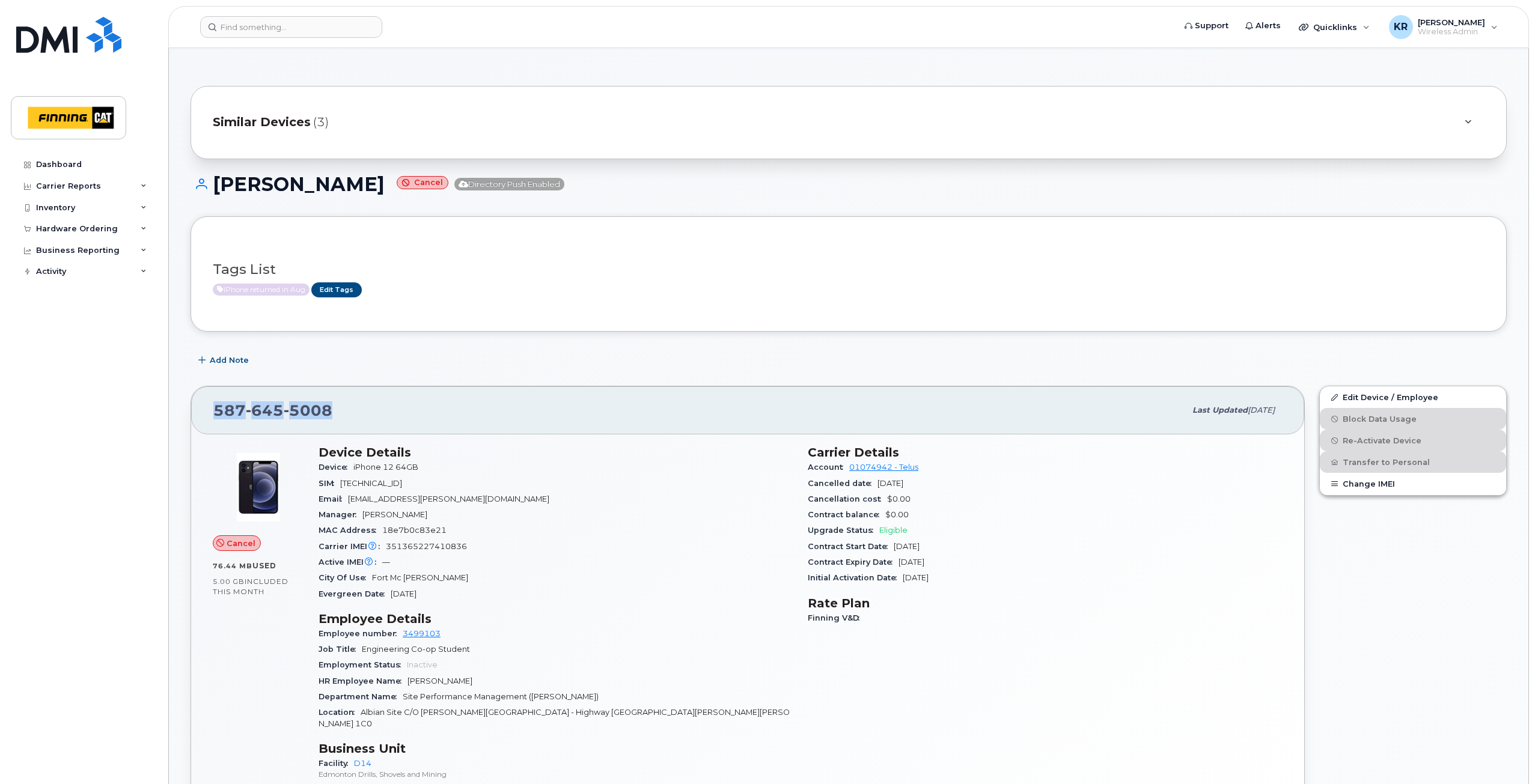
copy span "[PHONE_NUMBER]"
click at [1395, 395] on link "Edit Device / Employee" at bounding box center [1413, 397] width 187 height 22
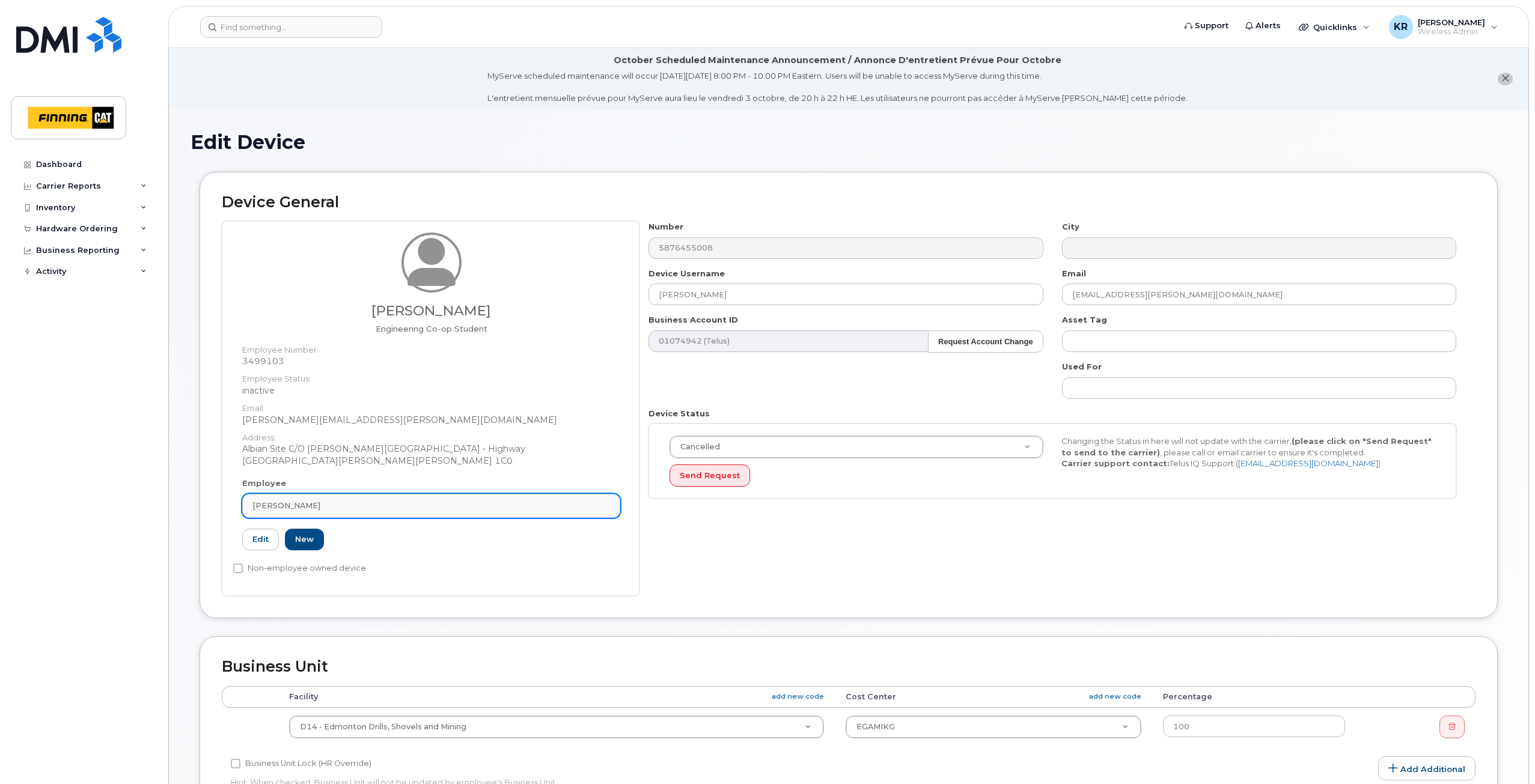
click at [330, 508] on div "[PERSON_NAME]" at bounding box center [431, 505] width 358 height 11
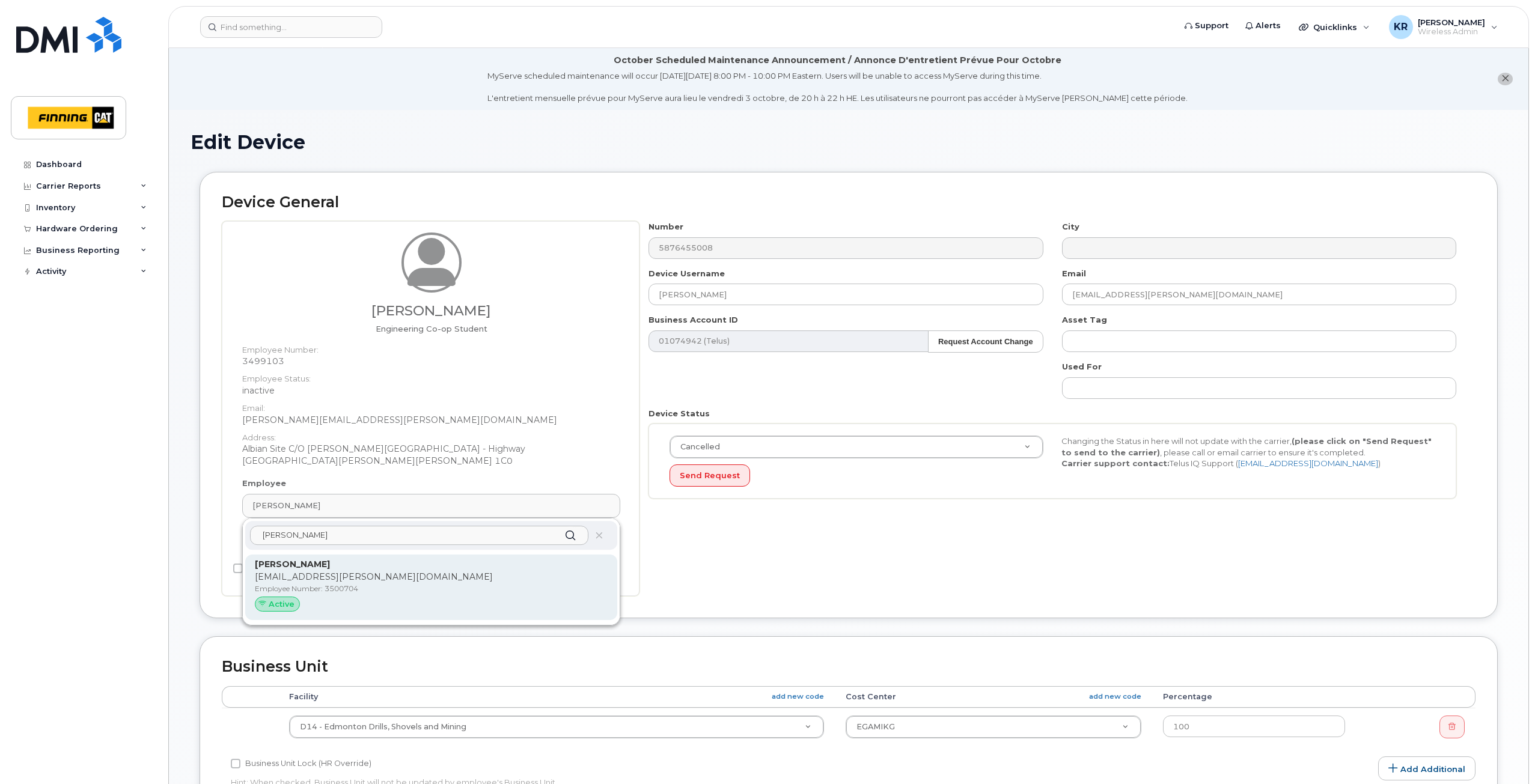
type input "COLTON BEELER"
click at [326, 568] on p "[PERSON_NAME]" at bounding box center [431, 564] width 353 height 12
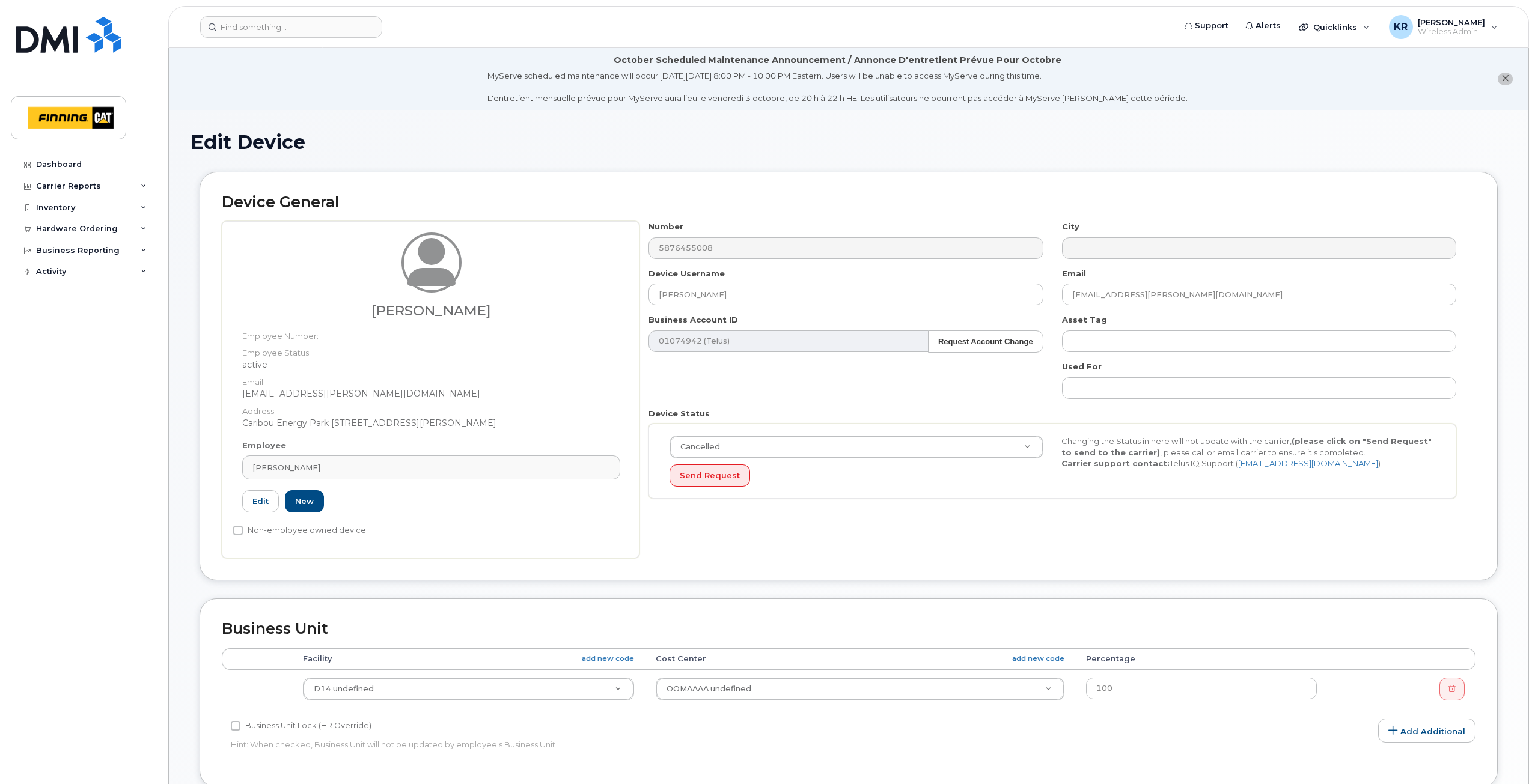
type input "3500704"
type input "34184"
type input "34298"
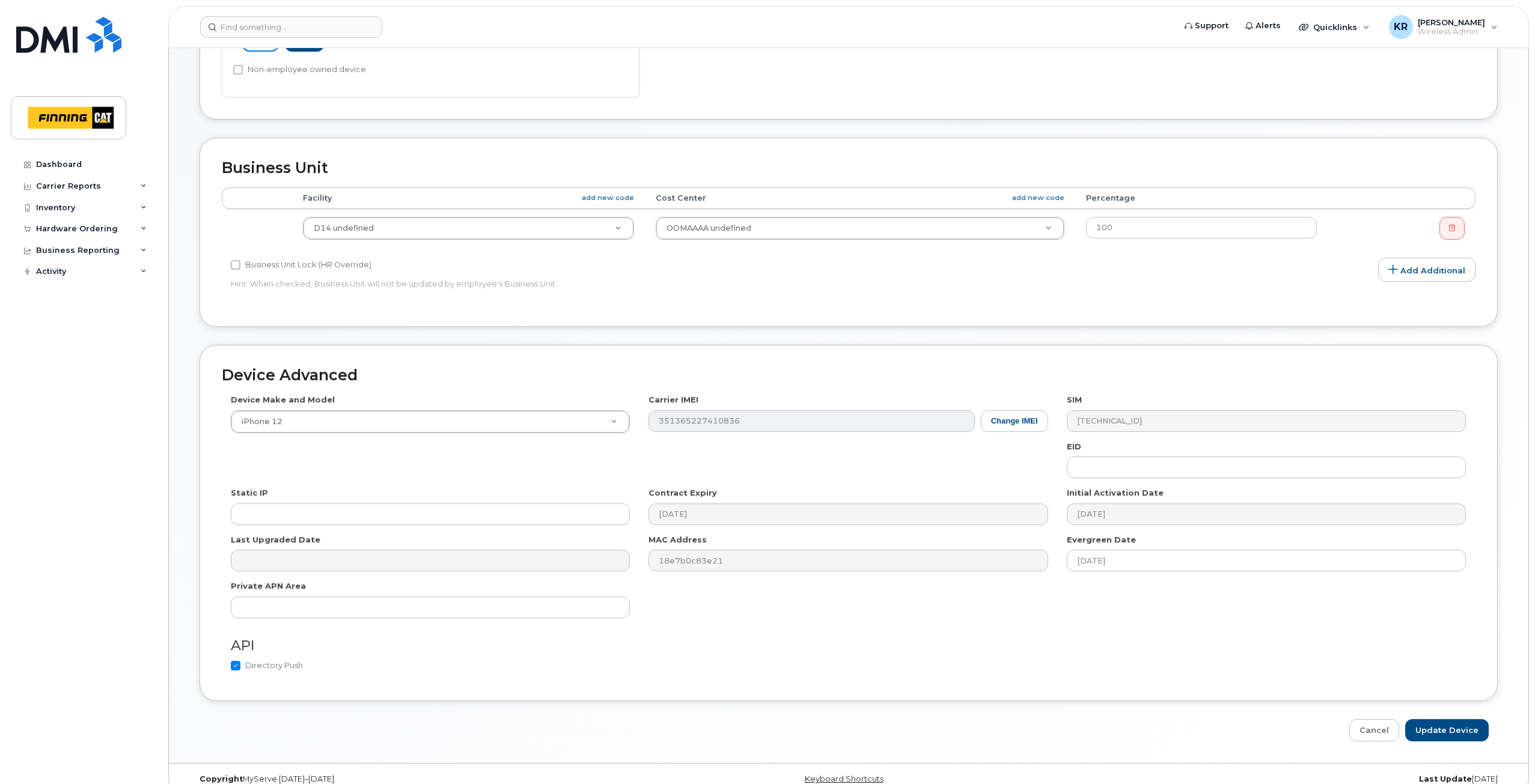
scroll to position [478, 0]
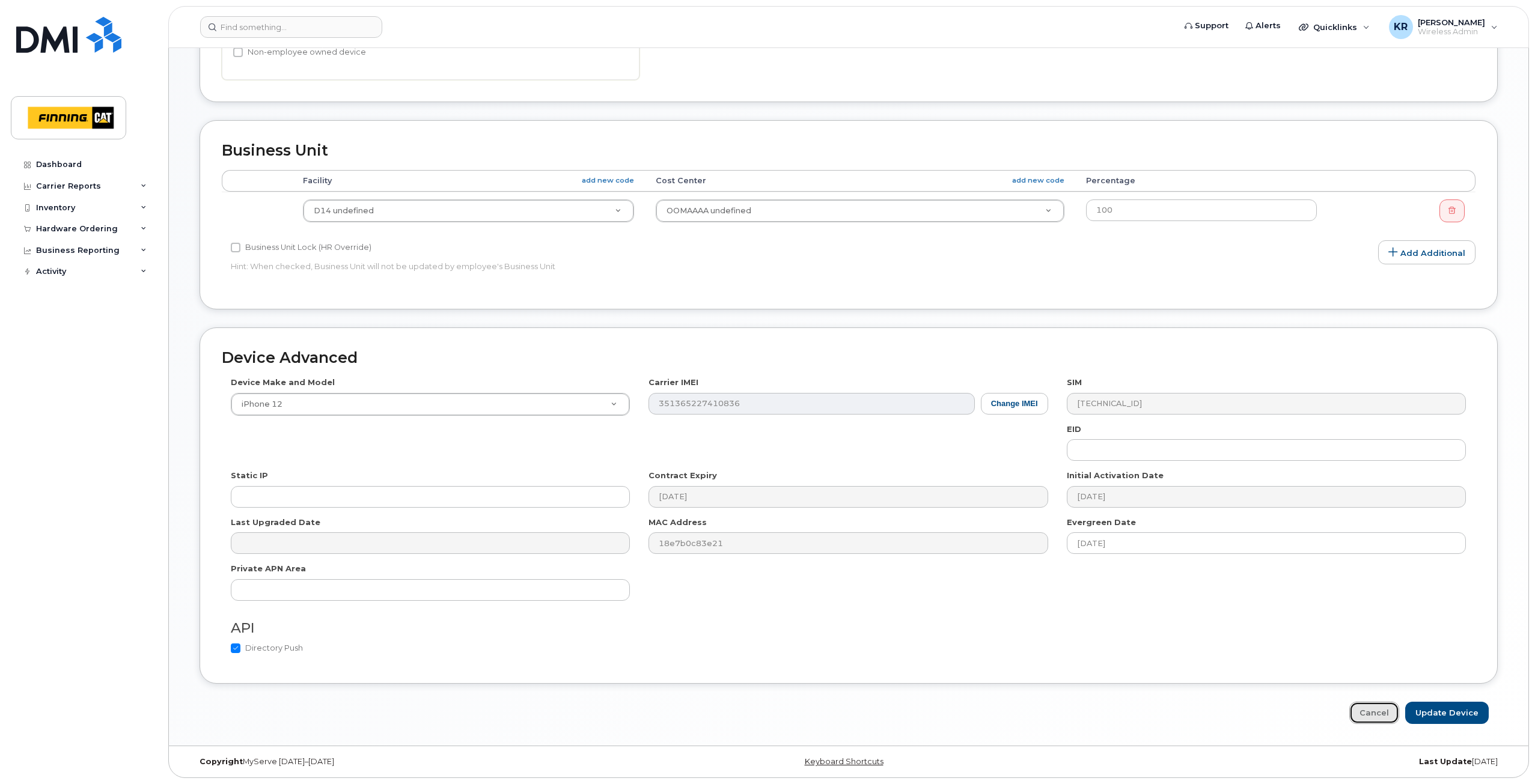
click at [1371, 717] on link "Cancel" at bounding box center [1374, 712] width 50 height 22
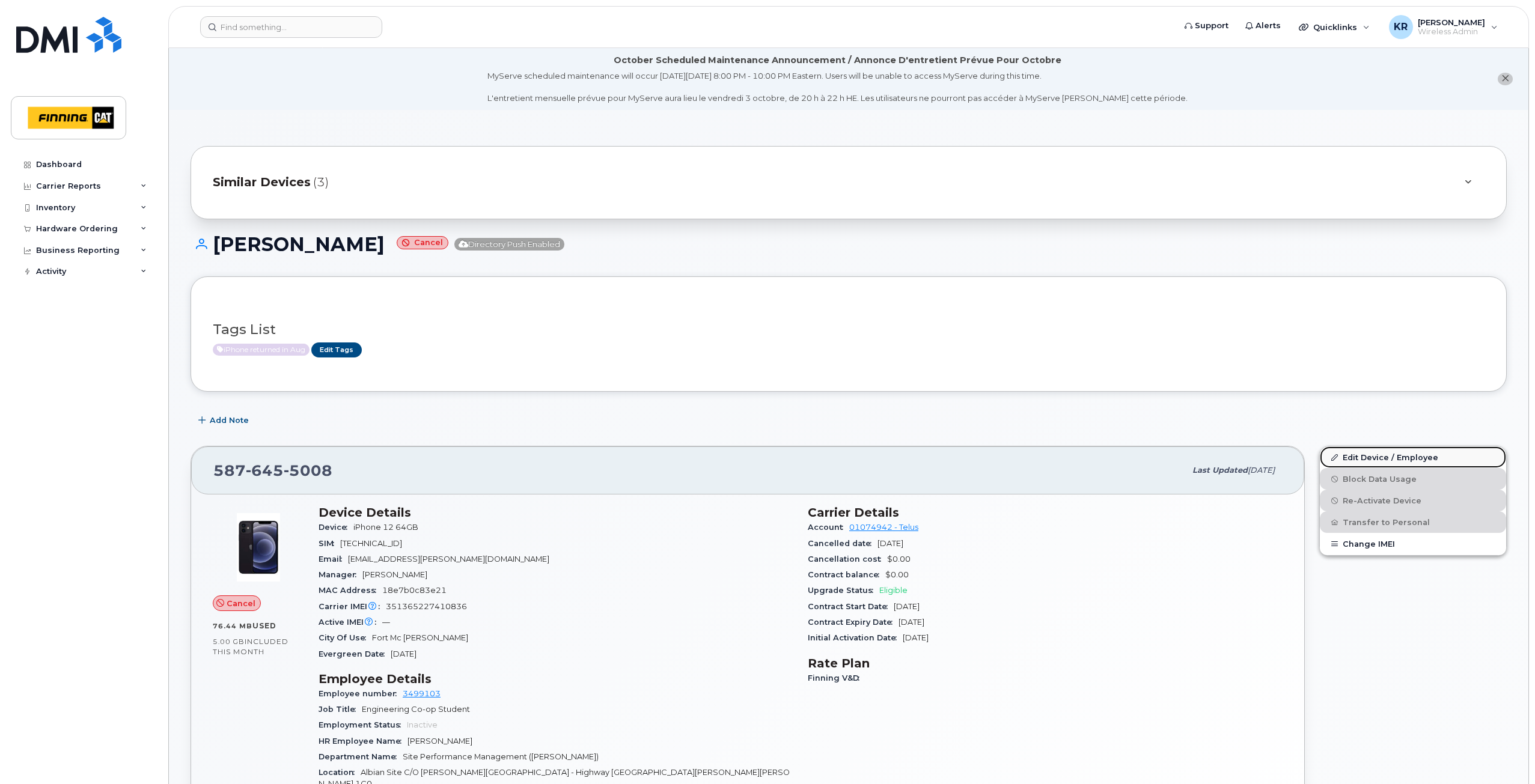
click at [1376, 458] on link "Edit Device / Employee" at bounding box center [1413, 457] width 187 height 22
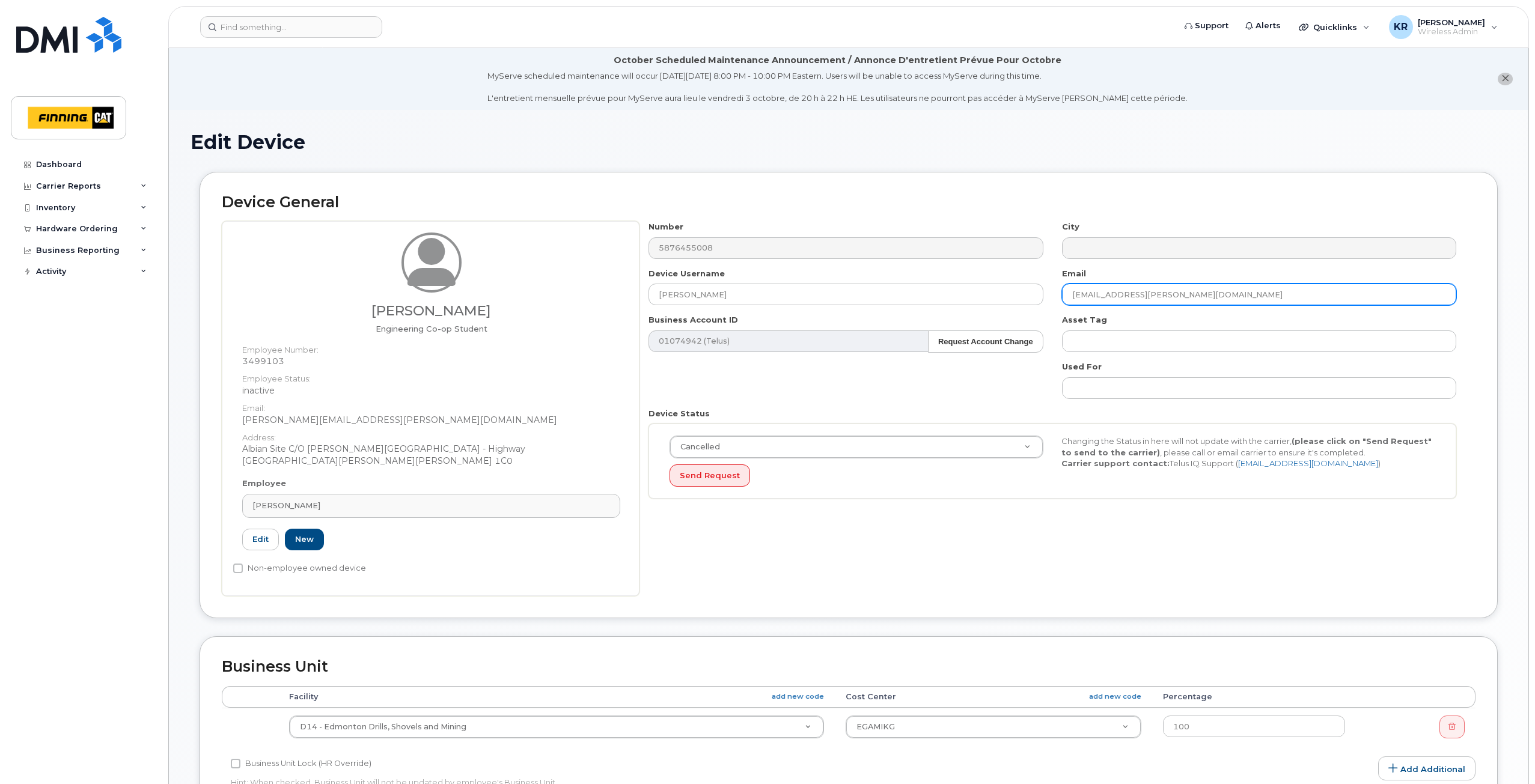
click at [1207, 296] on input "[EMAIL_ADDRESS][PERSON_NAME][DOMAIN_NAME]" at bounding box center [1259, 294] width 394 height 22
drag, startPoint x: 1181, startPoint y: 295, endPoint x: 1065, endPoint y: 299, distance: 116.1
click at [1065, 298] on input "colton.beeler@finning.com" at bounding box center [1259, 294] width 394 height 22
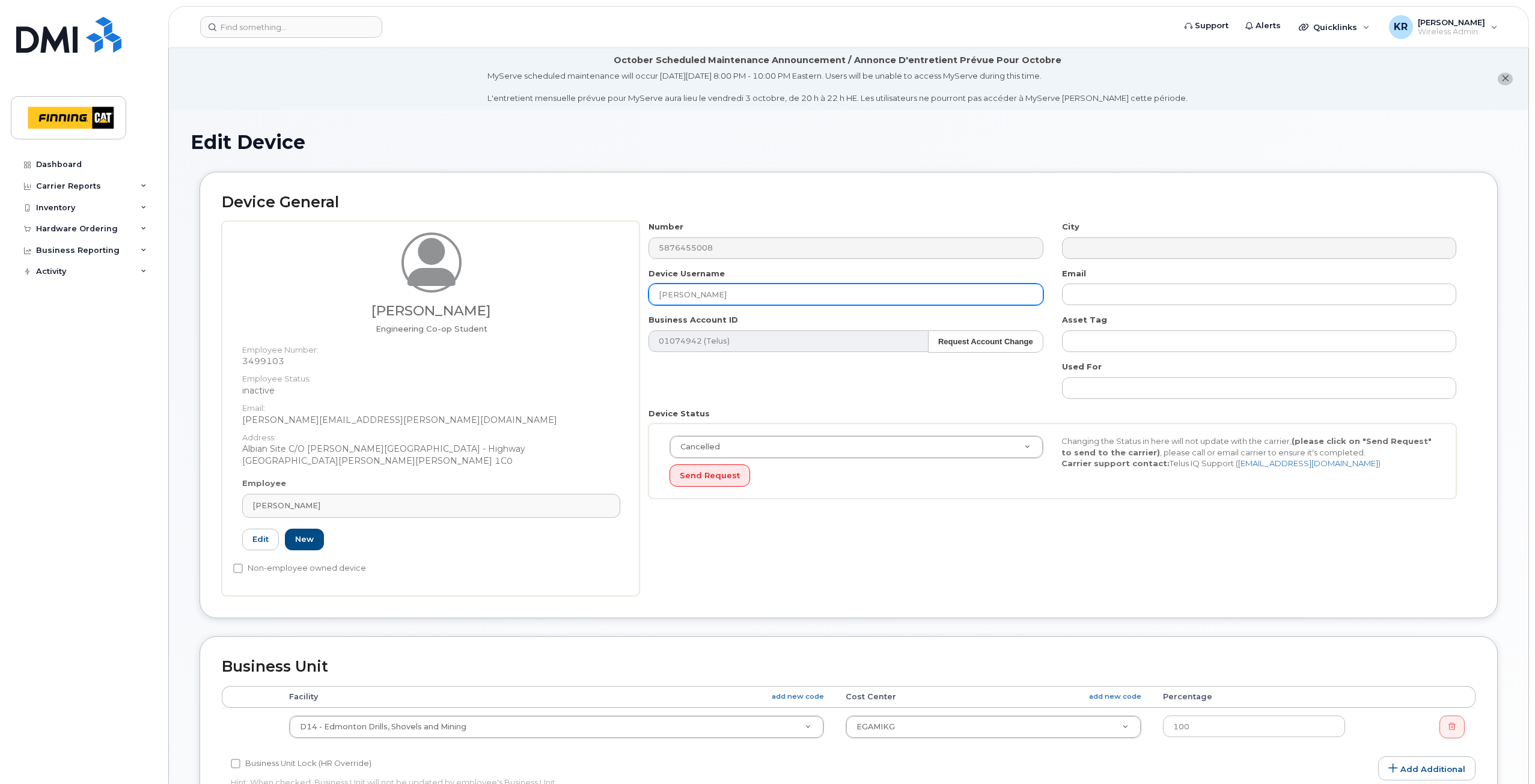
drag, startPoint x: 721, startPoint y: 293, endPoint x: 587, endPoint y: 309, distance: 135.0
click at [587, 309] on div "Jacob Heuver Engineering Co-op Student Employee Number: 3499103 Employee Status…" at bounding box center [848, 408] width 1253 height 375
type input "j"
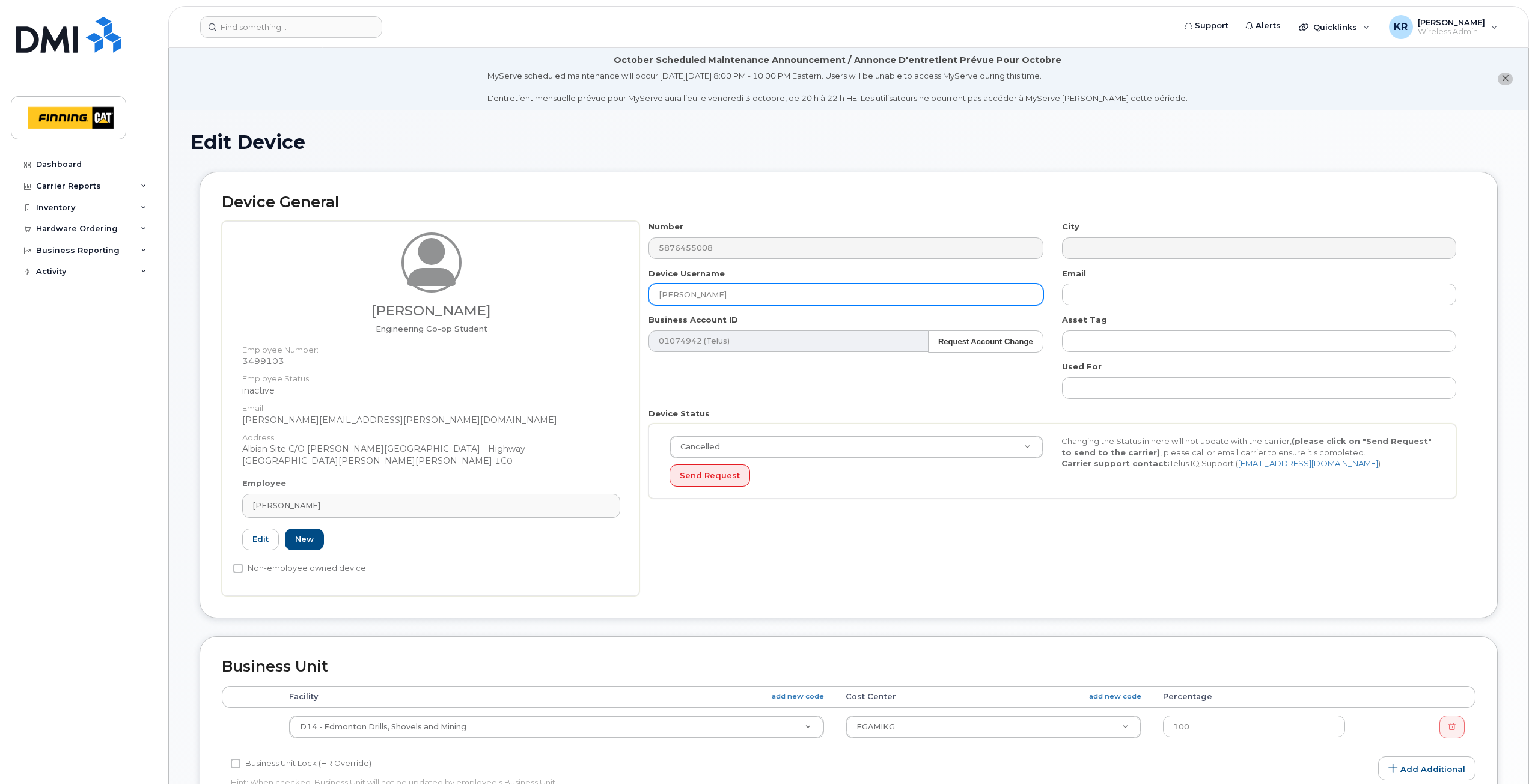
type input "[PERSON_NAME]"
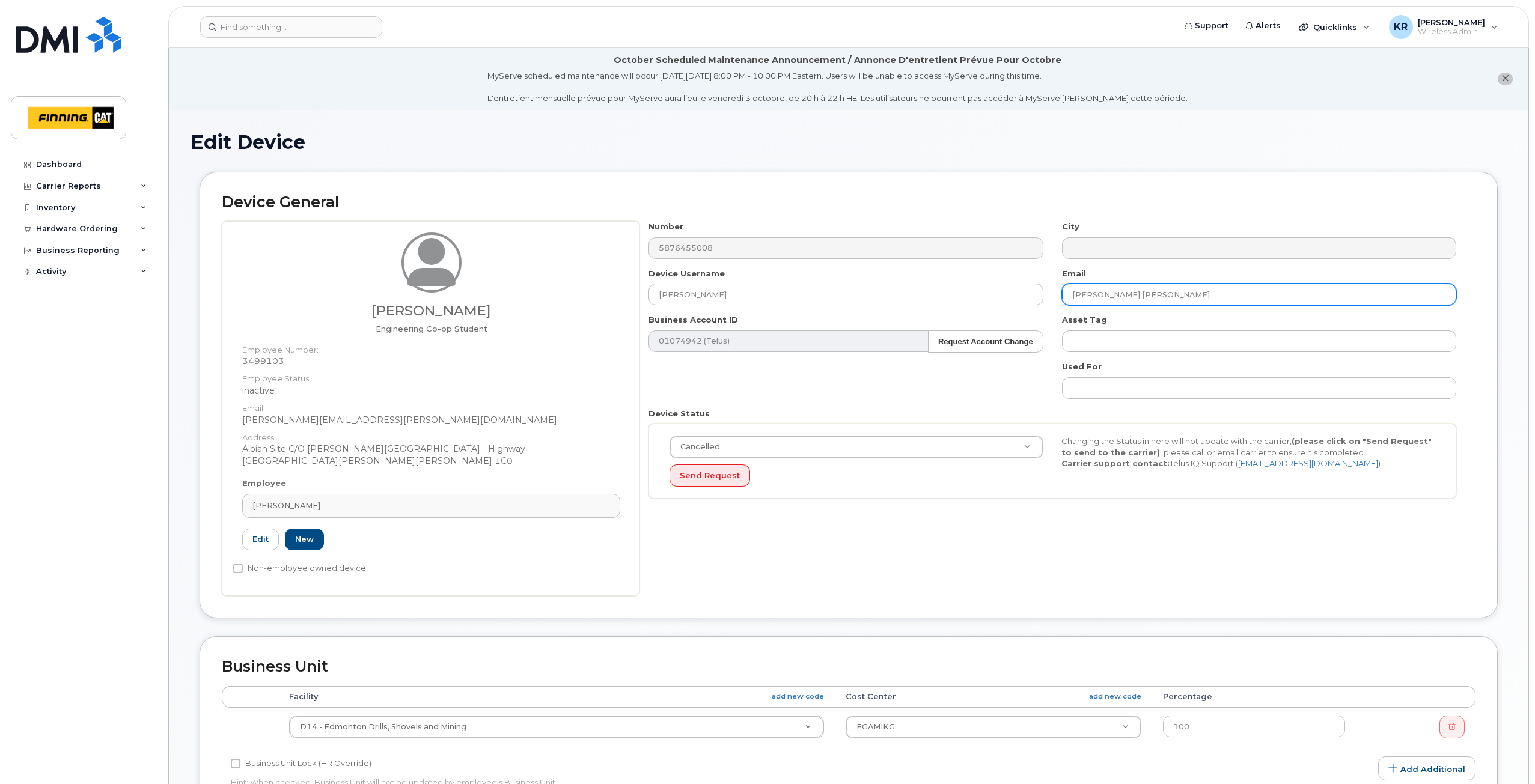
type input "[PERSON_NAME][EMAIL_ADDRESS][PERSON_NAME][DOMAIN_NAME]"
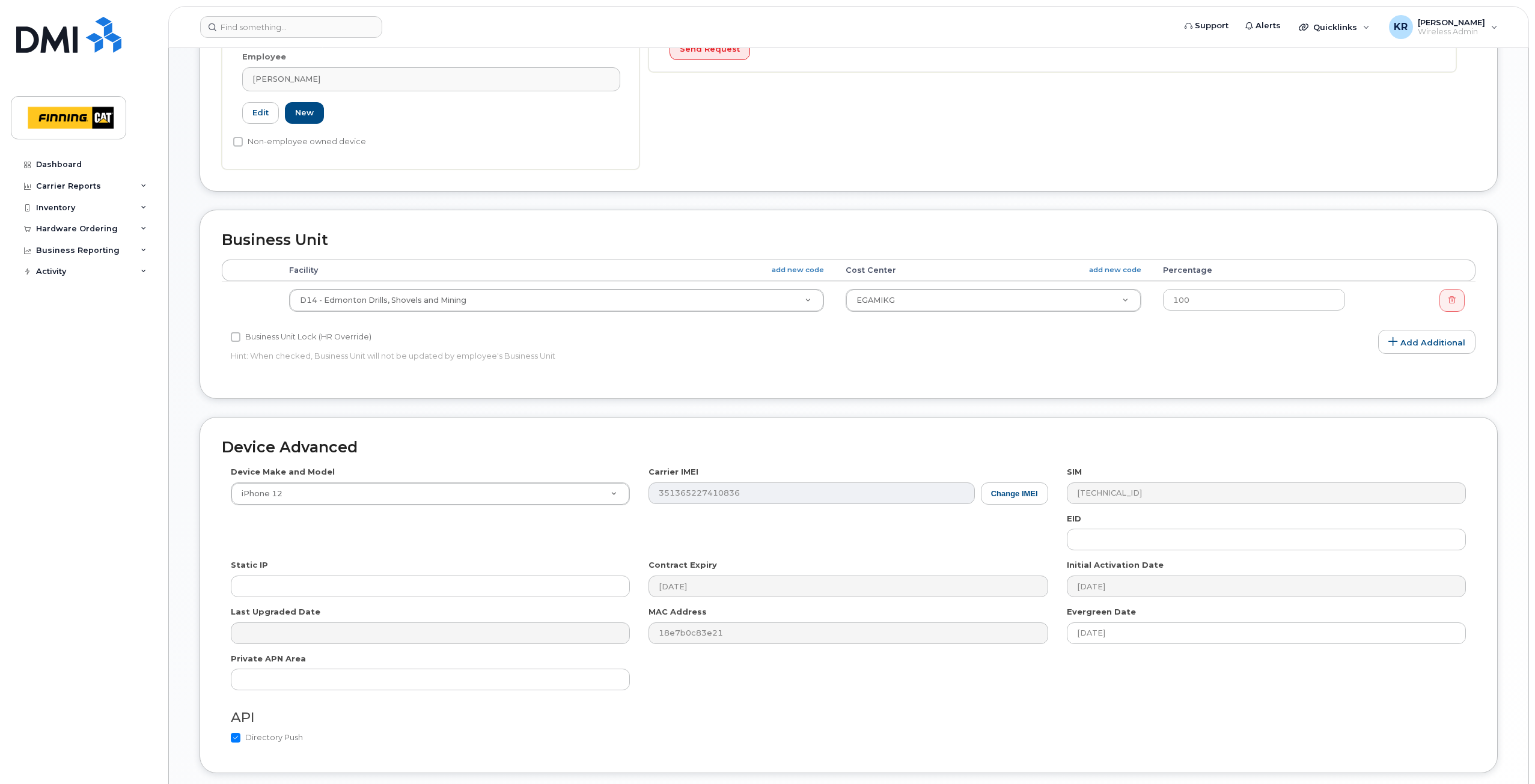
scroll to position [516, 0]
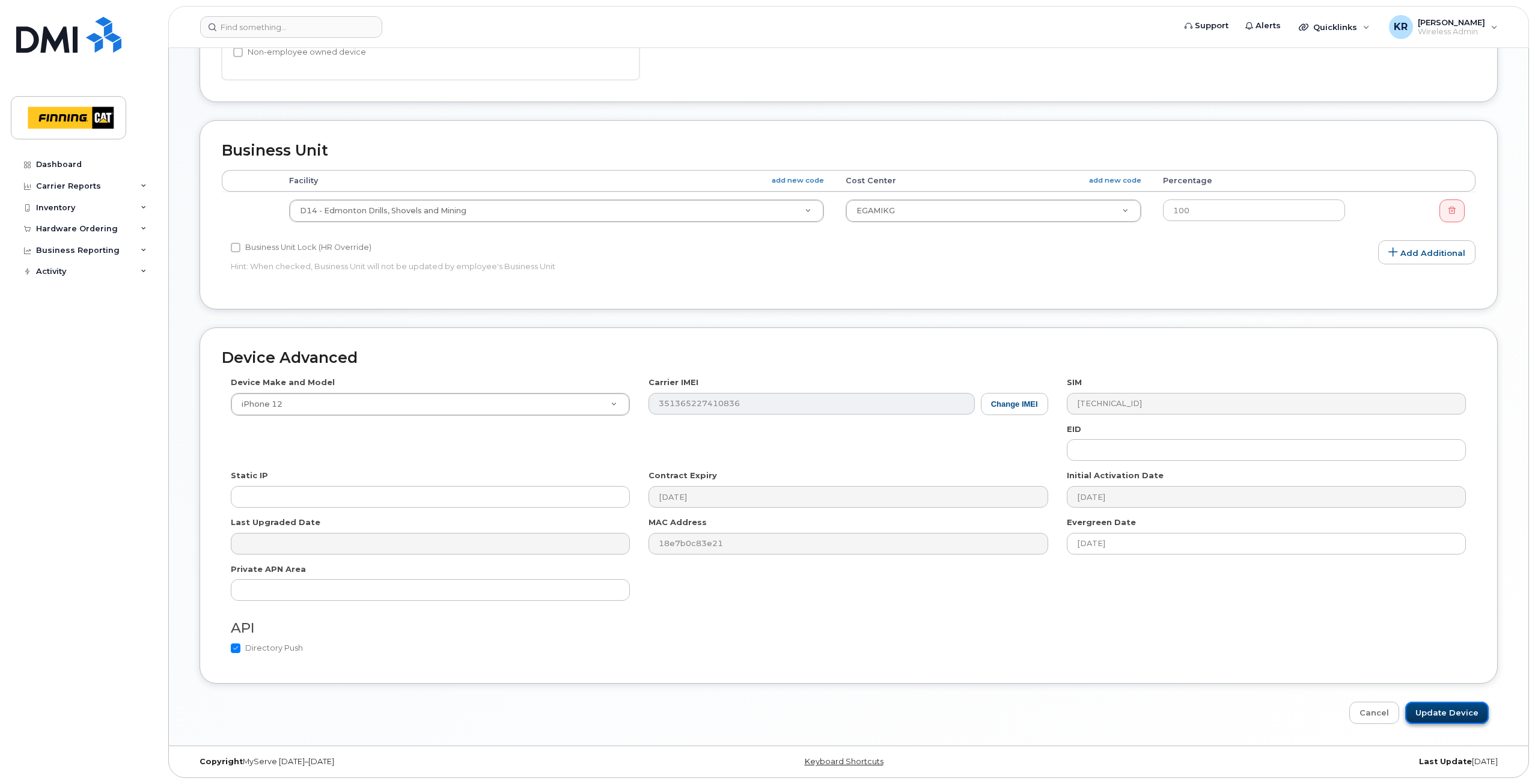
click at [1455, 715] on input "Update Device" at bounding box center [1446, 712] width 83 height 22
type input "Saving..."
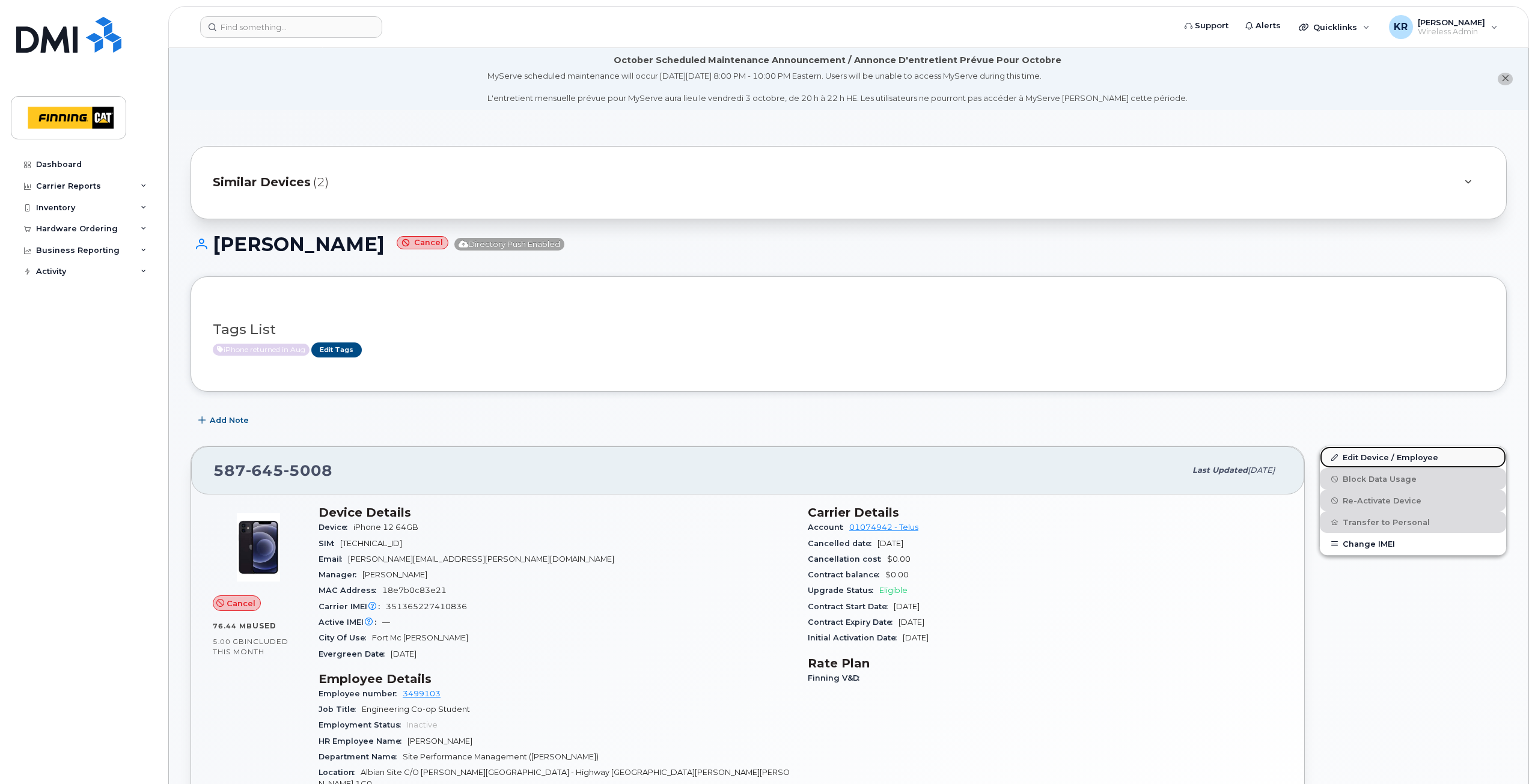
click at [1347, 457] on link "Edit Device / Employee" at bounding box center [1413, 457] width 187 height 22
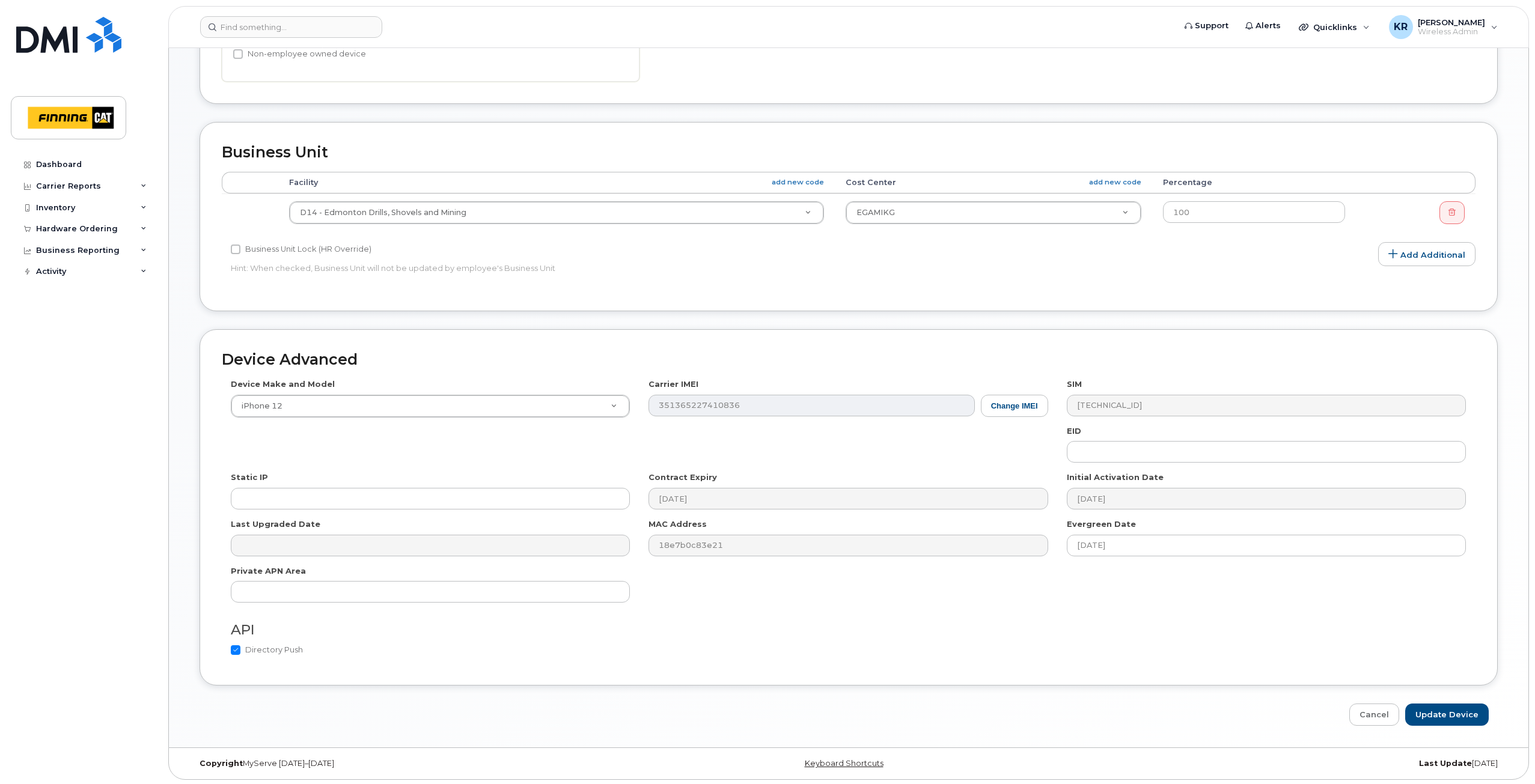
scroll to position [516, 0]
click at [1373, 714] on link "Cancel" at bounding box center [1374, 712] width 50 height 22
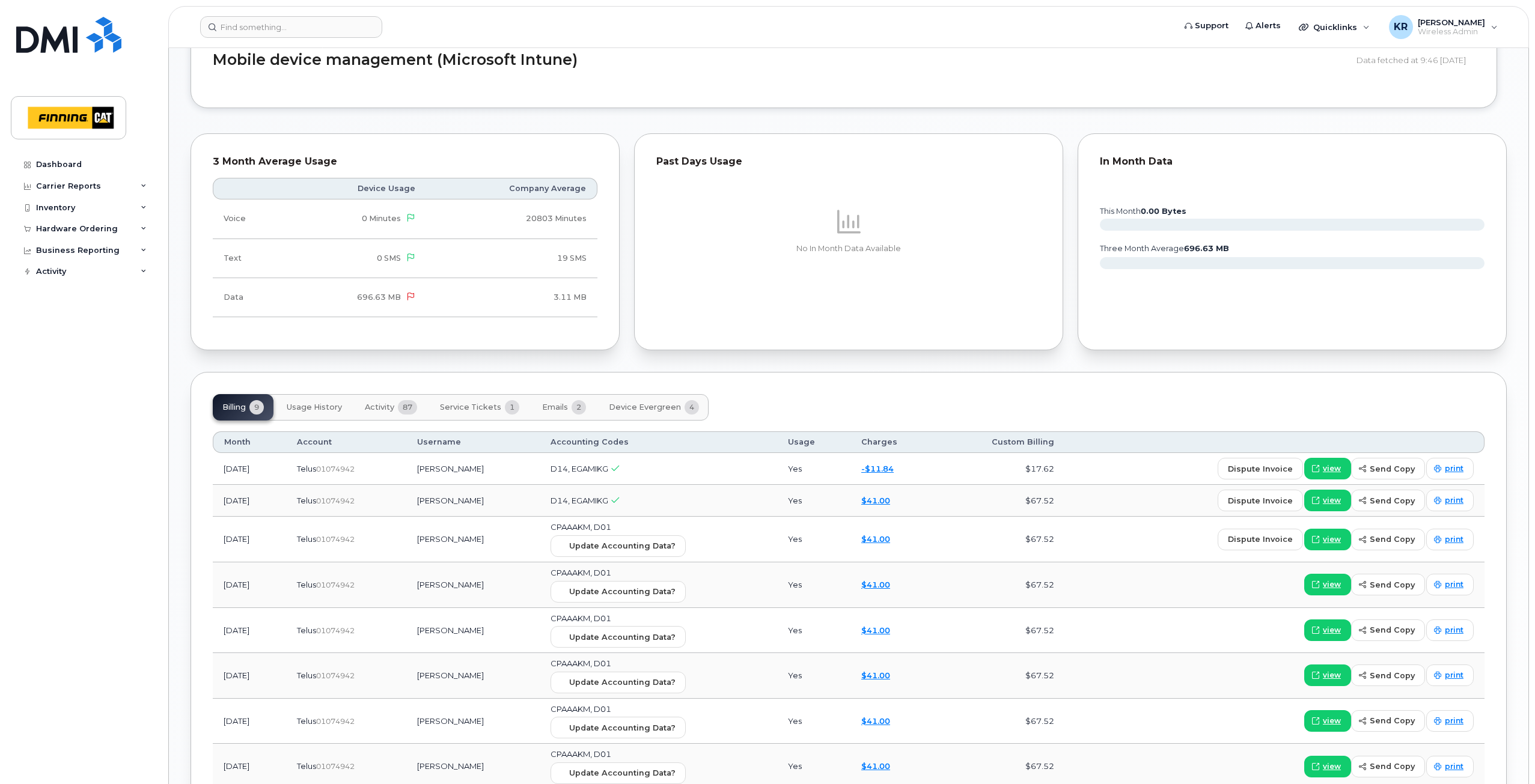
scroll to position [961, 0]
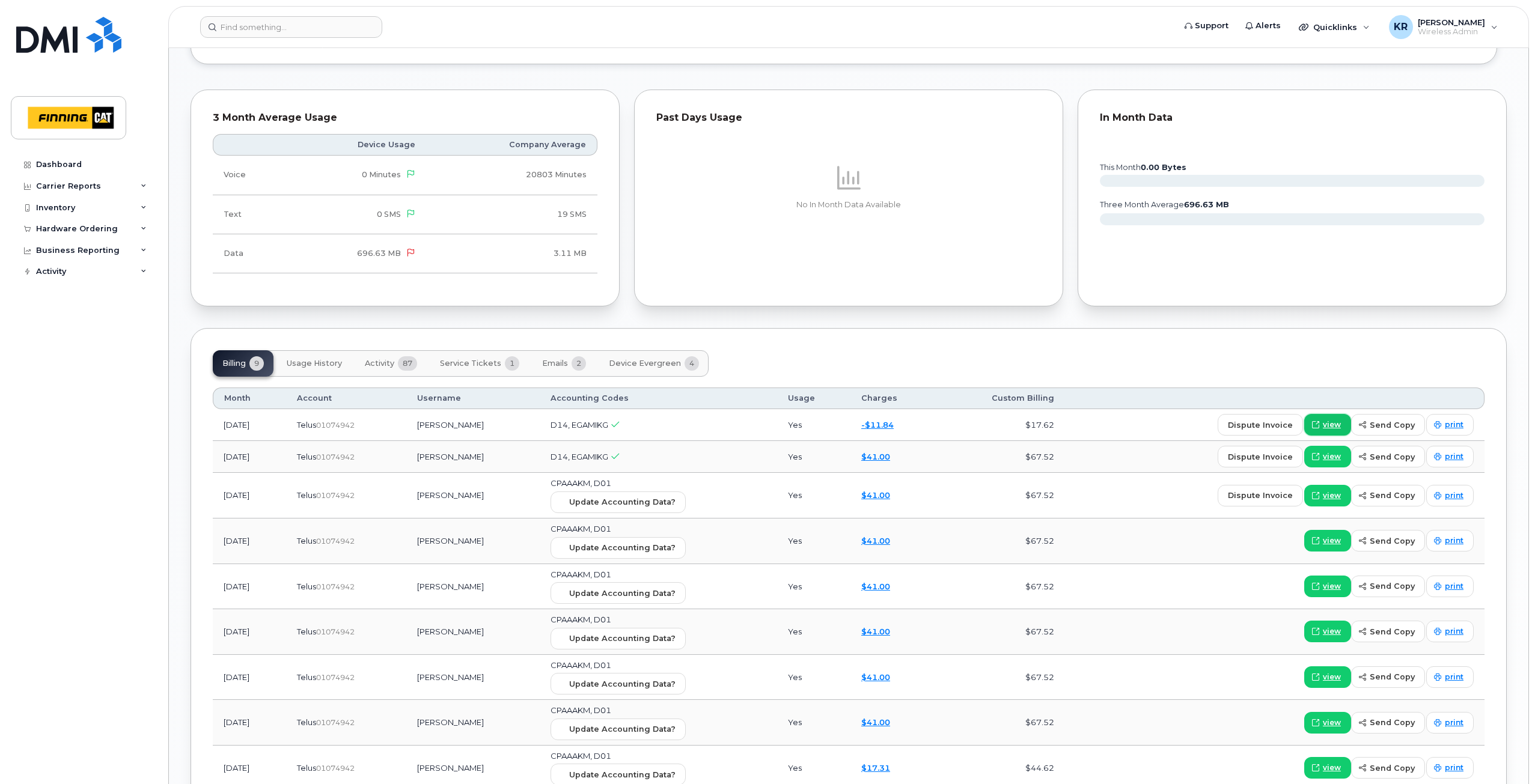
click at [1321, 419] on span at bounding box center [1316, 425] width 11 height 11
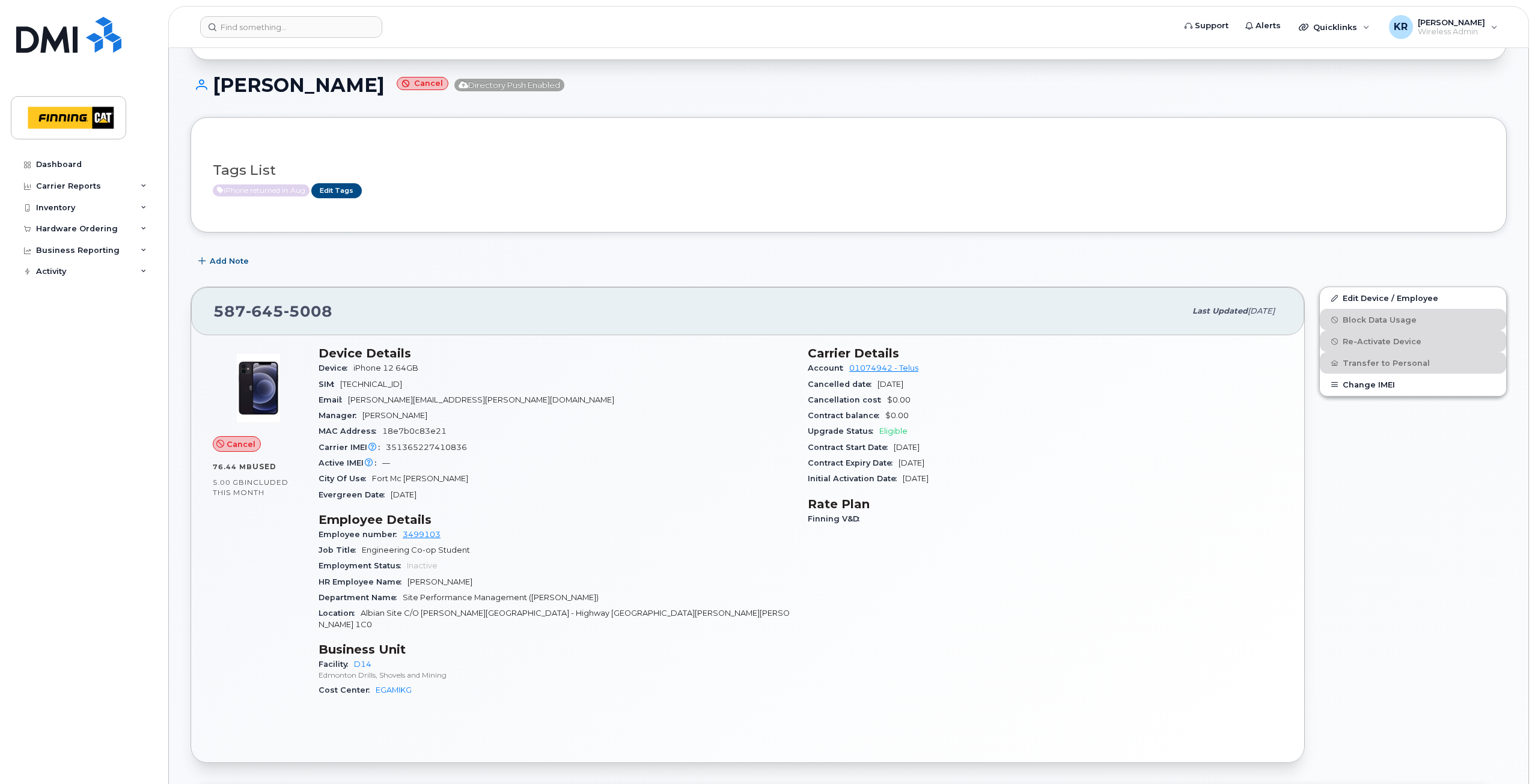
scroll to position [180, 0]
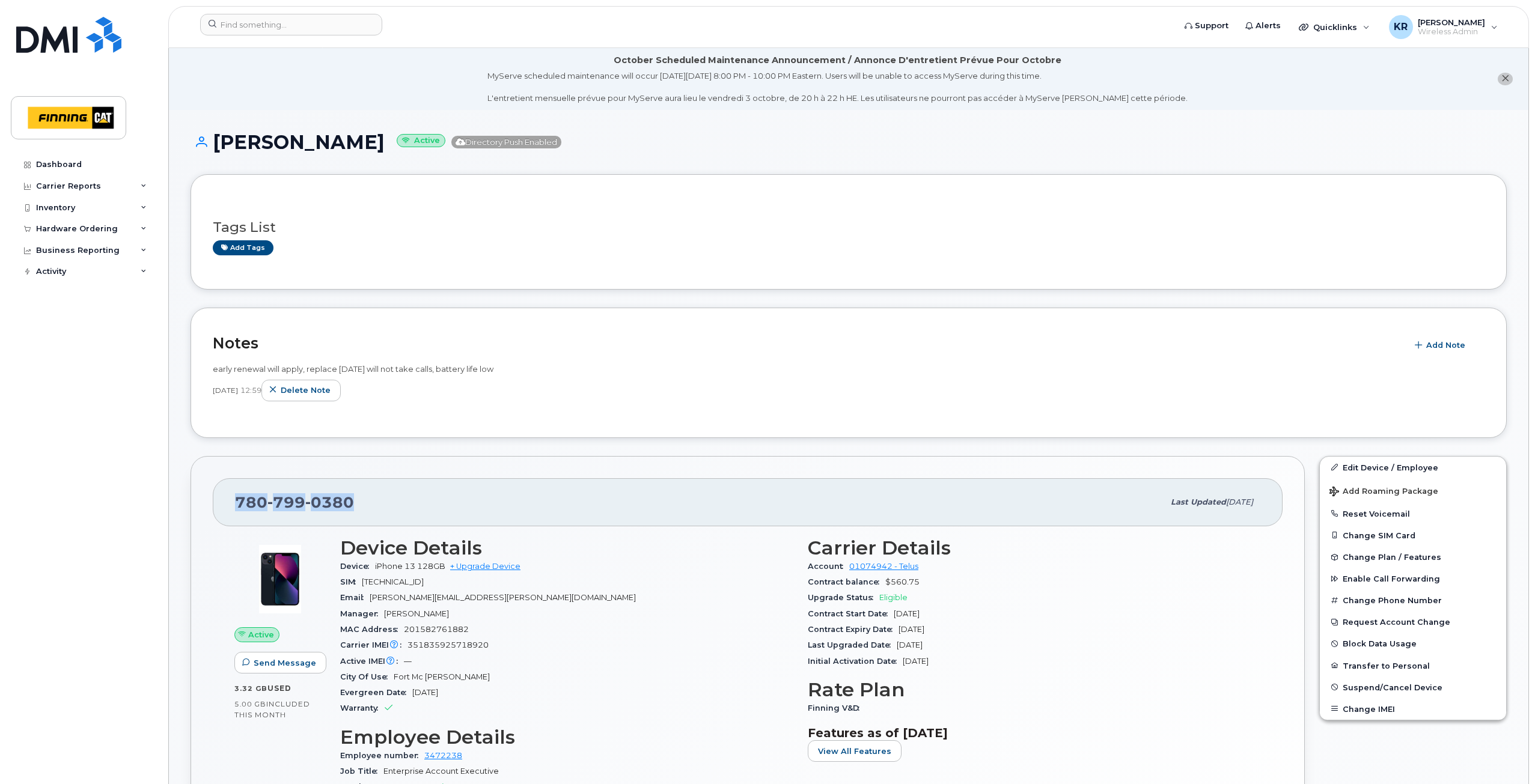
drag, startPoint x: 233, startPoint y: 499, endPoint x: 354, endPoint y: 499, distance: 121.0
click at [354, 499] on div "[PHONE_NUMBER] Last updated [DATE]" at bounding box center [747, 502] width 1070 height 48
copy span "[PHONE_NUMBER]"
